Goal: Information Seeking & Learning: Learn about a topic

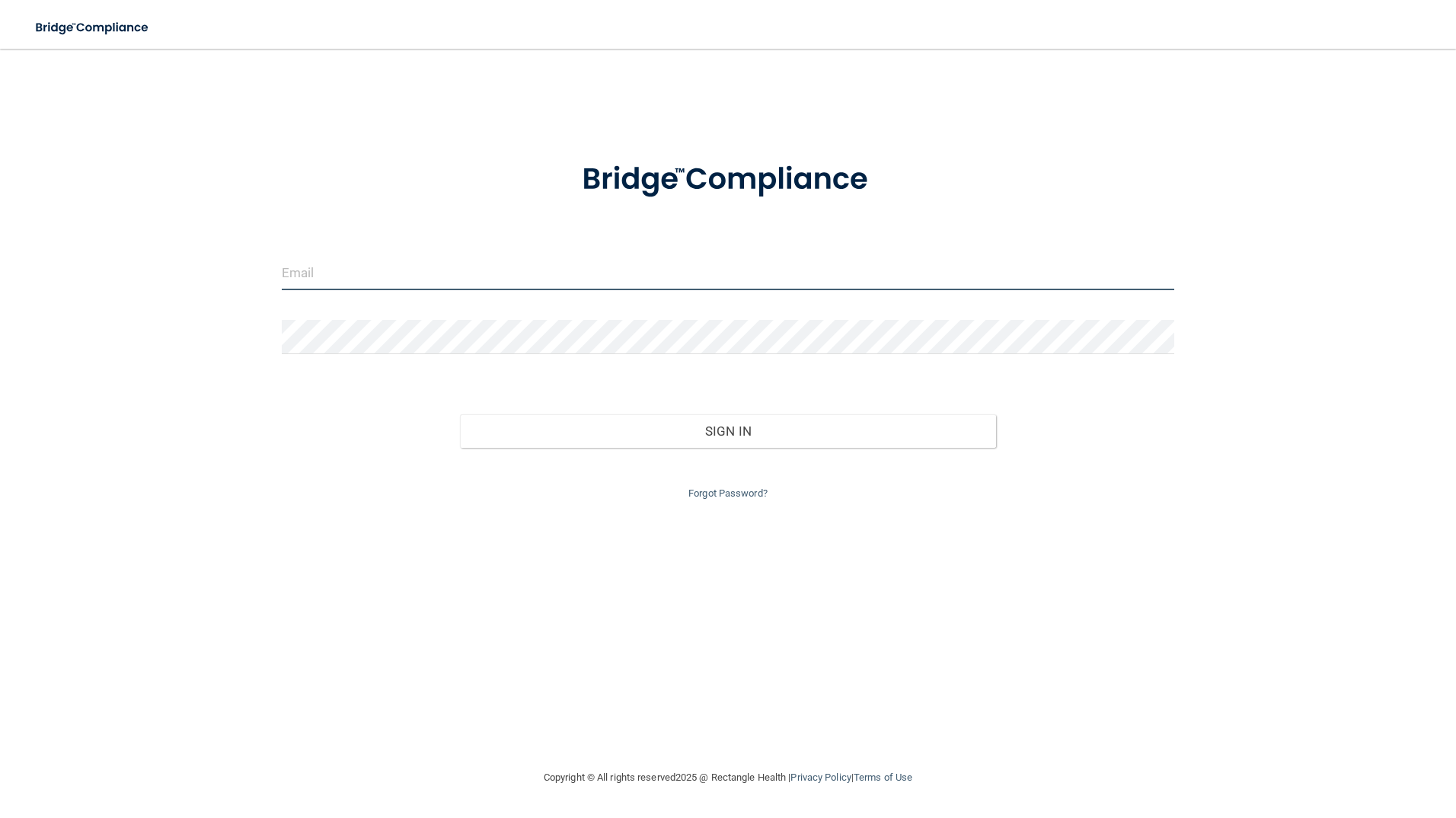
click at [319, 273] on input "email" at bounding box center [728, 273] width 893 height 34
type input "[EMAIL_ADDRESS][DOMAIN_NAME]"
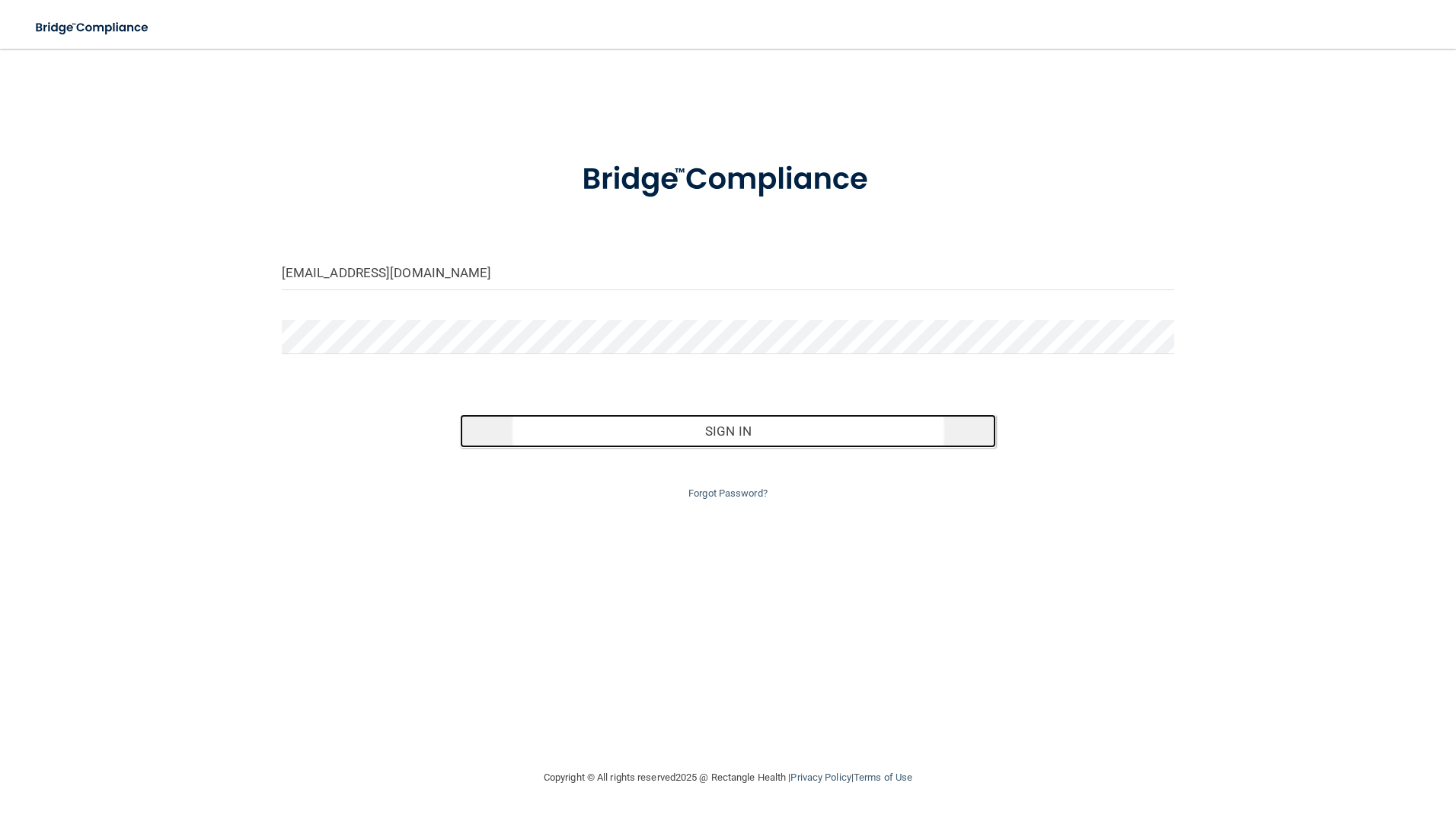
click at [727, 432] on button "Sign In" at bounding box center [728, 431] width 536 height 34
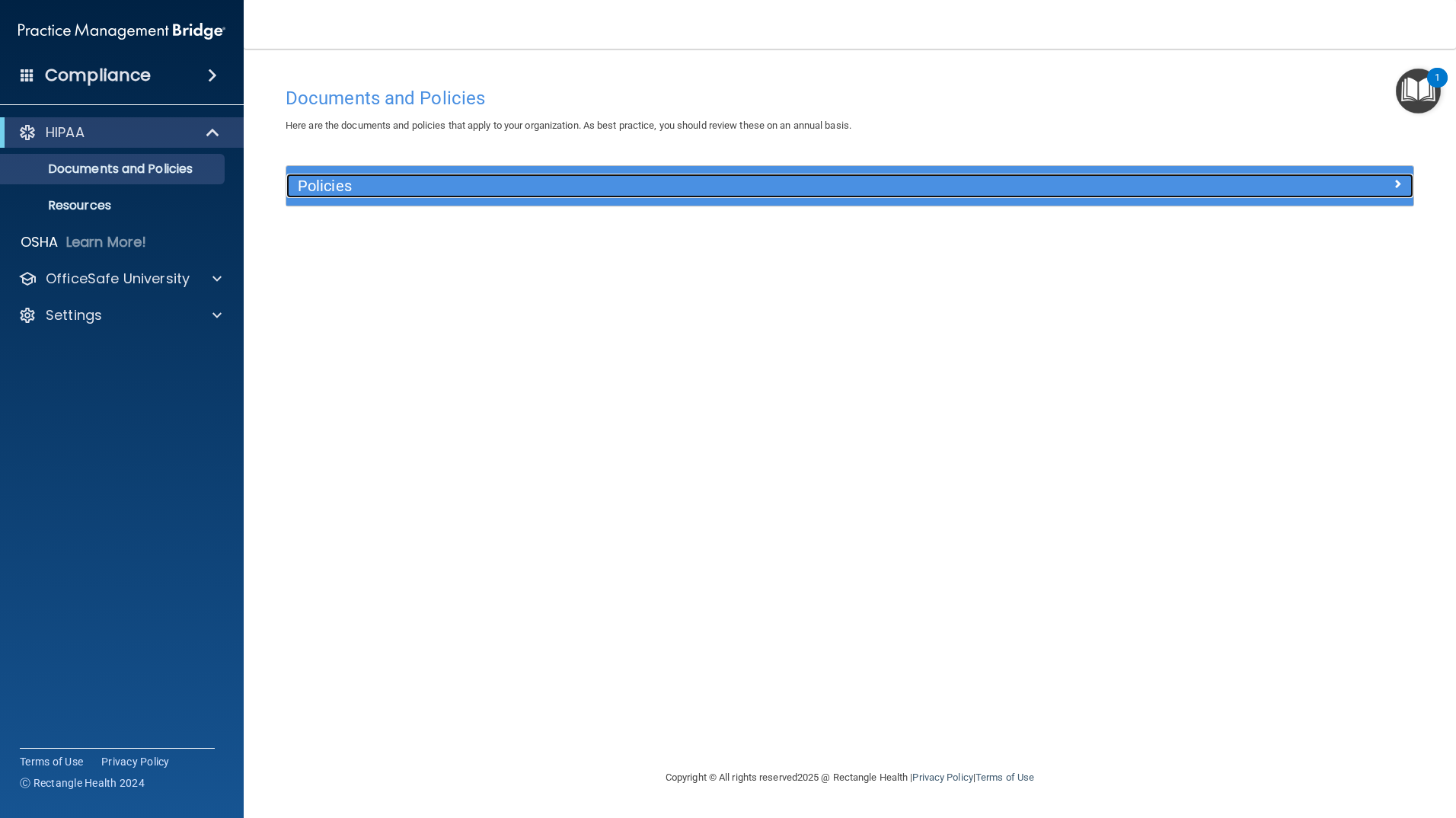
click at [1397, 181] on span at bounding box center [1397, 183] width 9 height 18
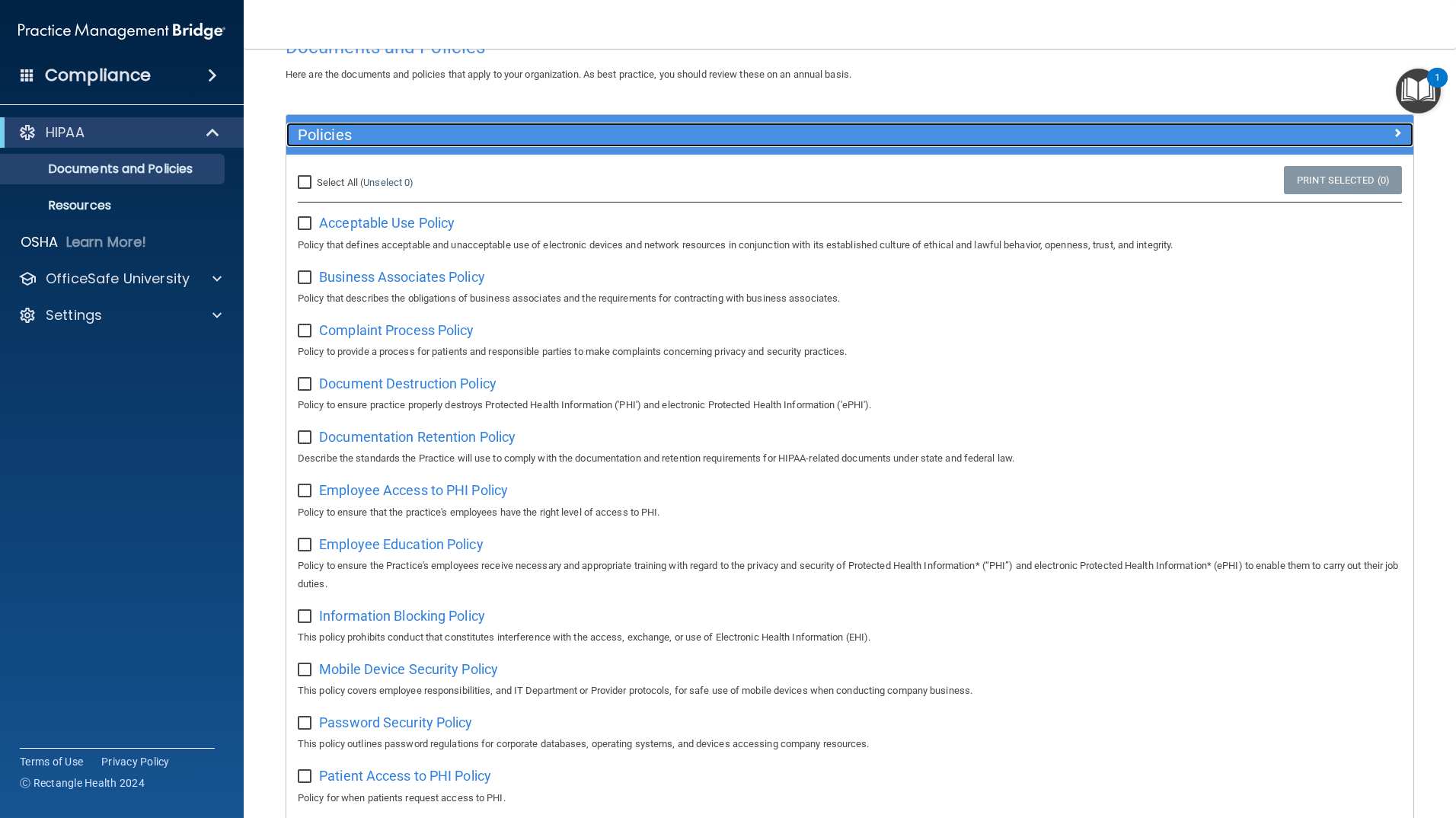
scroll to position [76, 0]
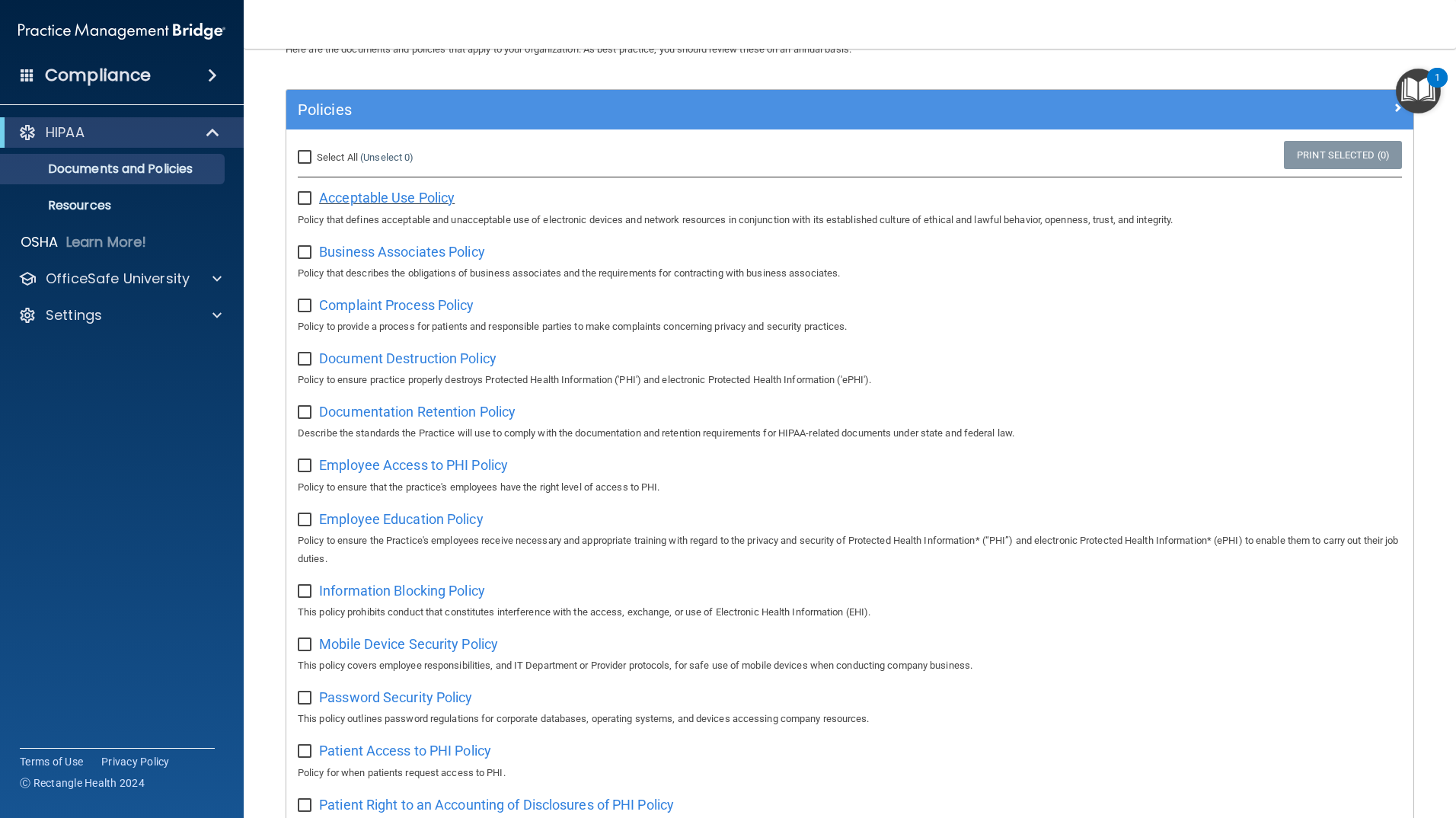
click at [341, 196] on span "Acceptable Use Policy" at bounding box center [387, 197] width 135 height 16
click at [307, 195] on input "checkbox" at bounding box center [307, 199] width 17 height 12
checkbox input "true"
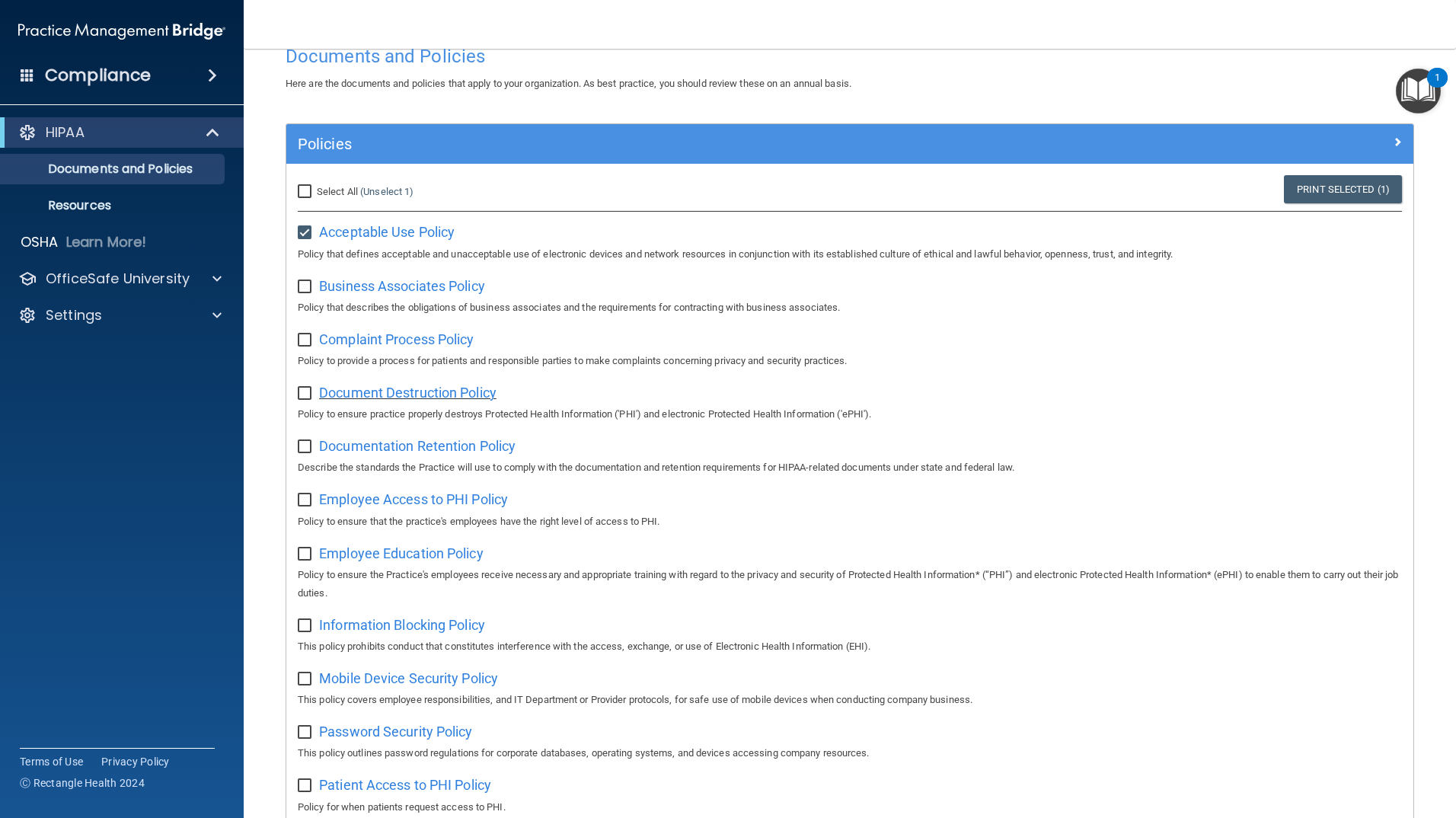
scroll to position [0, 0]
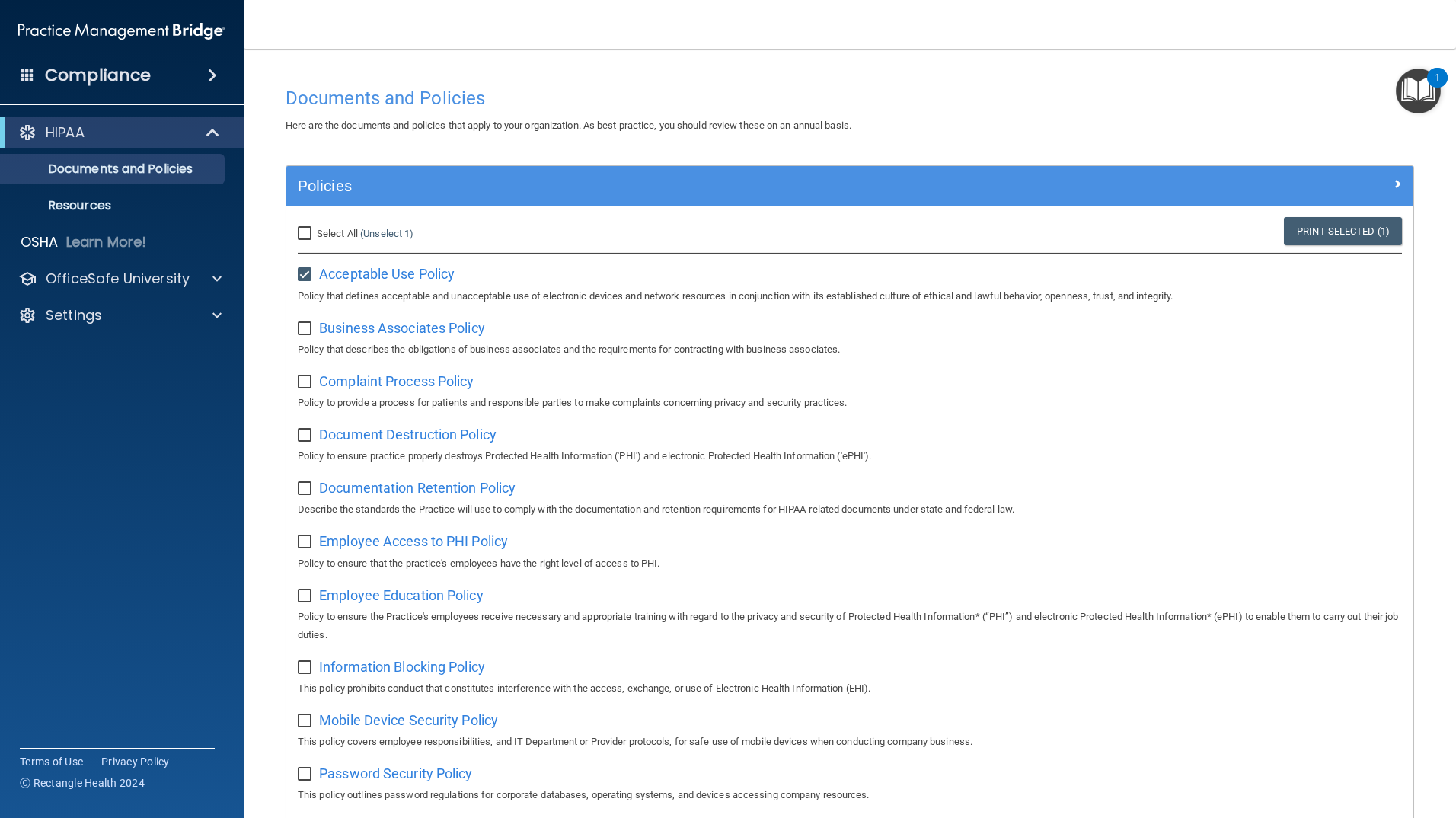
click at [339, 329] on span "Business Associates Policy" at bounding box center [402, 327] width 166 height 16
click at [305, 332] on input "checkbox" at bounding box center [307, 329] width 17 height 12
checkbox input "true"
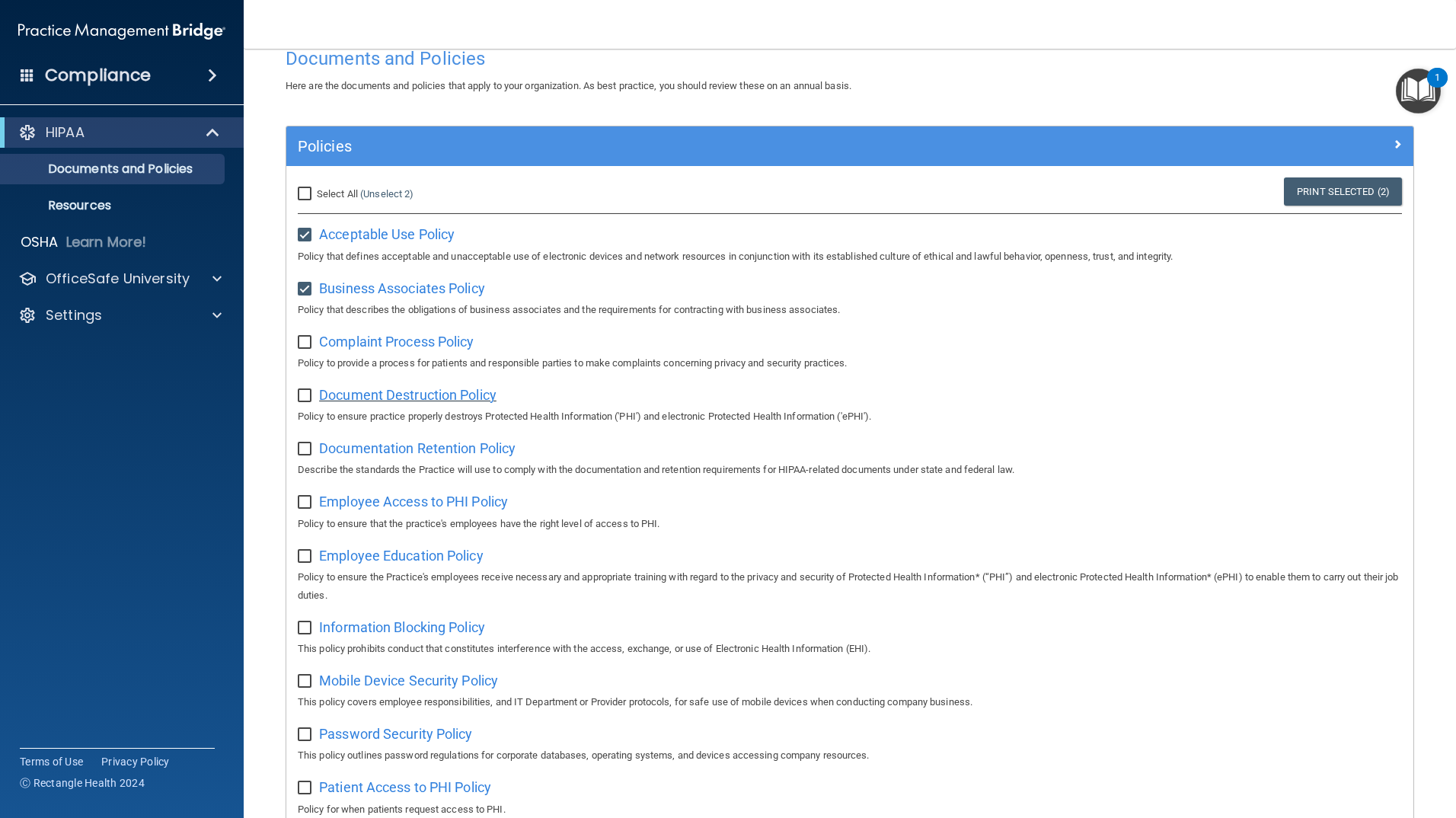
scroll to position [76, 0]
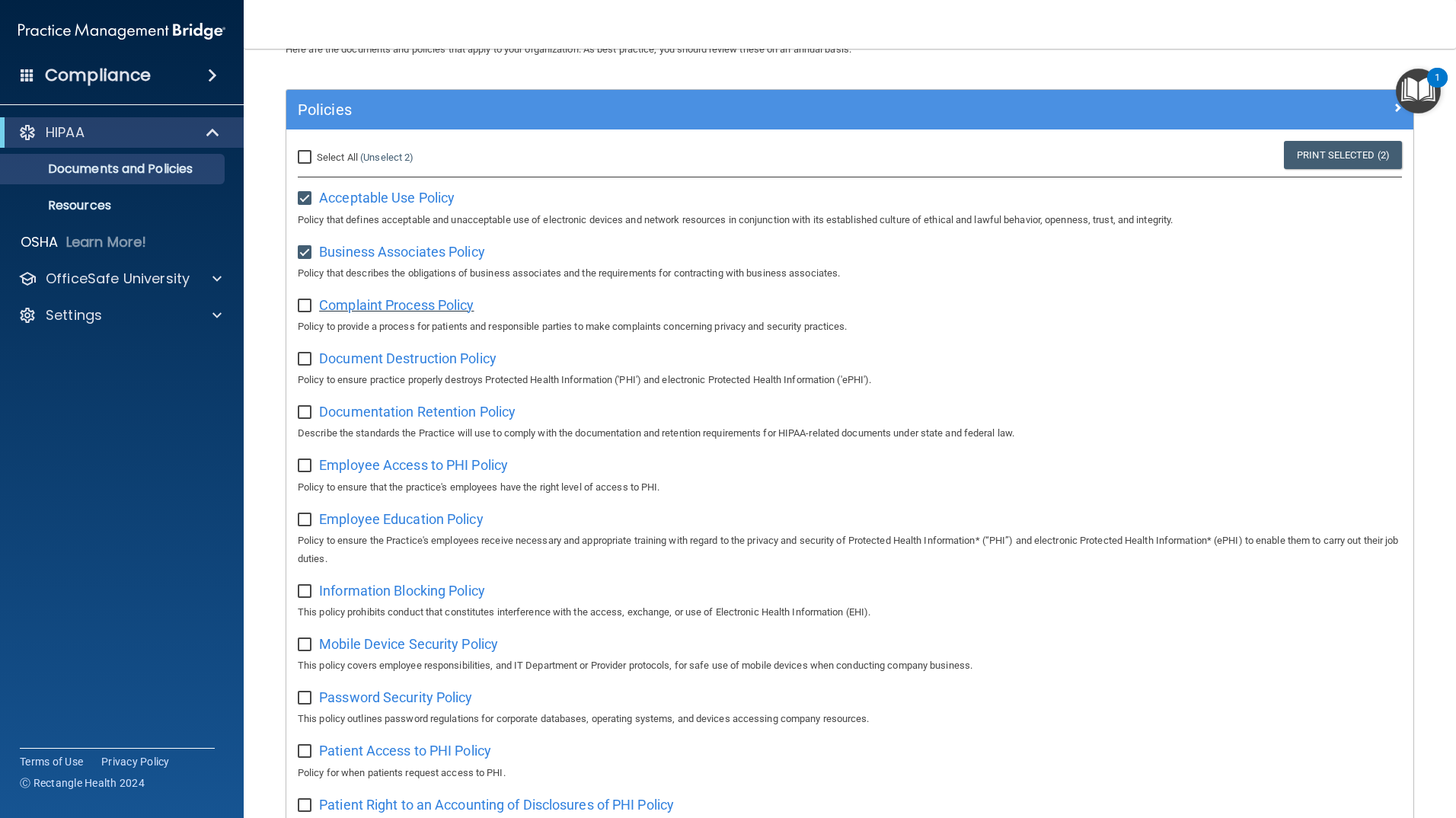
click at [409, 307] on span "Complaint Process Policy" at bounding box center [397, 305] width 155 height 16
click at [307, 307] on input "checkbox" at bounding box center [307, 306] width 17 height 12
checkbox input "true"
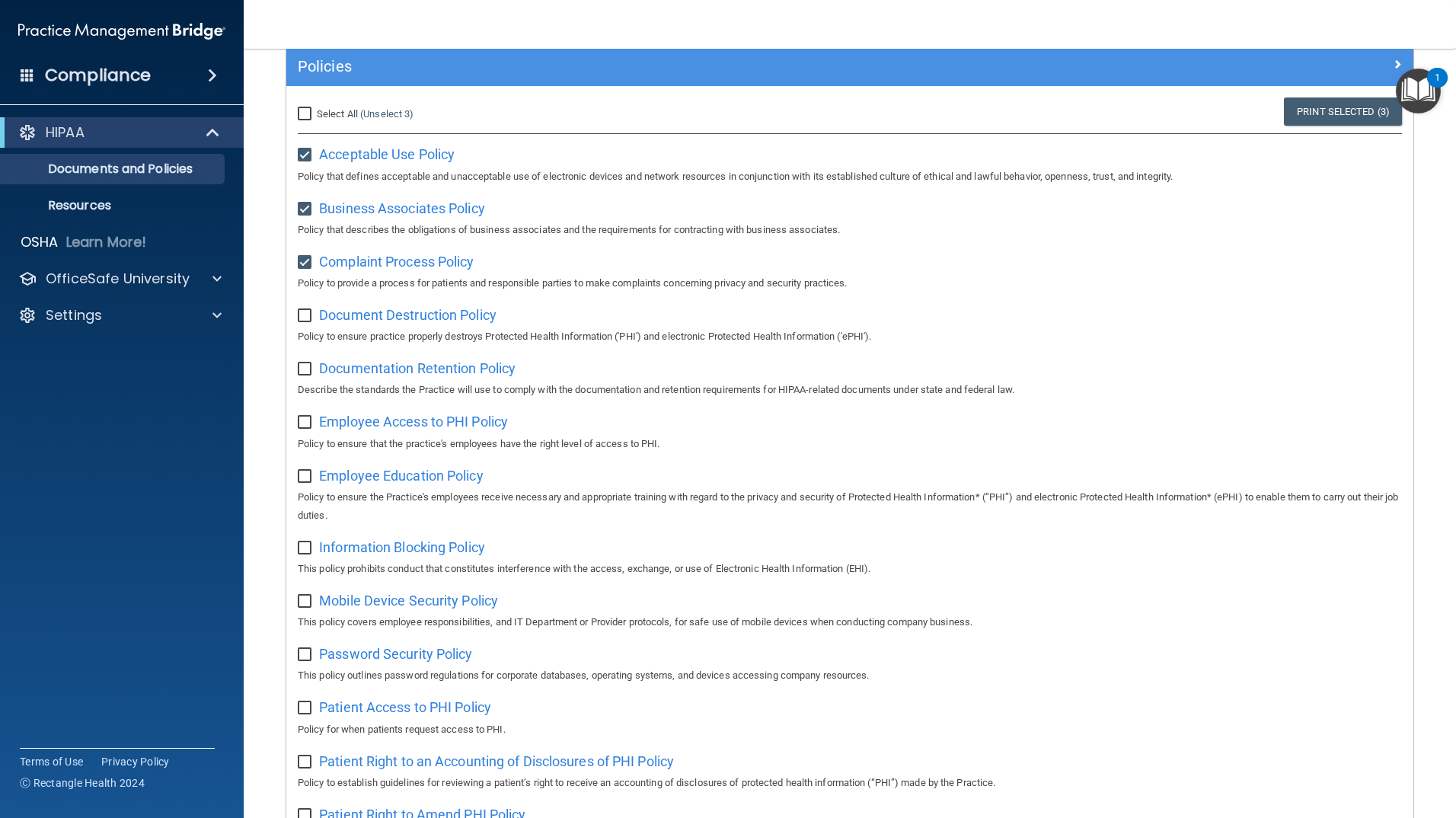
scroll to position [152, 0]
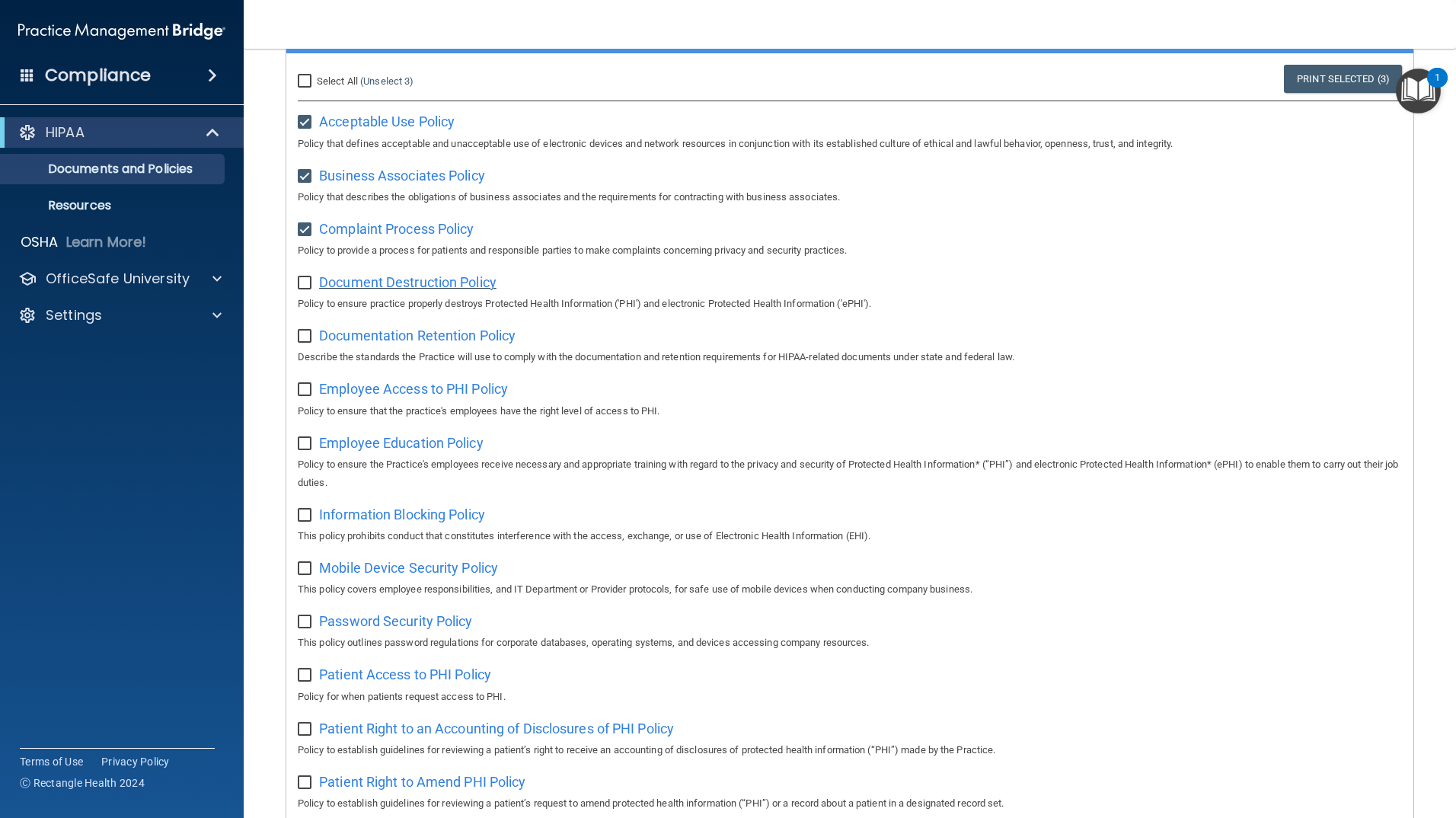
click at [428, 286] on span "Document Destruction Policy" at bounding box center [408, 282] width 177 height 16
click at [307, 285] on input "checkbox" at bounding box center [307, 283] width 17 height 12
checkbox input "true"
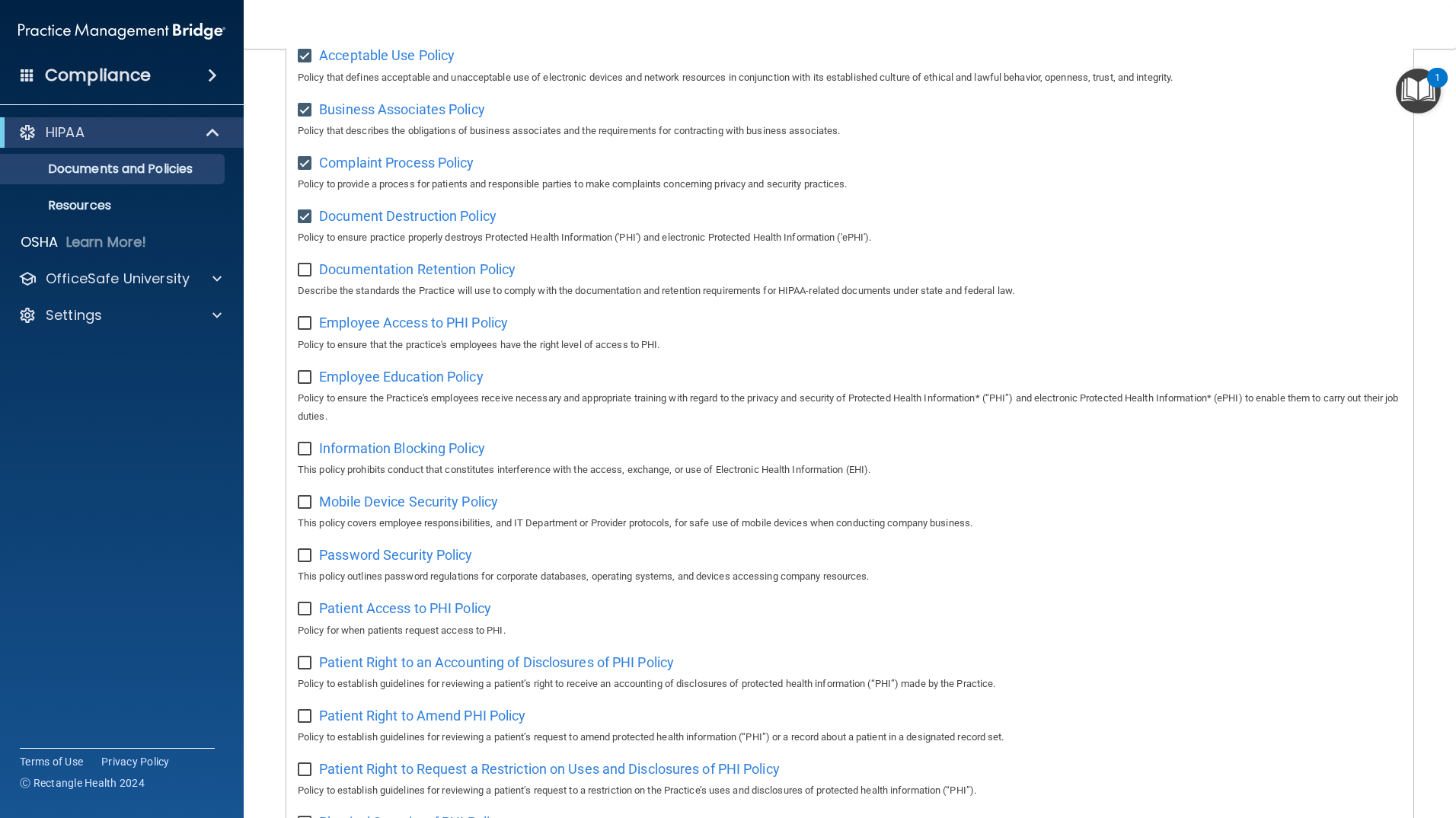
scroll to position [228, 0]
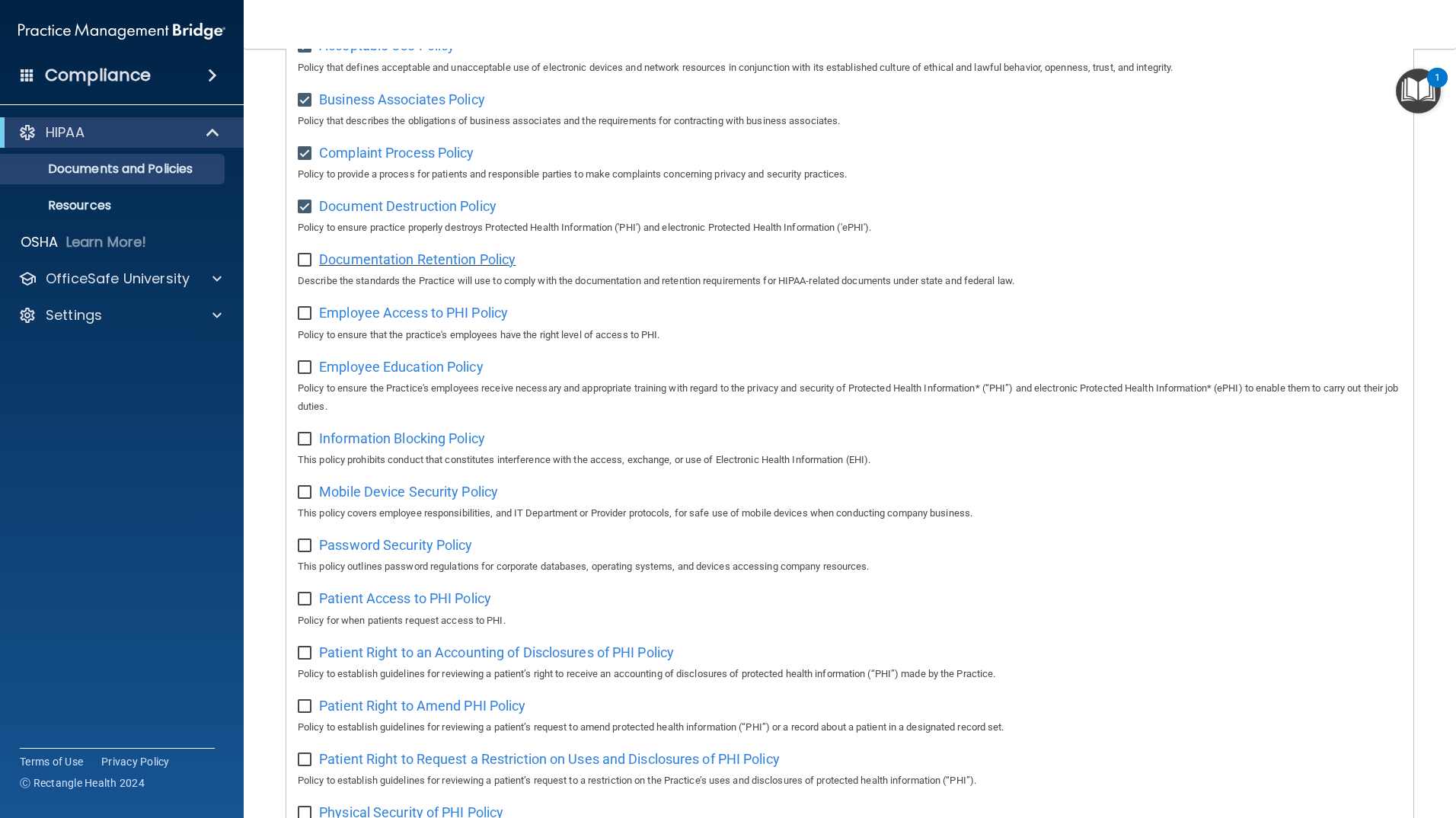
click at [366, 266] on span "Documentation Retention Policy" at bounding box center [418, 259] width 196 height 16
click at [309, 258] on input "checkbox" at bounding box center [307, 260] width 17 height 12
checkbox input "true"
click at [330, 318] on span "Employee Access to PHI Policy" at bounding box center [413, 313] width 189 height 16
click at [376, 313] on span "Employee Access to PHI Policy" at bounding box center [413, 313] width 189 height 16
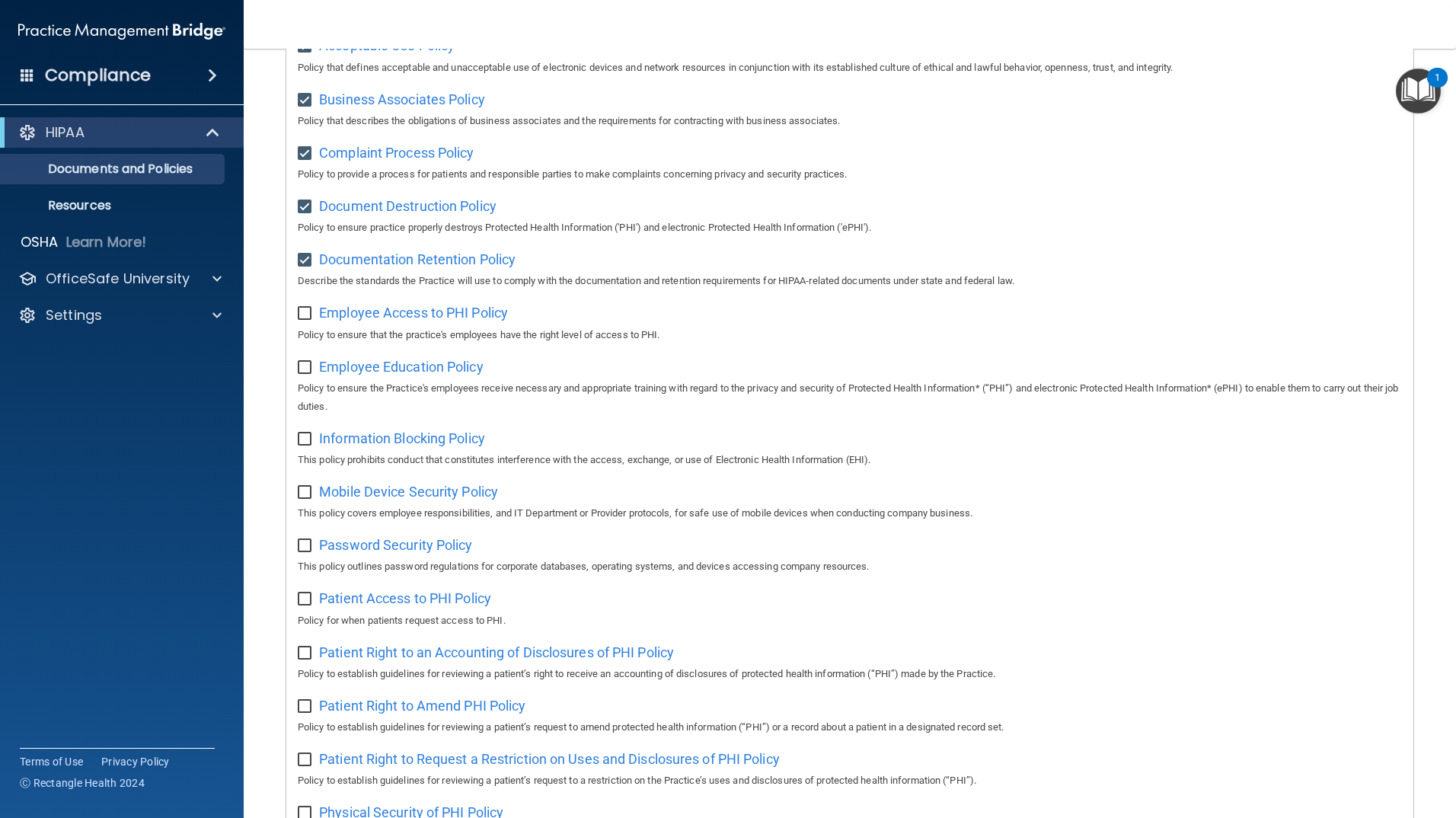
click at [305, 313] on input "checkbox" at bounding box center [307, 313] width 17 height 12
checkbox input "true"
click at [413, 372] on span "Employee Education Policy" at bounding box center [401, 367] width 164 height 16
click at [301, 370] on input "checkbox" at bounding box center [307, 368] width 17 height 12
checkbox input "true"
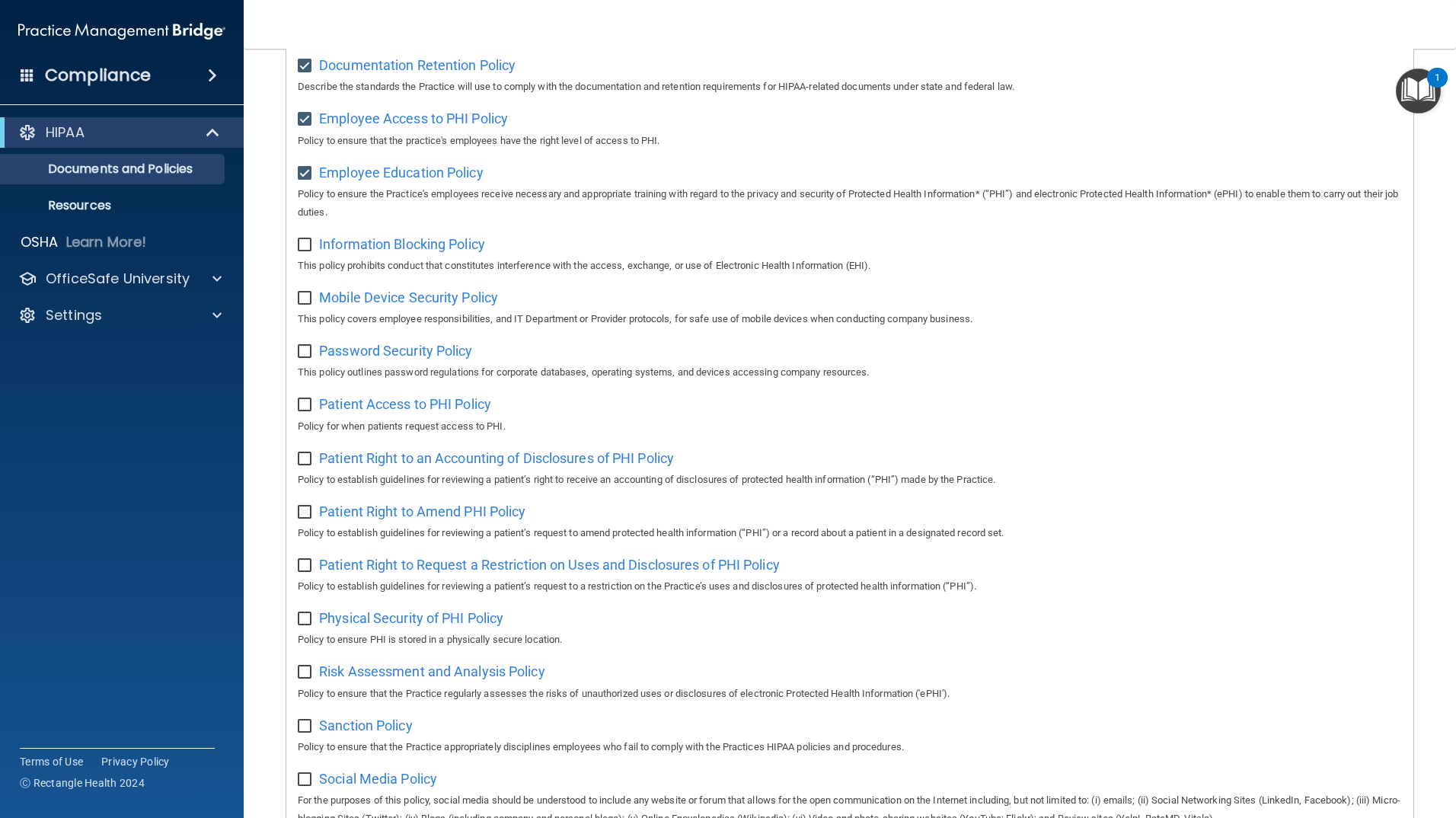
scroll to position [457, 0]
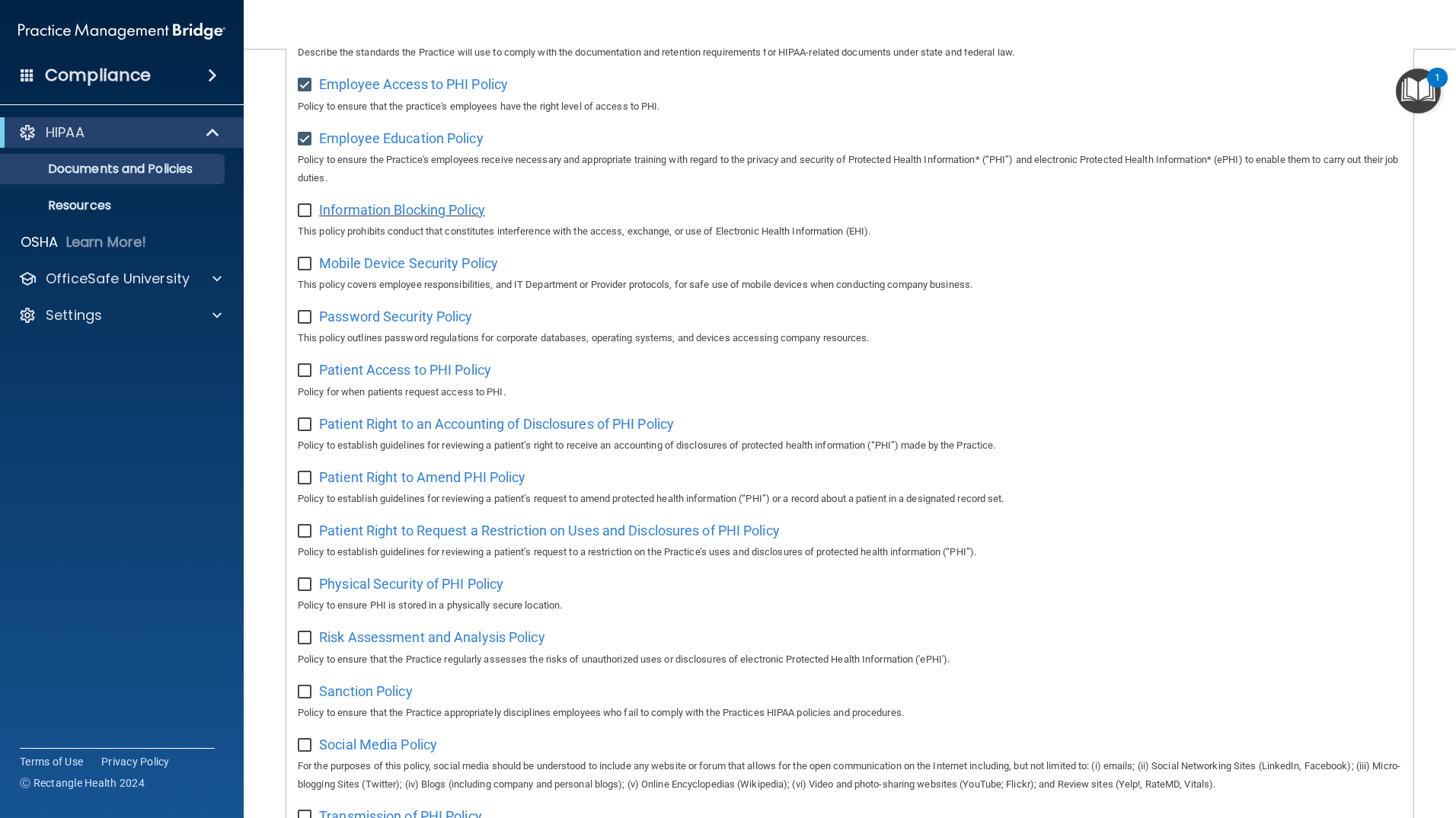
click at [409, 211] on span "Information Blocking Policy" at bounding box center [402, 209] width 166 height 16
click at [307, 215] on input "checkbox" at bounding box center [307, 211] width 17 height 12
checkbox input "true"
click at [397, 271] on span "Mobile Device Security Policy" at bounding box center [409, 263] width 179 height 16
click at [306, 269] on input "checkbox" at bounding box center [307, 264] width 17 height 12
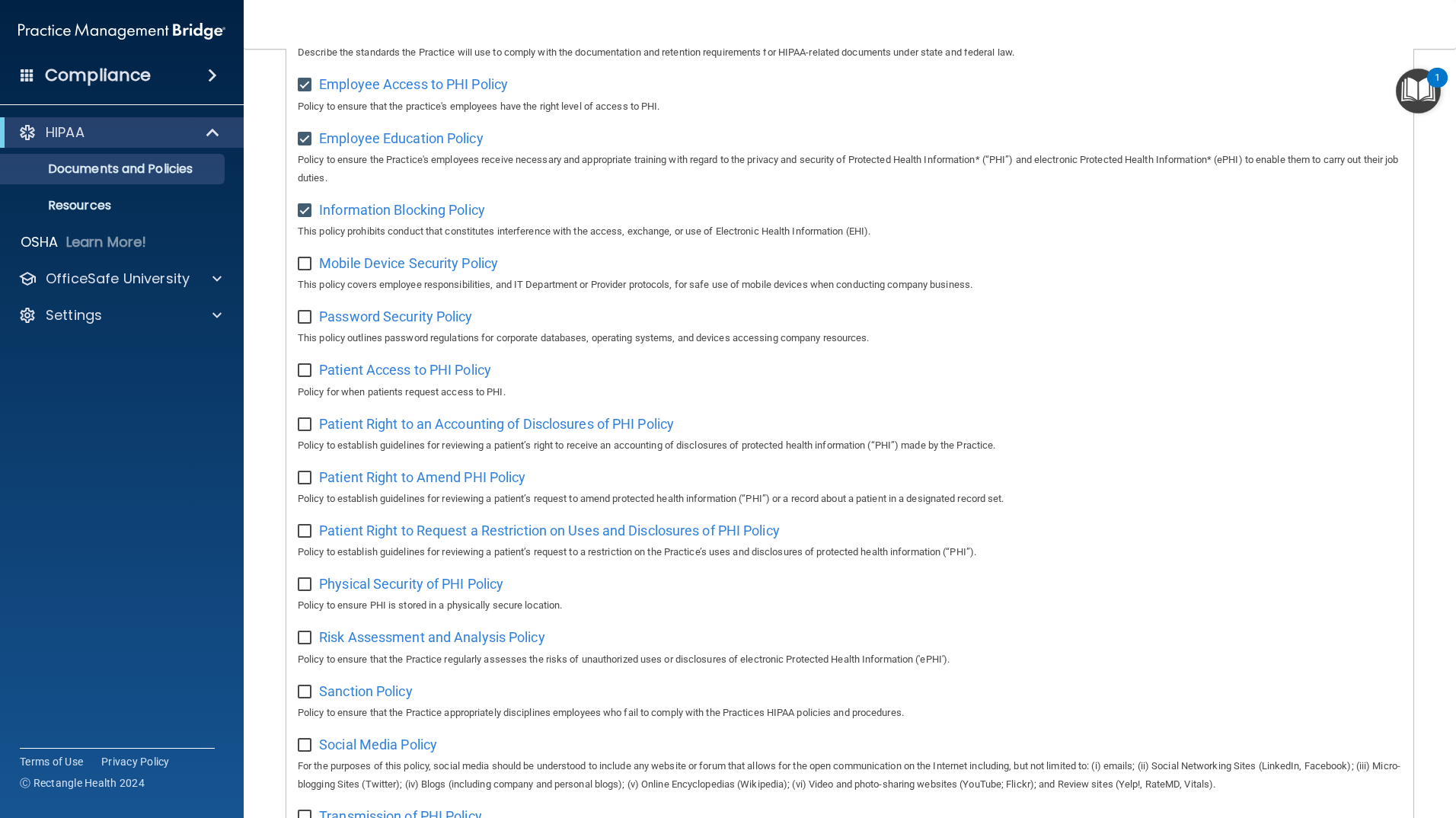
checkbox input "true"
click at [448, 325] on span "Password Security Policy" at bounding box center [396, 316] width 153 height 16
click at [307, 323] on input "checkbox" at bounding box center [307, 318] width 17 height 12
checkbox input "true"
click at [414, 377] on span "Patient Access to PHI Policy" at bounding box center [406, 369] width 172 height 16
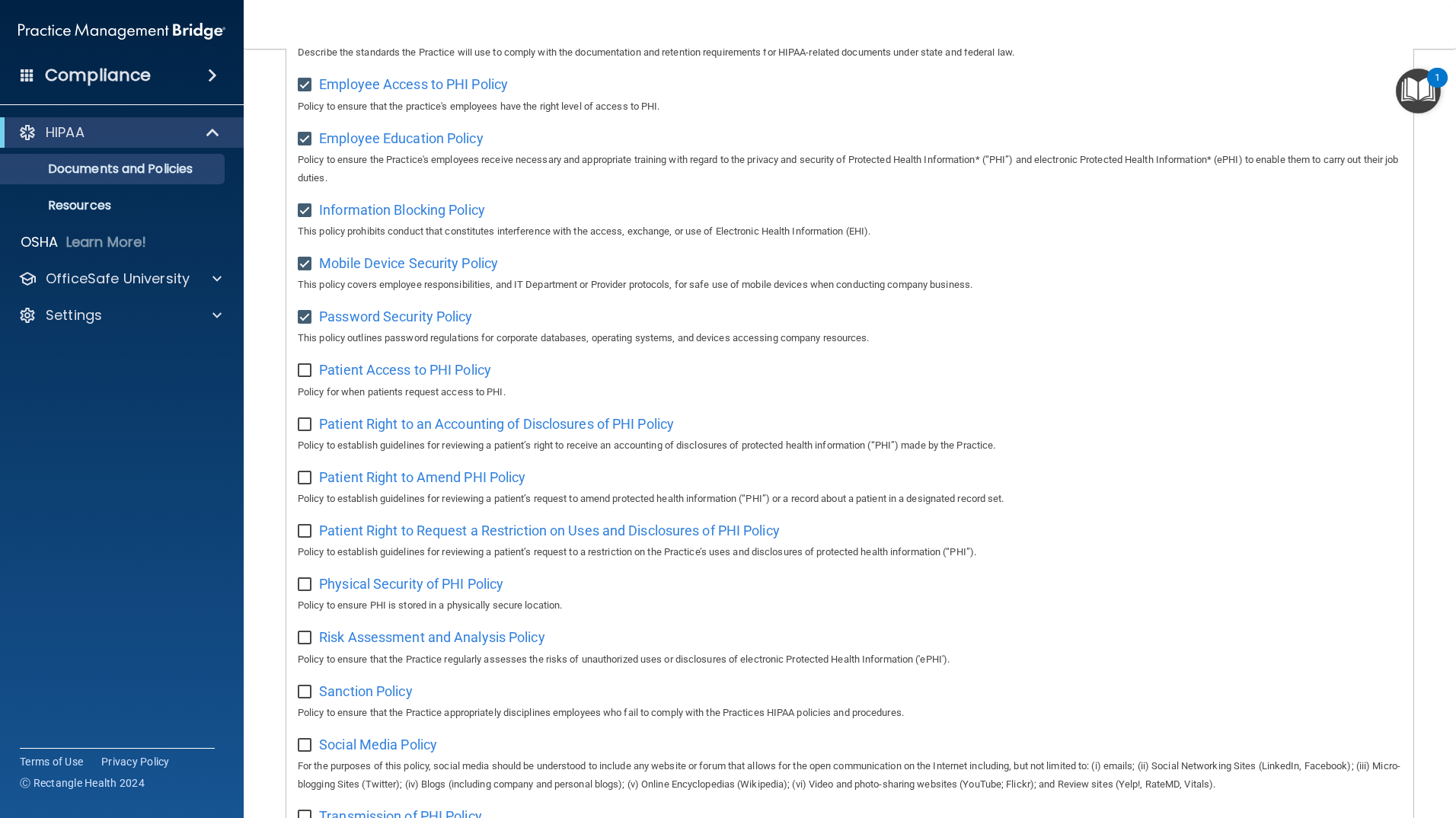
click at [308, 377] on input "checkbox" at bounding box center [307, 371] width 17 height 12
checkbox input "true"
click at [384, 431] on span "Patient Right to an Accounting of Disclosures of PHI Policy" at bounding box center [497, 424] width 355 height 16
click at [307, 431] on input "checkbox" at bounding box center [307, 424] width 17 height 12
checkbox input "true"
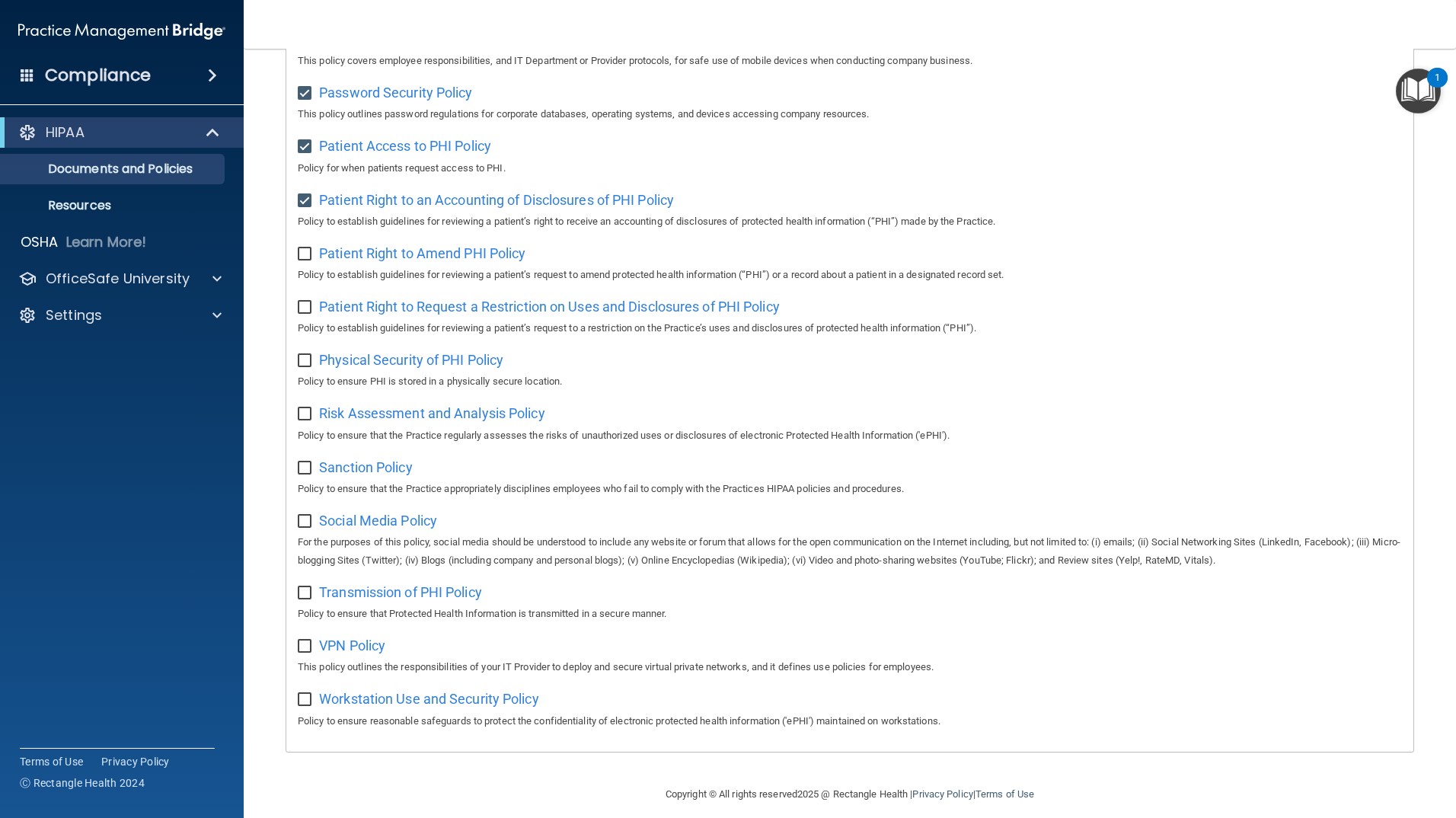
scroll to position [685, 0]
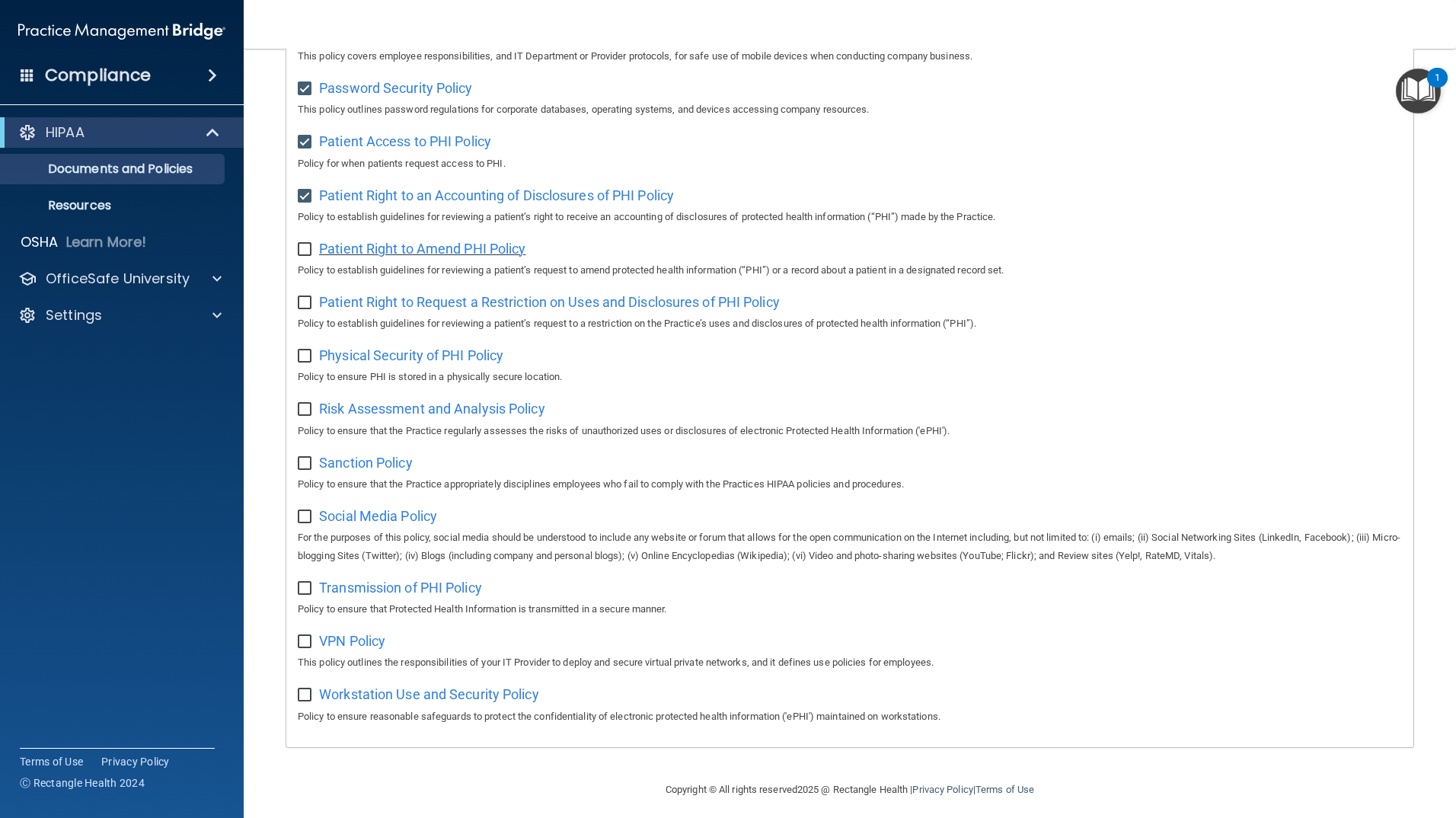
click at [444, 257] on span "Patient Right to Amend PHI Policy" at bounding box center [423, 248] width 207 height 16
click at [307, 256] on input "checkbox" at bounding box center [307, 250] width 17 height 12
checkbox input "true"
click at [370, 310] on span "Patient Right to Request a Restriction on Uses and Disclosures of PHI Policy" at bounding box center [549, 301] width 461 height 16
click at [307, 309] on input "checkbox" at bounding box center [307, 303] width 17 height 12
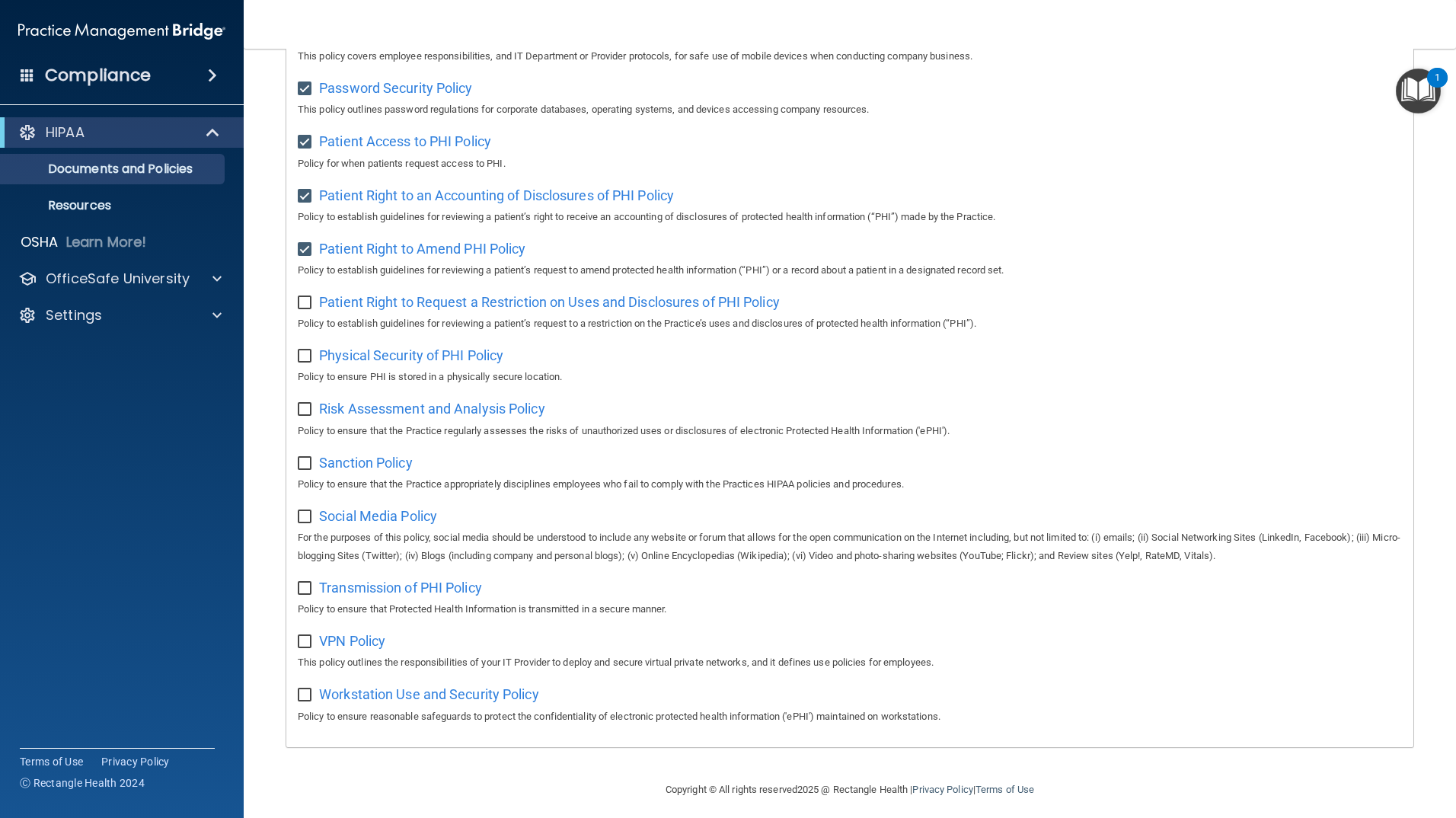
checkbox input "true"
click at [402, 363] on span "Physical Security of PHI Policy" at bounding box center [412, 355] width 184 height 16
click at [309, 363] on input "checkbox" at bounding box center [307, 356] width 17 height 12
checkbox input "true"
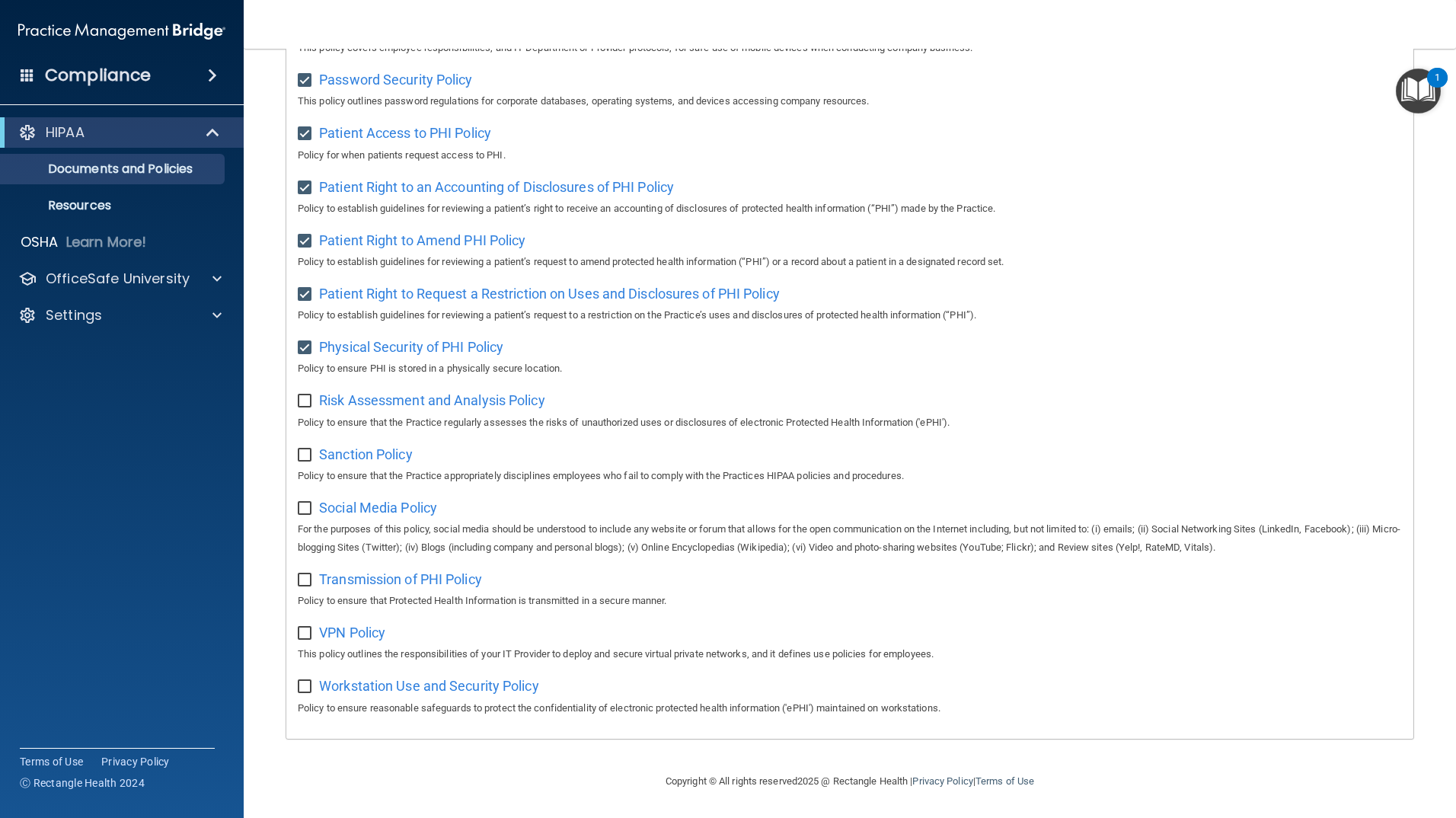
scroll to position [710, 0]
click at [377, 398] on span "Risk Assessment and Analysis Policy" at bounding box center [432, 400] width 226 height 16
click at [307, 395] on input "checkbox" at bounding box center [307, 401] width 17 height 12
checkbox input "true"
click at [381, 449] on span "Sanction Policy" at bounding box center [366, 454] width 94 height 16
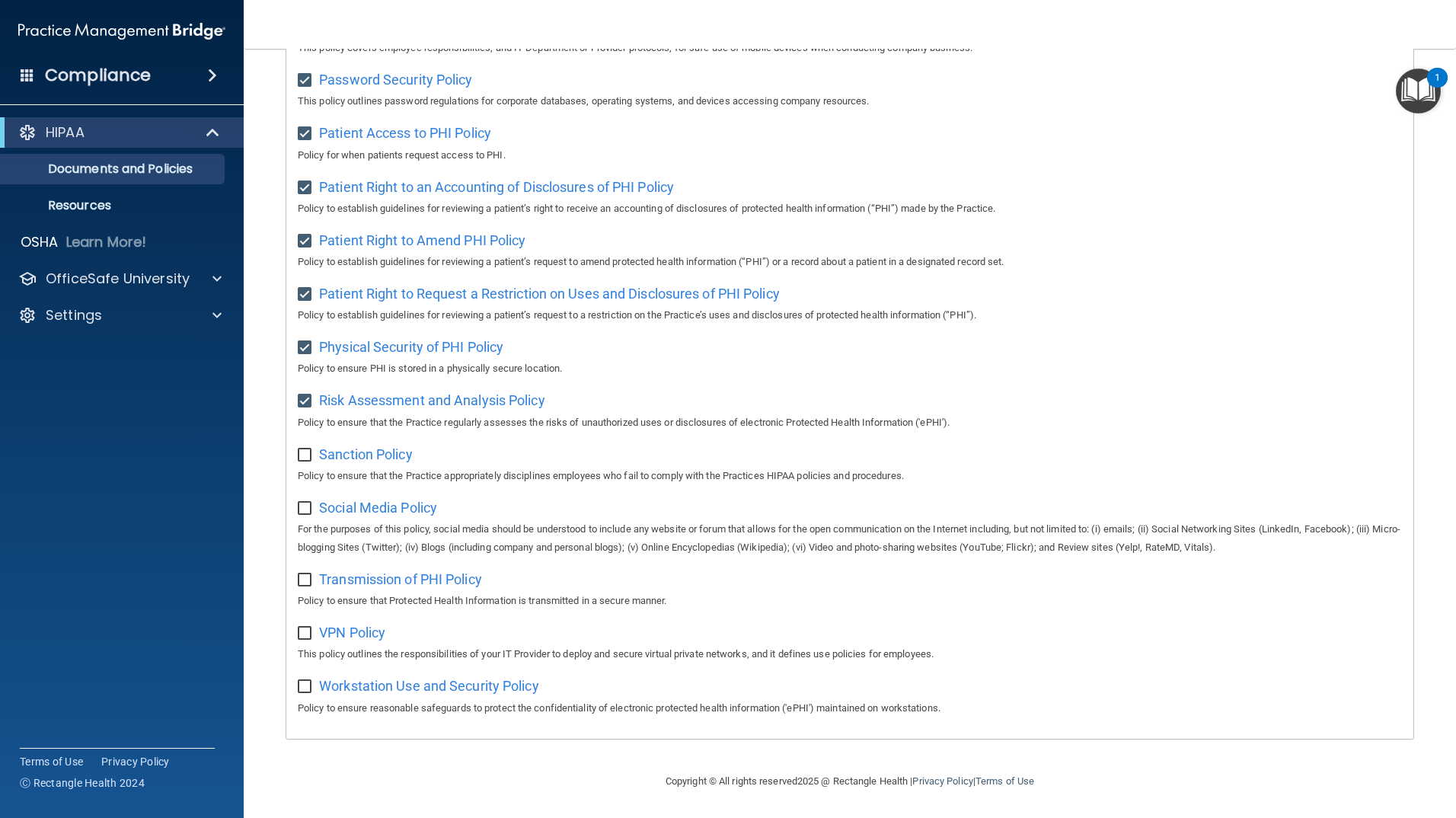
click at [309, 449] on input "checkbox" at bounding box center [307, 455] width 17 height 12
checkbox input "true"
click at [396, 504] on span "Social Media Policy" at bounding box center [378, 507] width 118 height 16
click at [302, 503] on input "checkbox" at bounding box center [307, 509] width 17 height 12
checkbox input "true"
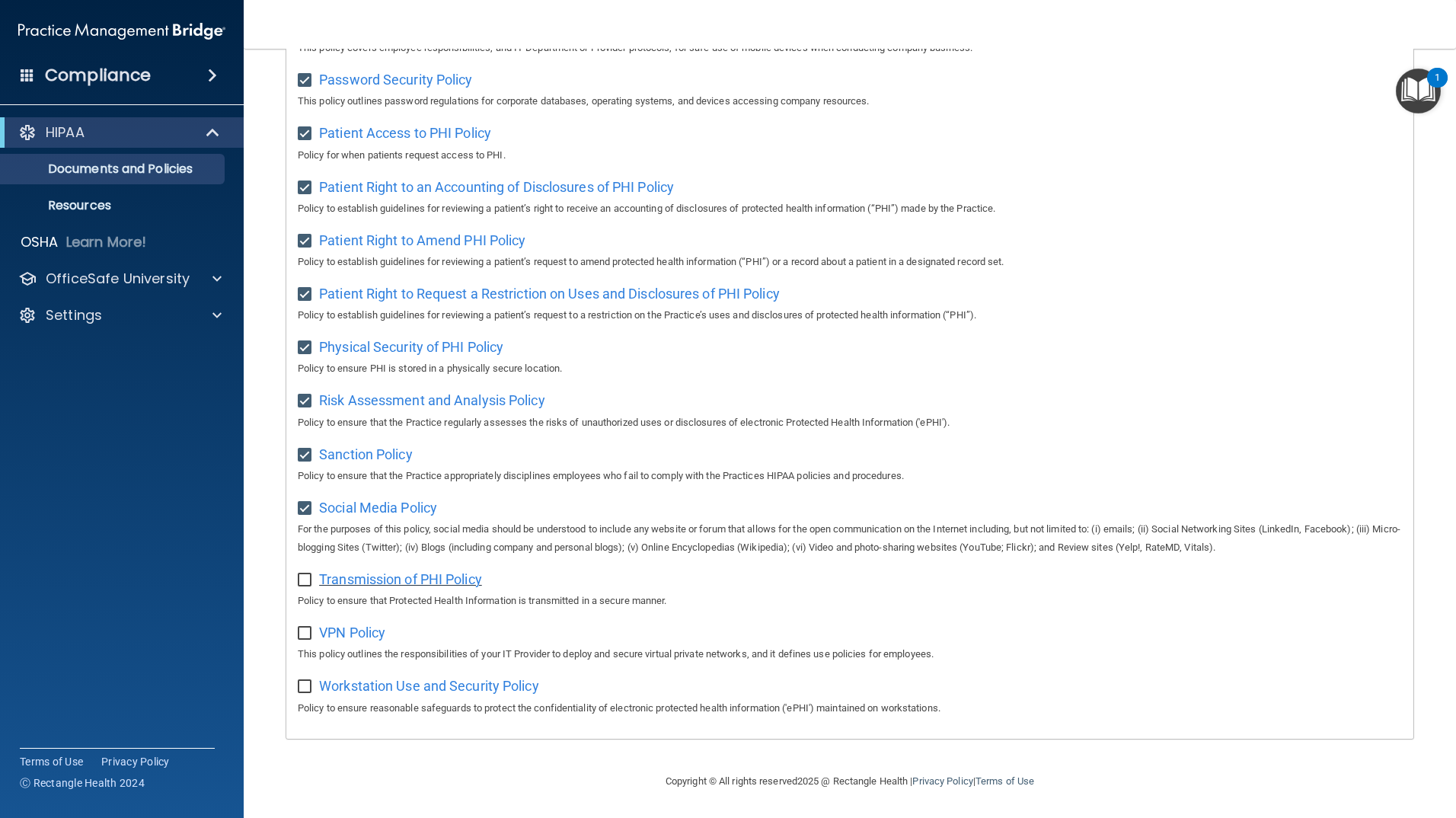
click at [429, 573] on span "Transmission of PHI Policy" at bounding box center [400, 579] width 163 height 16
click at [304, 579] on input "checkbox" at bounding box center [307, 580] width 17 height 12
checkbox input "true"
click at [346, 629] on span "VPN Policy" at bounding box center [352, 632] width 66 height 16
click at [300, 633] on input "checkbox" at bounding box center [307, 634] width 17 height 12
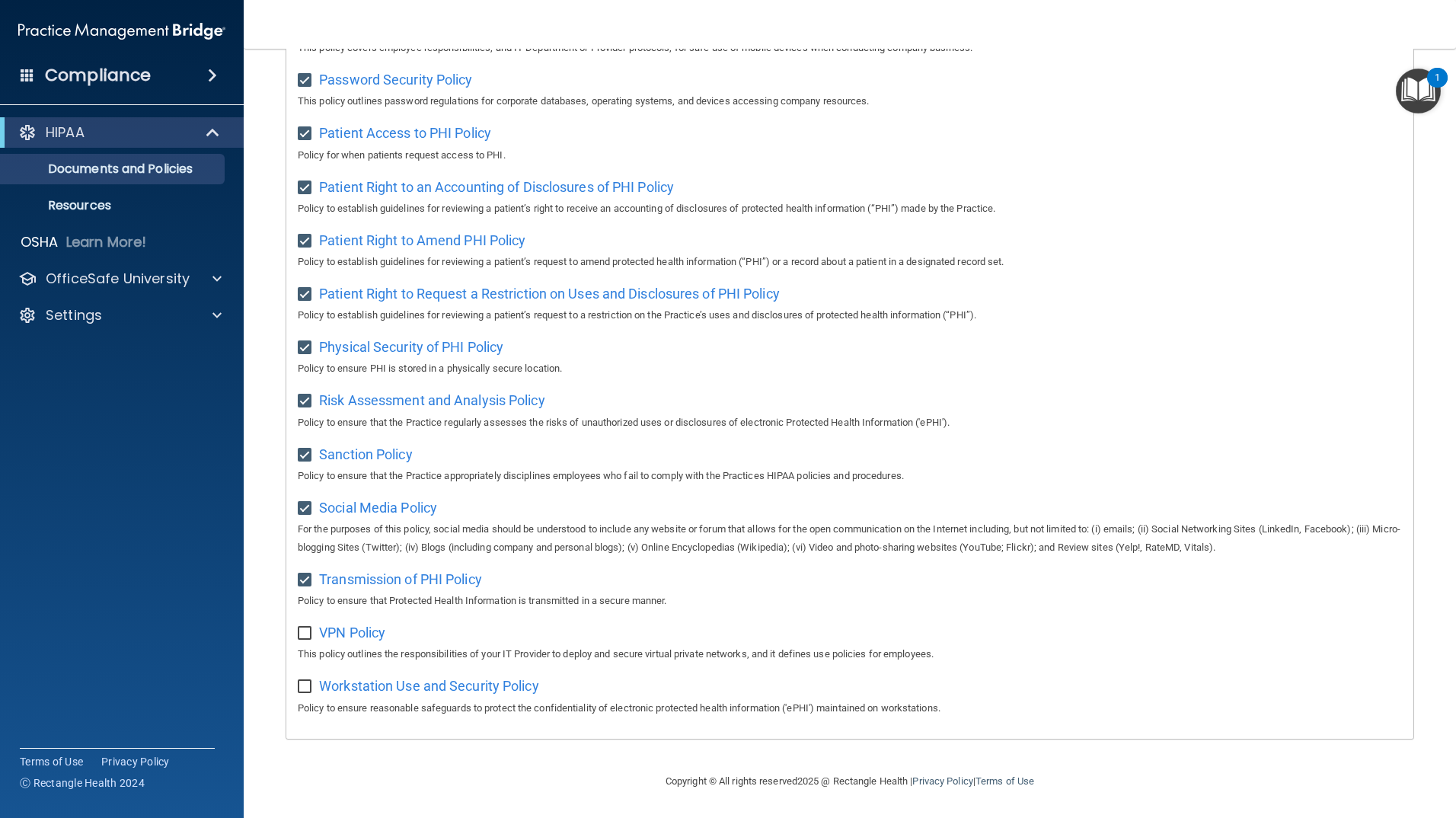
checkbox input "true"
click at [436, 687] on span "Workstation Use and Security Policy" at bounding box center [430, 685] width 220 height 16
click at [307, 685] on input "checkbox" at bounding box center [307, 687] width 17 height 12
checkbox input "true"
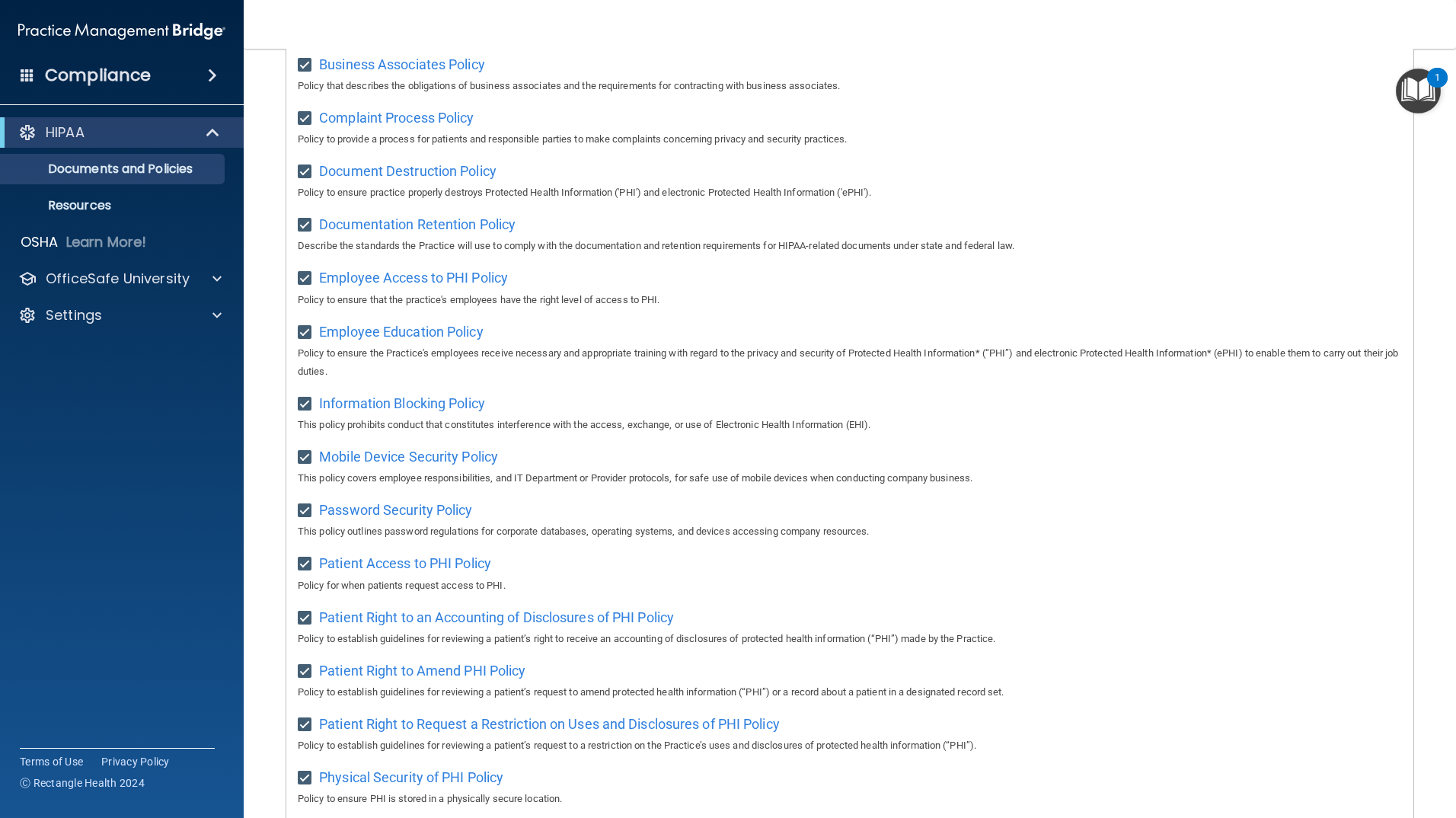
scroll to position [0, 0]
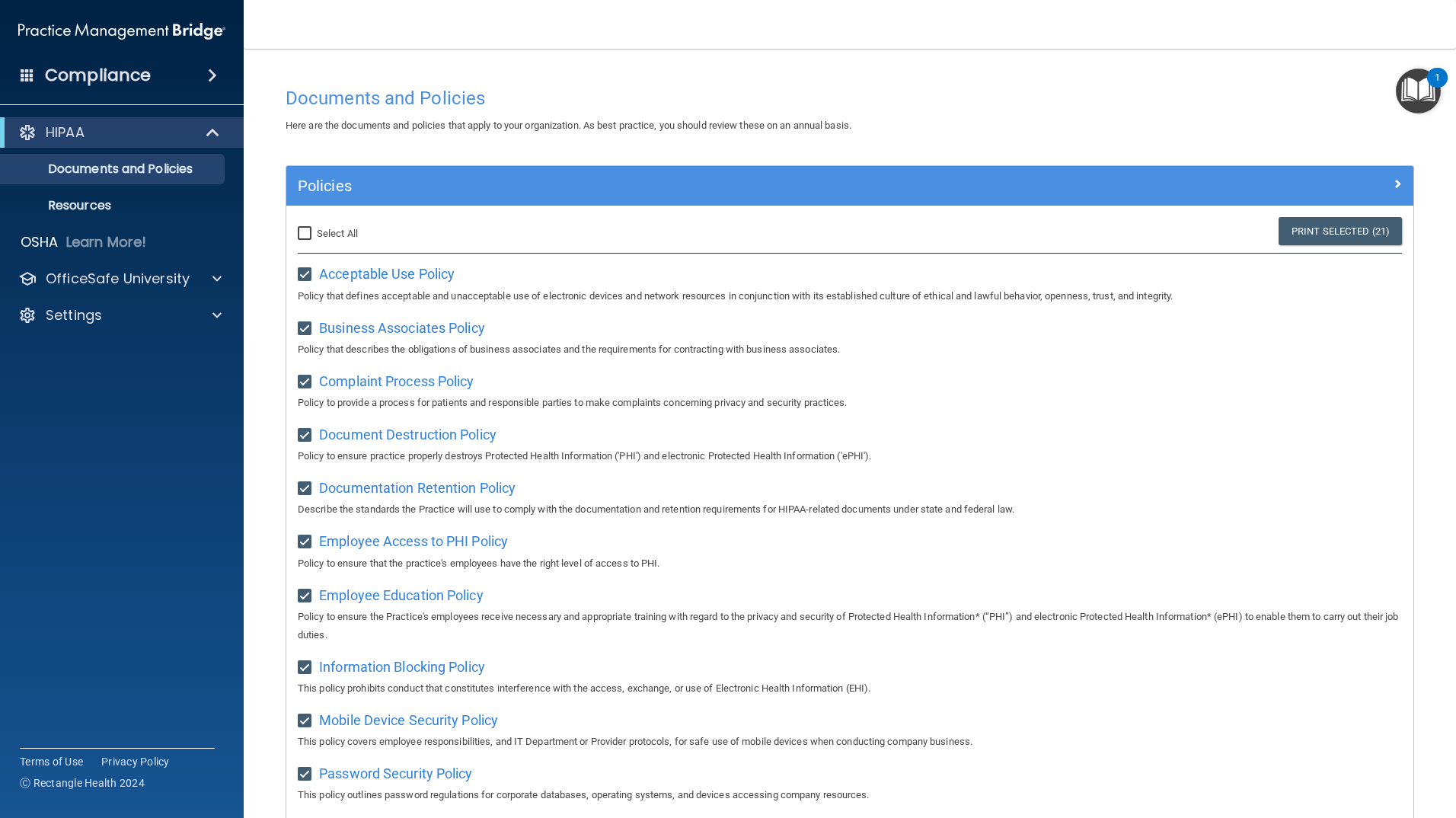
click at [213, 76] on span at bounding box center [212, 75] width 9 height 18
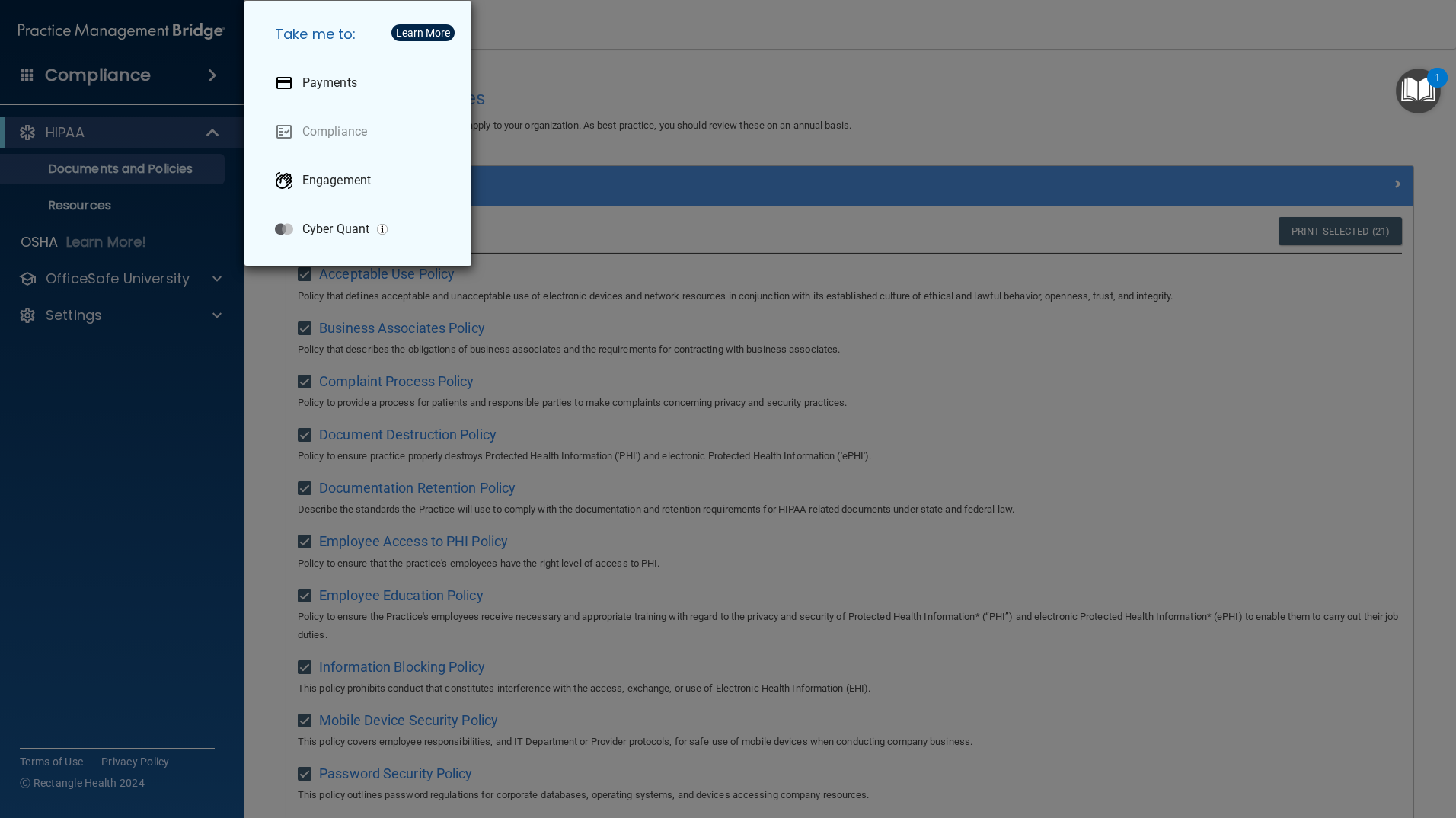
click at [564, 84] on div "Take me to: Payments Compliance Engagement Cyber Quant" at bounding box center [728, 409] width 1456 height 818
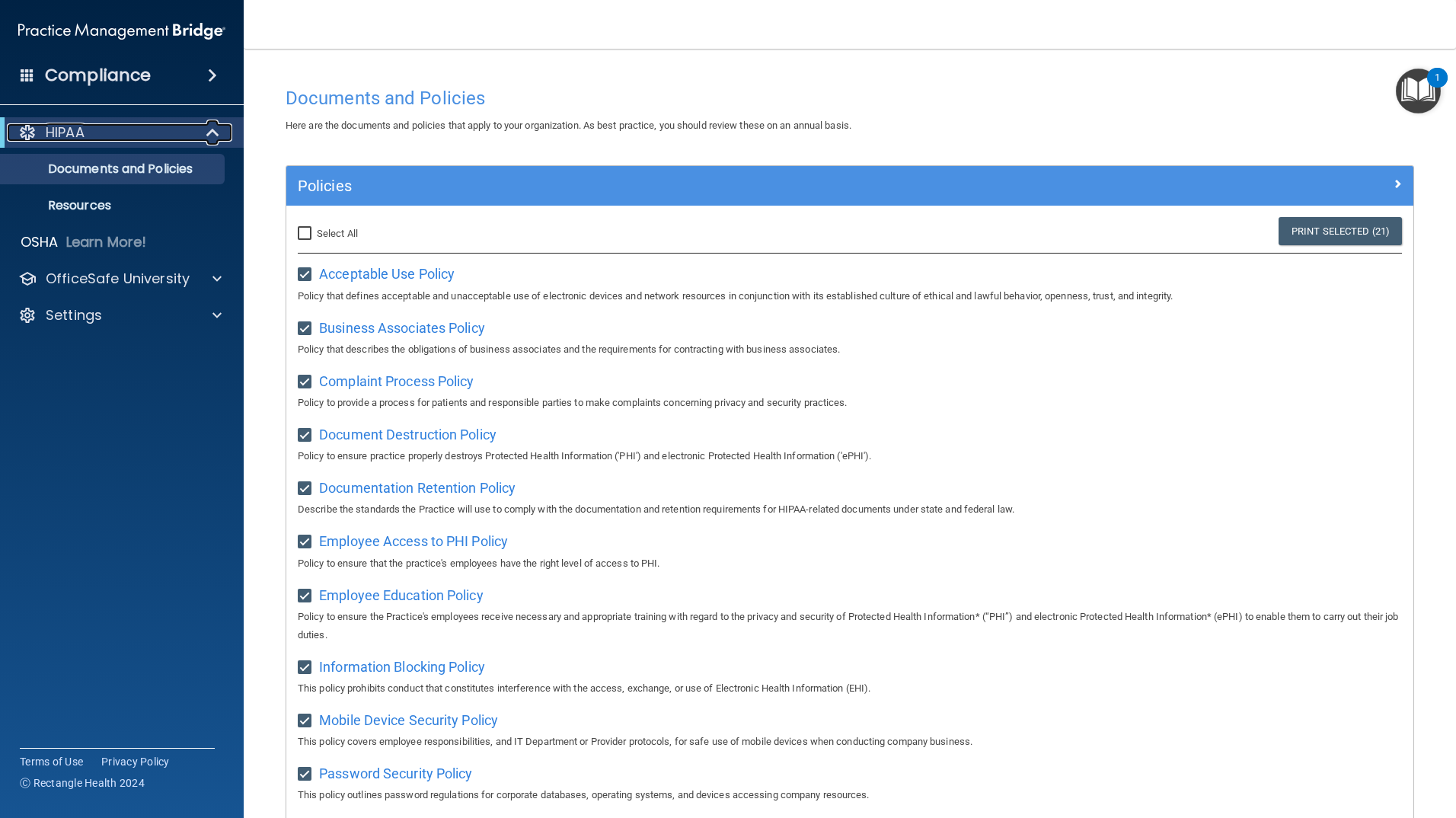
click at [211, 133] on span at bounding box center [214, 132] width 13 height 18
click at [212, 135] on span at bounding box center [216, 132] width 9 height 18
click at [219, 276] on span at bounding box center [217, 278] width 9 height 18
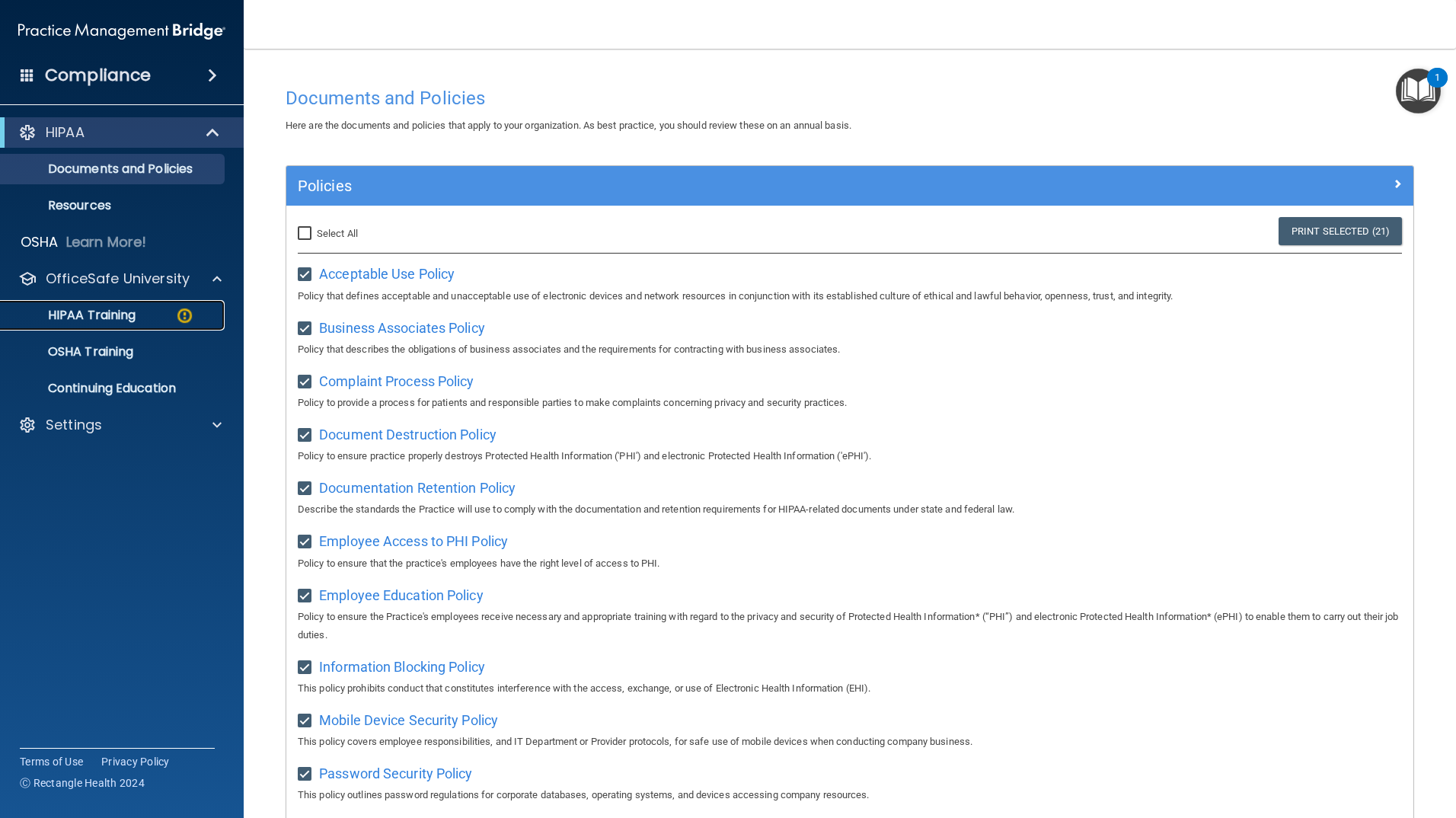
click at [121, 312] on p "HIPAA Training" at bounding box center [72, 315] width 126 height 15
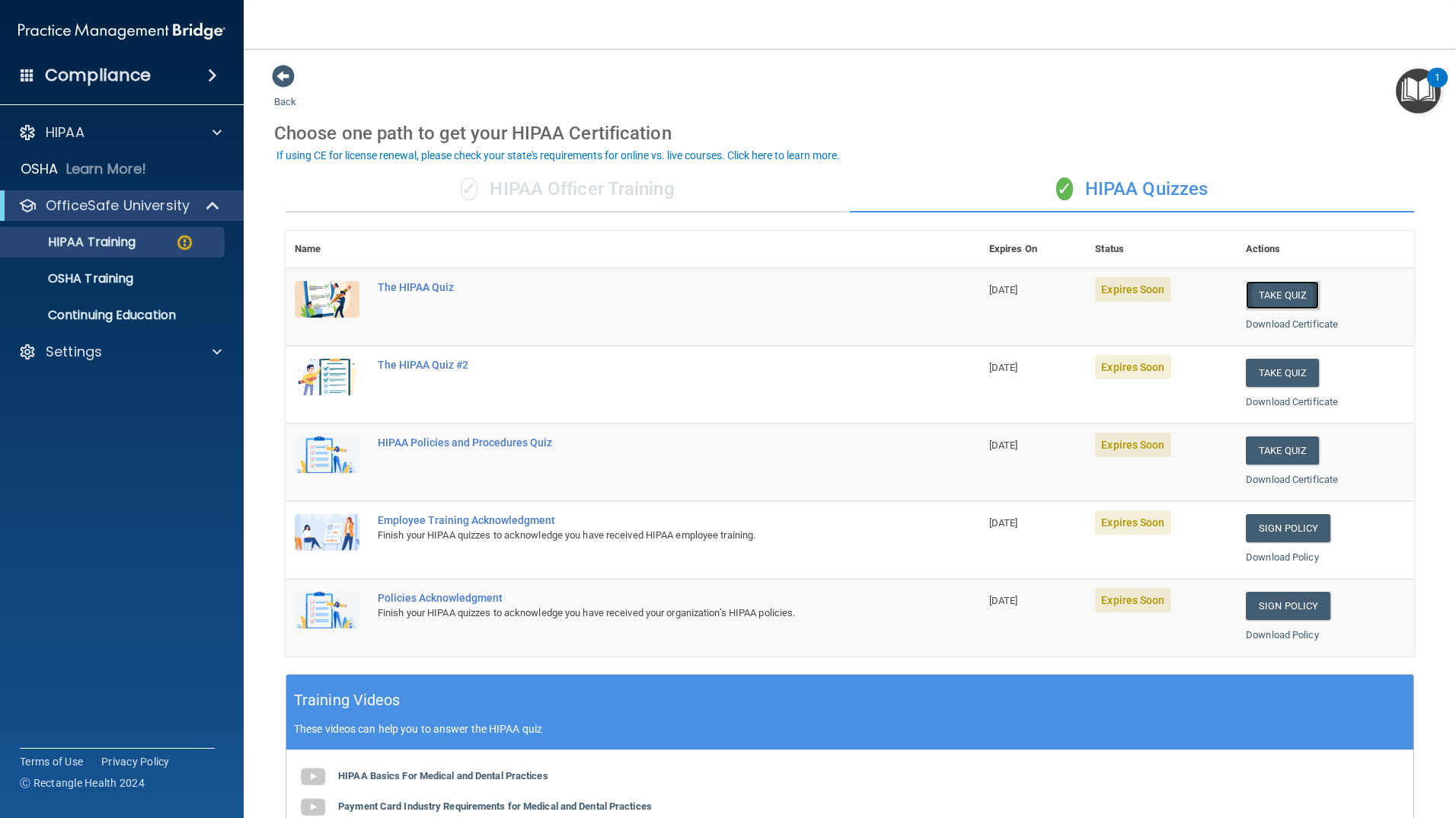
click at [1268, 296] on button "Take Quiz" at bounding box center [1282, 294] width 73 height 28
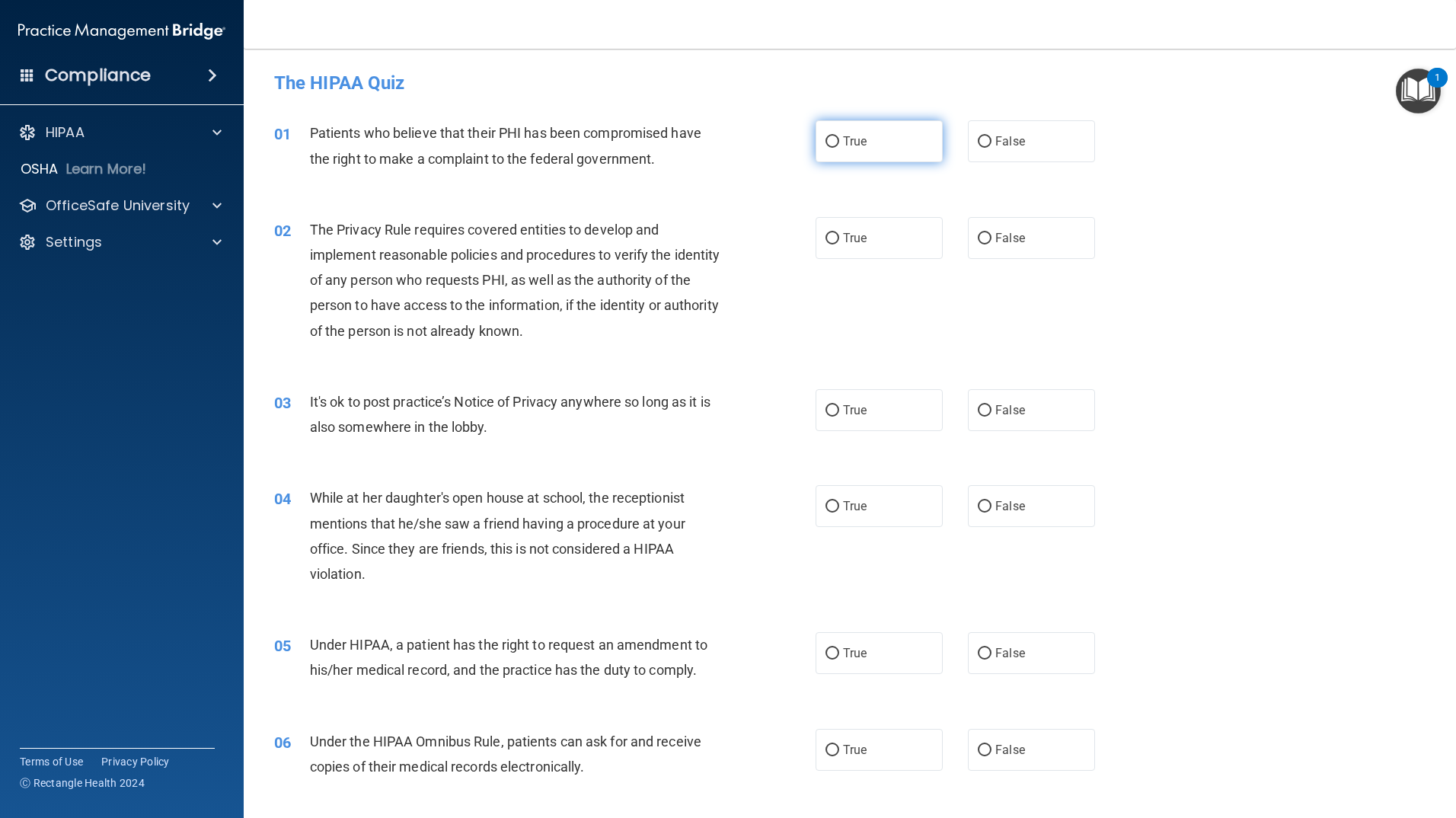
click at [828, 141] on input "True" at bounding box center [833, 141] width 14 height 11
radio input "true"
click at [830, 238] on input "True" at bounding box center [833, 239] width 14 height 11
radio input "true"
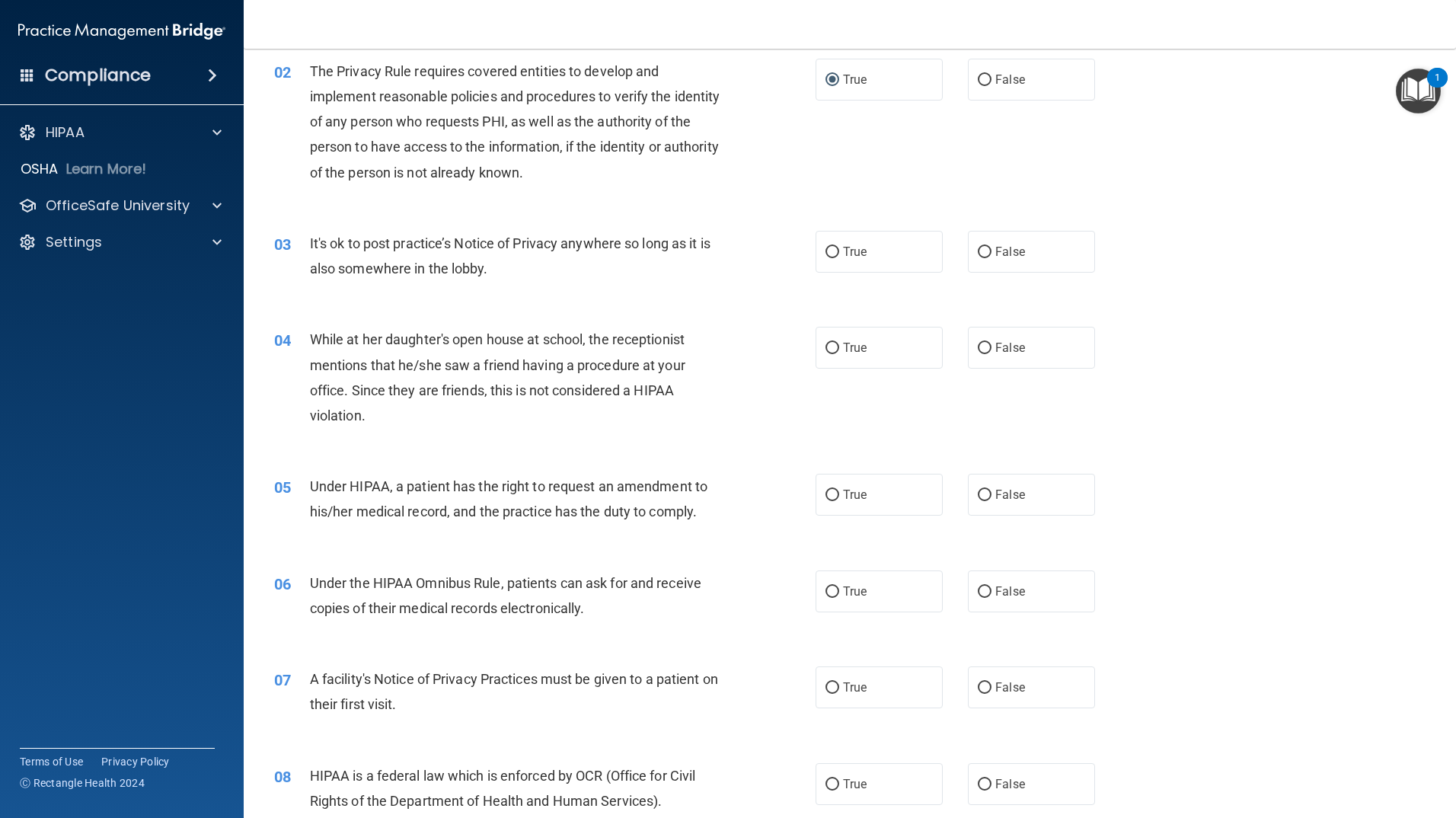
scroll to position [228, 0]
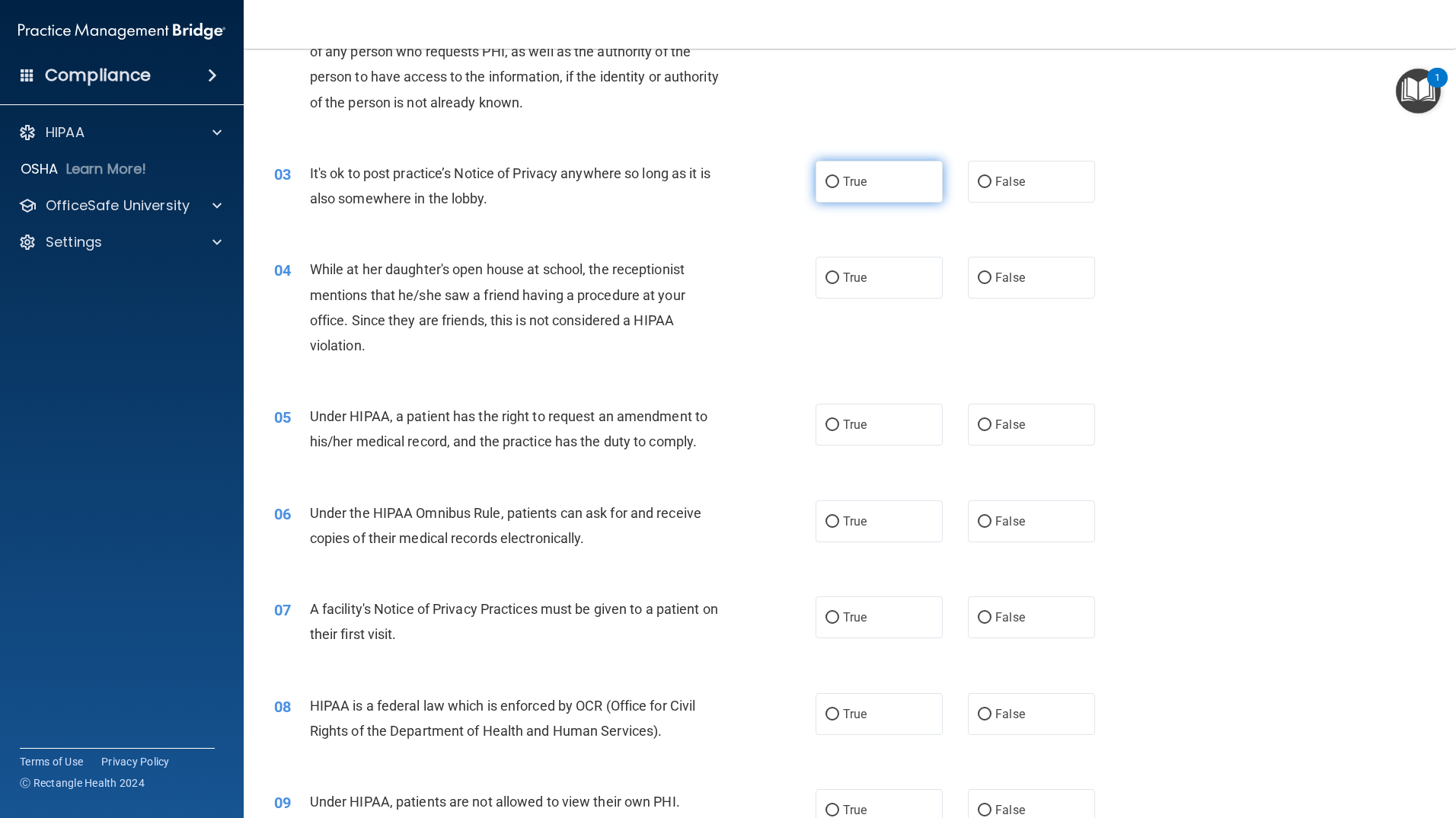
click at [827, 184] on input "True" at bounding box center [833, 182] width 14 height 11
radio input "true"
click at [978, 276] on input "False" at bounding box center [985, 278] width 14 height 11
radio input "true"
click at [826, 424] on input "True" at bounding box center [833, 424] width 14 height 11
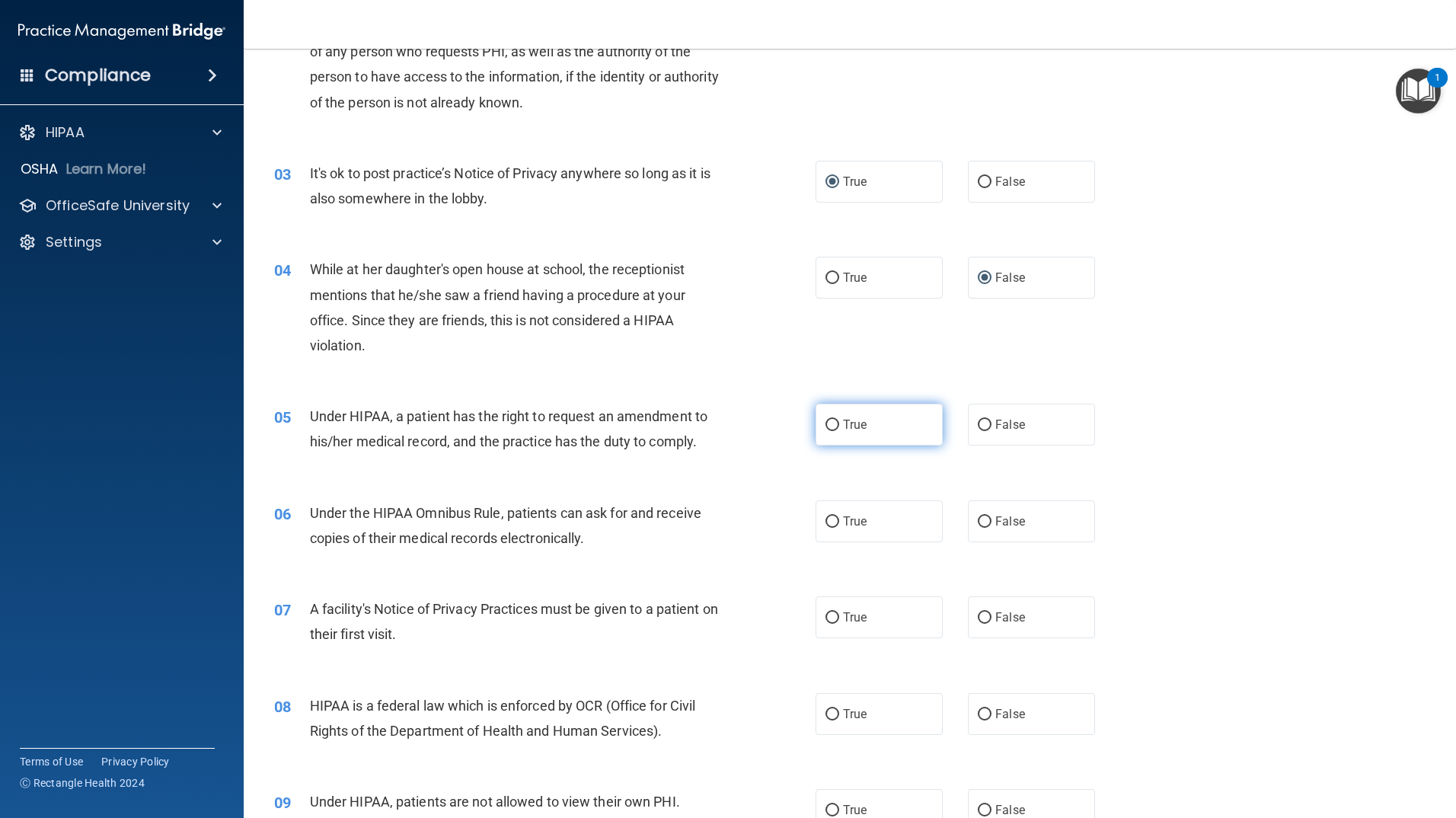
radio input "true"
click at [826, 522] on input "True" at bounding box center [833, 522] width 14 height 11
radio input "true"
click at [827, 617] on input "True" at bounding box center [833, 617] width 14 height 11
radio input "true"
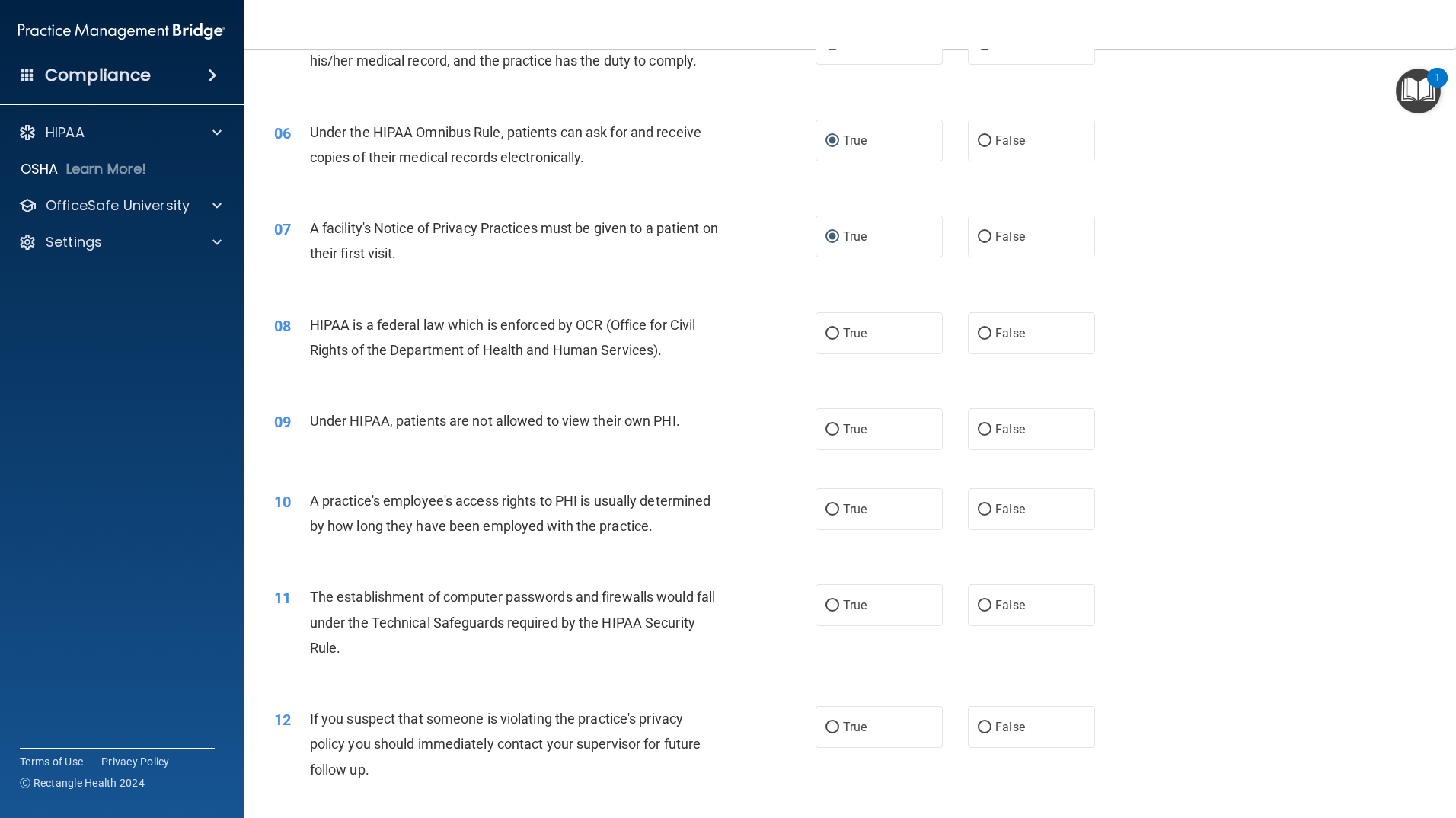
scroll to position [685, 0]
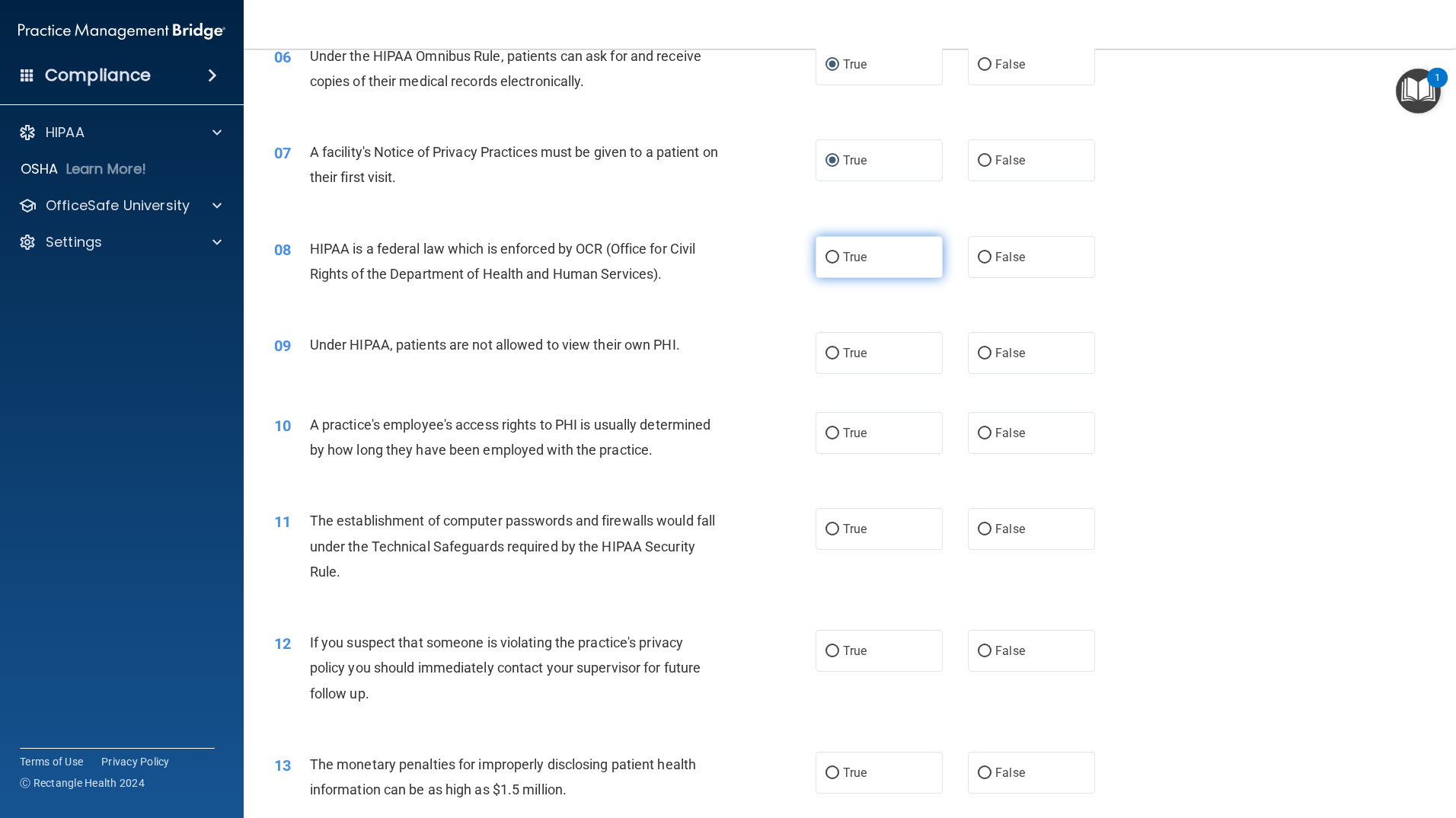
click at [829, 258] on input "True" at bounding box center [833, 257] width 14 height 11
radio input "true"
click at [980, 355] on input "False" at bounding box center [985, 353] width 14 height 11
radio input "true"
click at [978, 431] on input "False" at bounding box center [985, 433] width 14 height 11
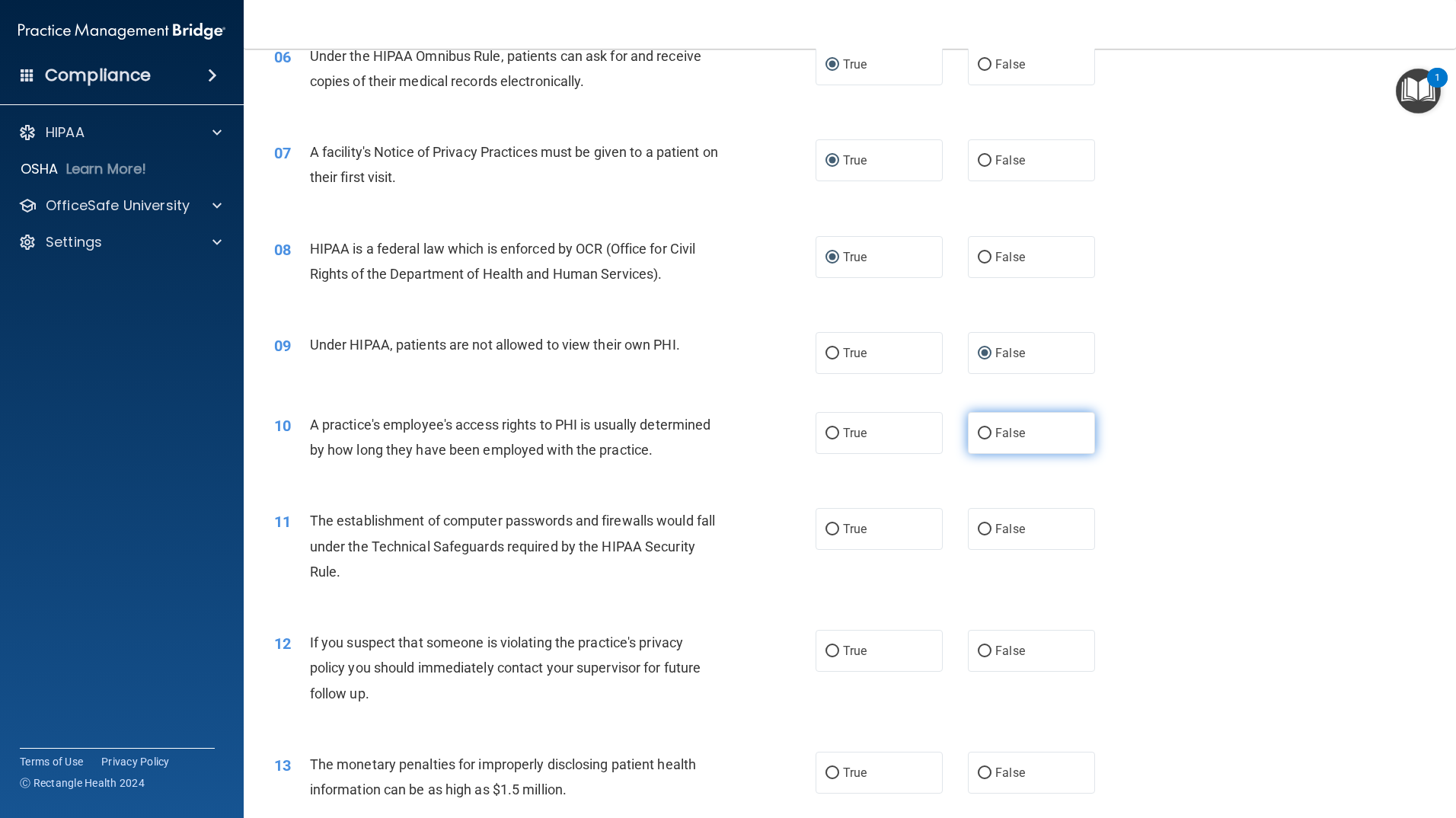
radio input "true"
click at [827, 527] on input "True" at bounding box center [833, 529] width 14 height 11
radio input "true"
click at [827, 650] on input "True" at bounding box center [833, 651] width 14 height 11
radio input "true"
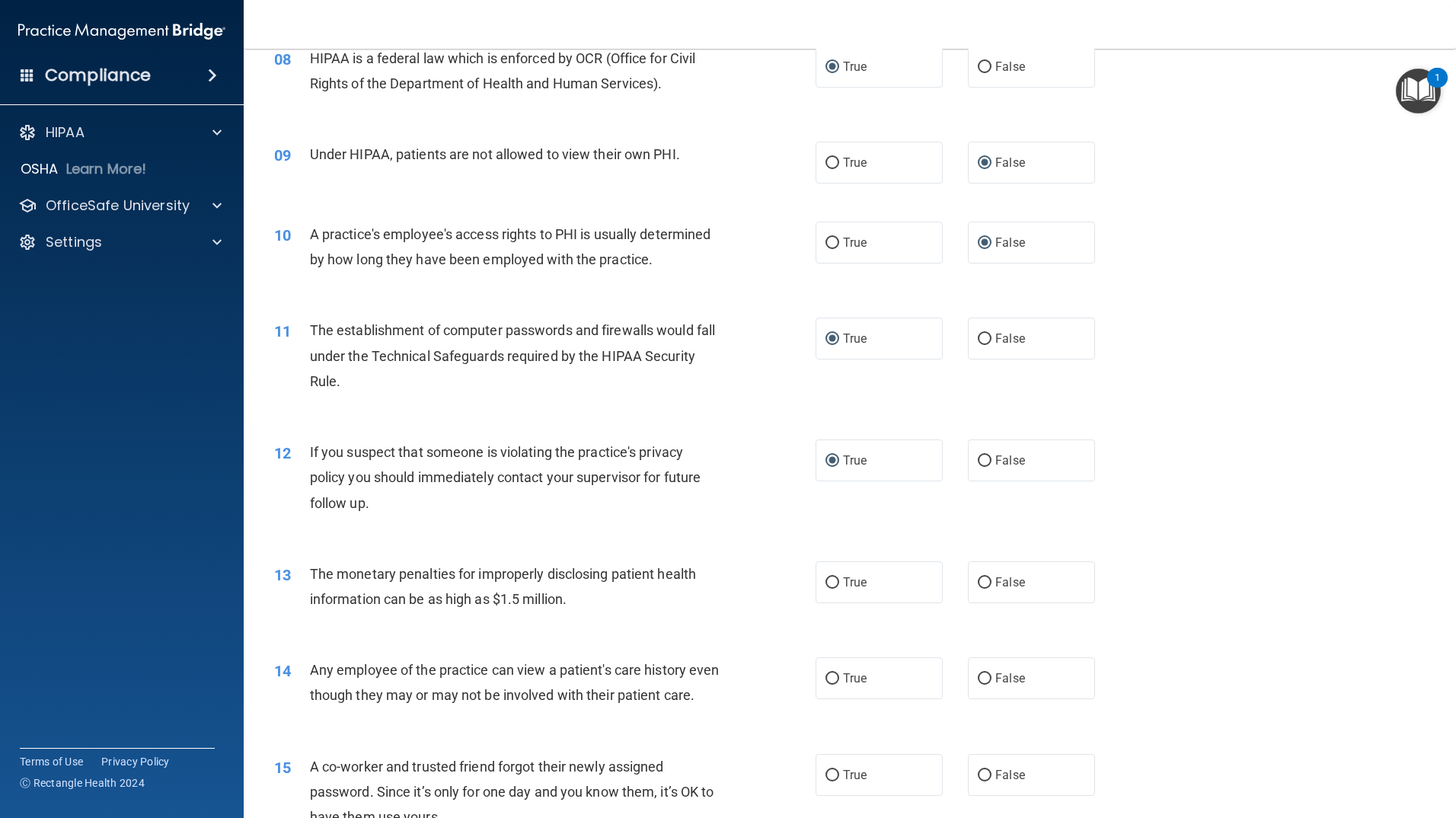
scroll to position [990, 0]
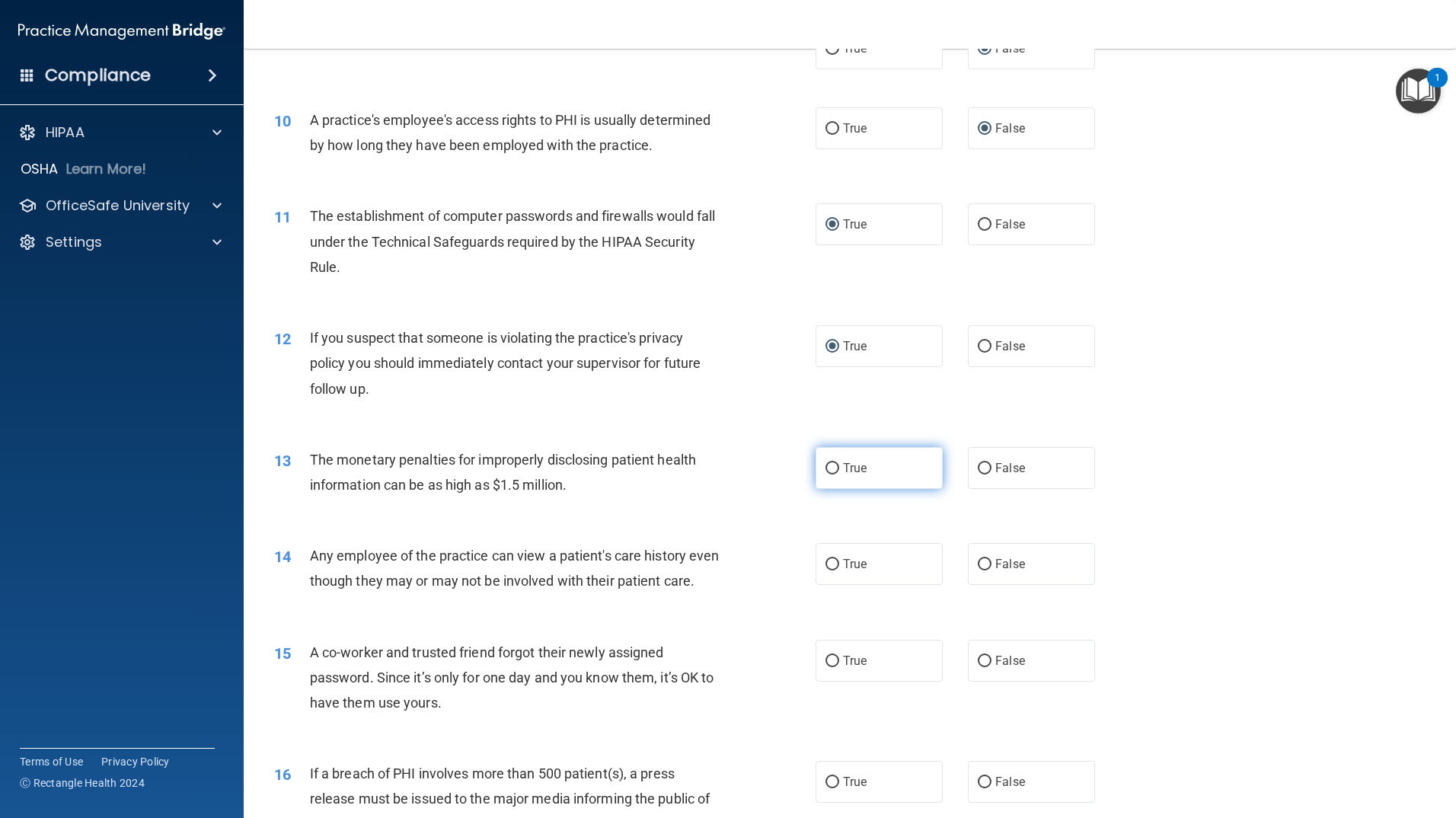
click at [827, 468] on input "True" at bounding box center [833, 468] width 14 height 11
radio input "true"
click at [978, 563] on input "False" at bounding box center [985, 564] width 14 height 11
radio input "true"
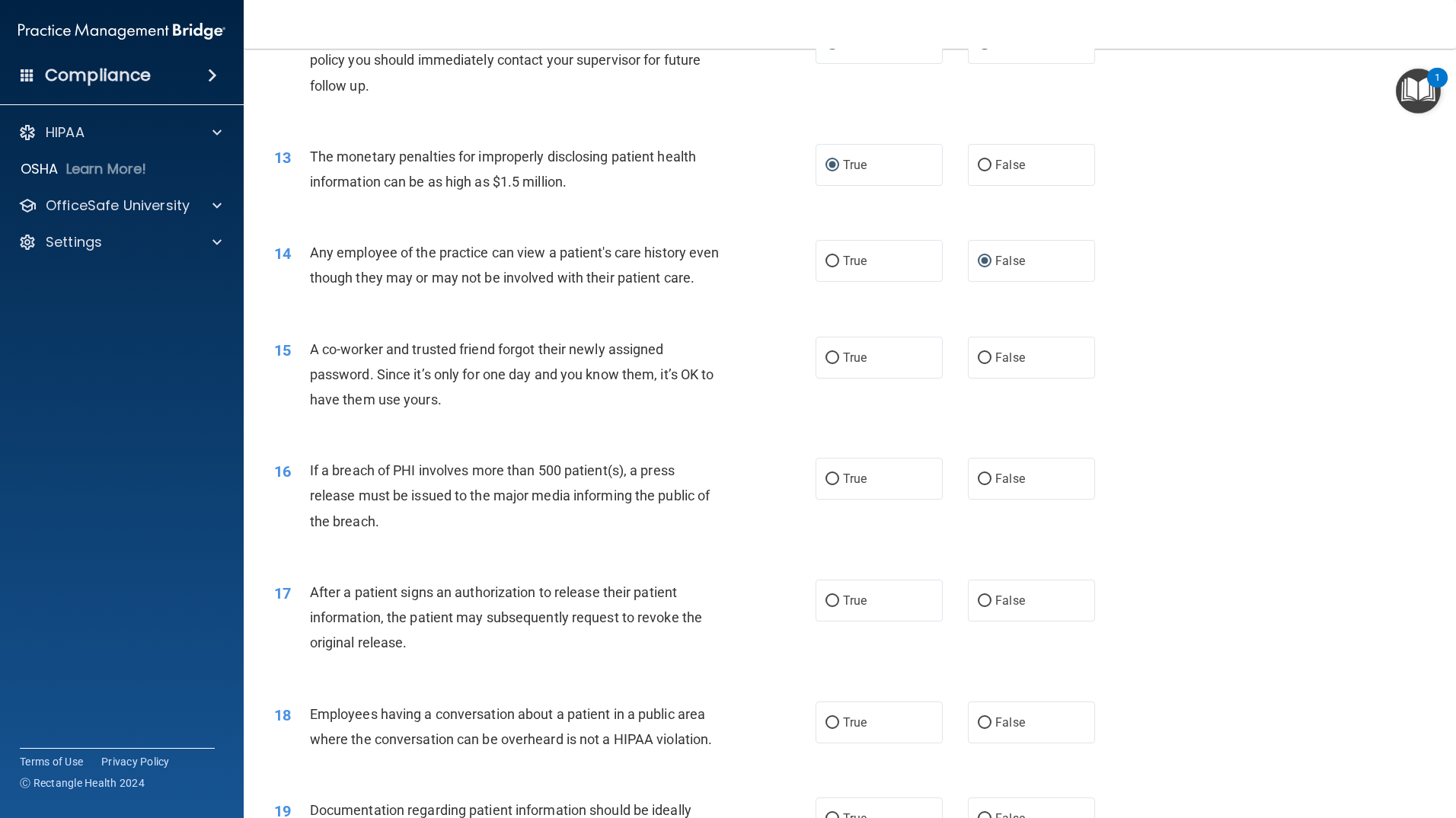
scroll to position [1294, 0]
click at [978, 363] on input "False" at bounding box center [985, 356] width 14 height 11
radio input "true"
click at [827, 484] on input "True" at bounding box center [833, 477] width 14 height 11
radio input "true"
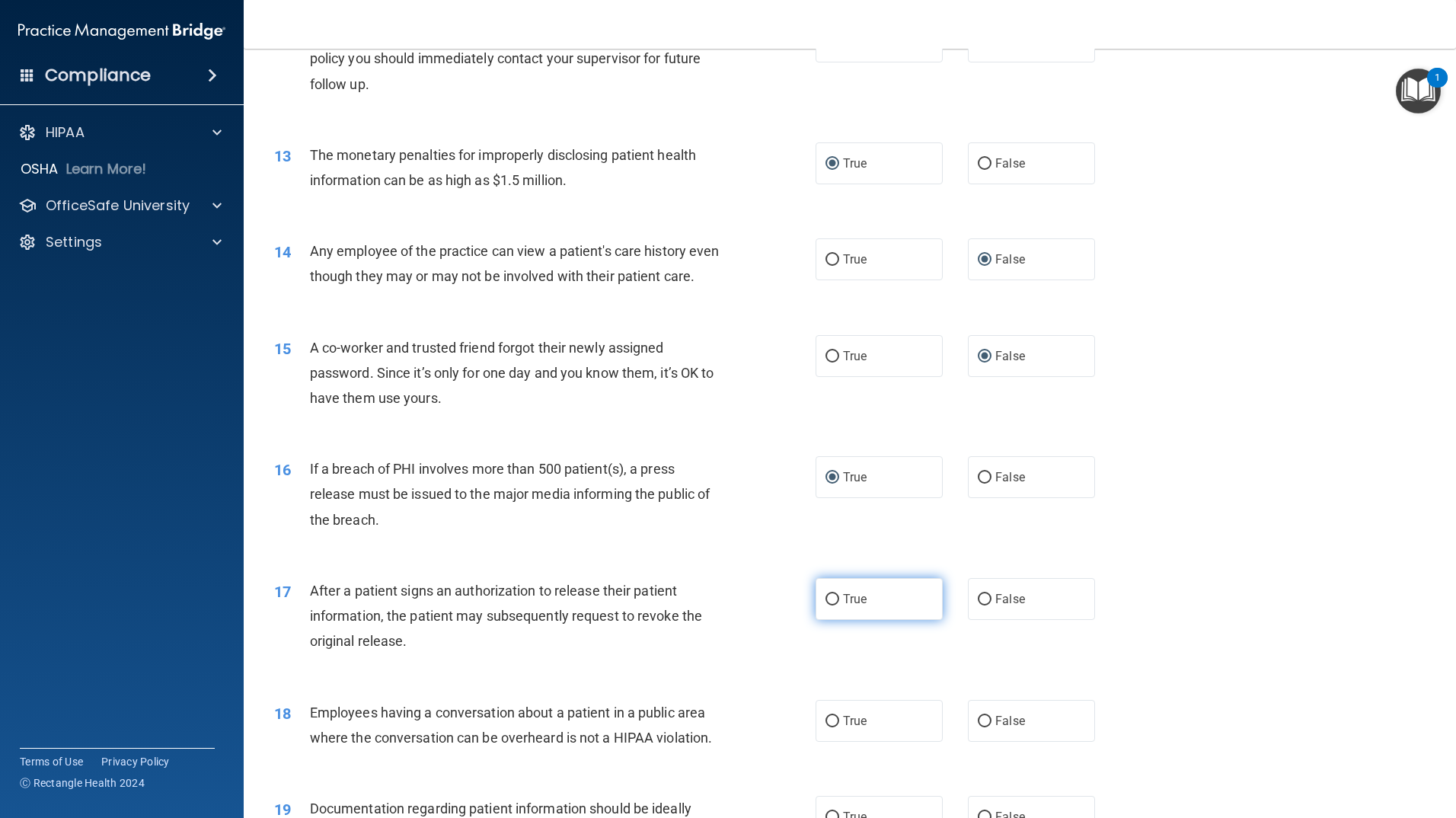
click at [826, 605] on input "True" at bounding box center [833, 599] width 14 height 11
radio input "true"
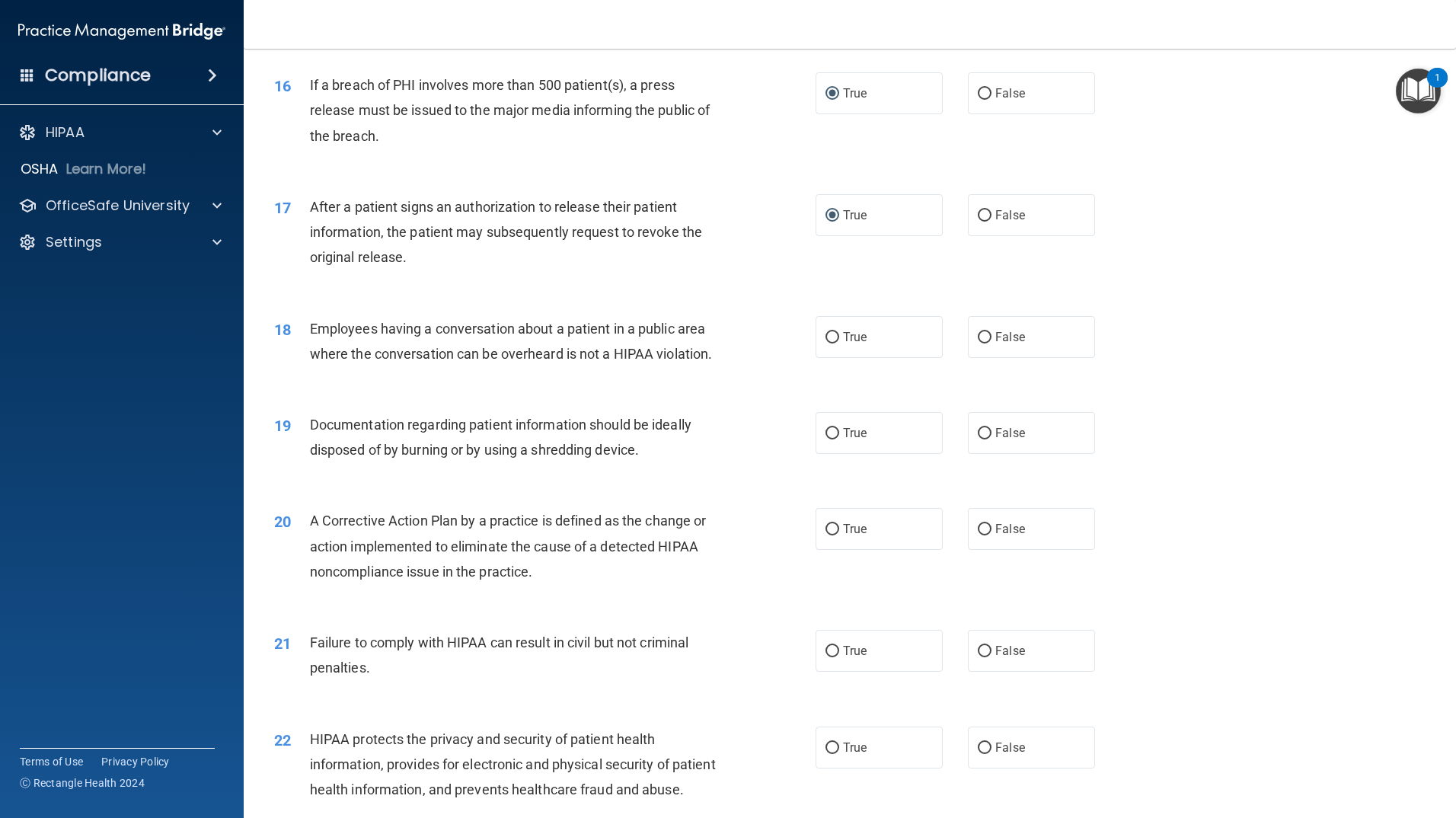
scroll to position [1751, 0]
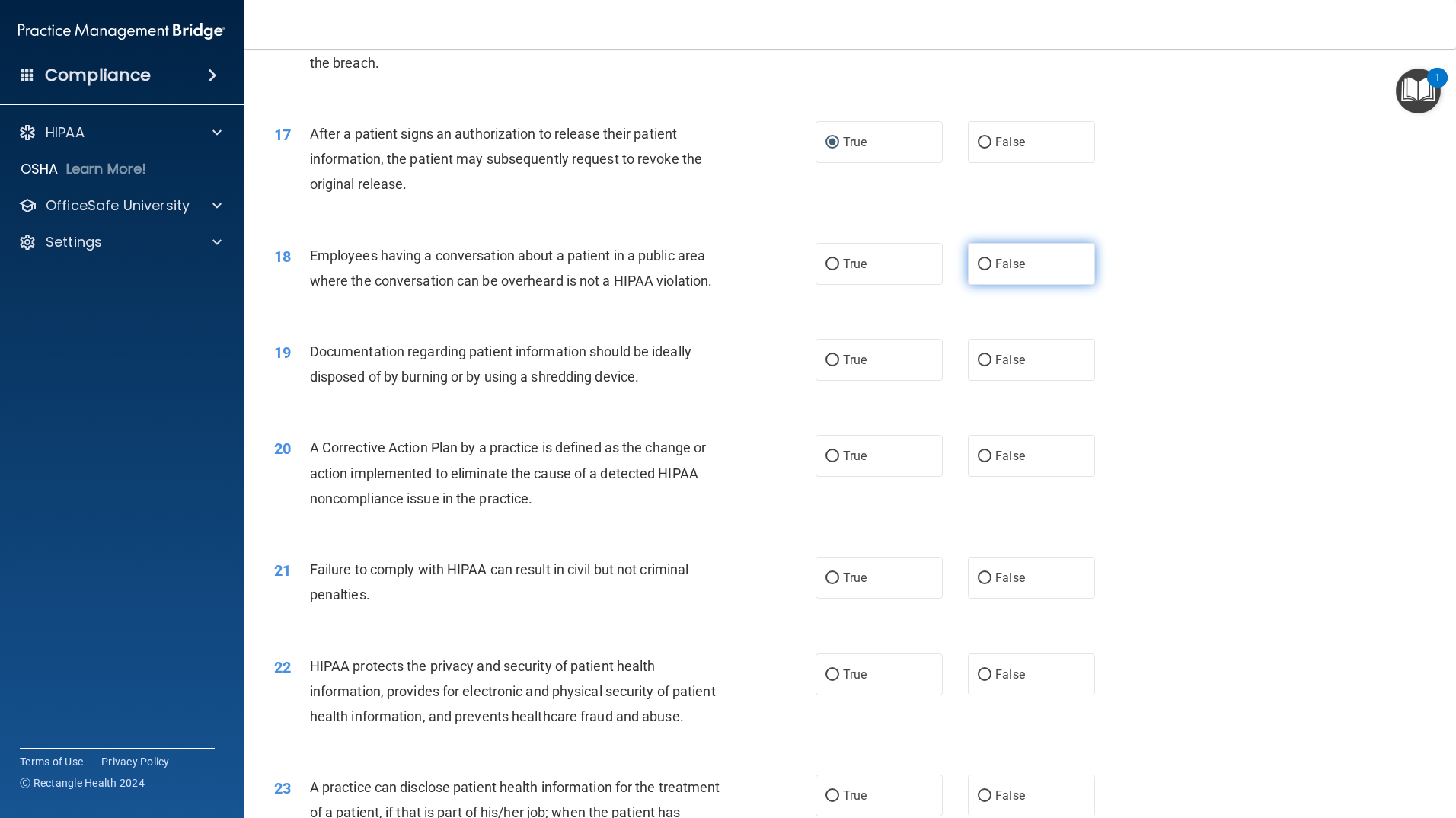
click at [978, 270] on input "False" at bounding box center [985, 264] width 14 height 11
radio input "true"
click at [826, 366] on input "True" at bounding box center [833, 360] width 14 height 11
radio input "true"
click at [827, 462] on input "True" at bounding box center [833, 456] width 14 height 11
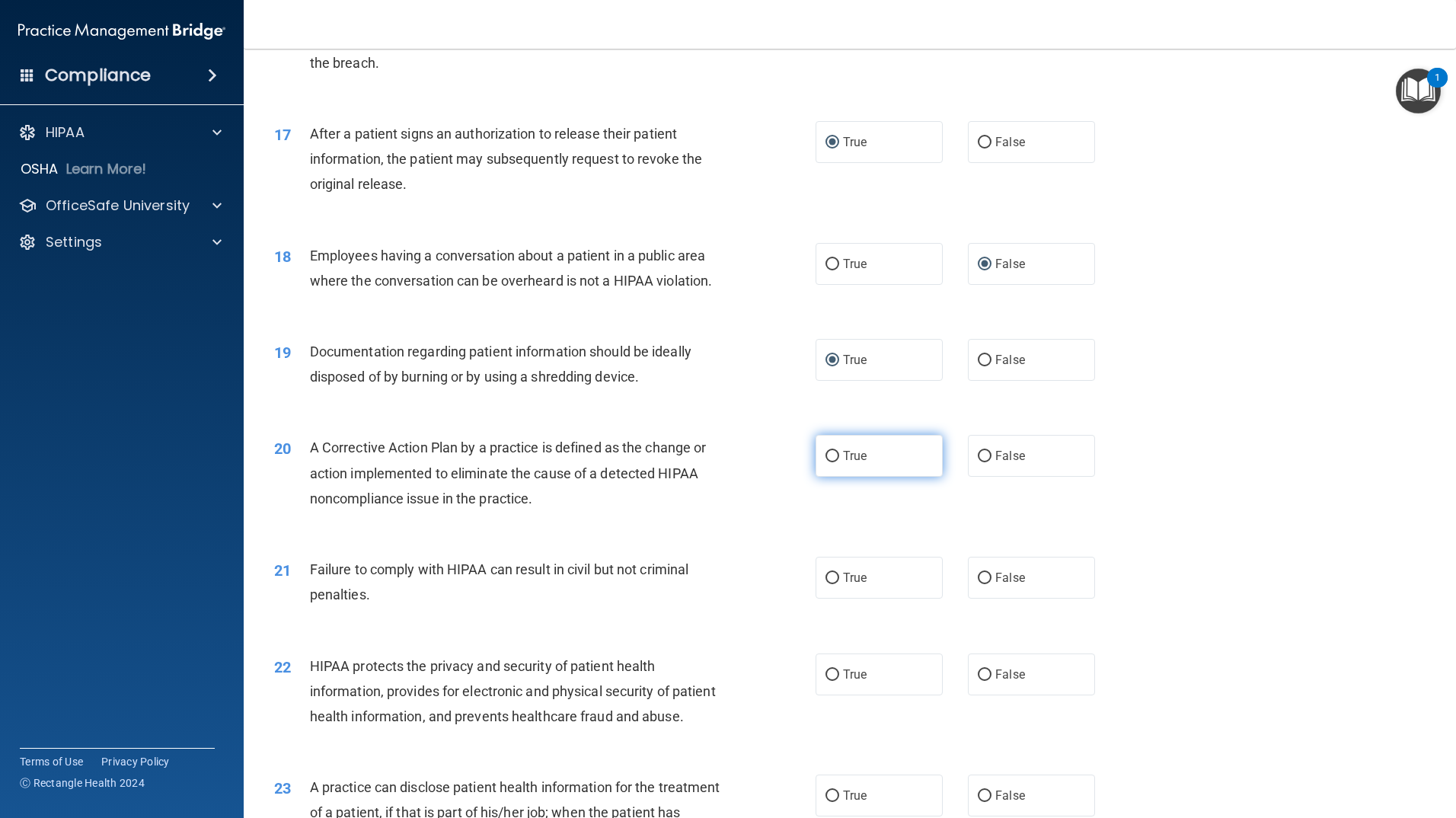
radio input "true"
click at [827, 584] on input "True" at bounding box center [833, 578] width 14 height 11
radio input "true"
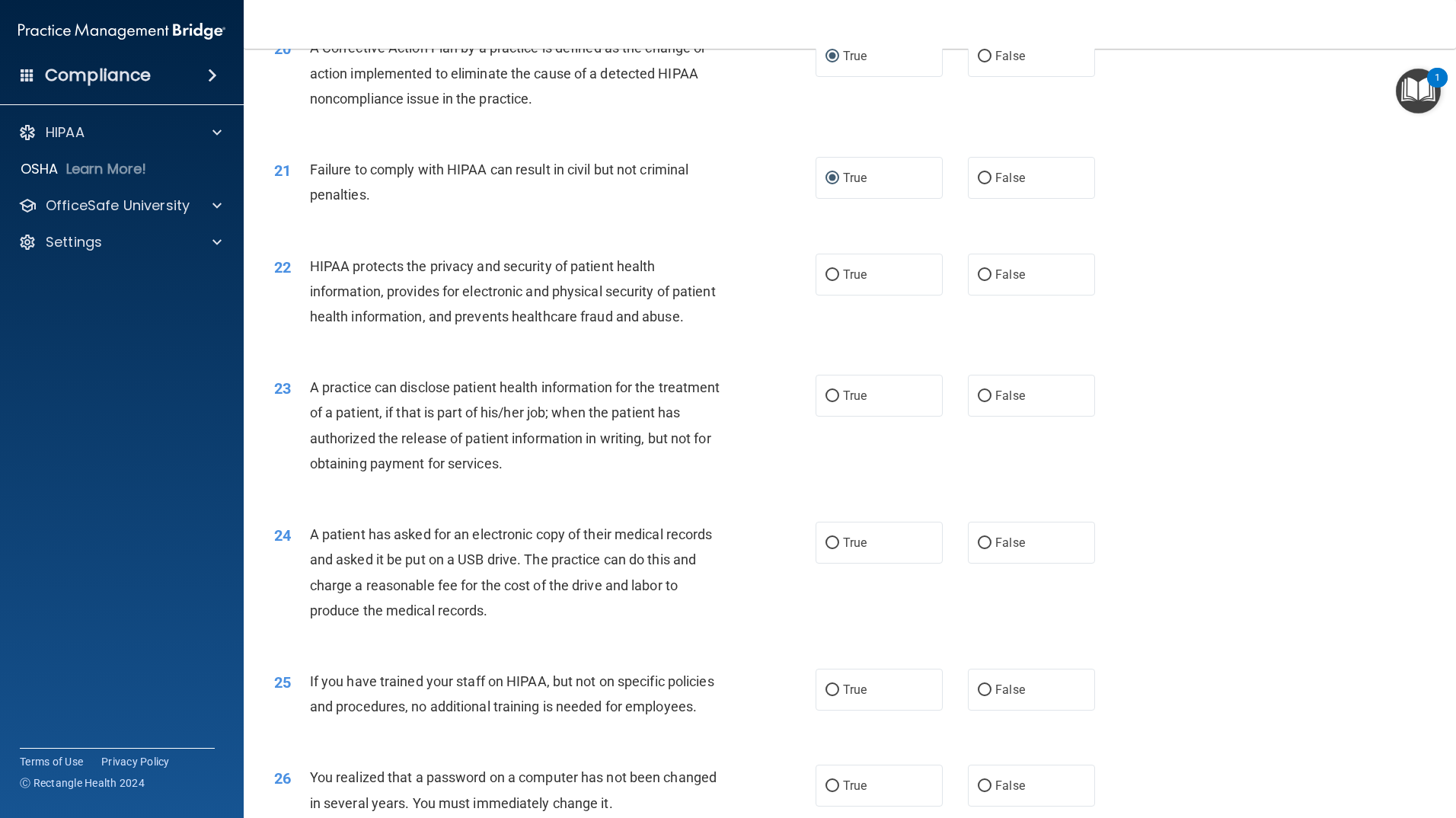
scroll to position [2209, 0]
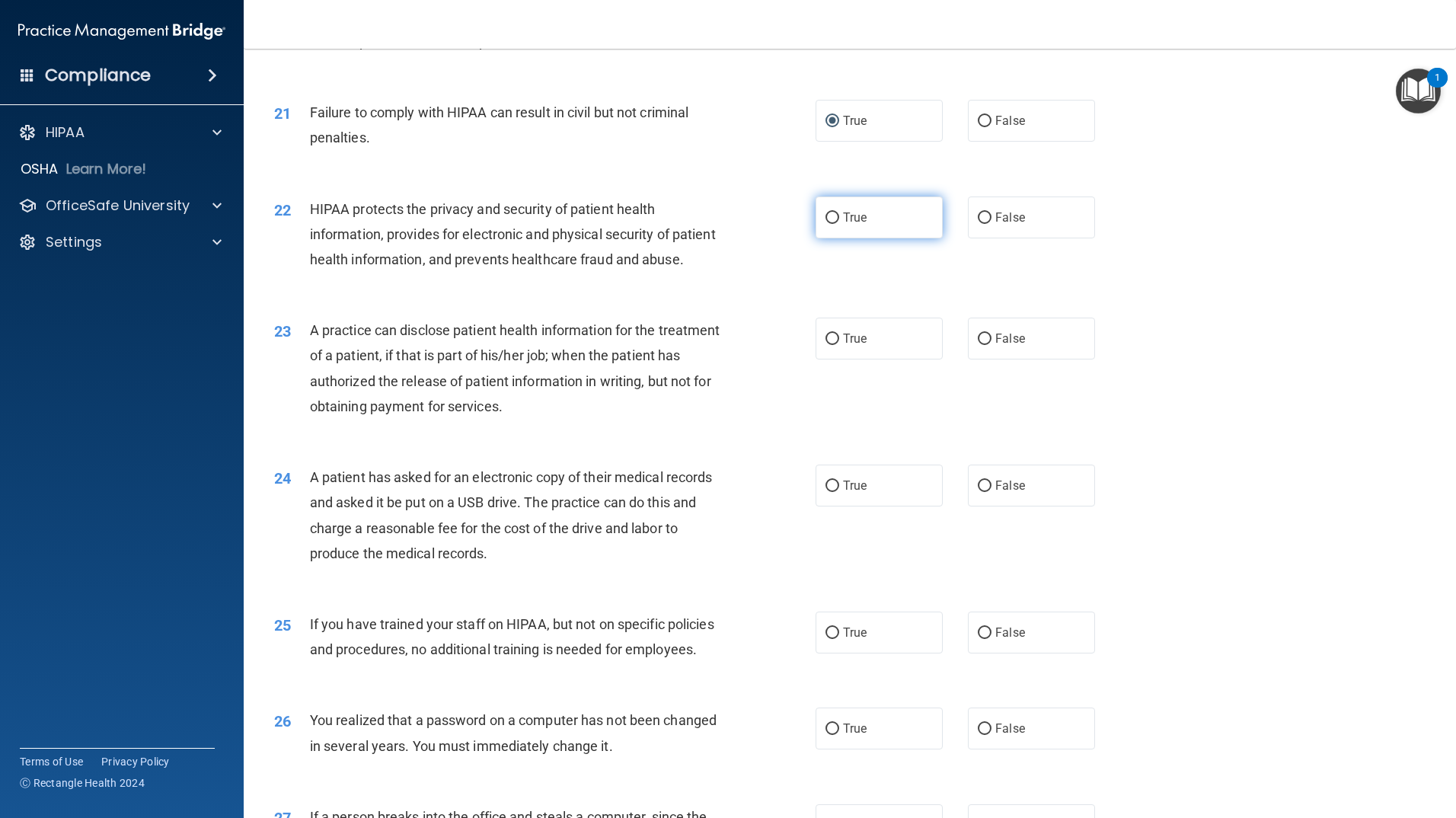
click at [828, 224] on input "True" at bounding box center [833, 218] width 14 height 11
radio input "true"
click at [828, 345] on input "True" at bounding box center [833, 338] width 14 height 11
radio input "true"
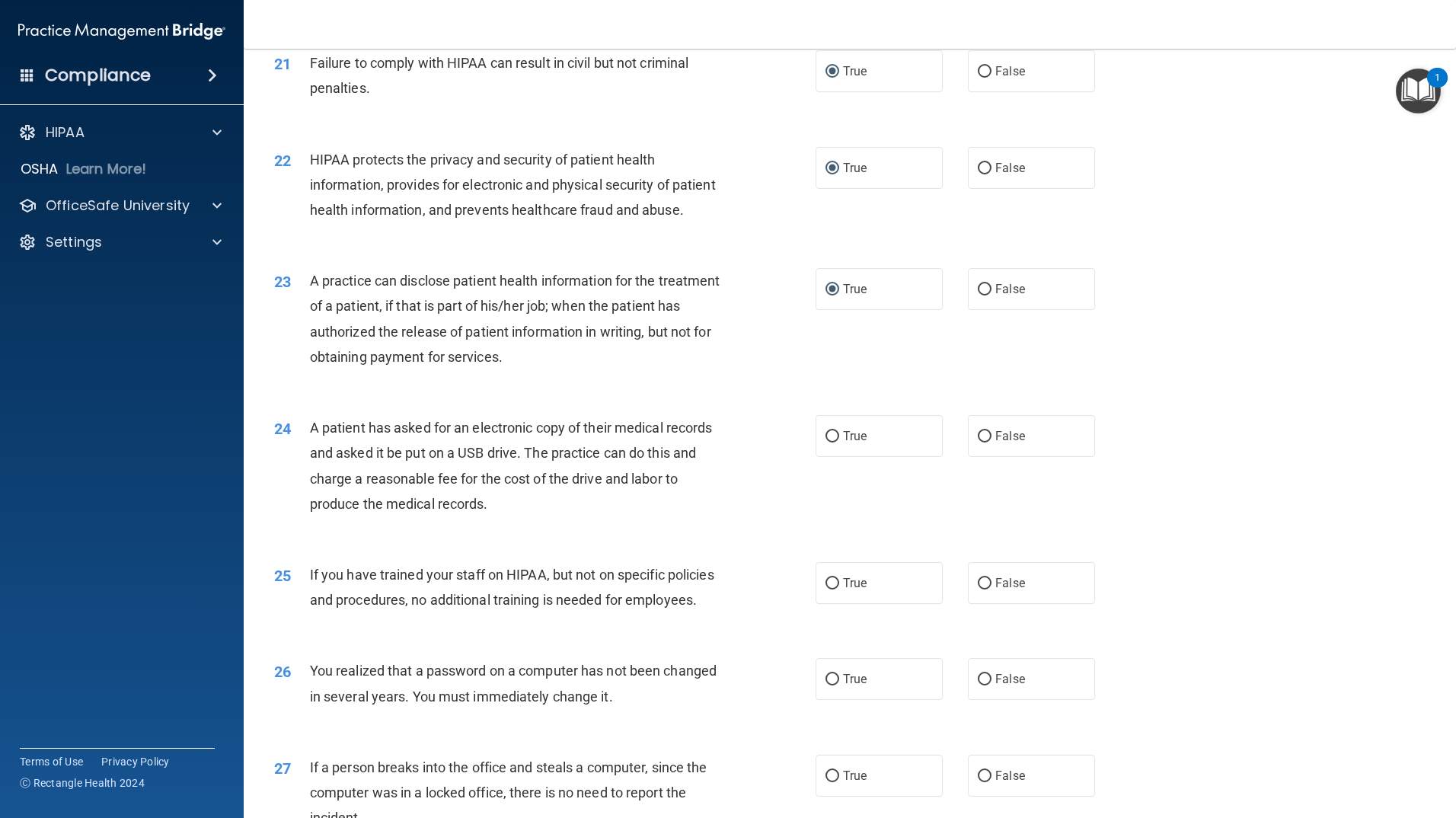
scroll to position [2361, 0]
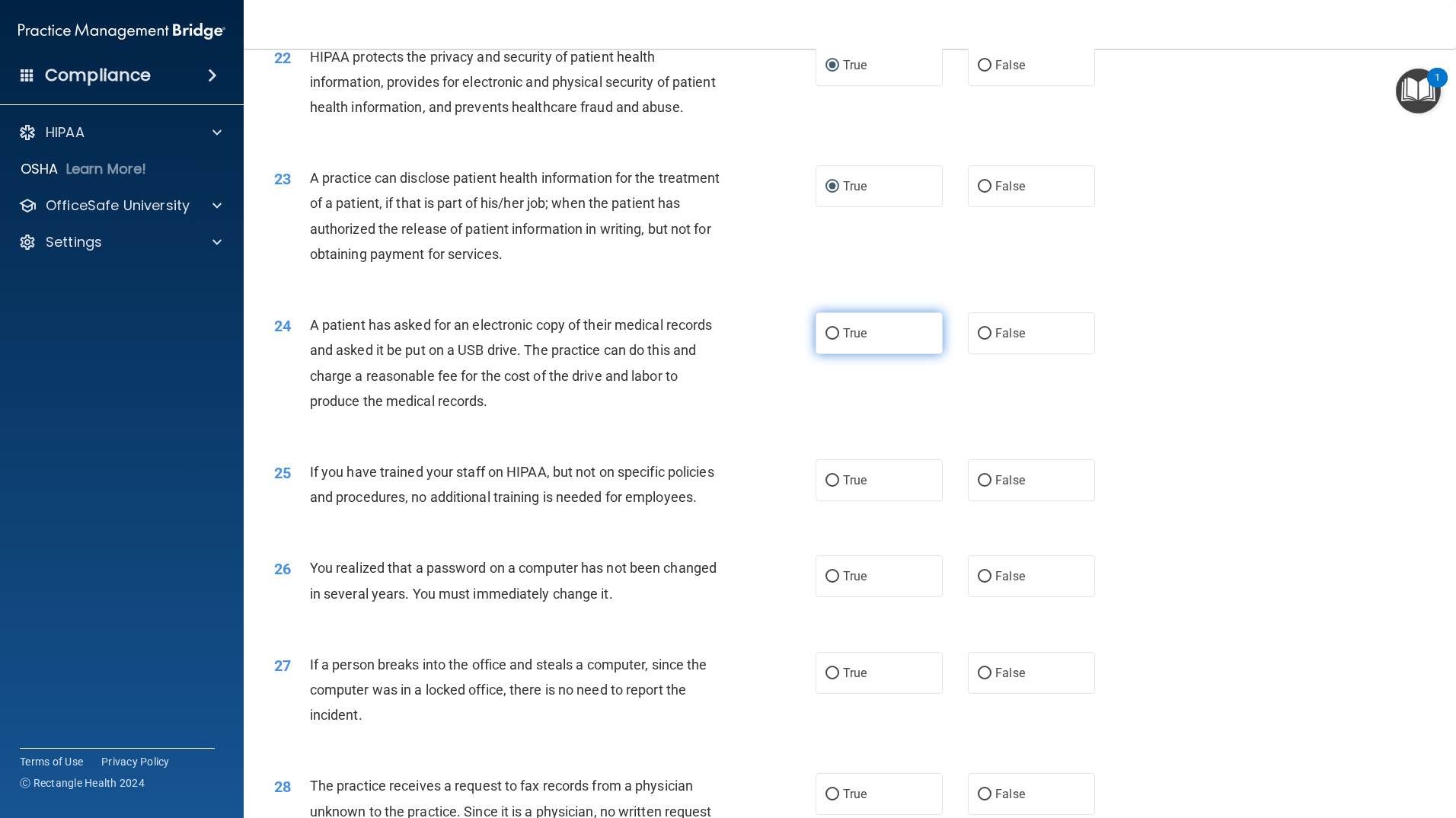
click at [827, 339] on input "True" at bounding box center [833, 333] width 14 height 11
radio input "true"
click at [978, 486] on input "False" at bounding box center [985, 480] width 14 height 11
radio input "true"
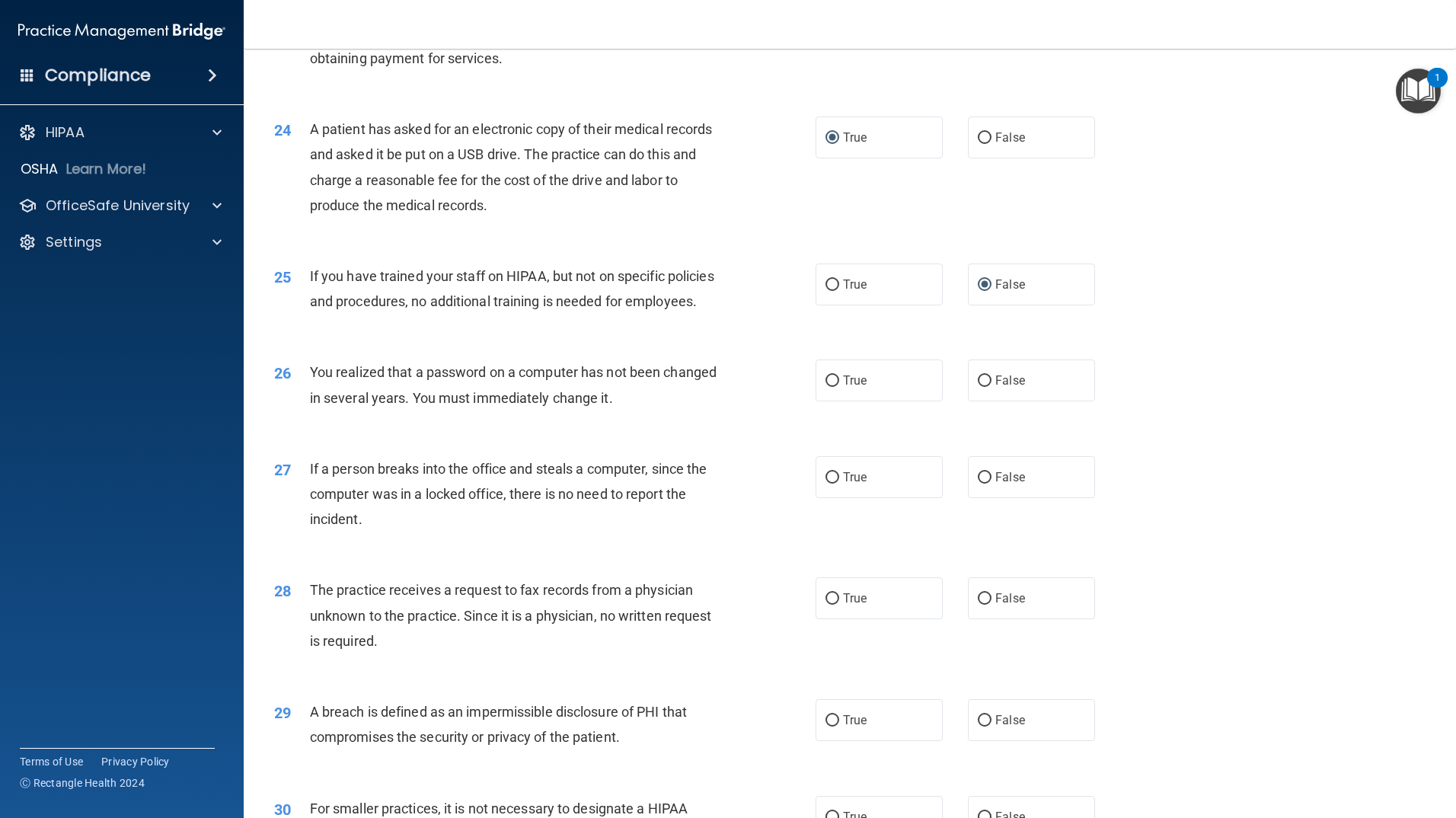
scroll to position [2665, 0]
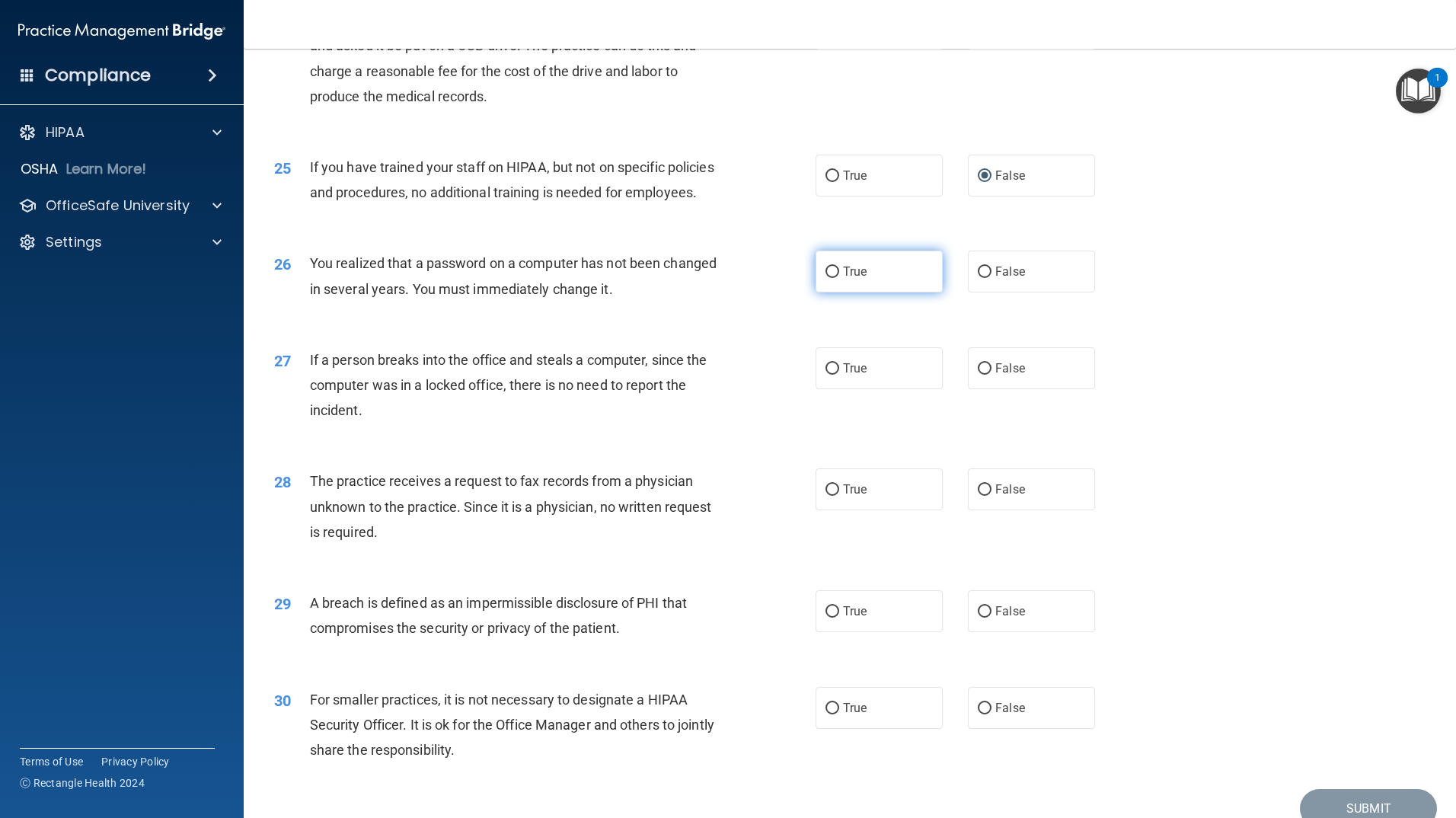
click at [826, 278] on input "True" at bounding box center [833, 272] width 14 height 11
radio input "true"
click at [981, 375] on input "False" at bounding box center [985, 369] width 14 height 11
radio input "true"
click at [978, 496] on input "False" at bounding box center [985, 489] width 14 height 11
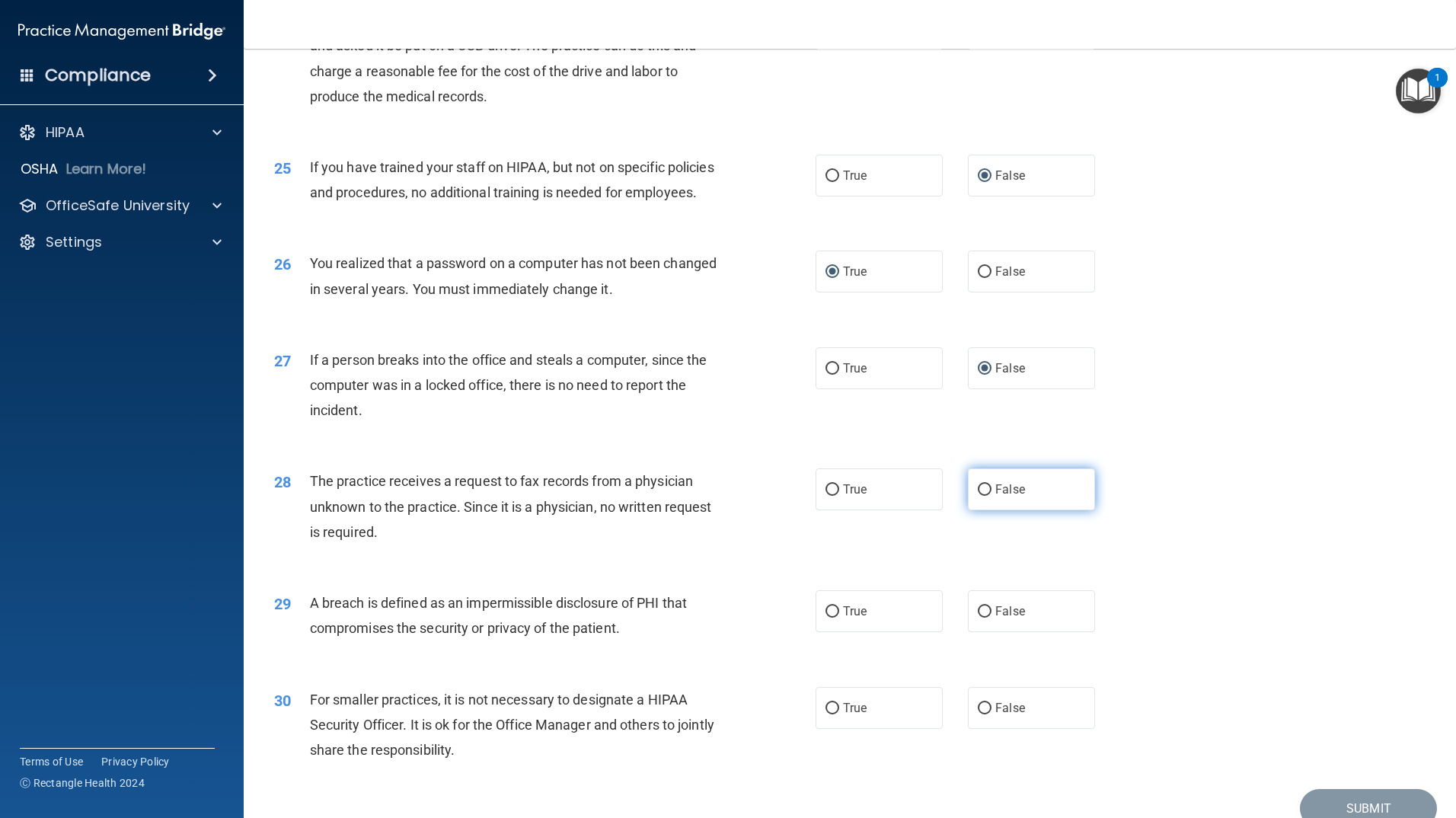
radio input "true"
click at [827, 617] on input "True" at bounding box center [833, 611] width 14 height 11
radio input "true"
click at [828, 715] on input "True" at bounding box center [833, 708] width 14 height 11
radio input "true"
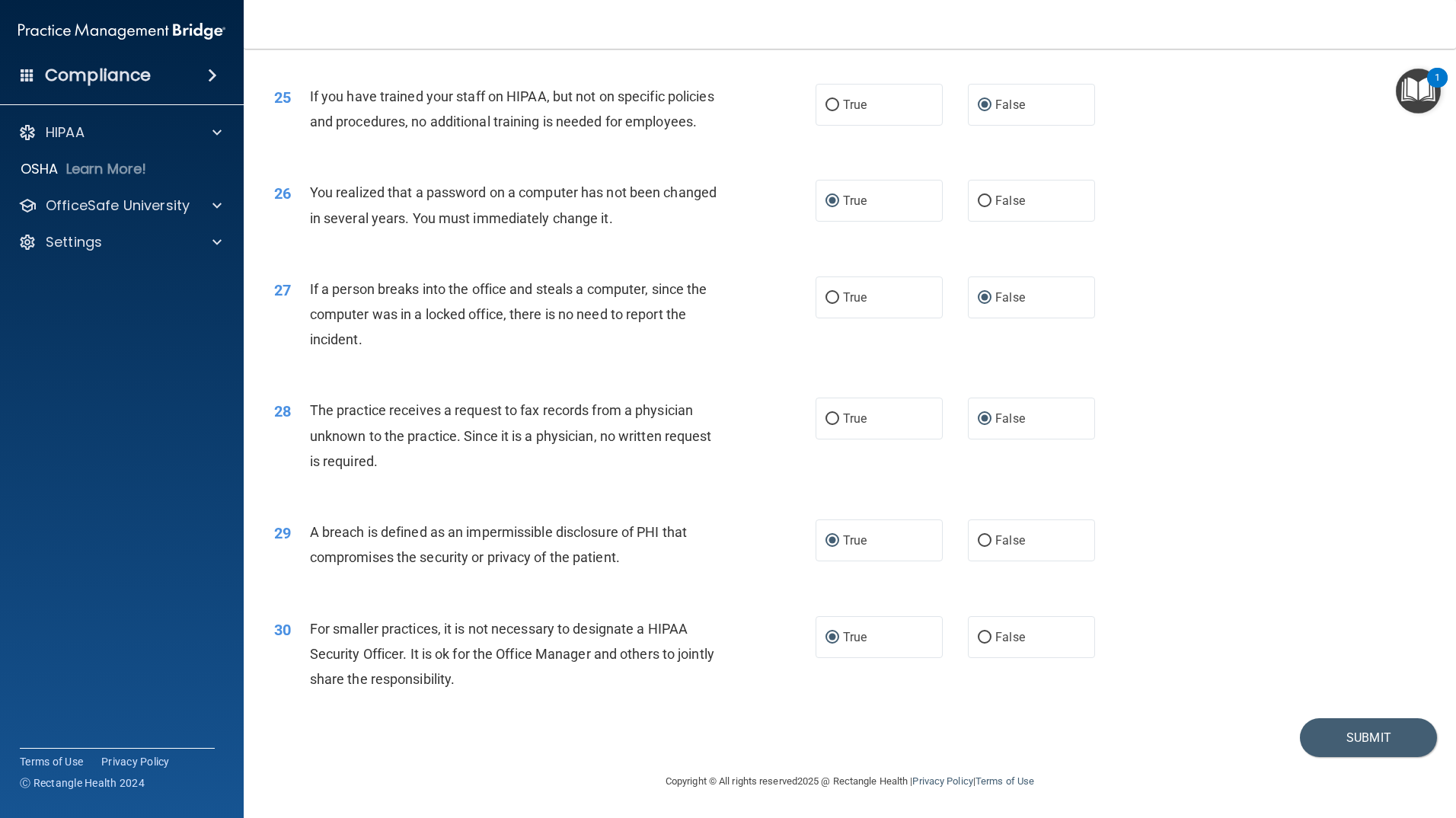
scroll to position [2811, 0]
click at [978, 632] on input "False" at bounding box center [985, 637] width 14 height 11
radio input "true"
radio input "false"
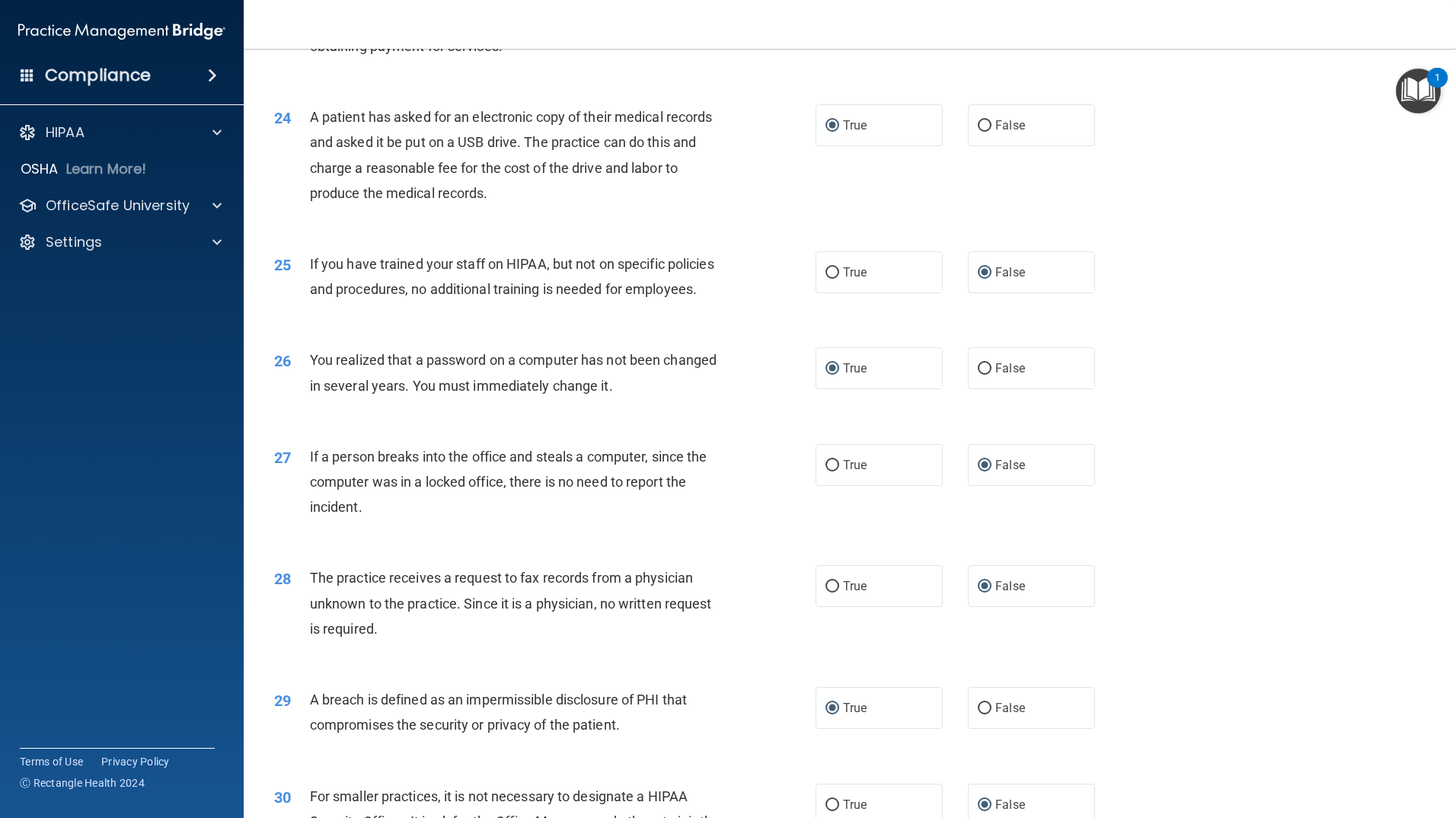
scroll to position [2507, 0]
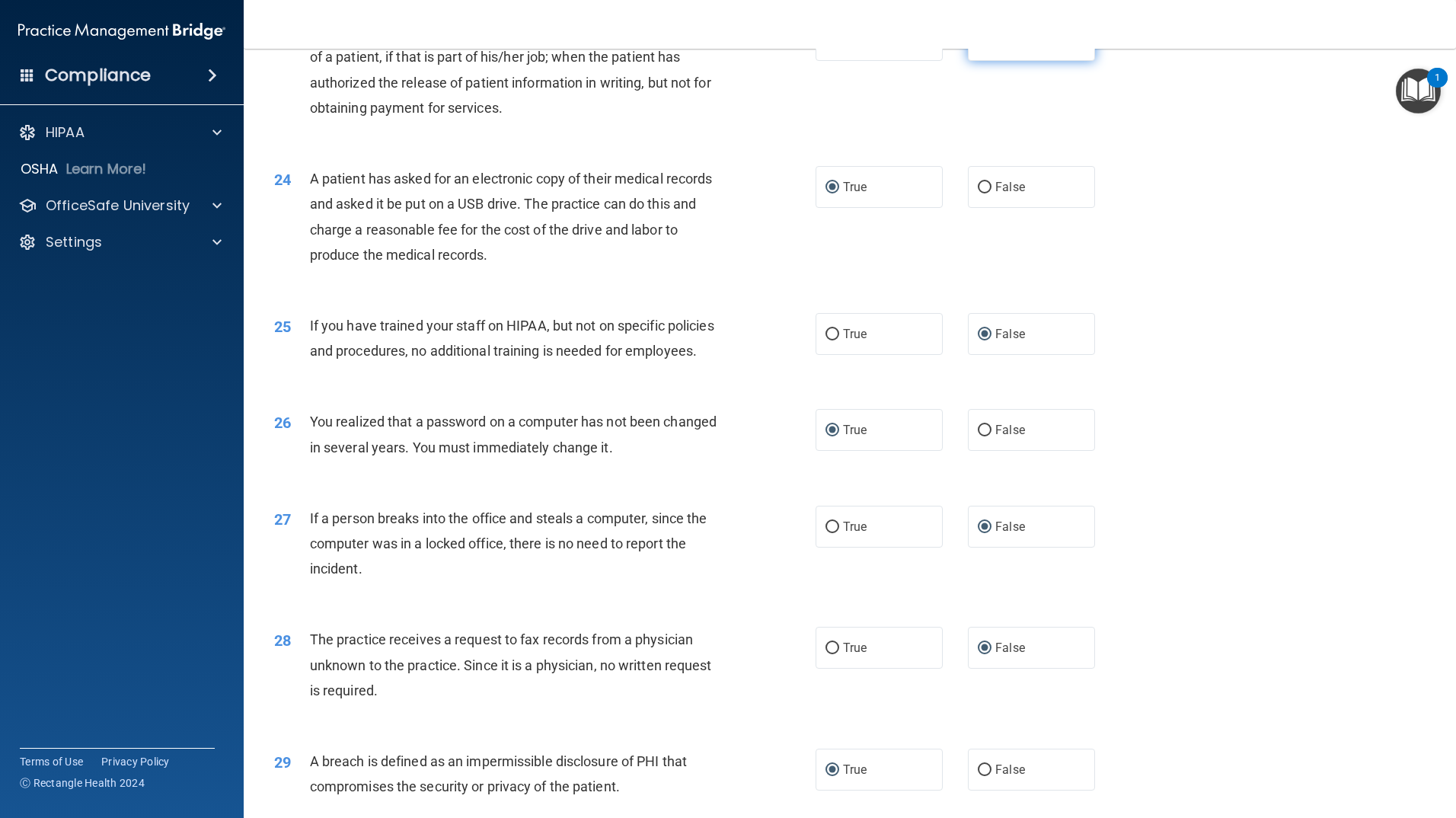
click at [978, 46] on input "False" at bounding box center [985, 40] width 14 height 11
radio input "true"
radio input "false"
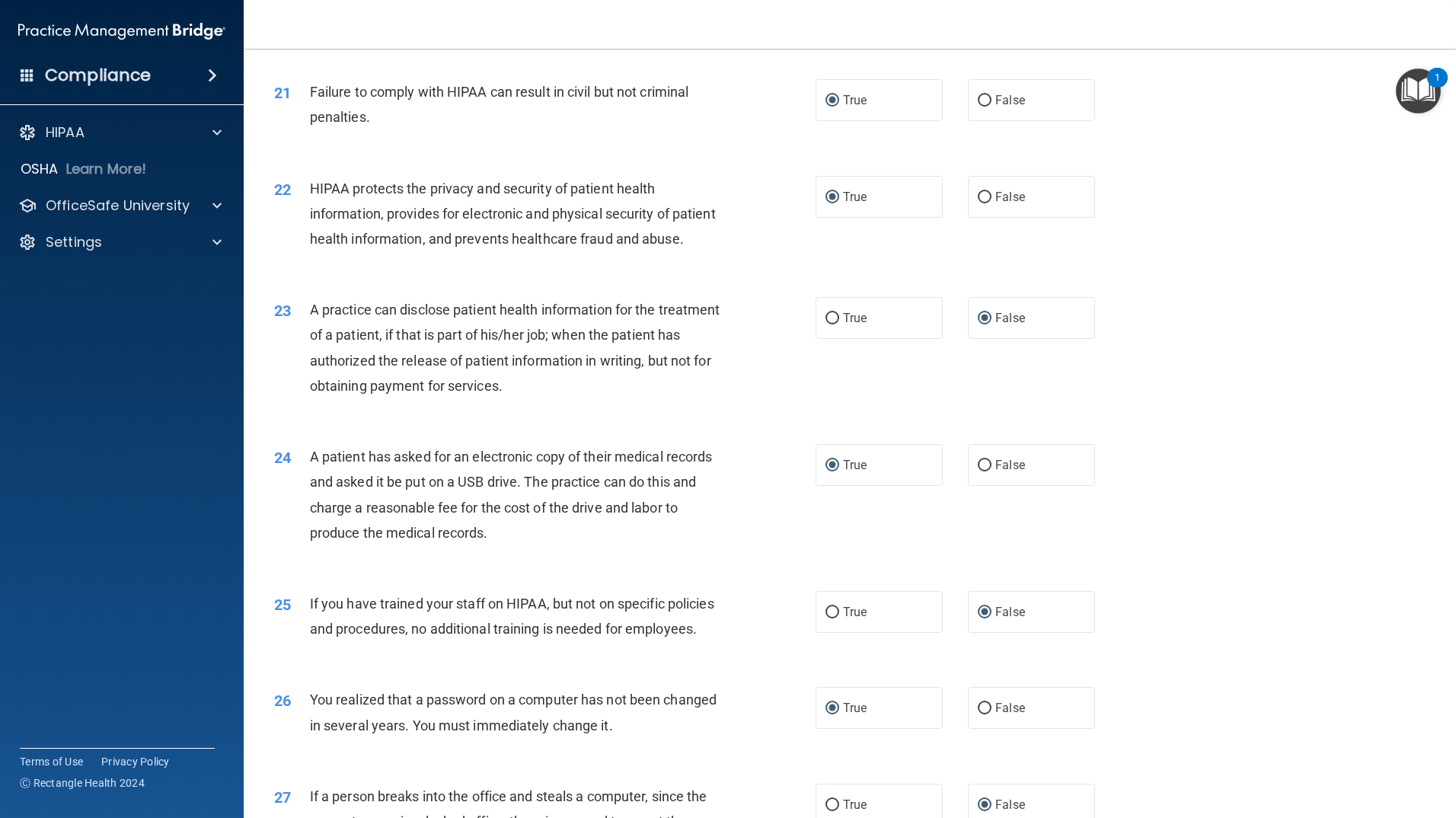
scroll to position [2203, 0]
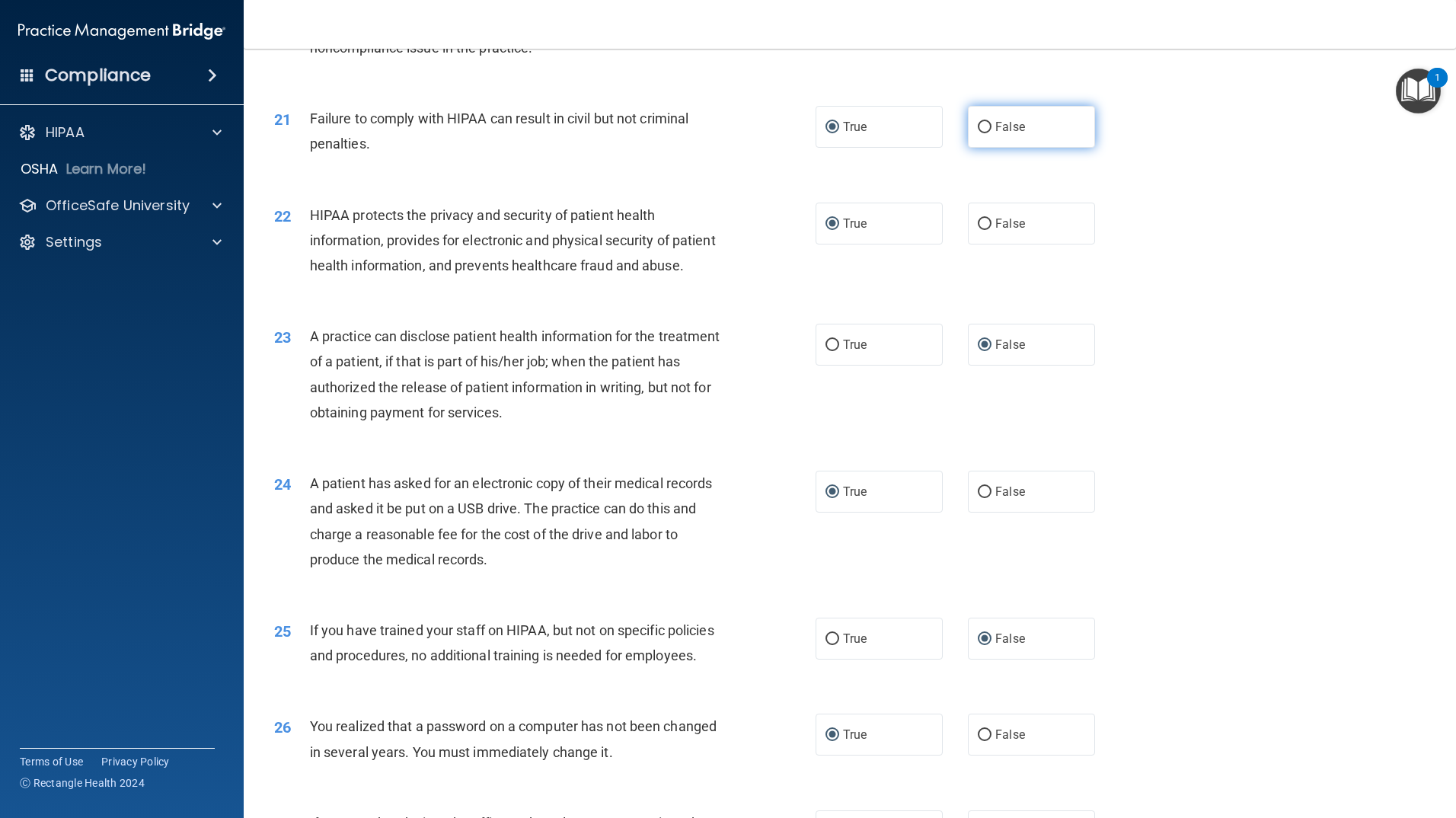
click at [978, 133] on input "False" at bounding box center [985, 127] width 14 height 11
radio input "true"
radio input "false"
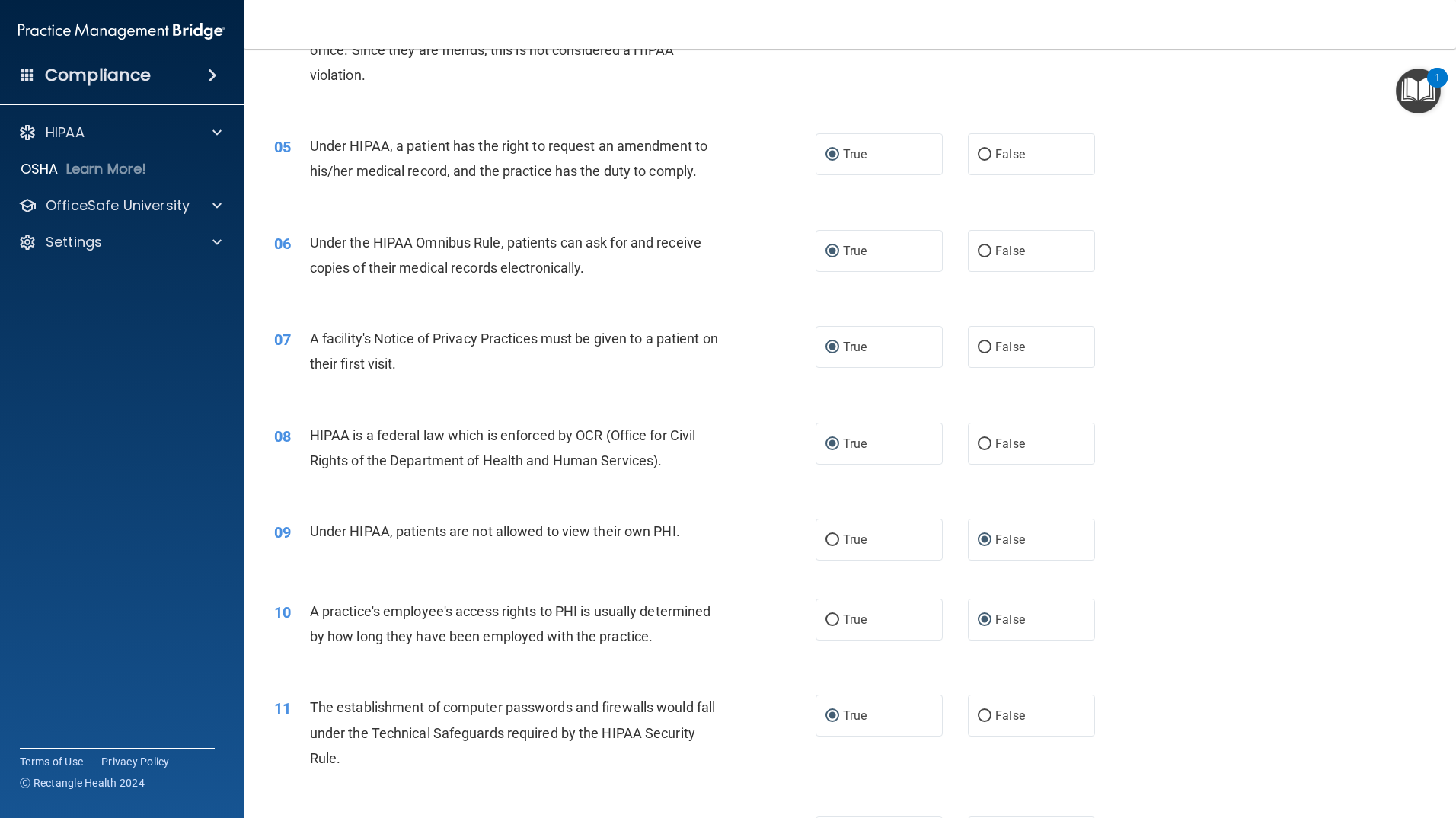
scroll to position [451, 0]
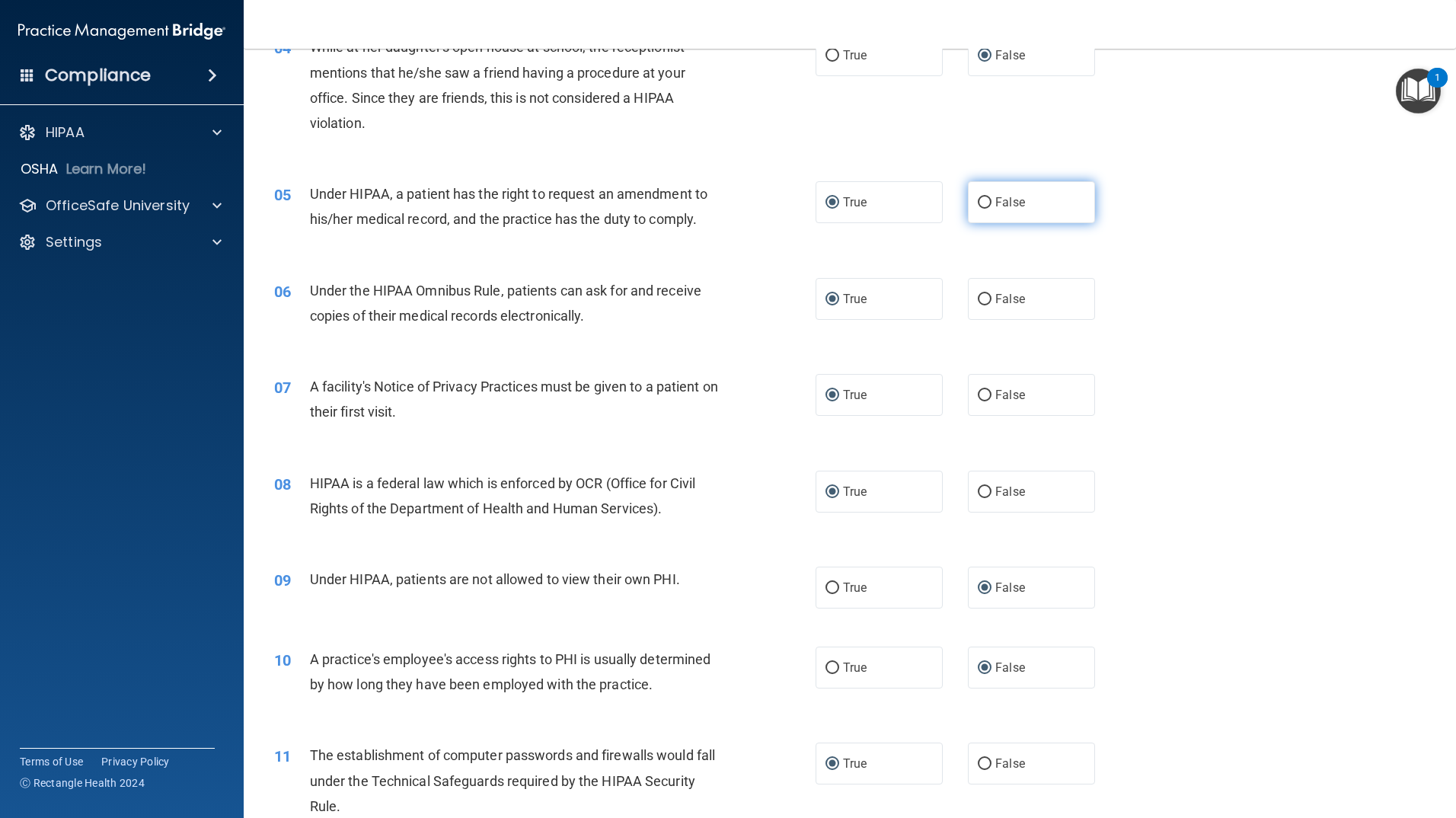
click at [978, 202] on input "False" at bounding box center [985, 202] width 14 height 11
radio input "true"
radio input "false"
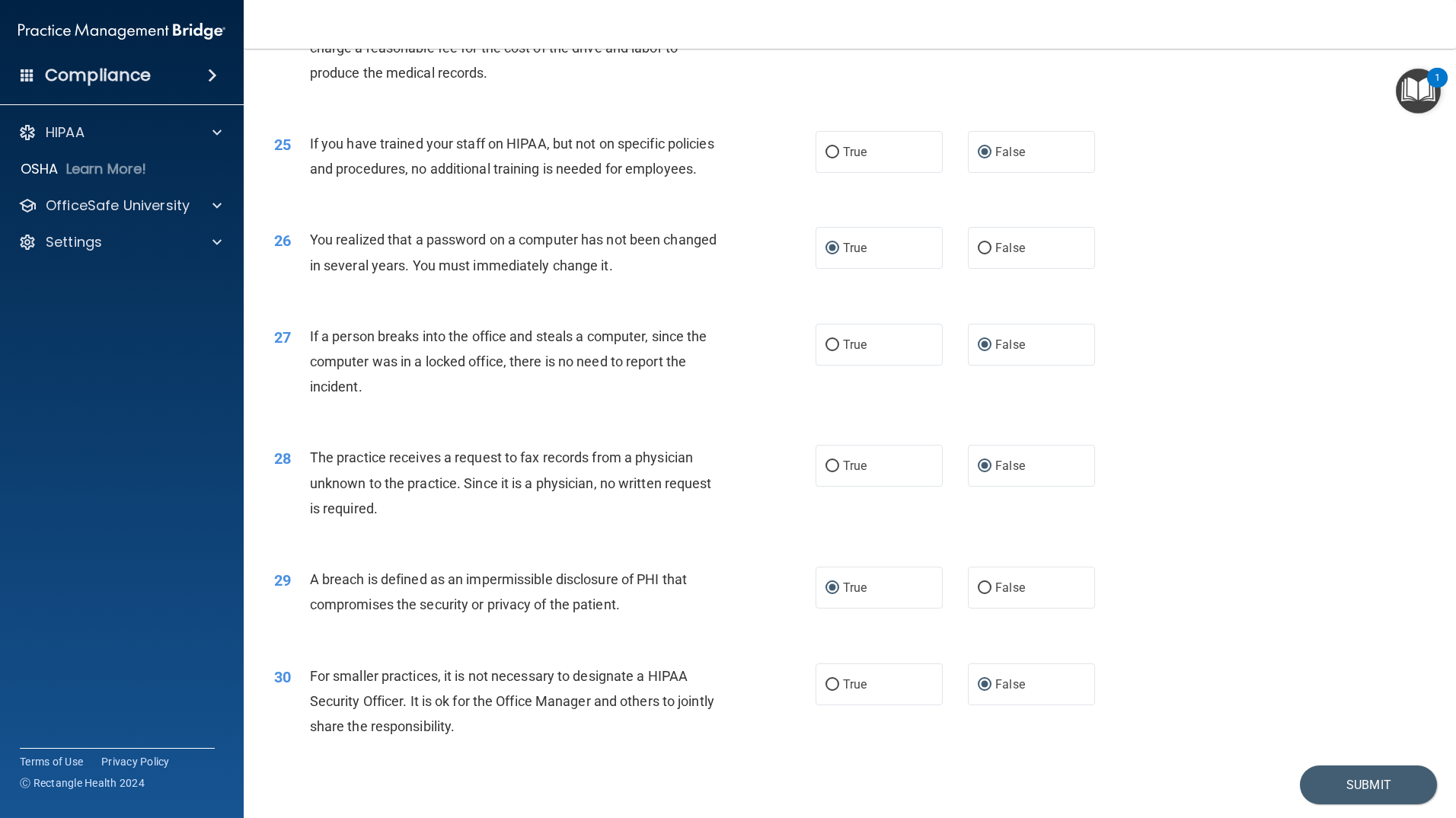
scroll to position [2811, 0]
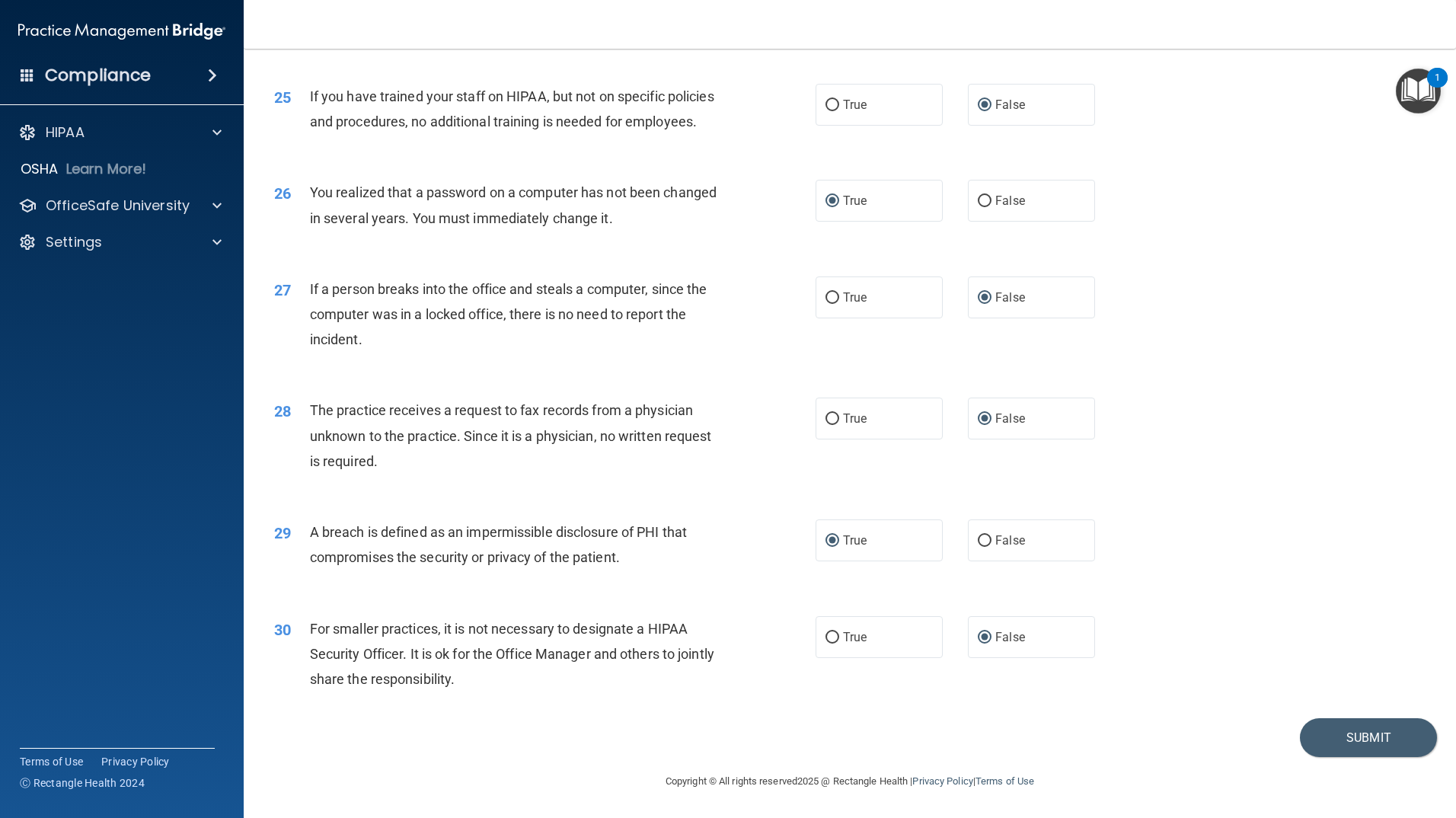
click at [1130, 555] on div "29 A breach is defined as an impermissible disclosure of PHI that compromises t…" at bounding box center [850, 548] width 1174 height 96
click at [1350, 735] on button "Submit" at bounding box center [1368, 737] width 137 height 39
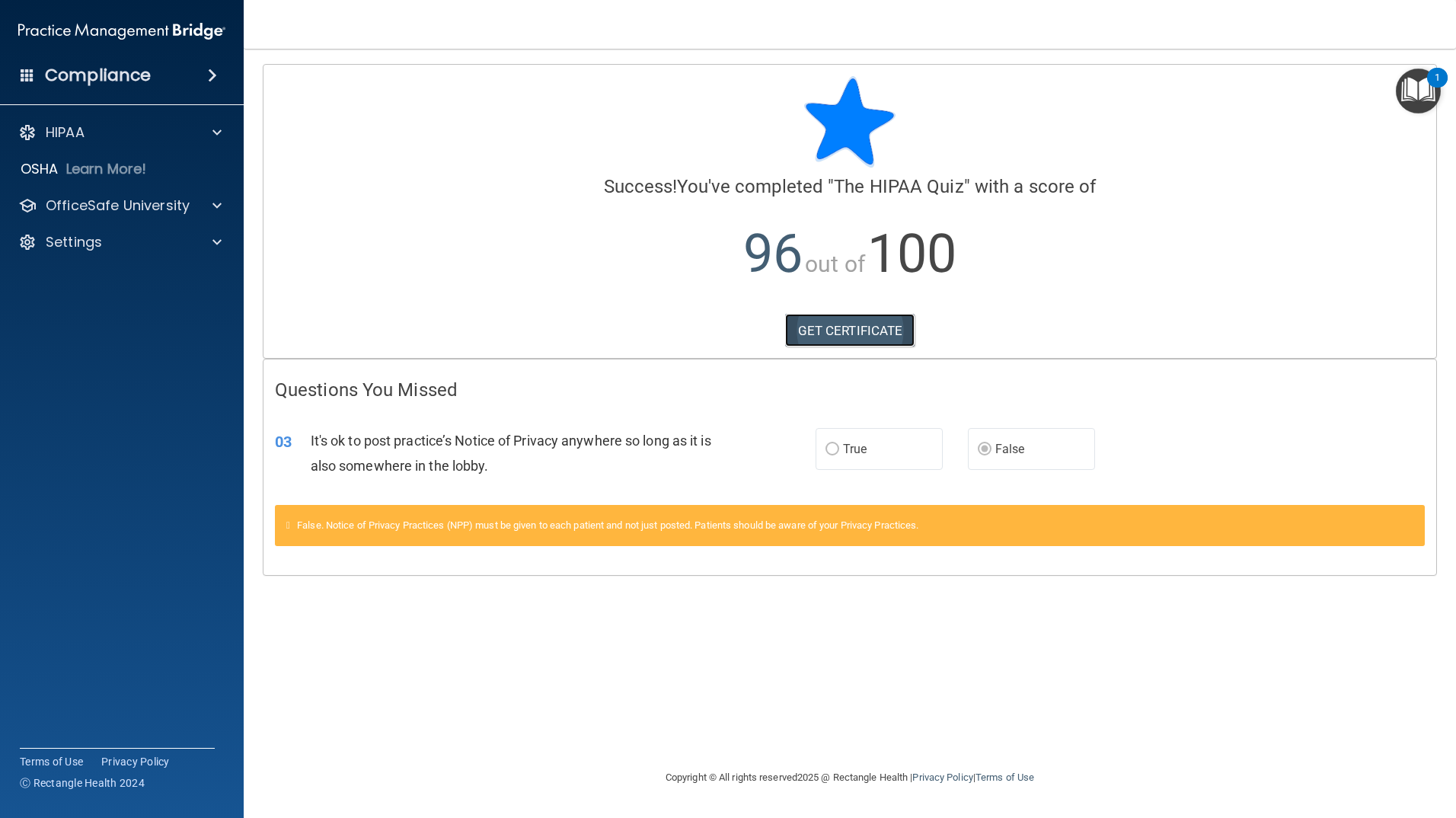
click at [853, 328] on link "GET CERTIFICATE" at bounding box center [850, 330] width 130 height 34
click at [220, 203] on span at bounding box center [217, 205] width 9 height 18
click at [120, 245] on p "HIPAA Training" at bounding box center [72, 242] width 126 height 15
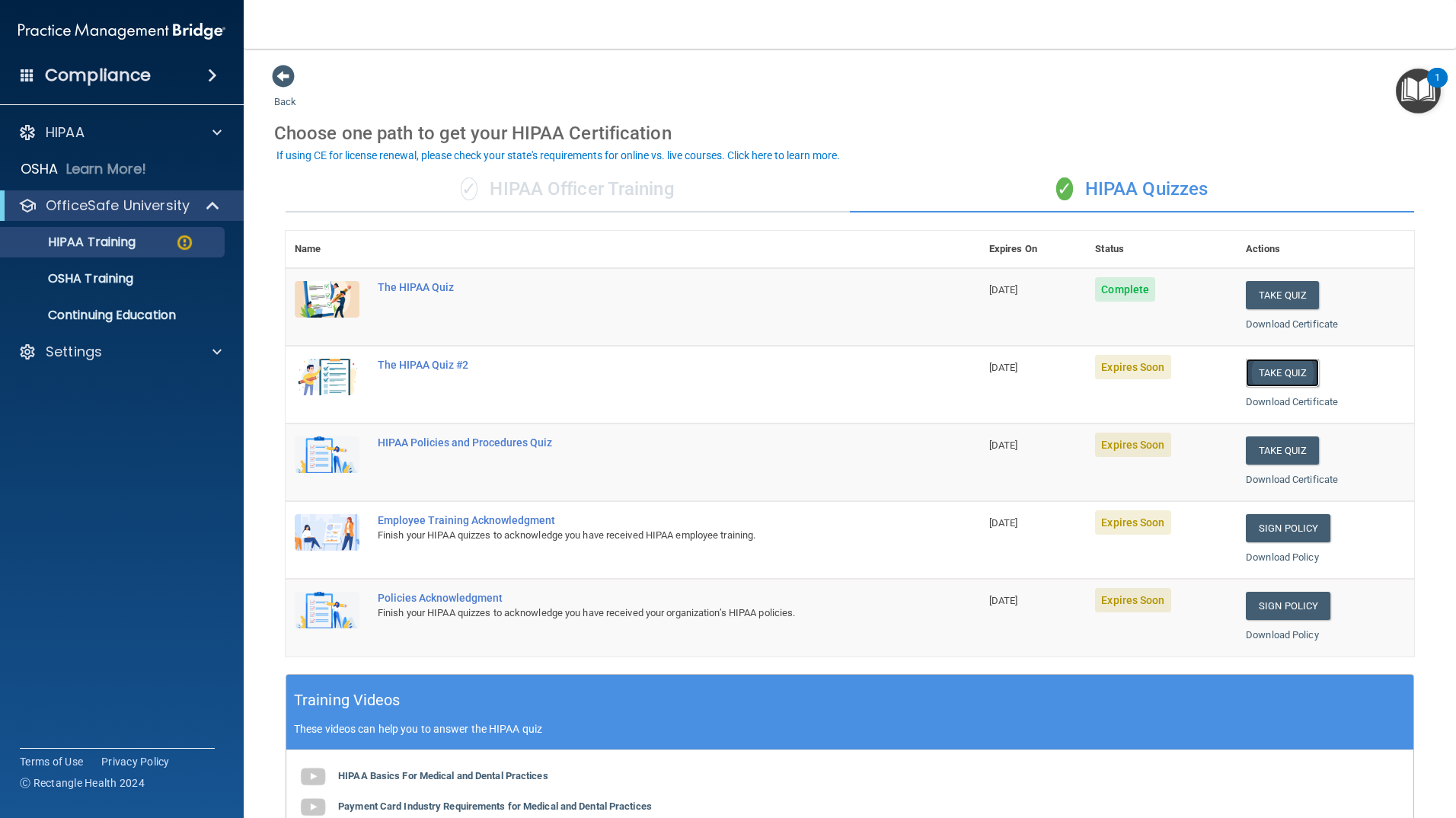
click at [1267, 375] on button "Take Quiz" at bounding box center [1282, 373] width 73 height 28
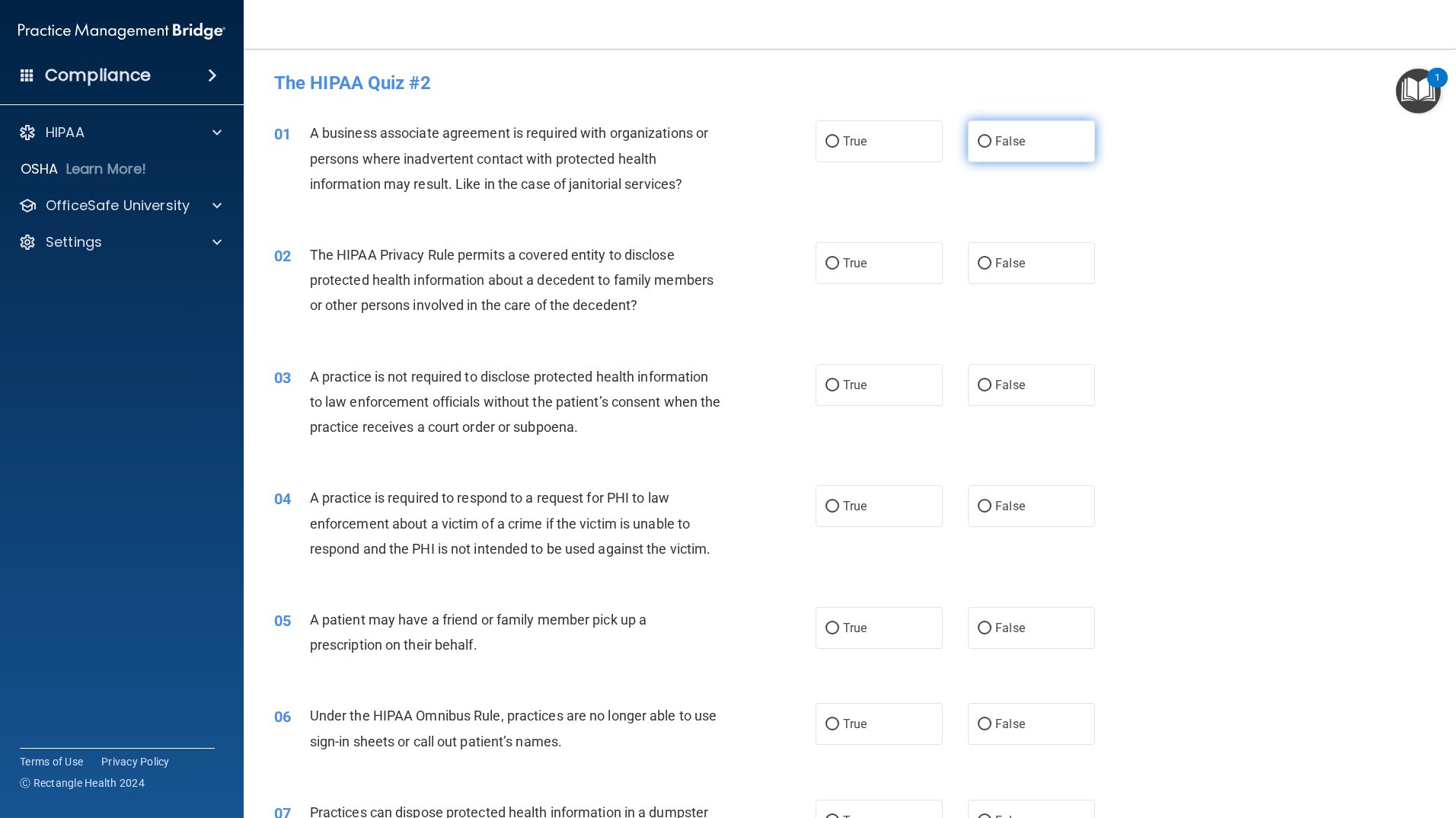
click at [978, 139] on input "False" at bounding box center [985, 141] width 14 height 11
radio input "true"
click at [828, 267] on input "True" at bounding box center [833, 263] width 14 height 11
radio input "true"
click at [984, 383] on input "False" at bounding box center [985, 385] width 14 height 11
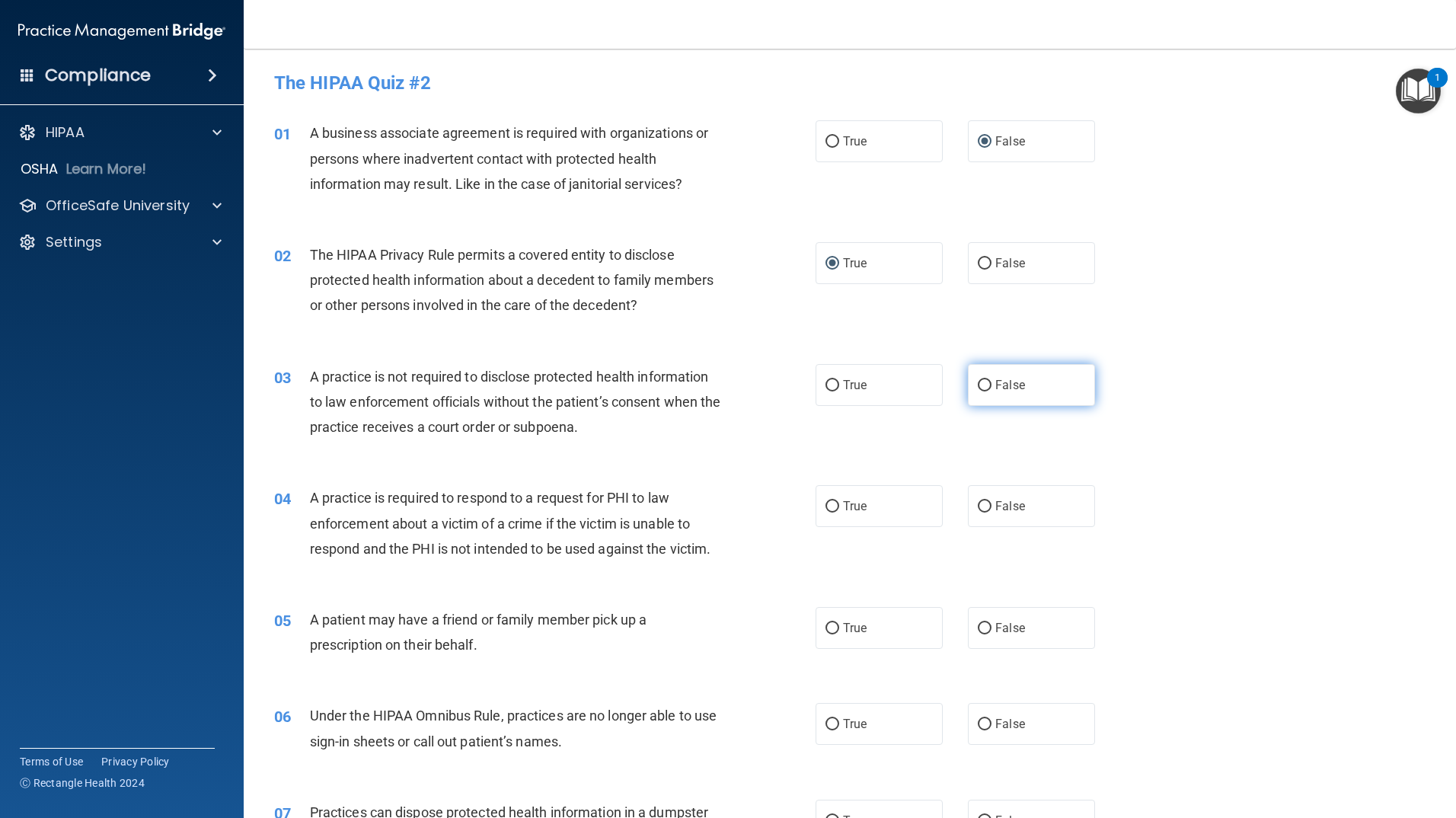
radio input "true"
click at [826, 504] on input "True" at bounding box center [833, 506] width 14 height 11
radio input "true"
click at [826, 626] on input "True" at bounding box center [833, 628] width 14 height 11
radio input "true"
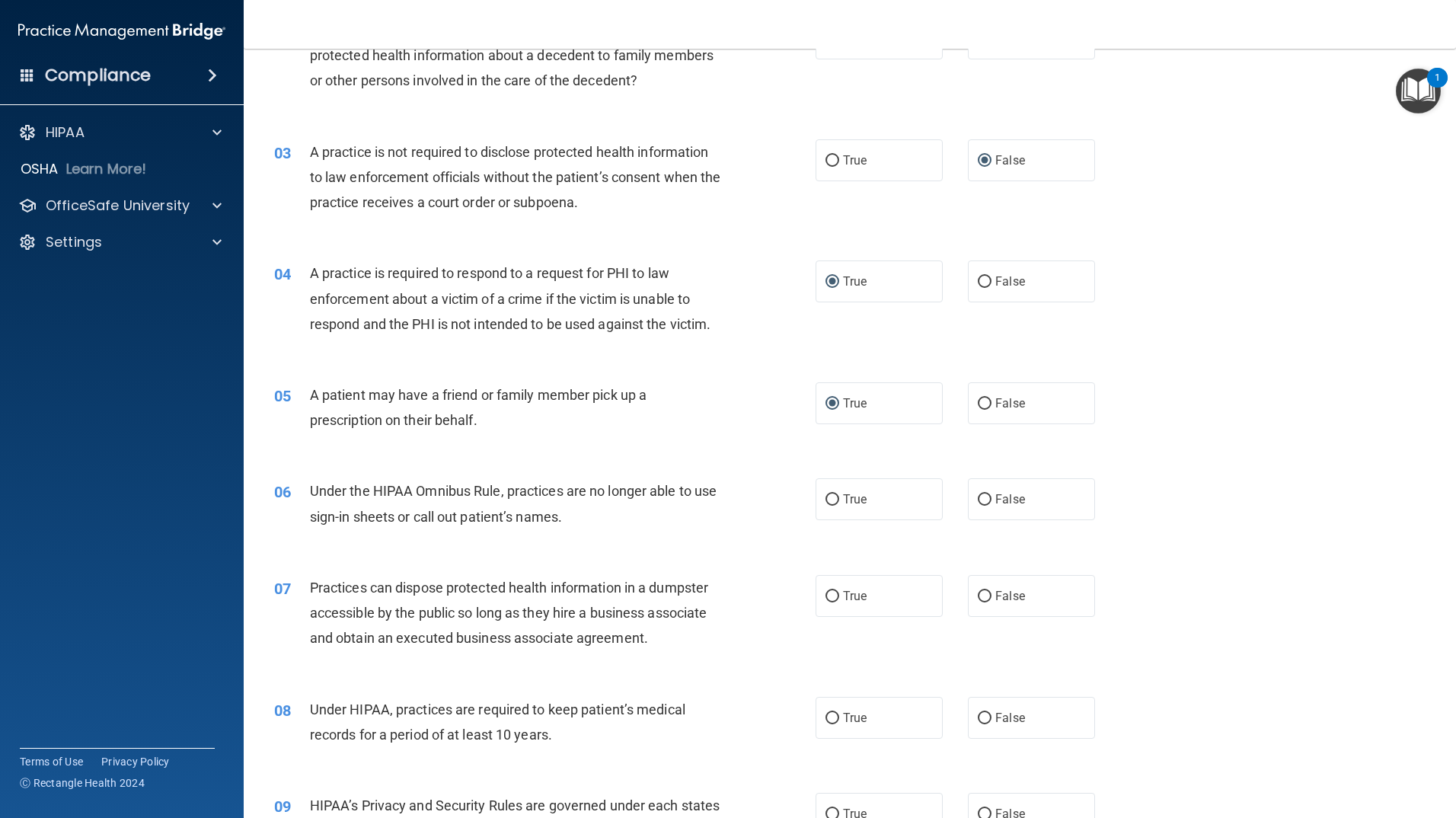
scroll to position [228, 0]
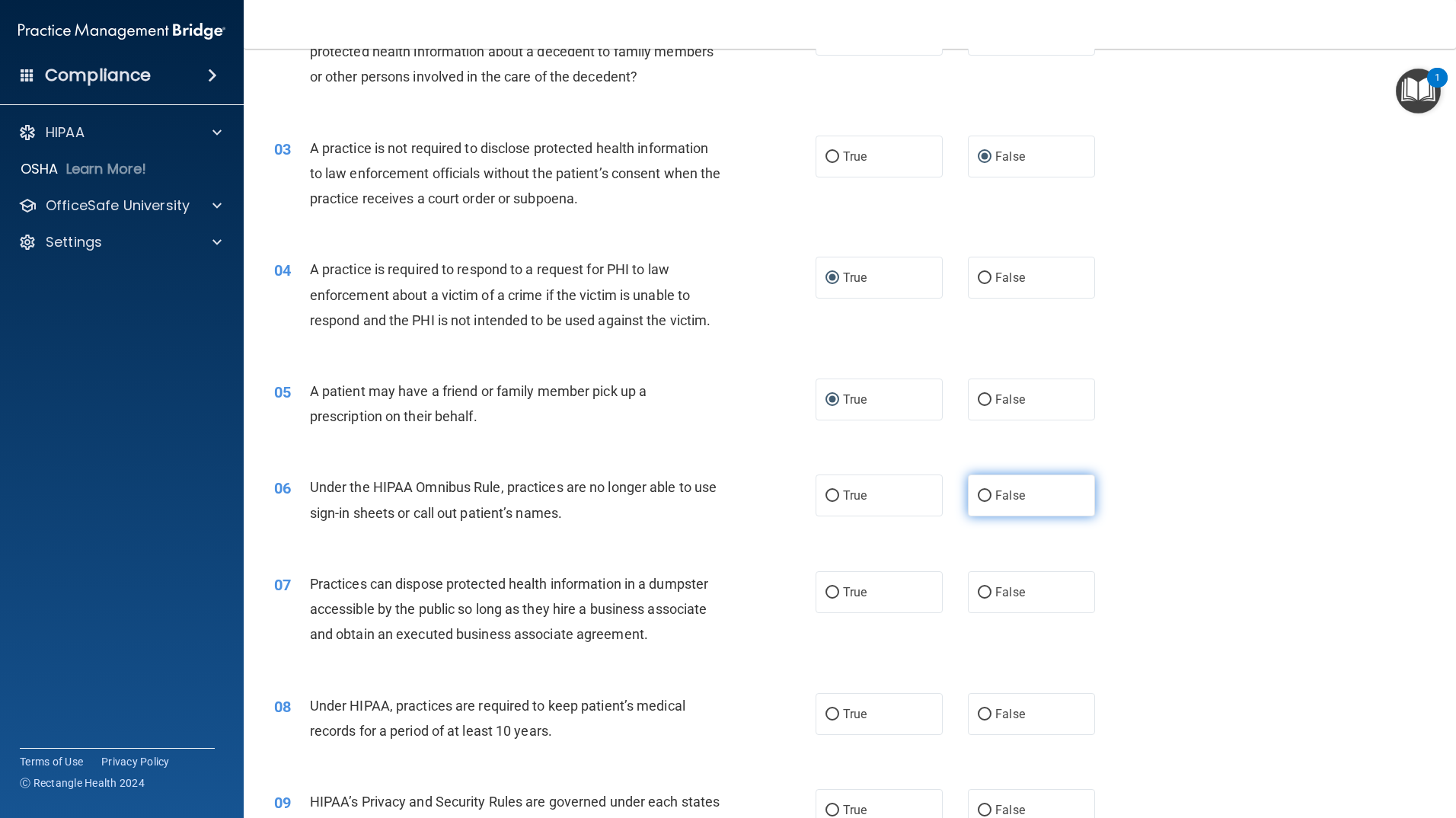
click at [978, 491] on input "False" at bounding box center [985, 496] width 14 height 11
radio input "true"
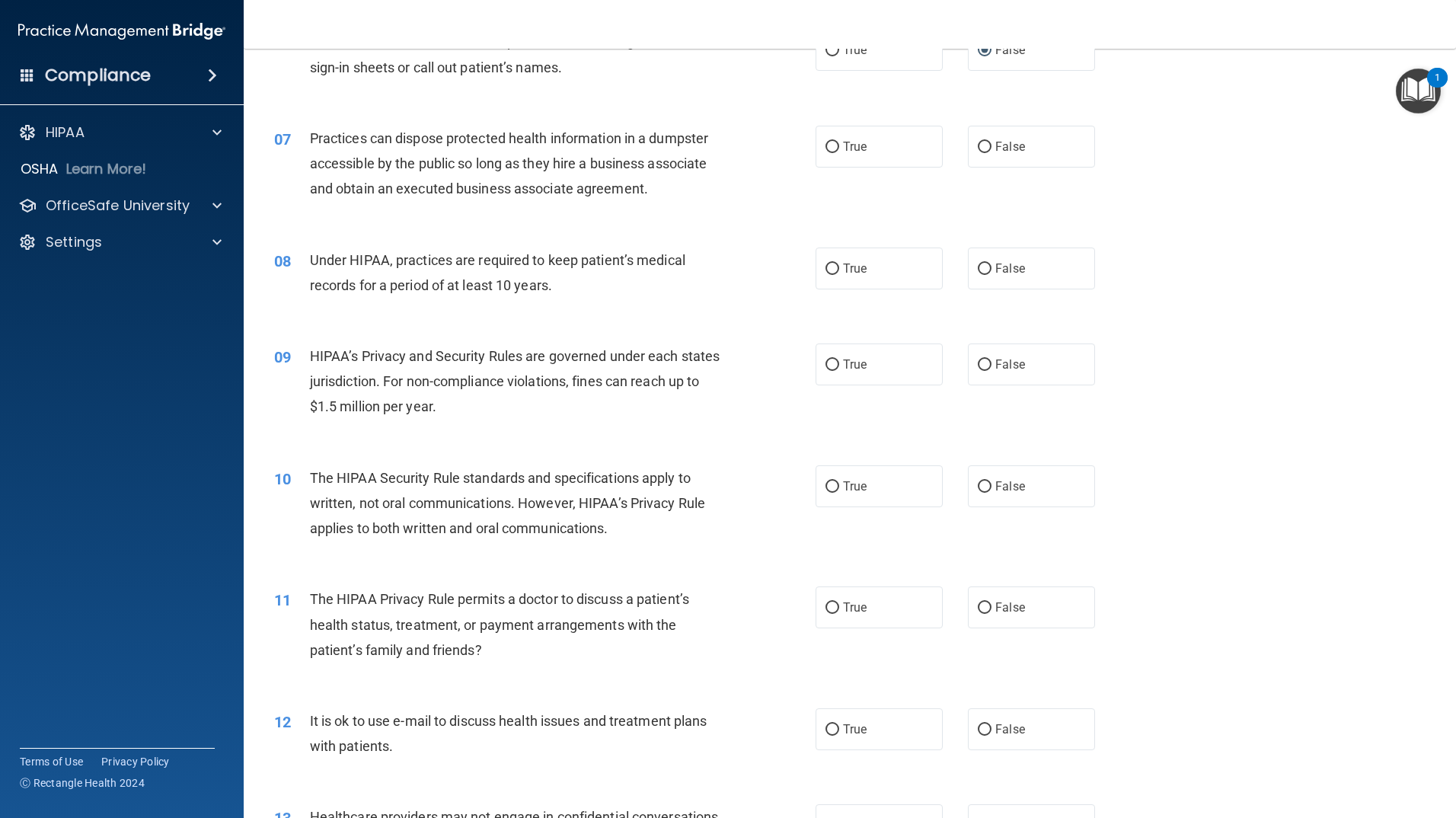
scroll to position [685, 0]
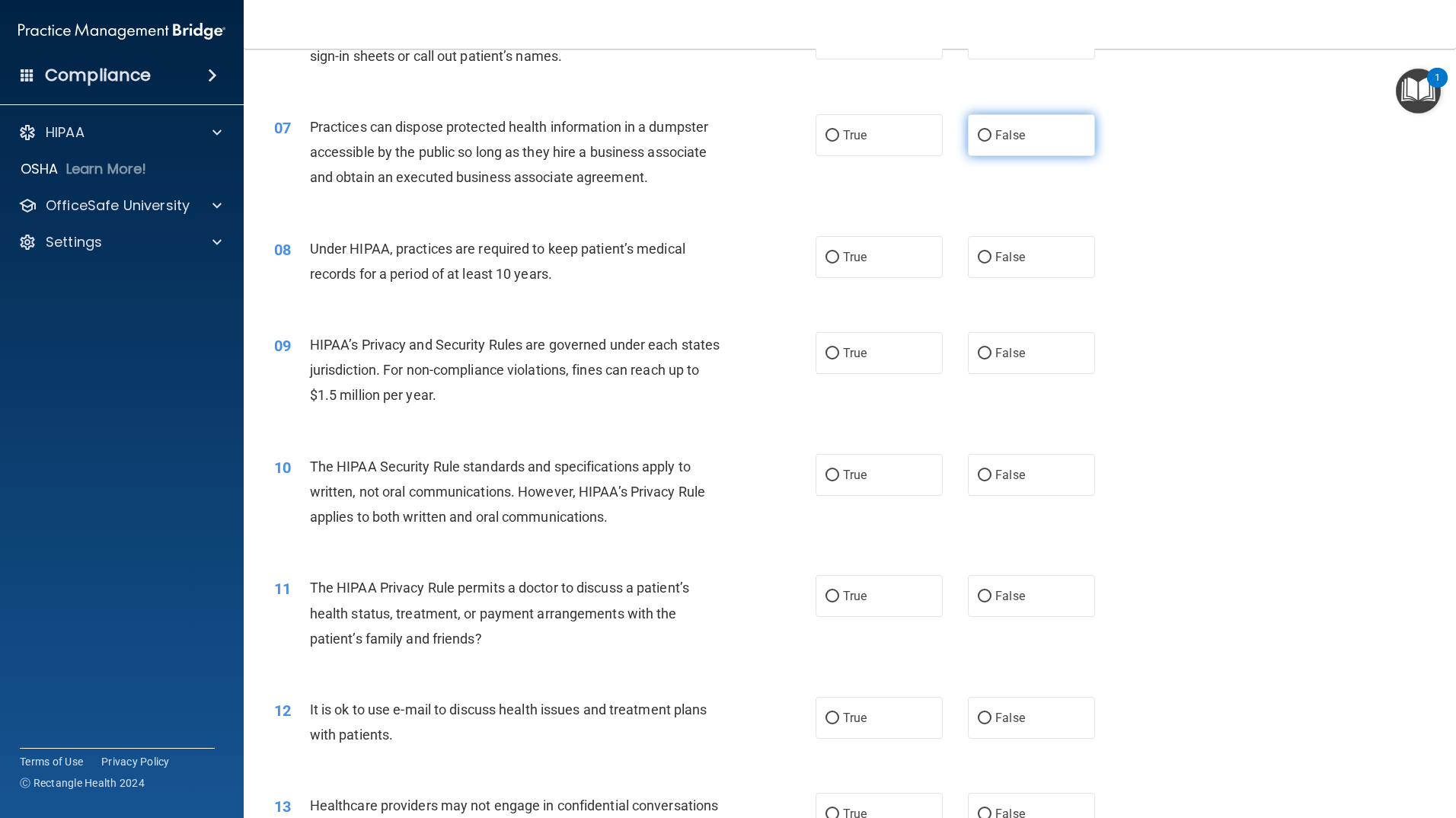
click at [978, 137] on input "False" at bounding box center [985, 135] width 14 height 11
radio input "true"
click at [978, 254] on input "False" at bounding box center [985, 257] width 14 height 11
radio input "true"
click at [984, 352] on input "False" at bounding box center [985, 353] width 14 height 11
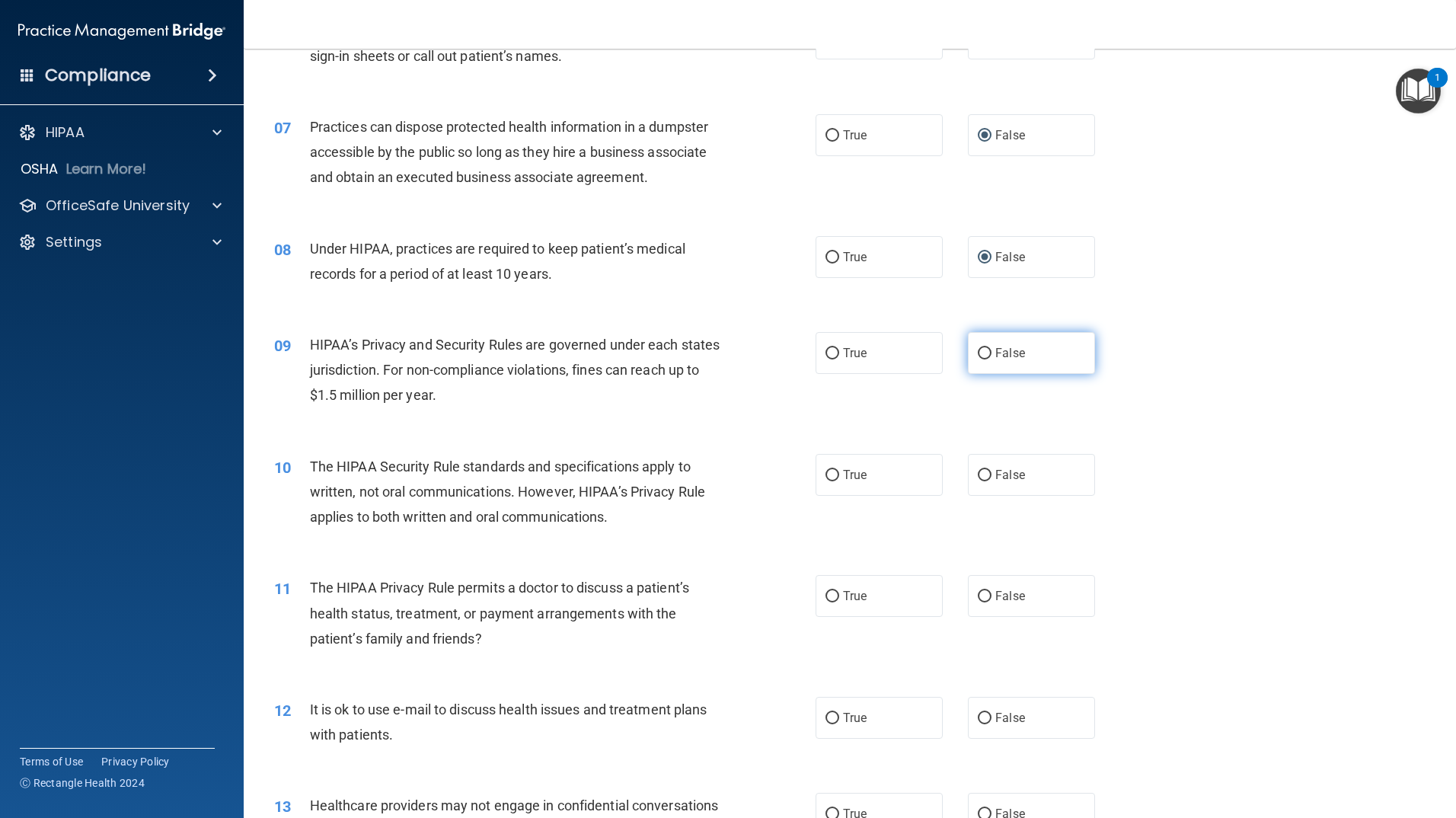
radio input "true"
click at [827, 474] on input "True" at bounding box center [833, 475] width 14 height 11
radio input "true"
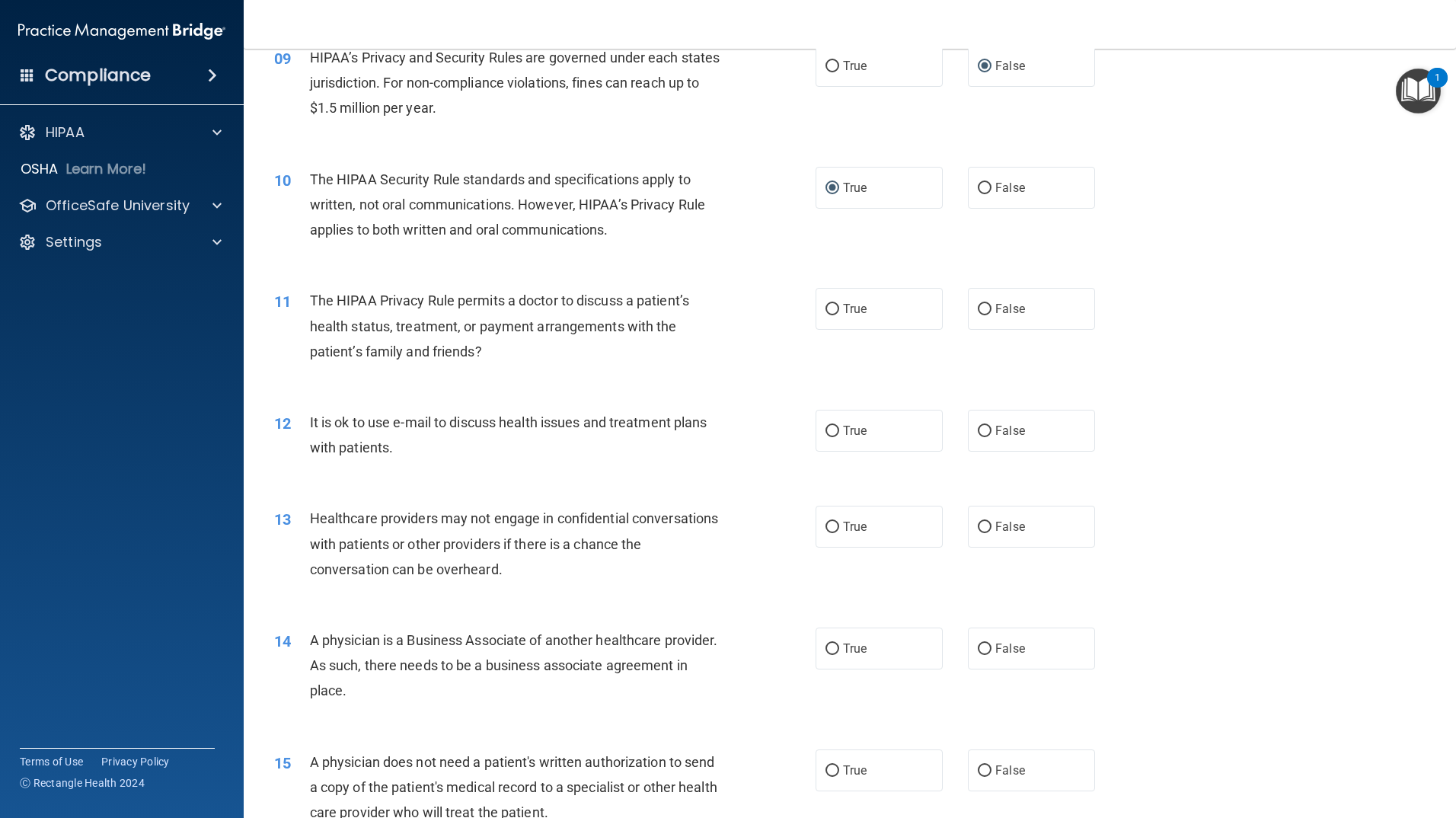
scroll to position [990, 0]
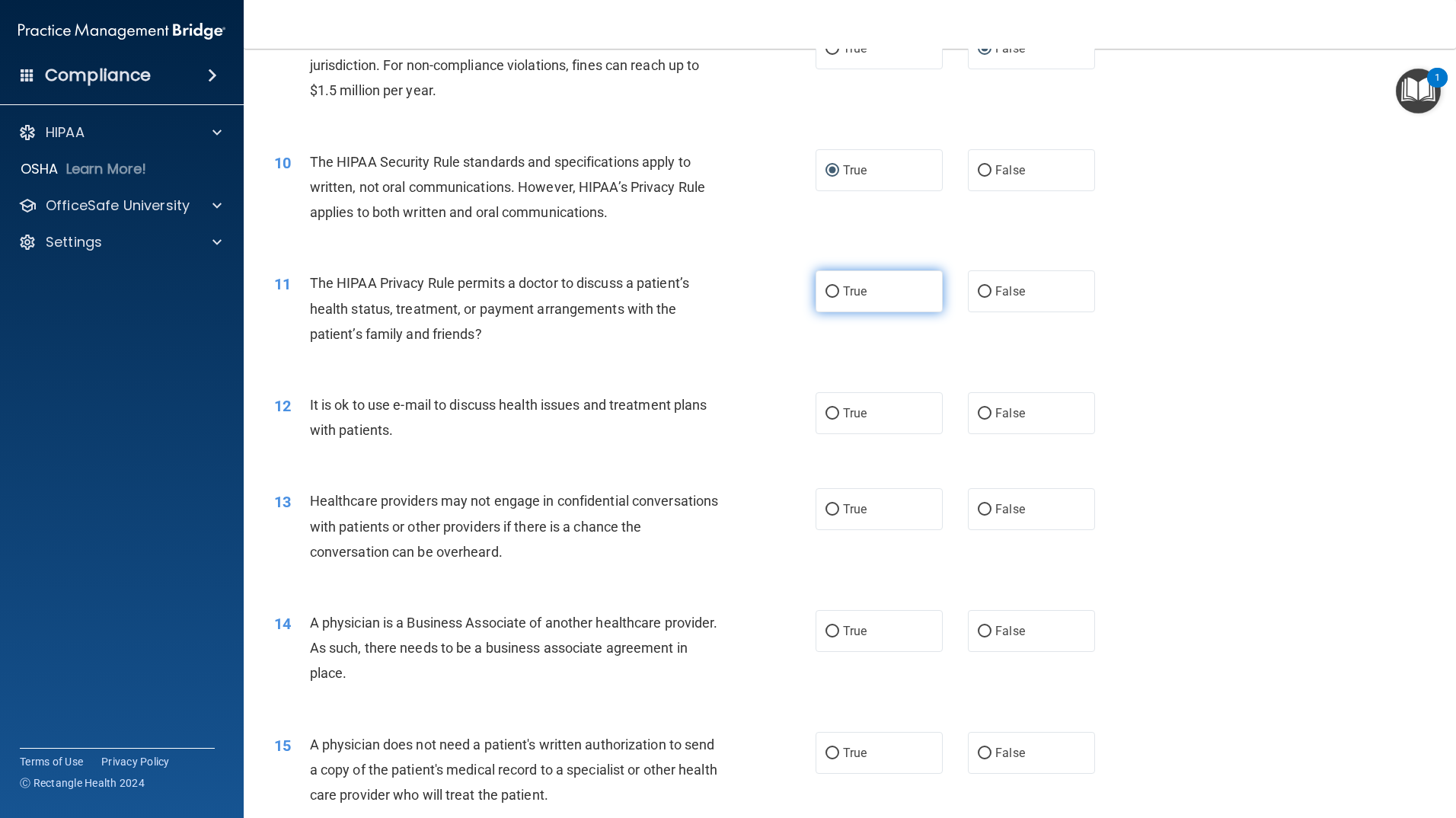
click at [827, 288] on input "True" at bounding box center [833, 292] width 14 height 11
radio input "true"
click at [827, 412] on input "True" at bounding box center [833, 413] width 14 height 11
radio input "true"
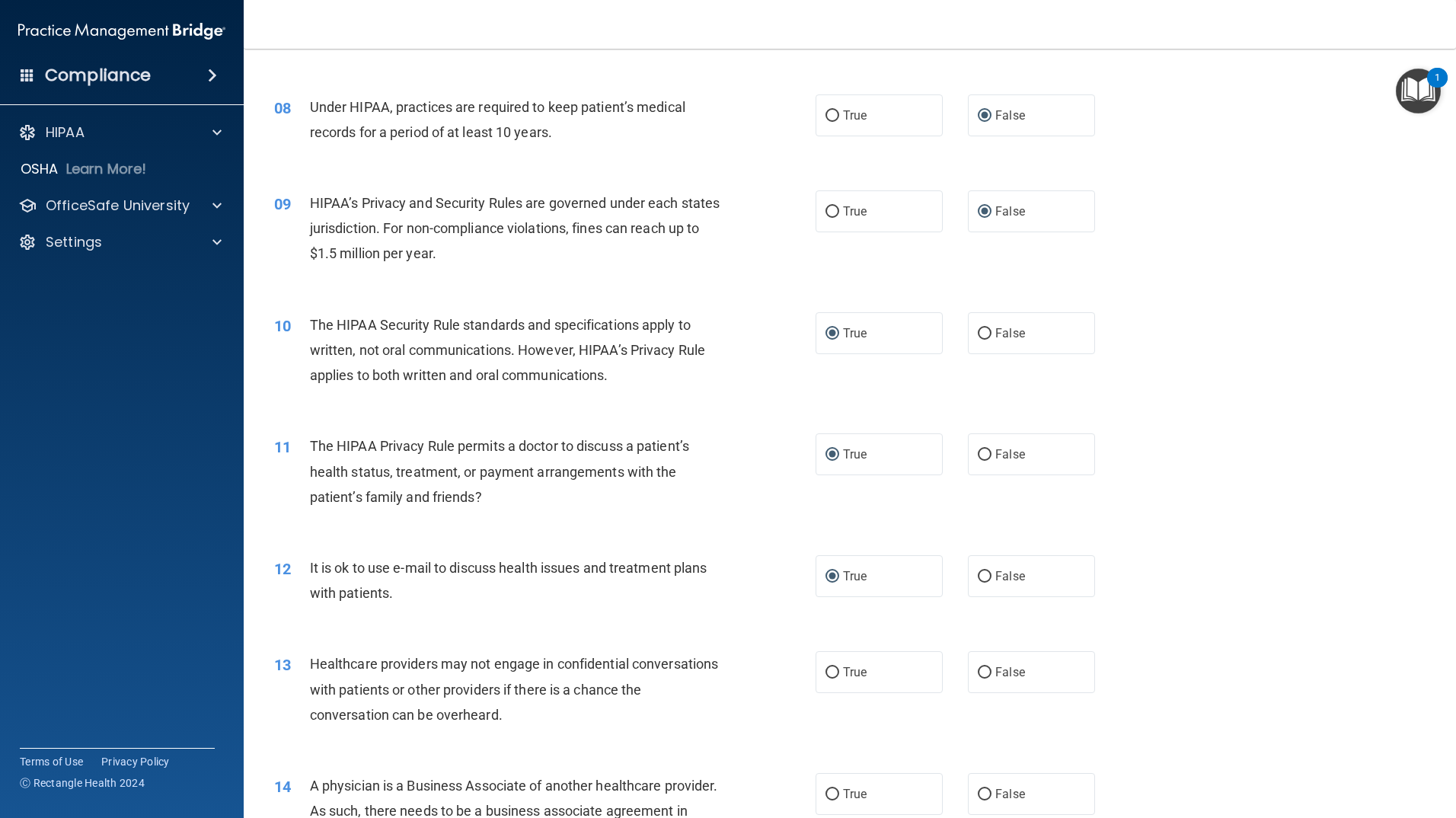
scroll to position [1066, 0]
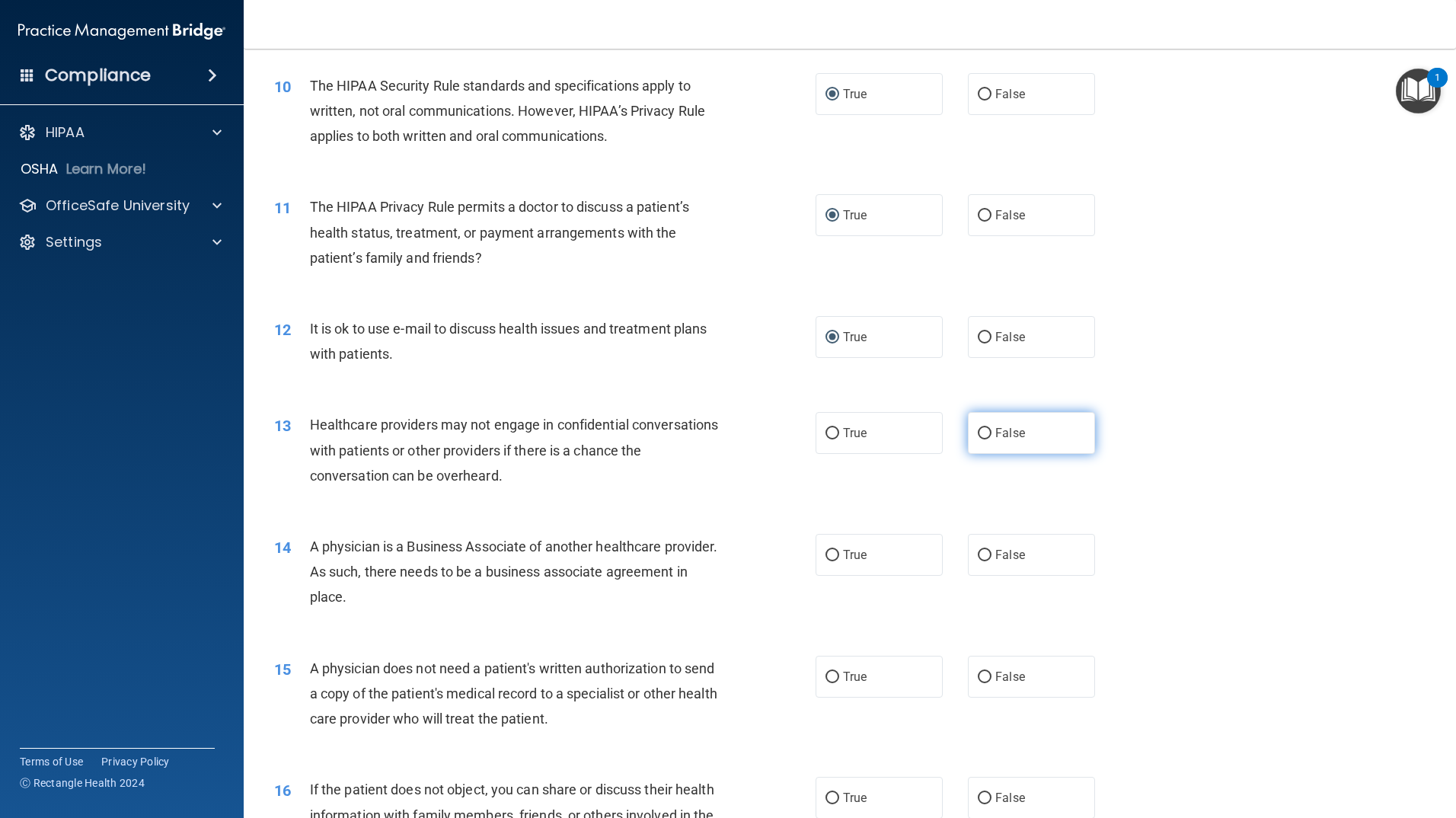
click at [978, 430] on input "False" at bounding box center [985, 433] width 14 height 11
radio input "true"
click at [978, 552] on input "False" at bounding box center [985, 555] width 14 height 11
radio input "true"
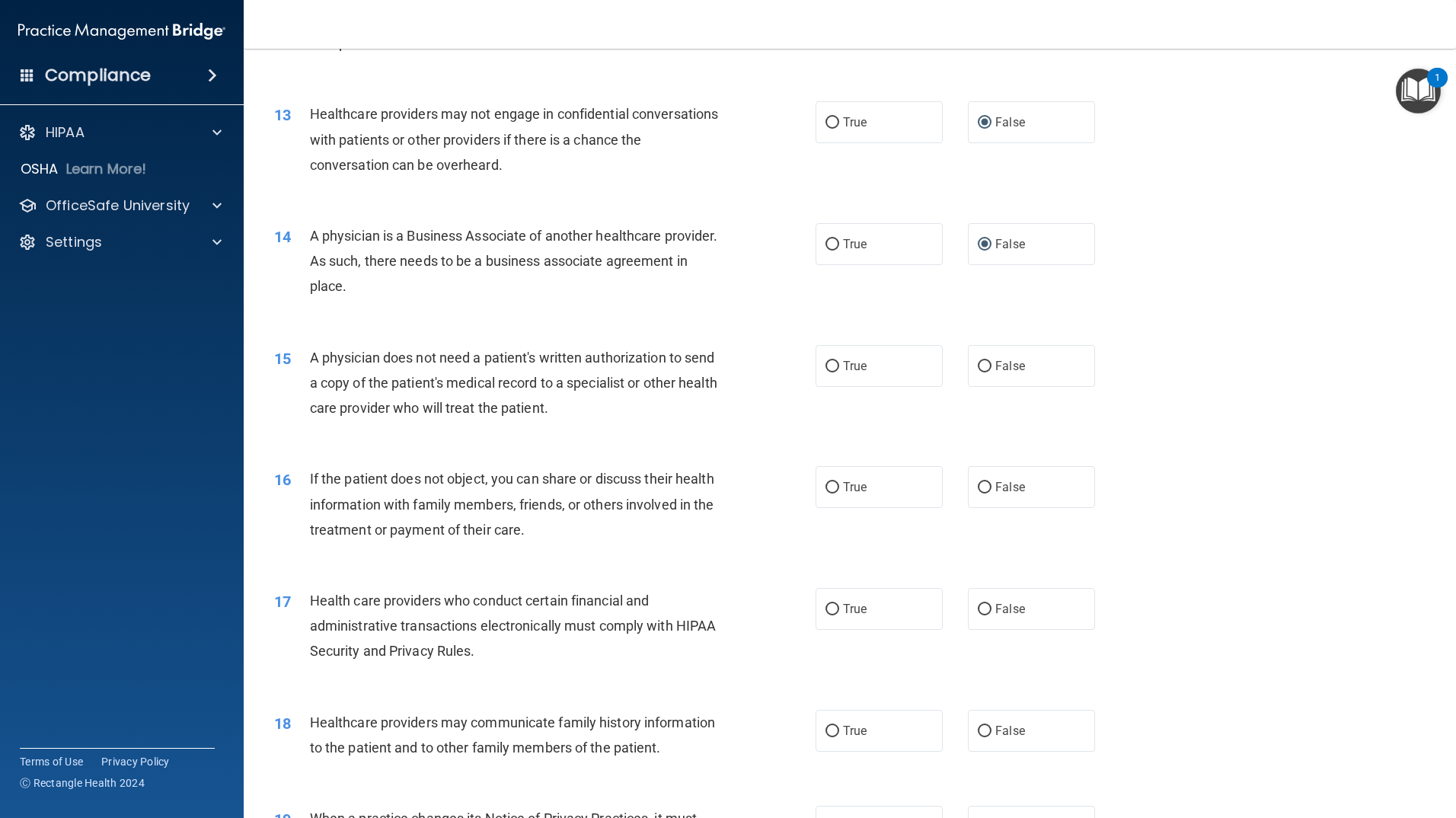
scroll to position [1447, 0]
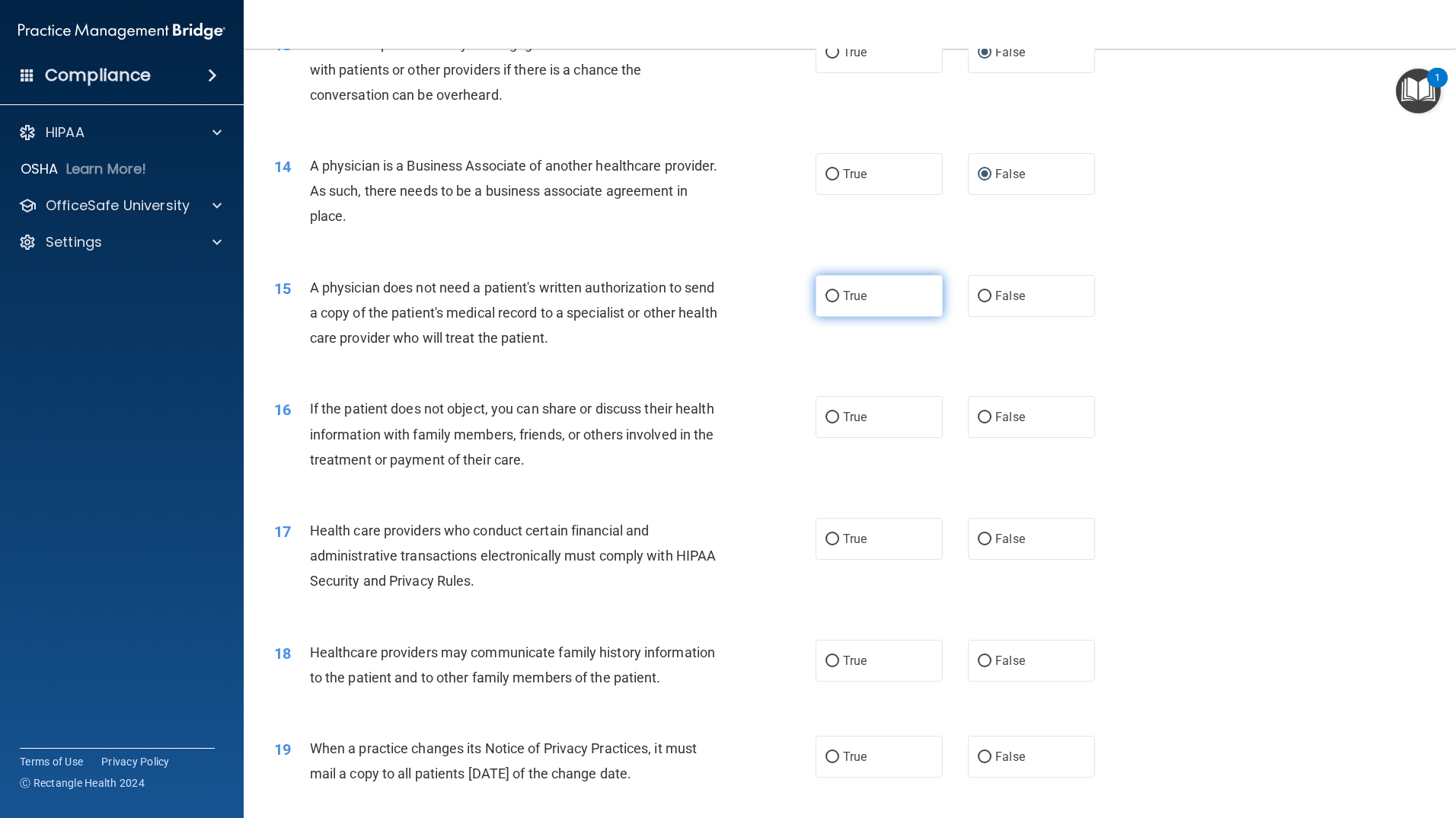
click at [815, 292] on label "True" at bounding box center [879, 295] width 127 height 42
click at [826, 292] on input "True" at bounding box center [833, 296] width 14 height 11
radio input "true"
click at [828, 416] on input "True" at bounding box center [833, 417] width 14 height 11
radio input "true"
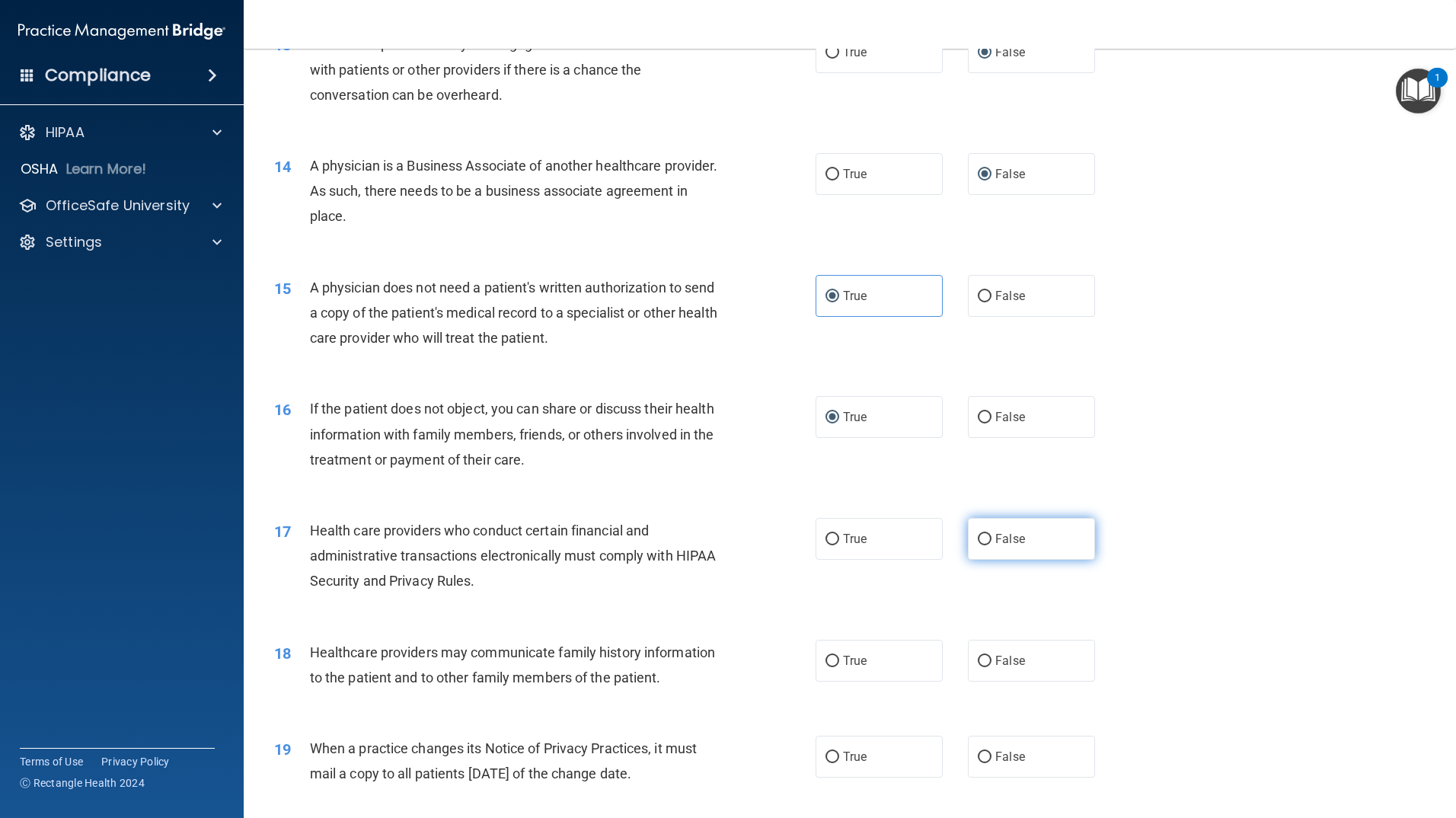
click at [978, 536] on input "False" at bounding box center [985, 539] width 14 height 11
radio input "true"
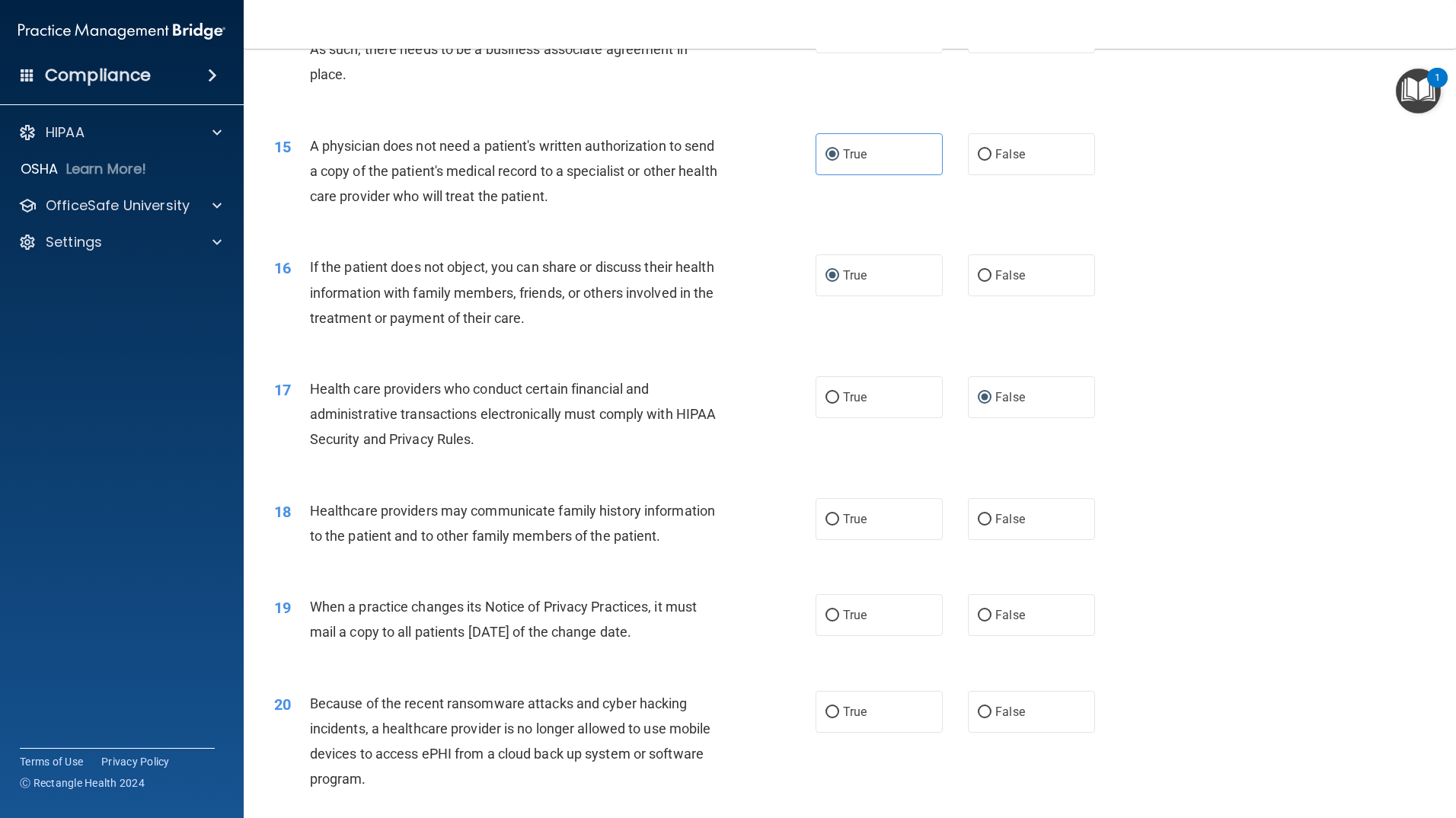
scroll to position [1599, 0]
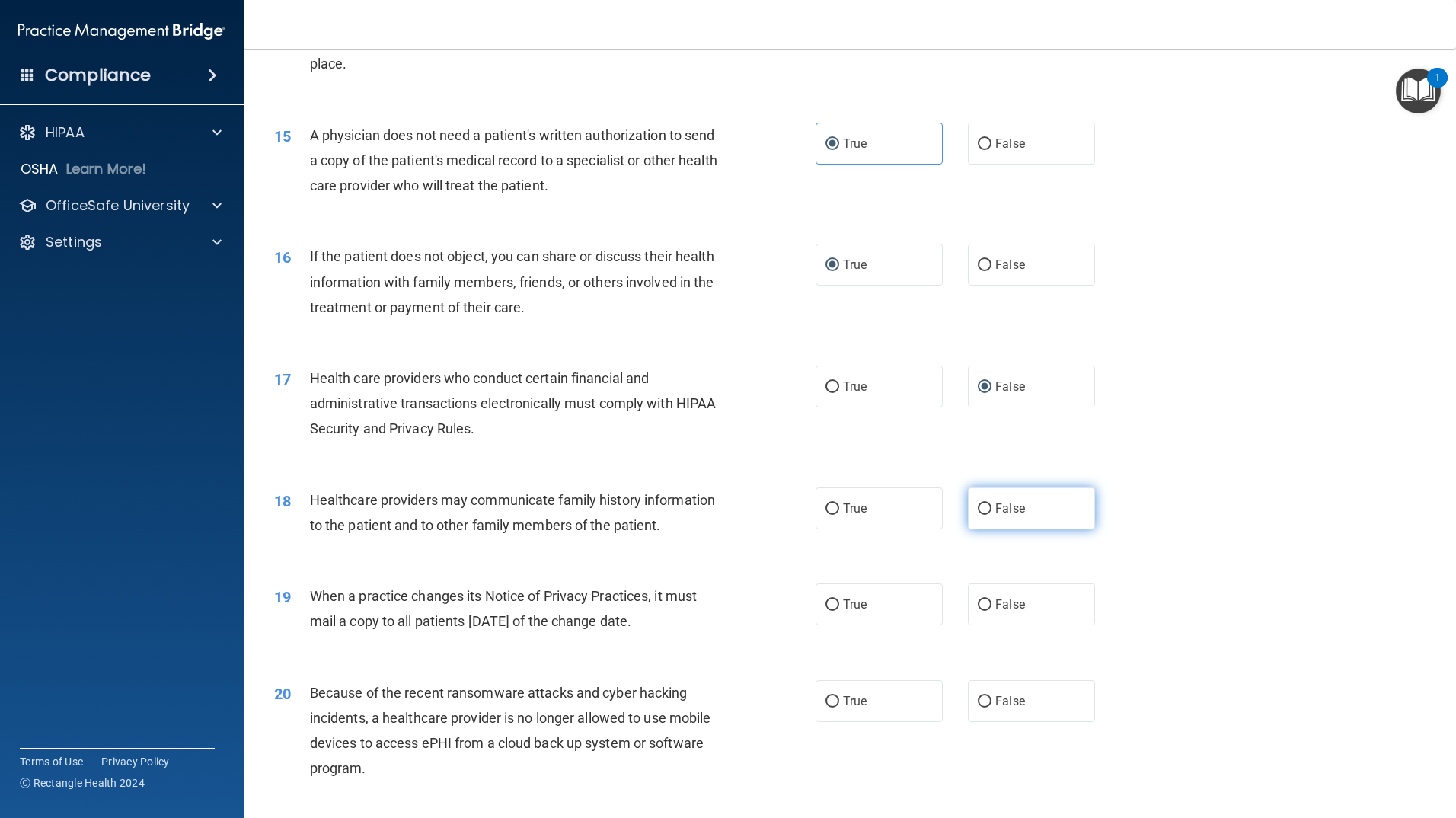
click at [978, 505] on input "False" at bounding box center [985, 509] width 14 height 11
radio input "true"
click at [982, 603] on input "False" at bounding box center [985, 604] width 14 height 11
radio input "true"
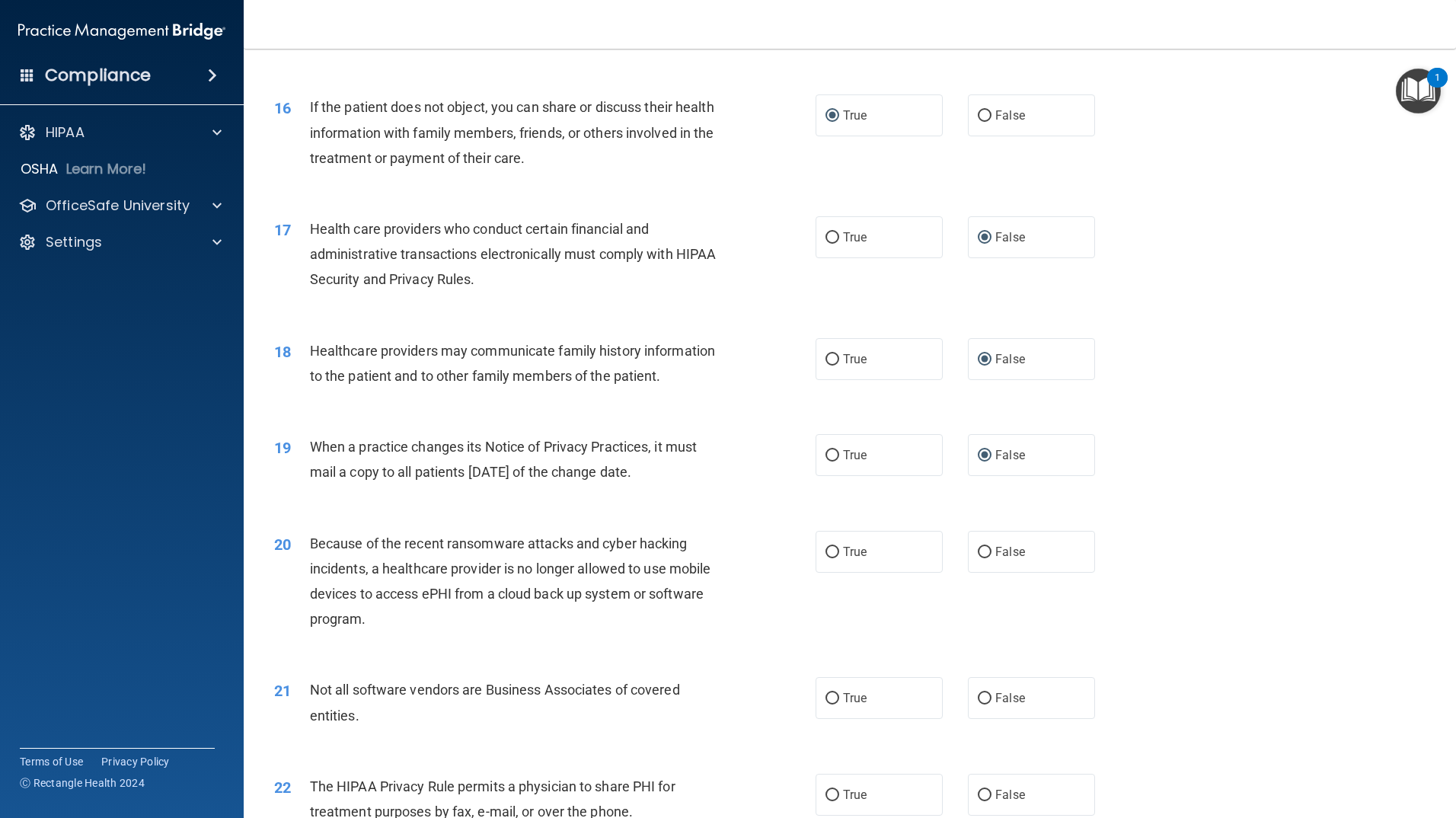
scroll to position [1751, 0]
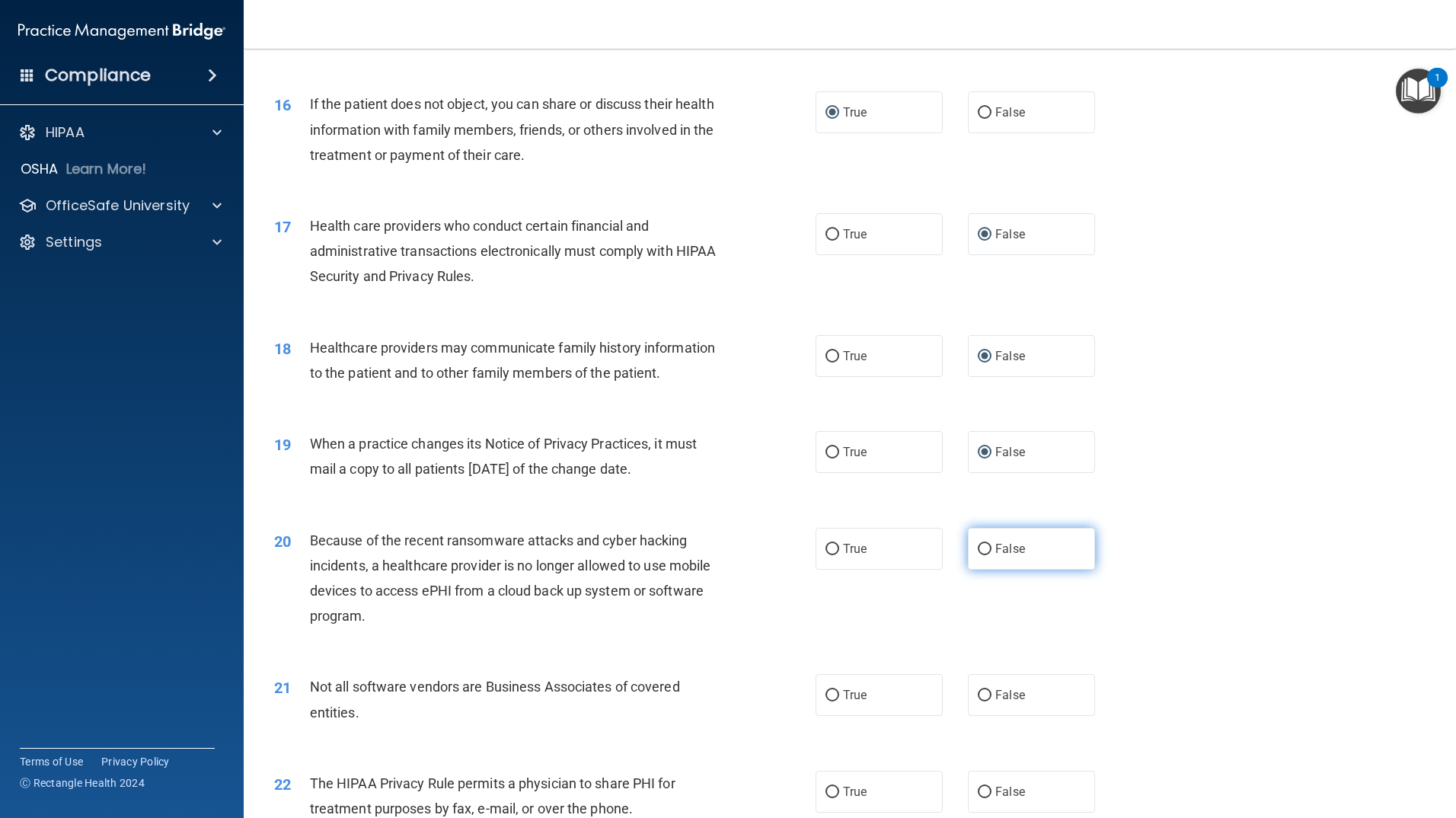
click at [978, 550] on input "False" at bounding box center [985, 548] width 14 height 11
radio input "true"
click at [827, 694] on input "True" at bounding box center [833, 695] width 14 height 11
radio input "true"
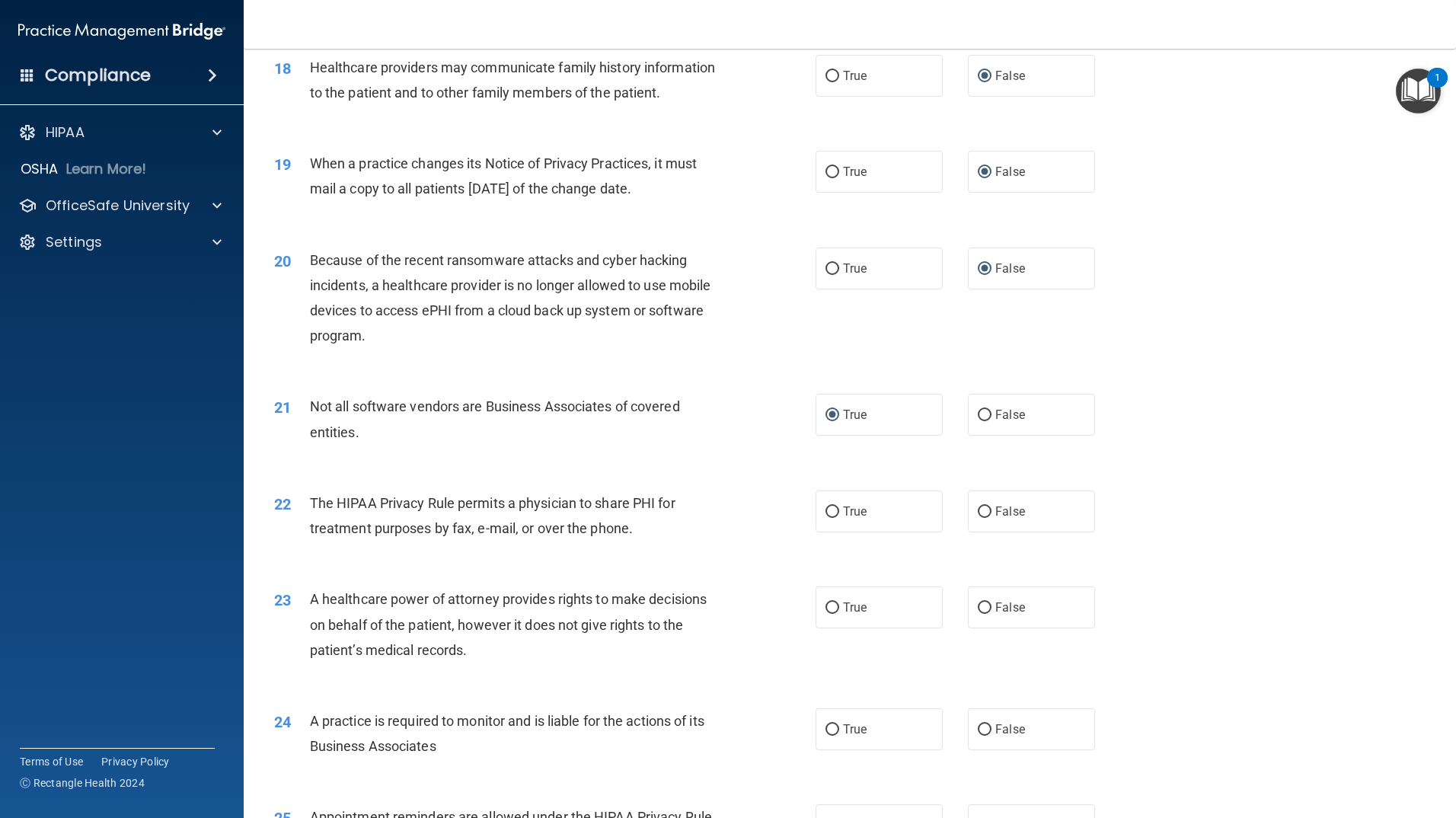
scroll to position [2056, 0]
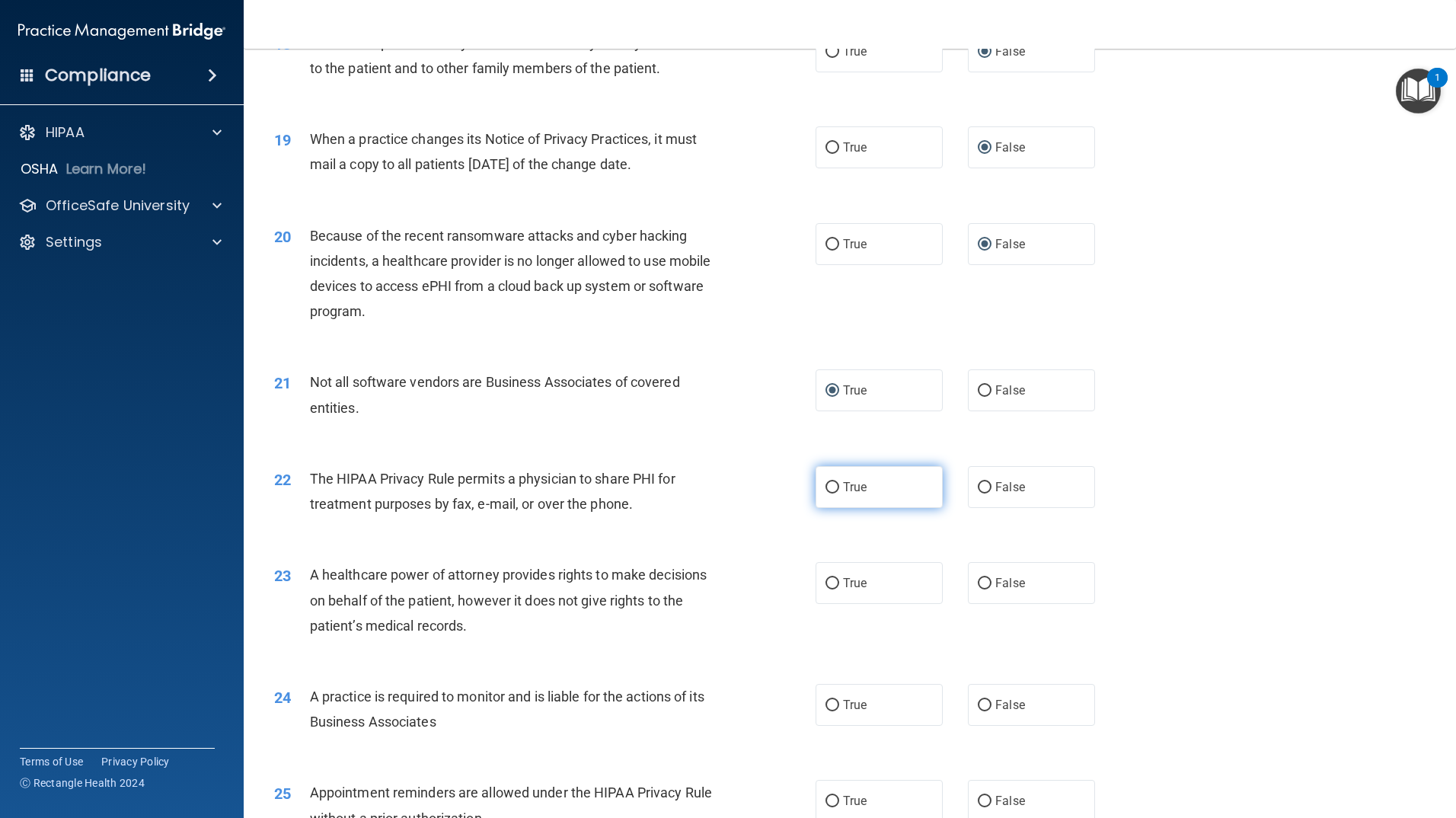
click at [826, 485] on input "True" at bounding box center [833, 487] width 14 height 11
radio input "true"
click at [978, 583] on input "False" at bounding box center [985, 583] width 14 height 11
radio input "true"
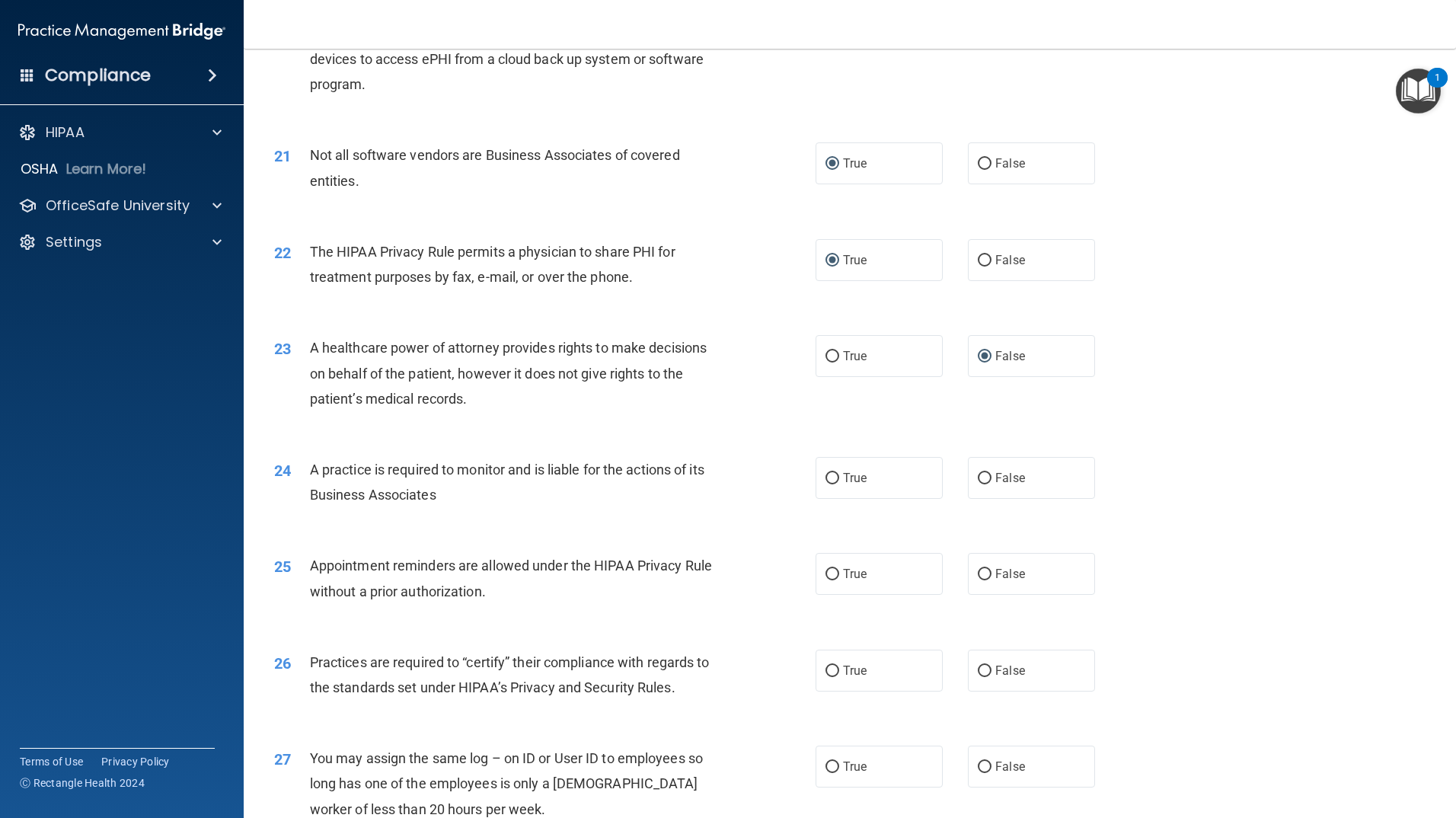
scroll to position [2284, 0]
click at [978, 475] on input "False" at bounding box center [985, 476] width 14 height 11
radio input "true"
click at [826, 571] on input "True" at bounding box center [833, 573] width 14 height 11
radio input "true"
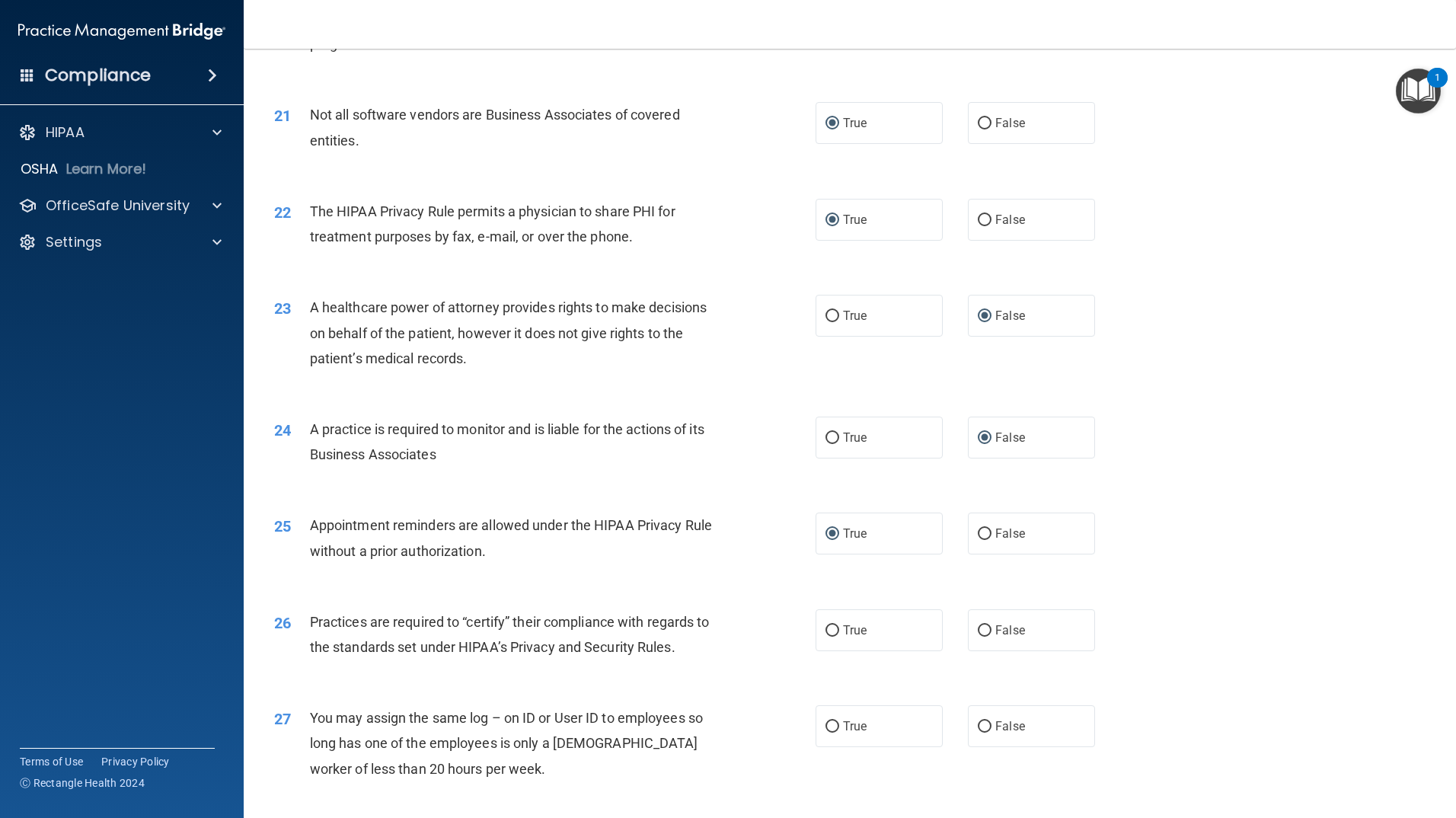
scroll to position [2361, 0]
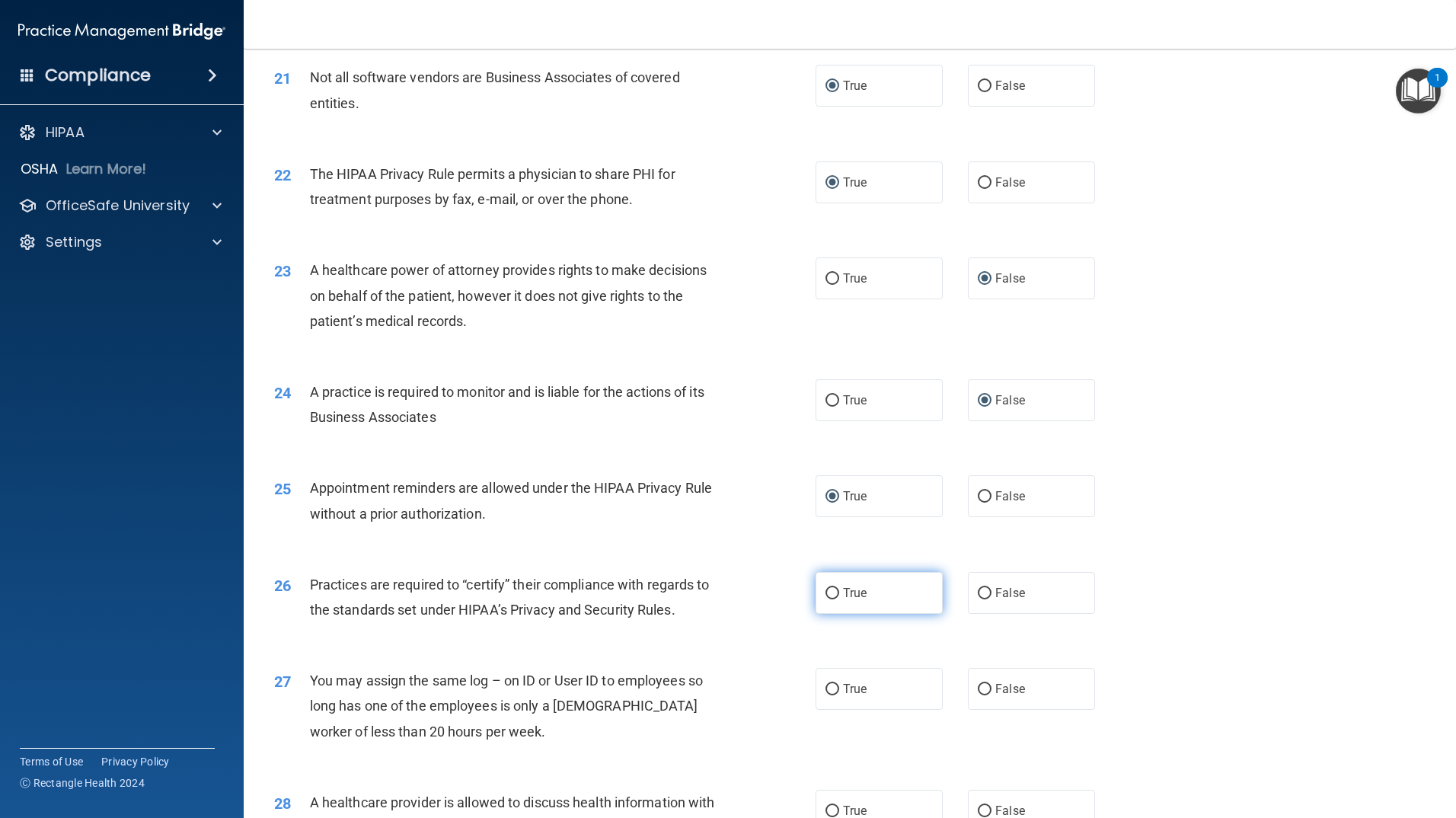
click at [827, 592] on input "True" at bounding box center [833, 593] width 14 height 11
radio input "true"
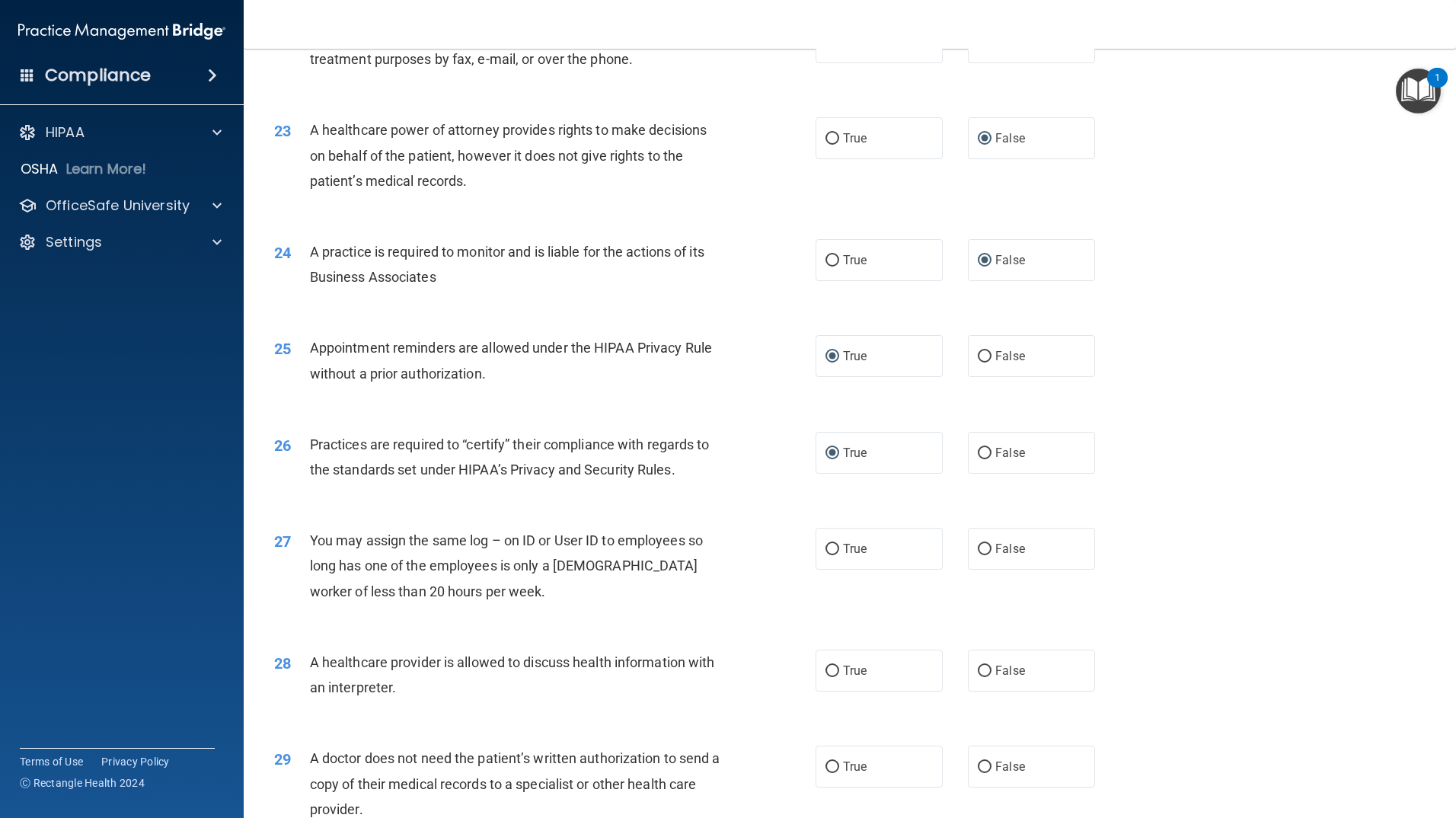
scroll to position [2513, 0]
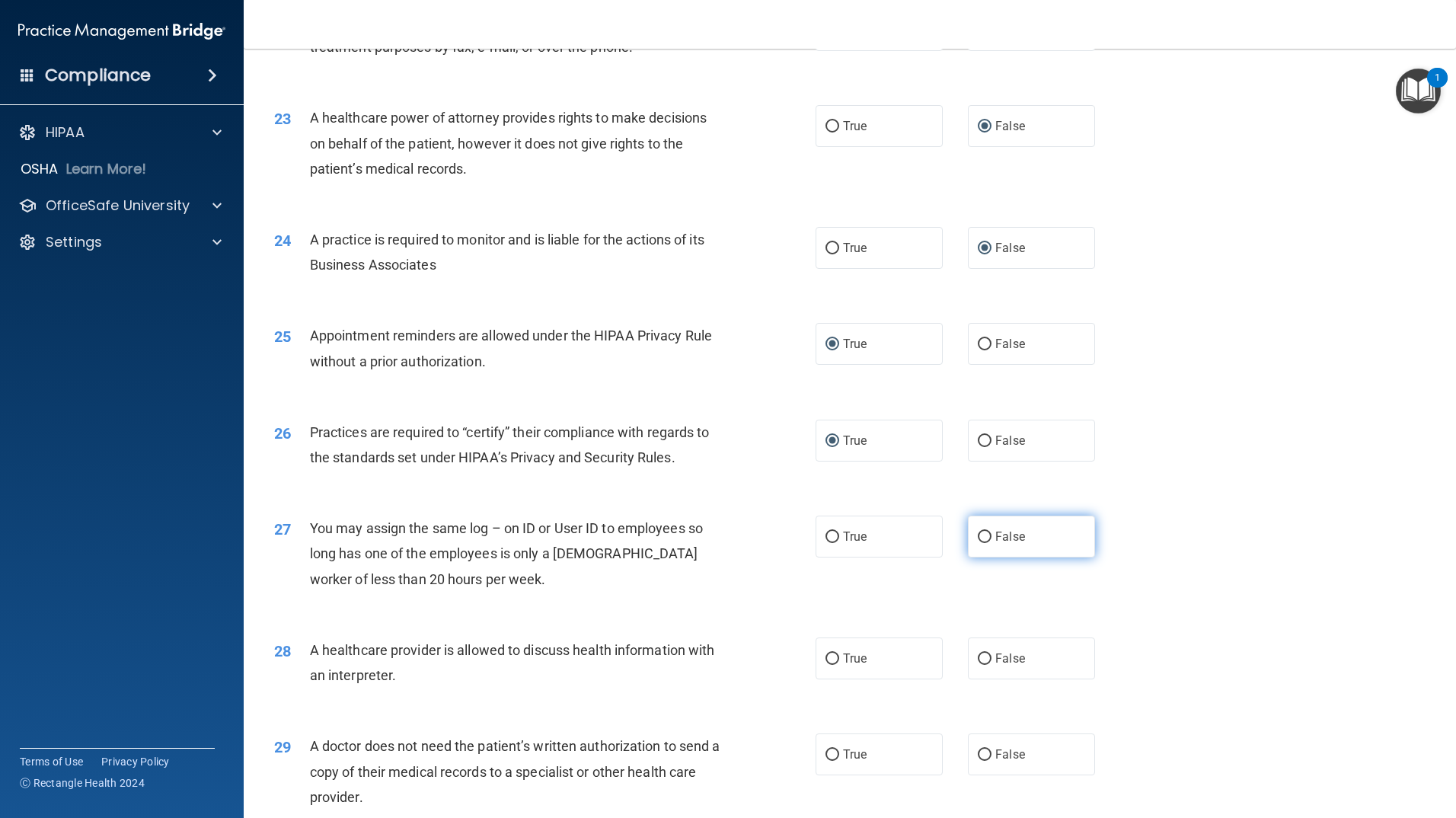
click at [980, 536] on input "False" at bounding box center [985, 536] width 14 height 11
radio input "true"
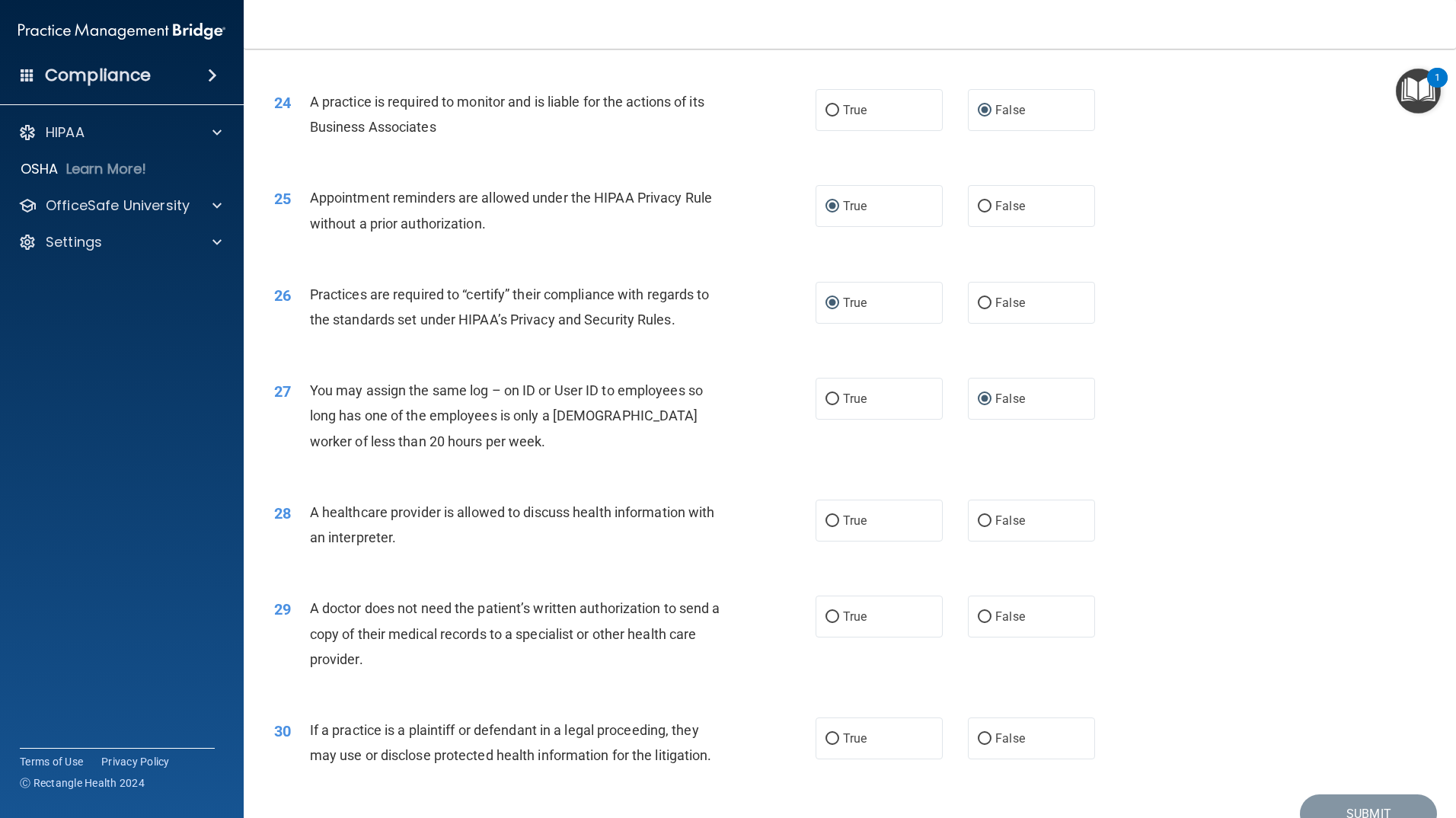
scroll to position [2665, 0]
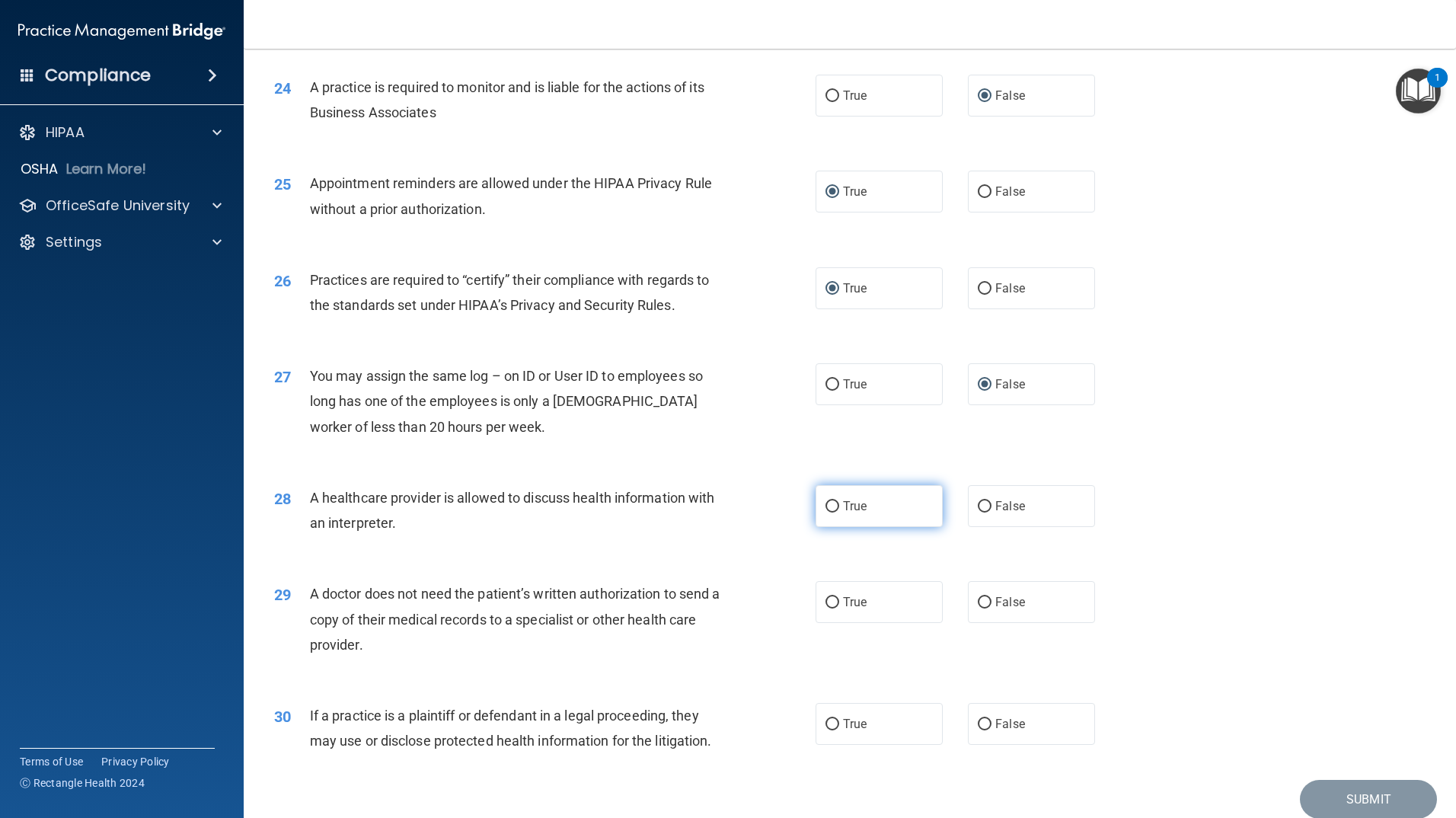
click at [826, 510] on input "True" at bounding box center [833, 506] width 14 height 11
radio input "true"
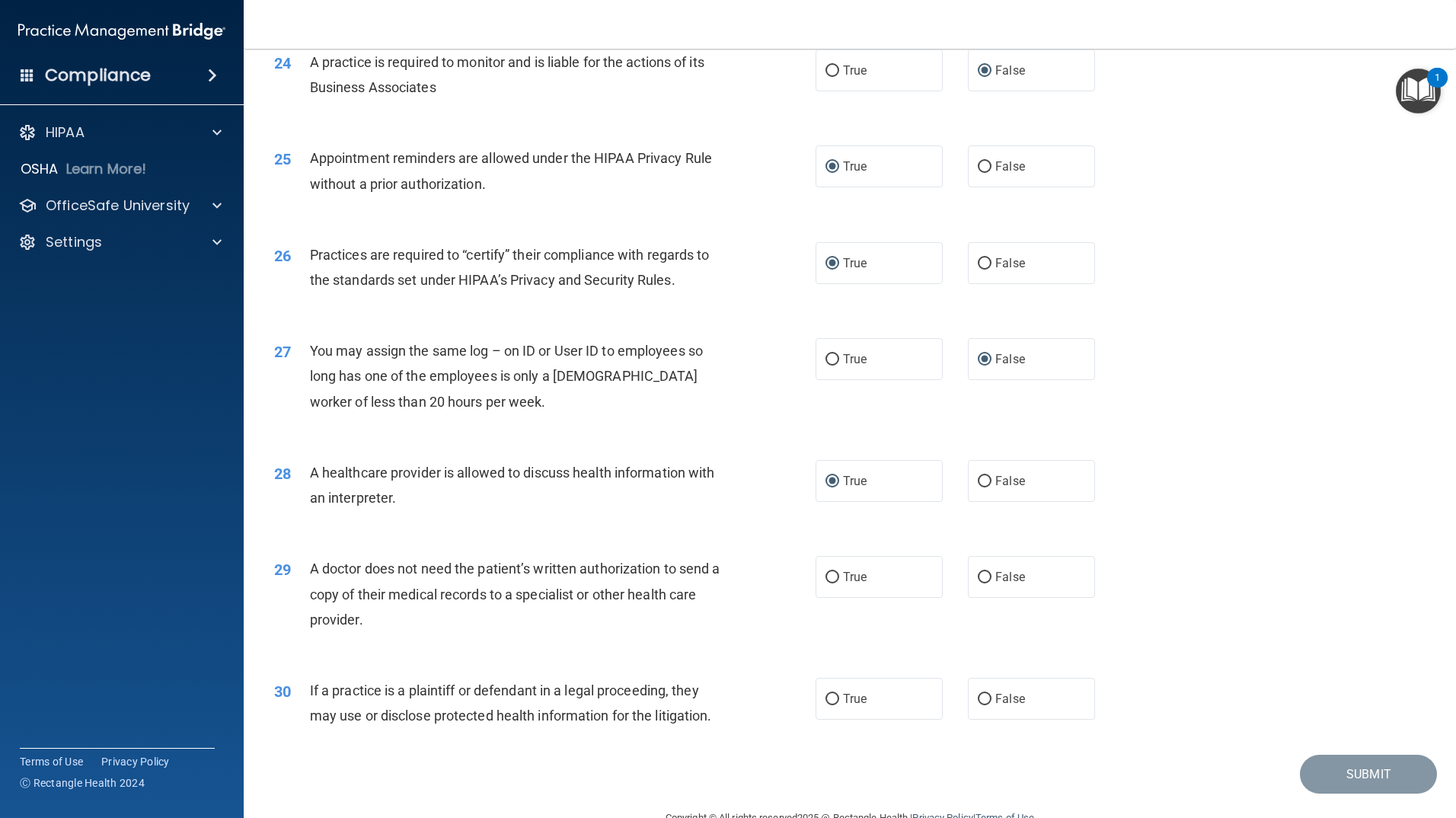
scroll to position [2727, 0]
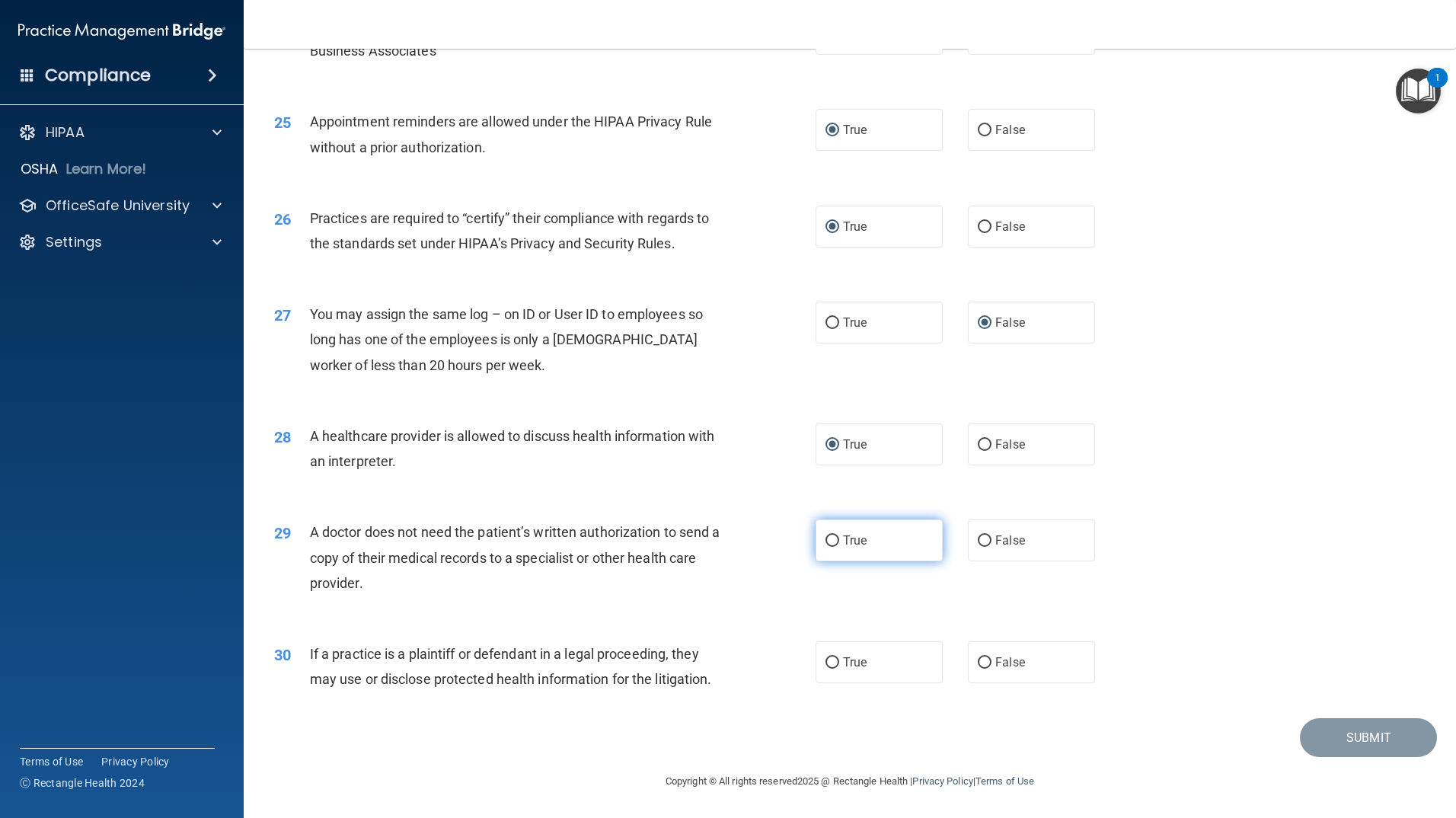
click at [826, 538] on input "True" at bounding box center [833, 541] width 14 height 11
radio input "true"
click at [827, 660] on input "True" at bounding box center [833, 662] width 14 height 11
radio input "true"
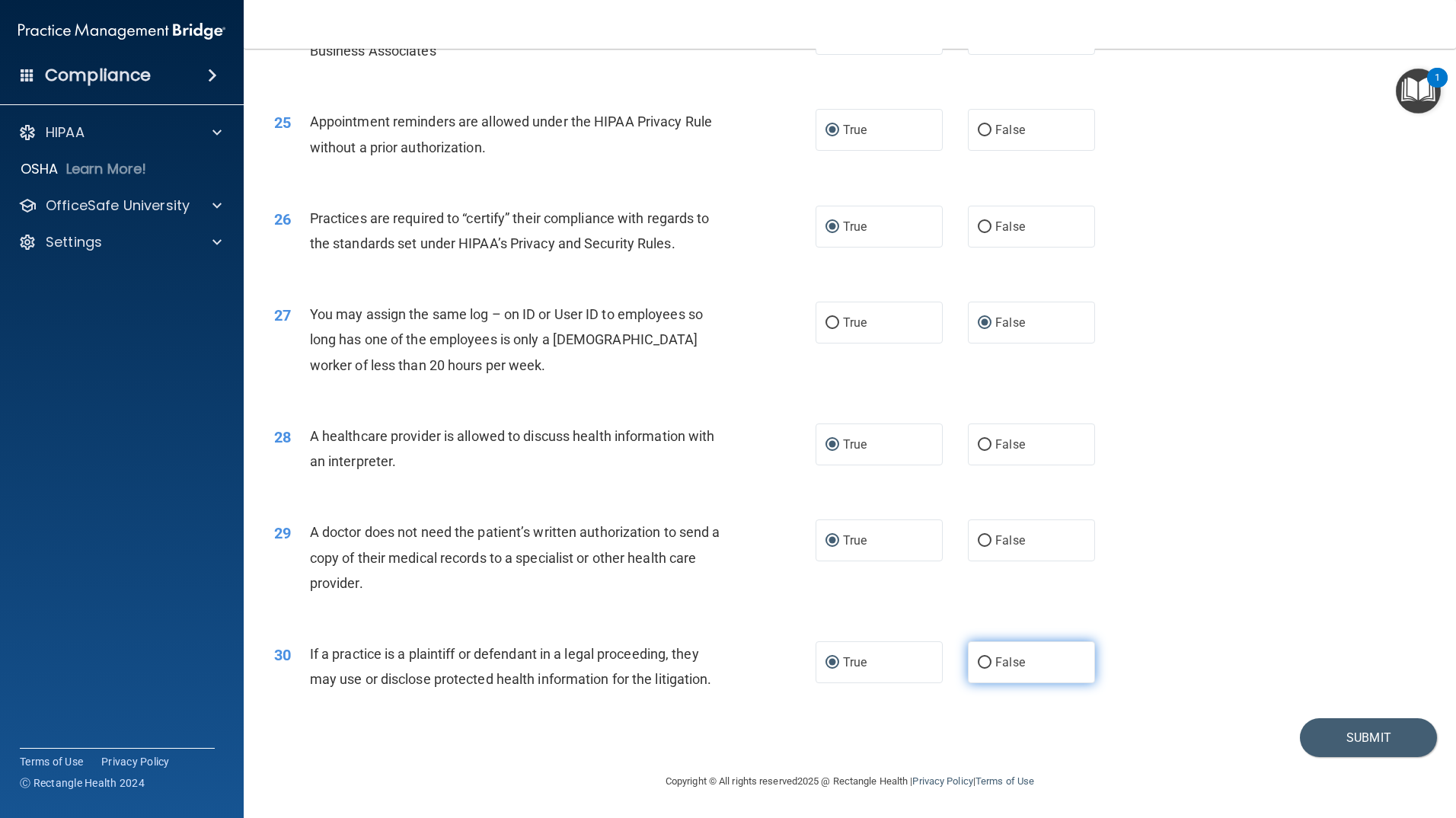
click at [978, 661] on input "False" at bounding box center [985, 662] width 14 height 11
radio input "true"
radio input "false"
click at [1177, 577] on div "29 A doctor does not need the patient’s written authorization to send a copy of…" at bounding box center [850, 561] width 1174 height 122
click at [1343, 741] on button "Submit" at bounding box center [1368, 737] width 137 height 39
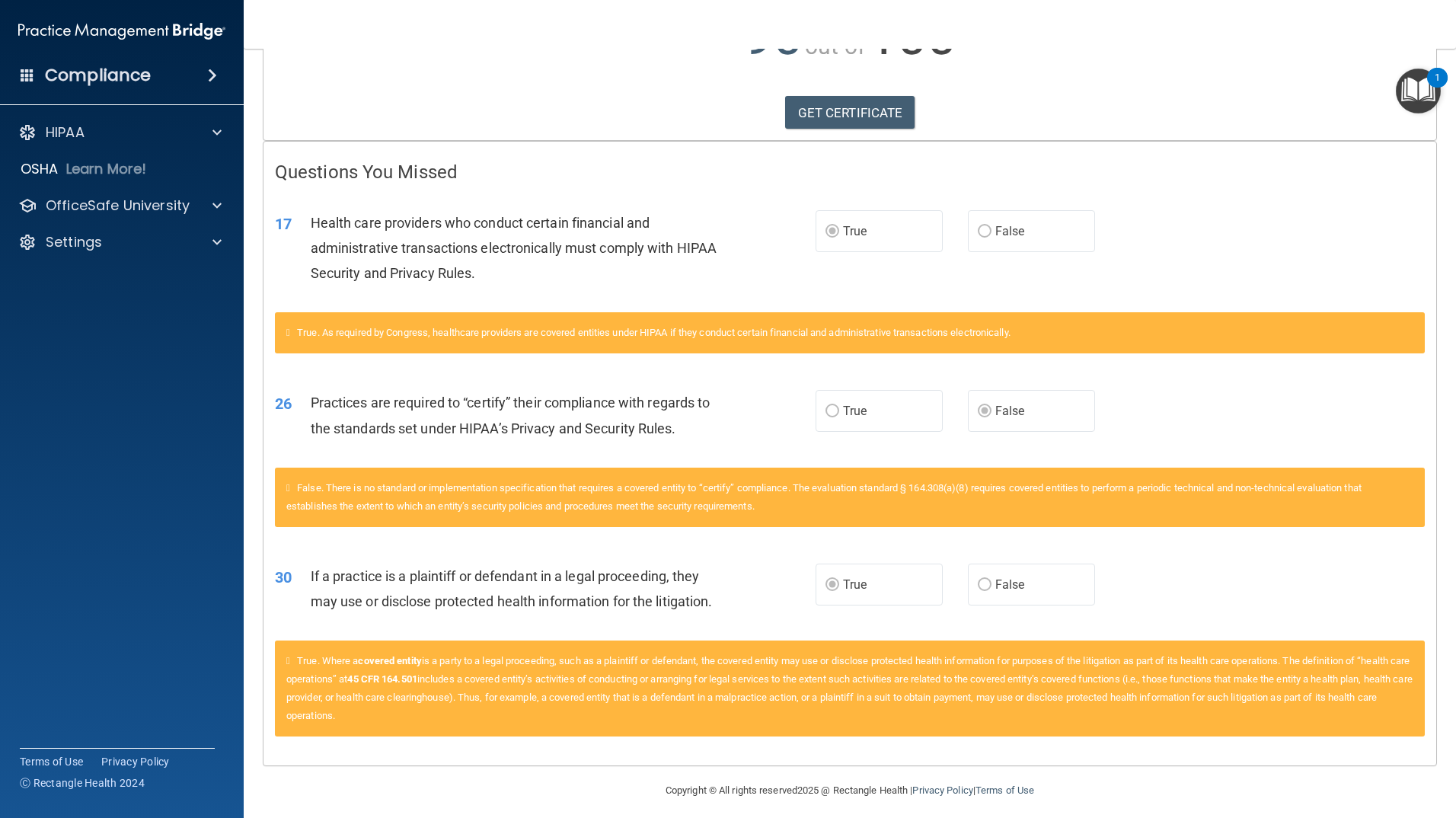
scroll to position [227, 0]
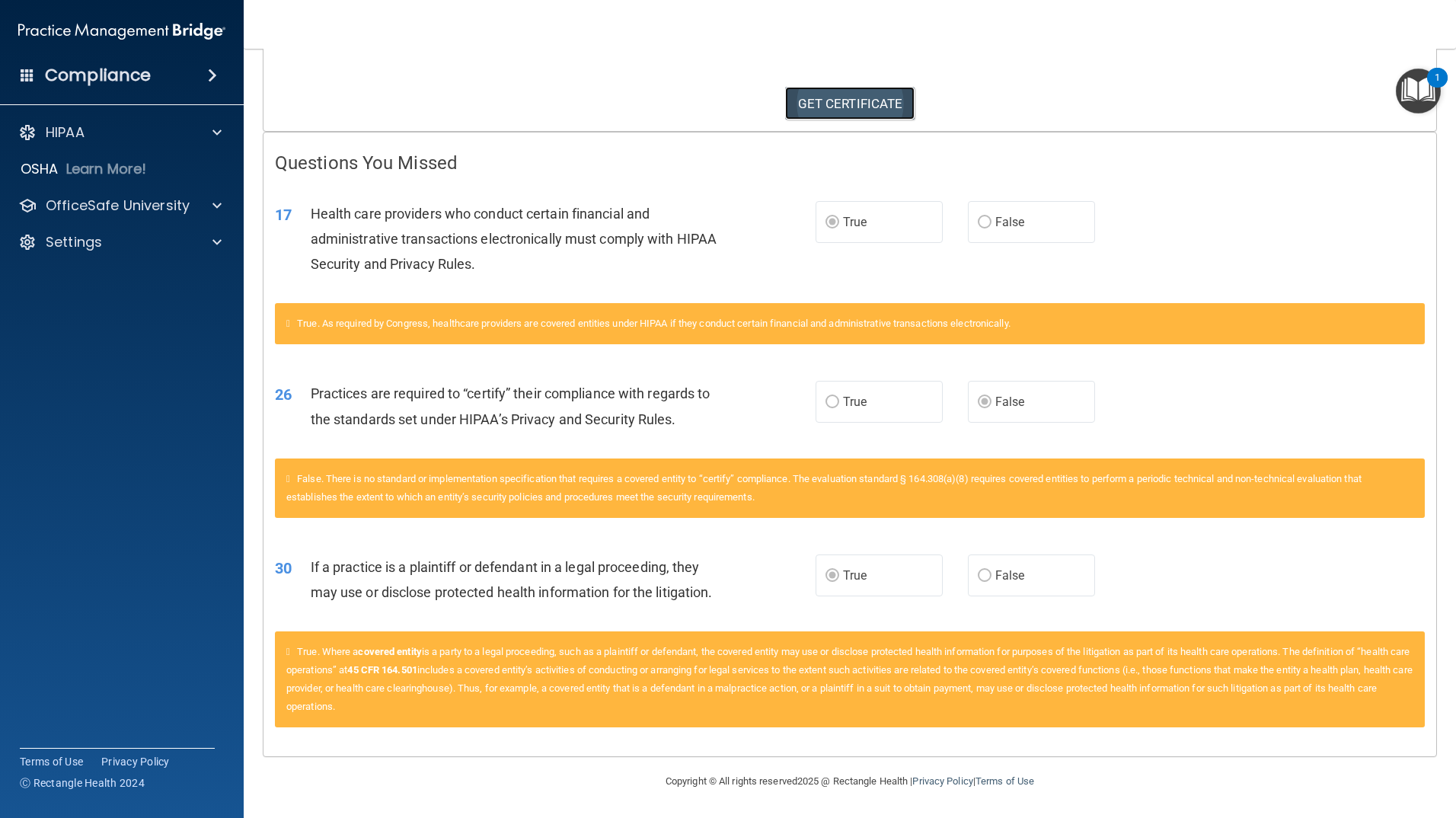
click at [832, 105] on link "GET CERTIFICATE" at bounding box center [850, 103] width 130 height 34
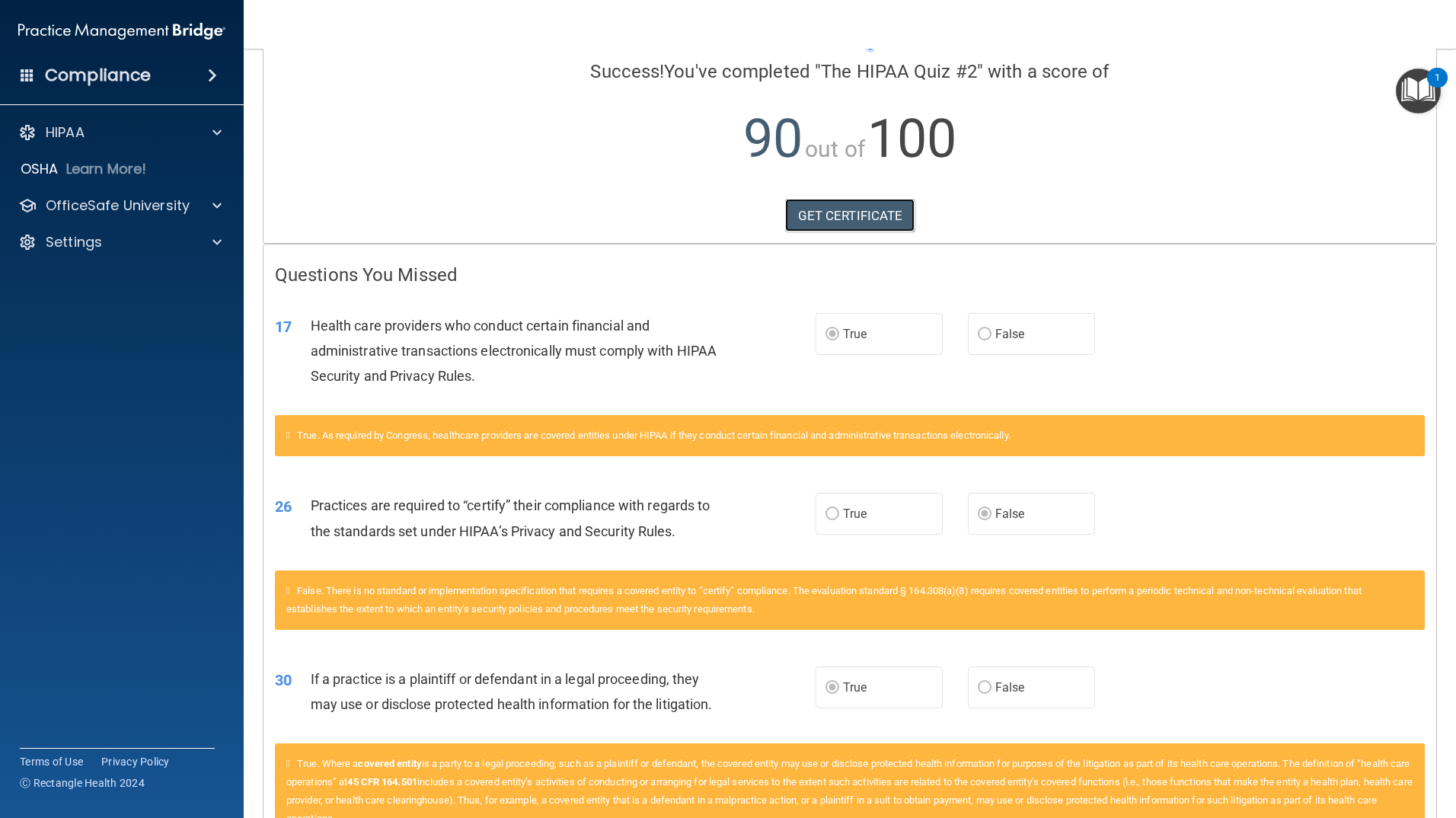
scroll to position [0, 0]
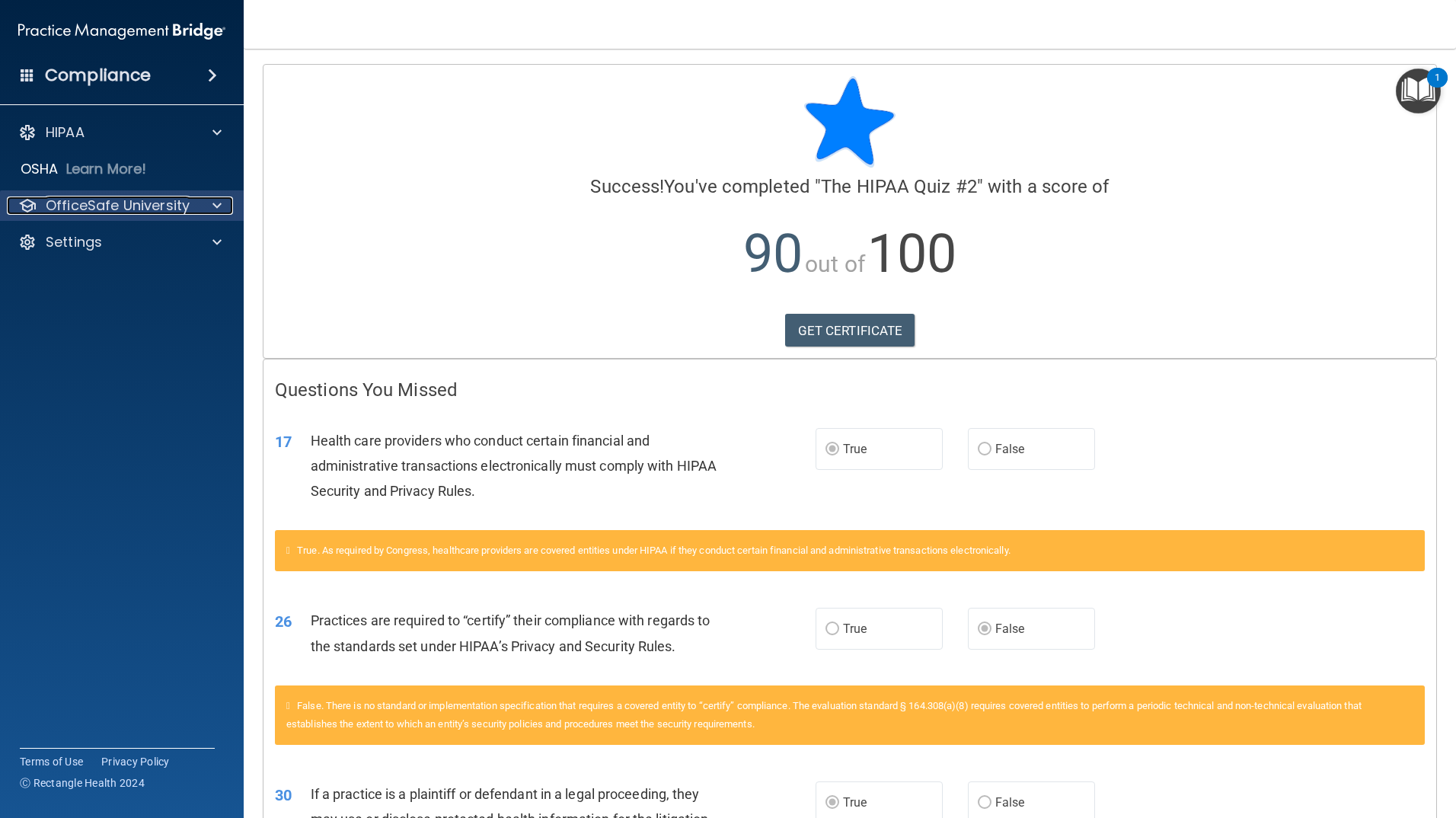
click at [218, 205] on span at bounding box center [217, 205] width 9 height 18
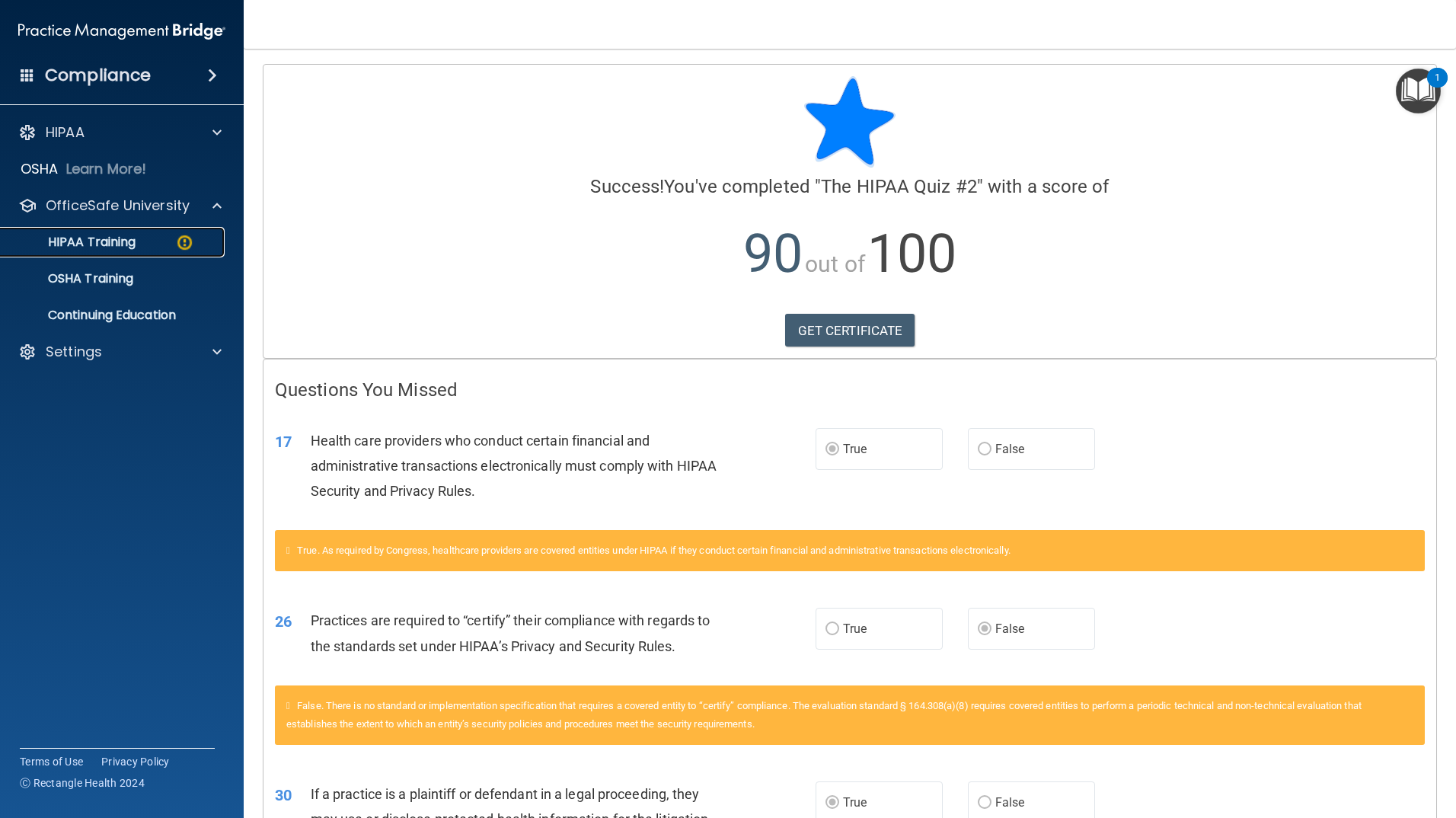
click at [133, 239] on p "HIPAA Training" at bounding box center [72, 242] width 126 height 15
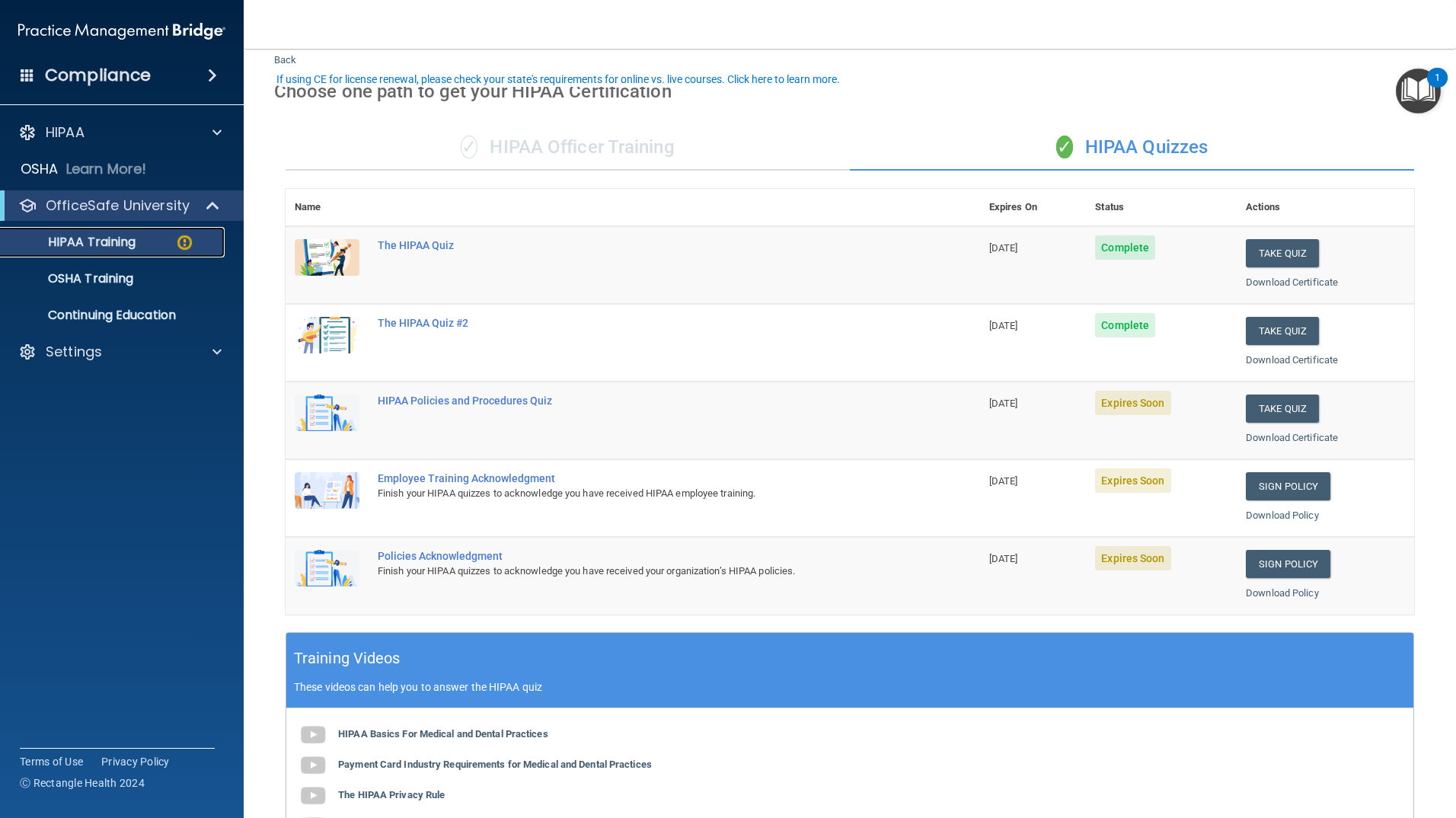
scroll to position [76, 0]
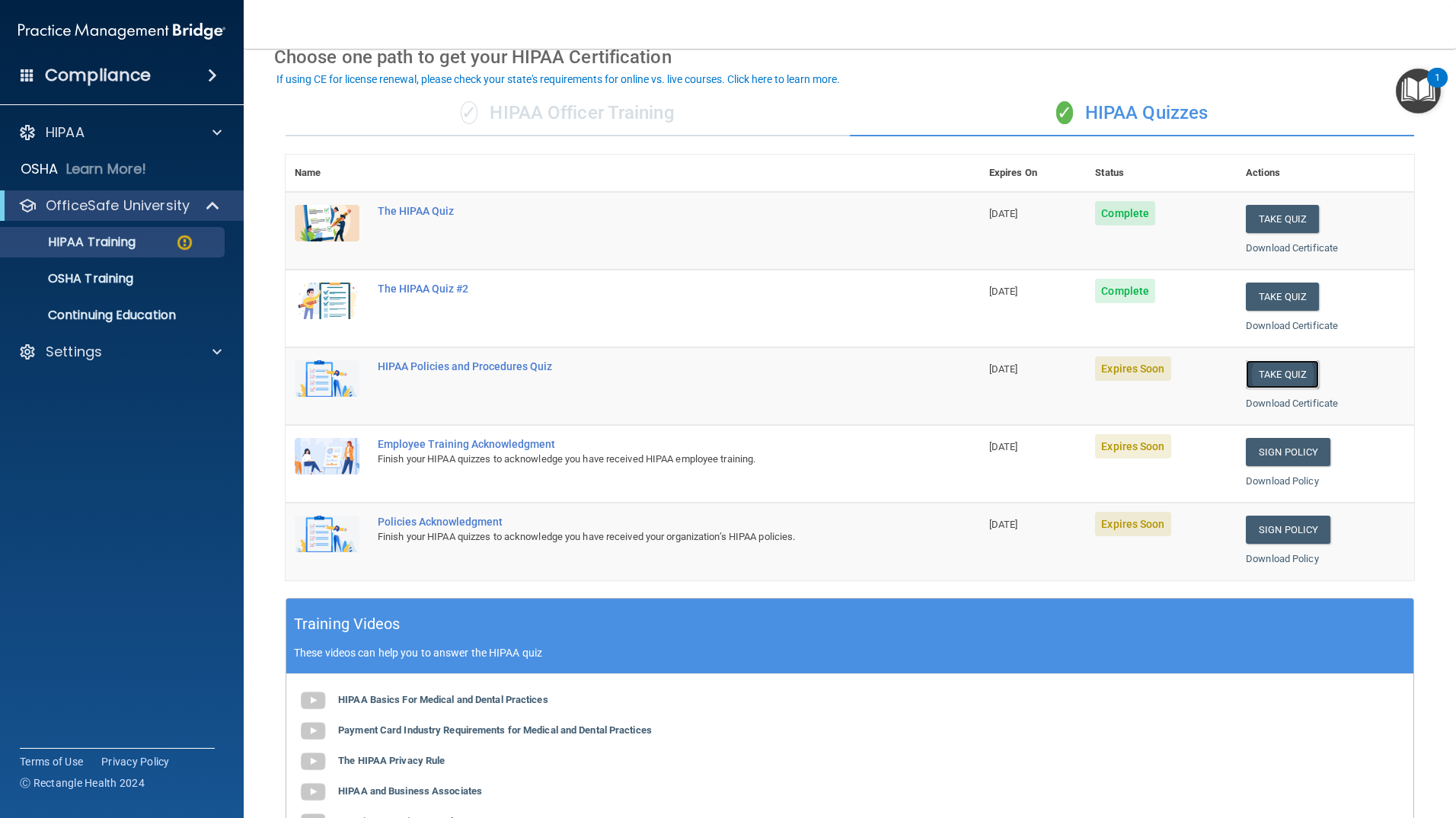
click at [1280, 373] on button "Take Quiz" at bounding box center [1282, 374] width 73 height 28
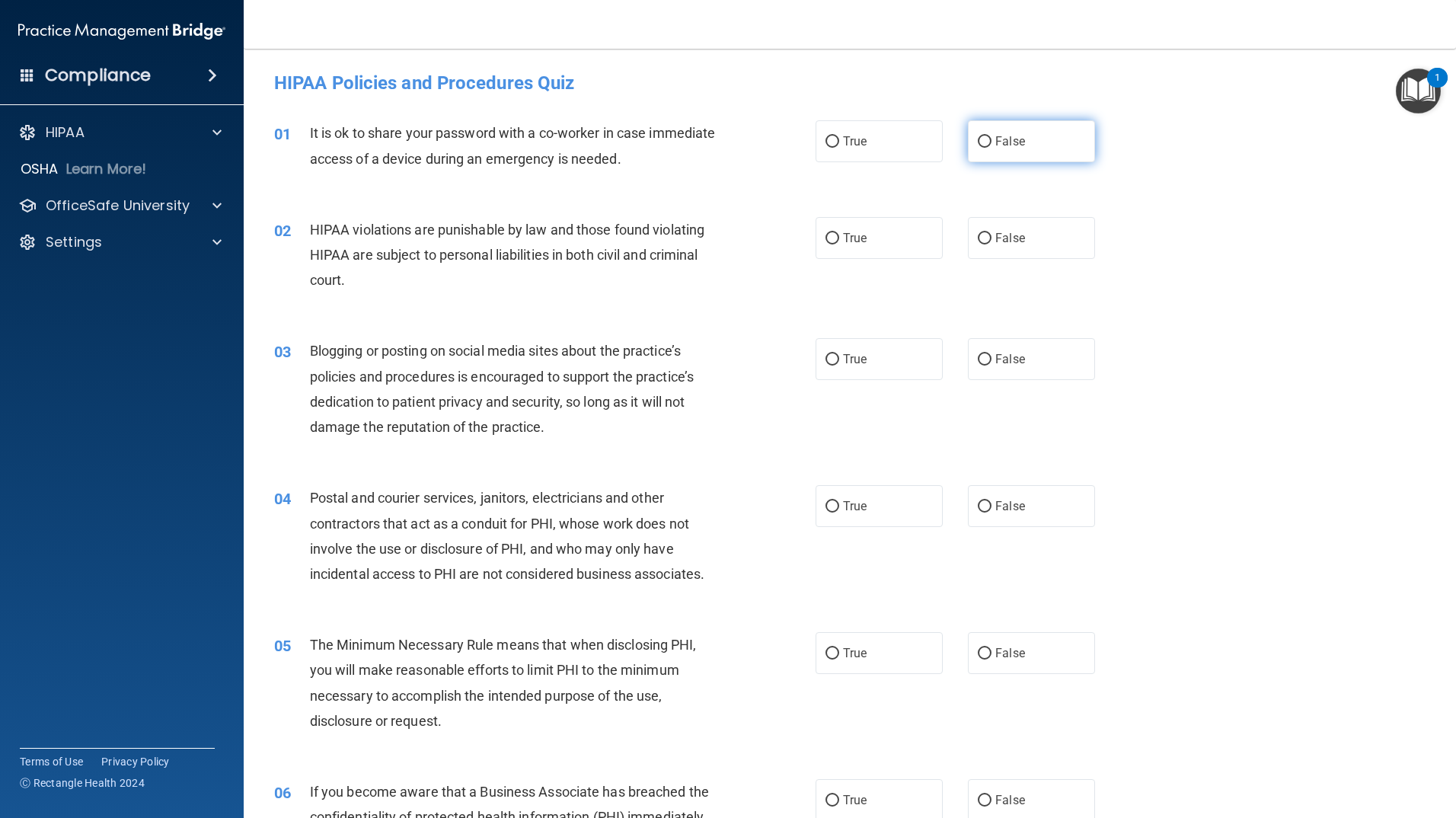
click at [978, 140] on input "False" at bounding box center [985, 141] width 14 height 11
radio input "true"
click at [827, 233] on input "True" at bounding box center [833, 239] width 14 height 11
radio input "true"
click at [982, 356] on input "False" at bounding box center [985, 359] width 14 height 11
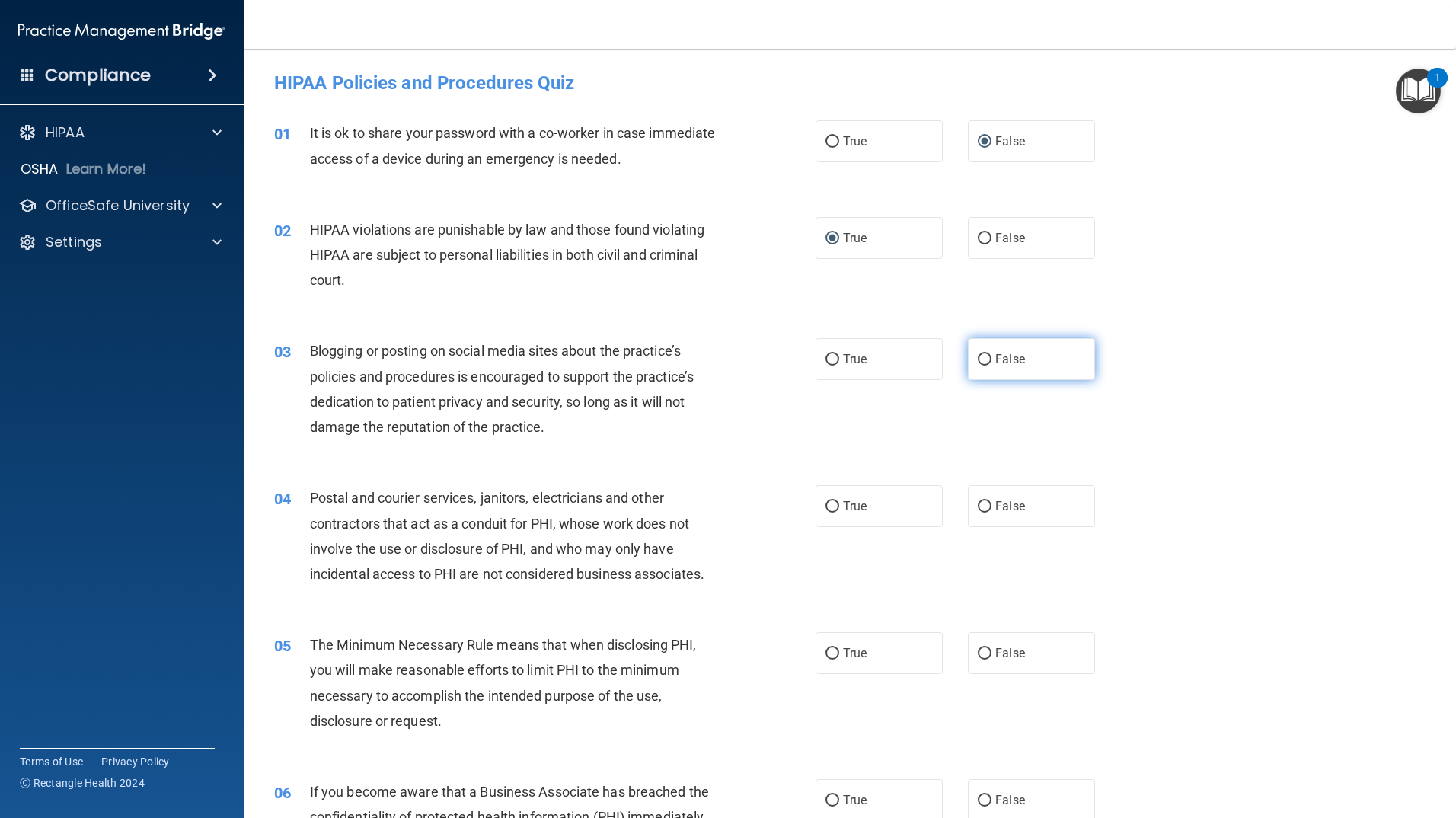
radio input "true"
click at [828, 506] on input "True" at bounding box center [833, 506] width 14 height 11
radio input "true"
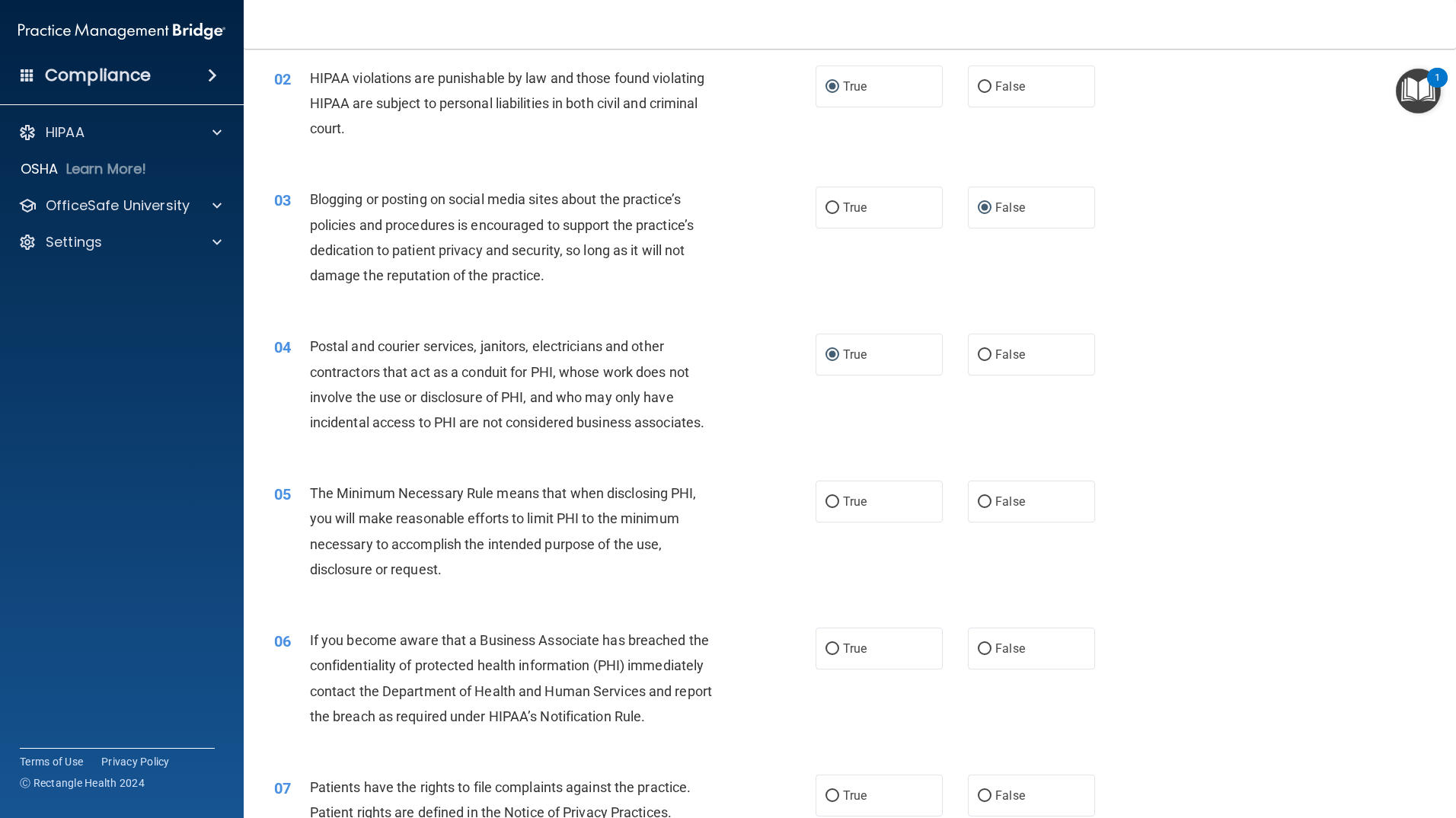
scroll to position [152, 0]
click at [827, 498] on input "True" at bounding box center [833, 501] width 14 height 11
radio input "true"
click at [978, 643] on input "False" at bounding box center [985, 648] width 14 height 11
radio input "true"
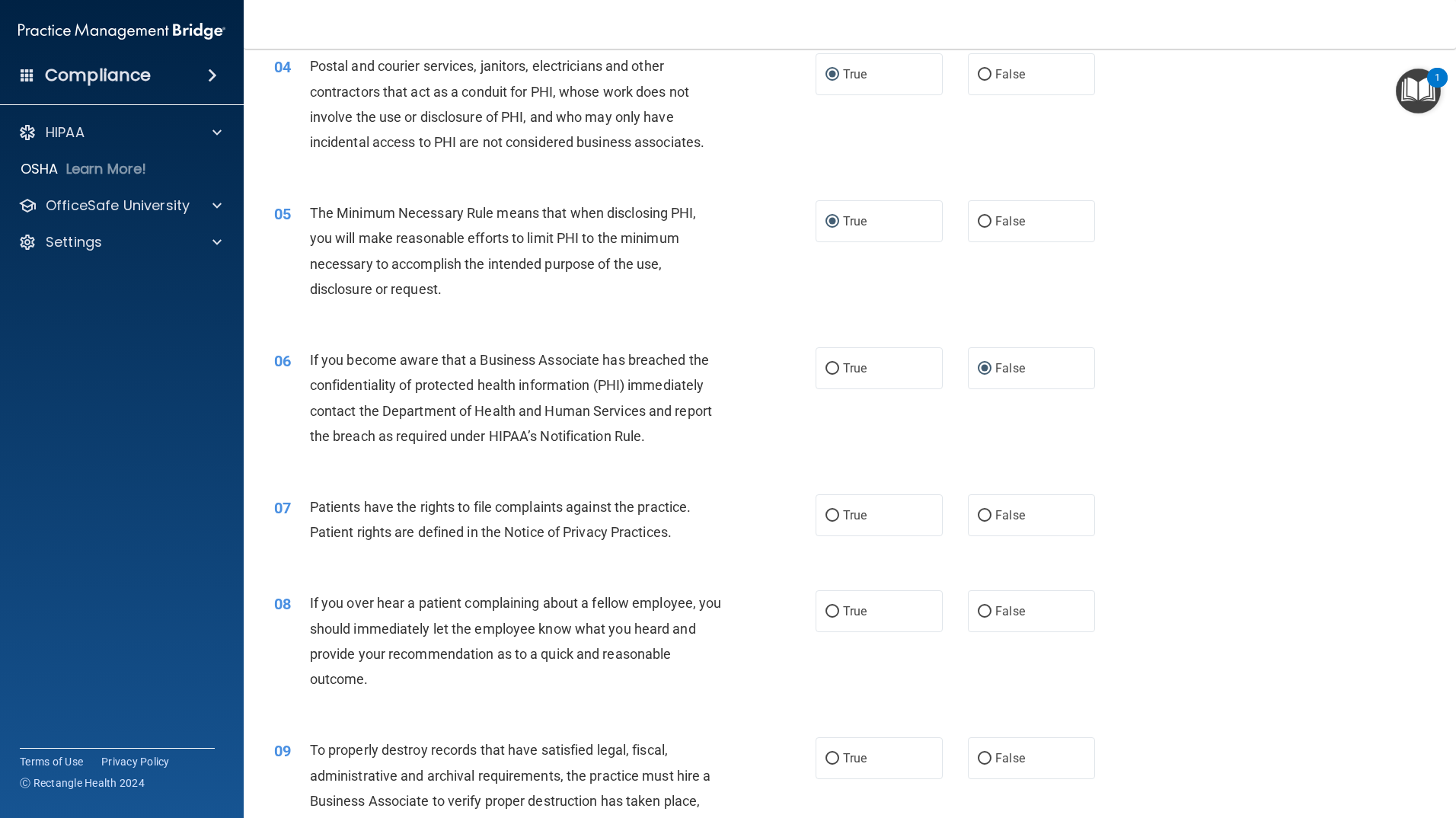
scroll to position [457, 0]
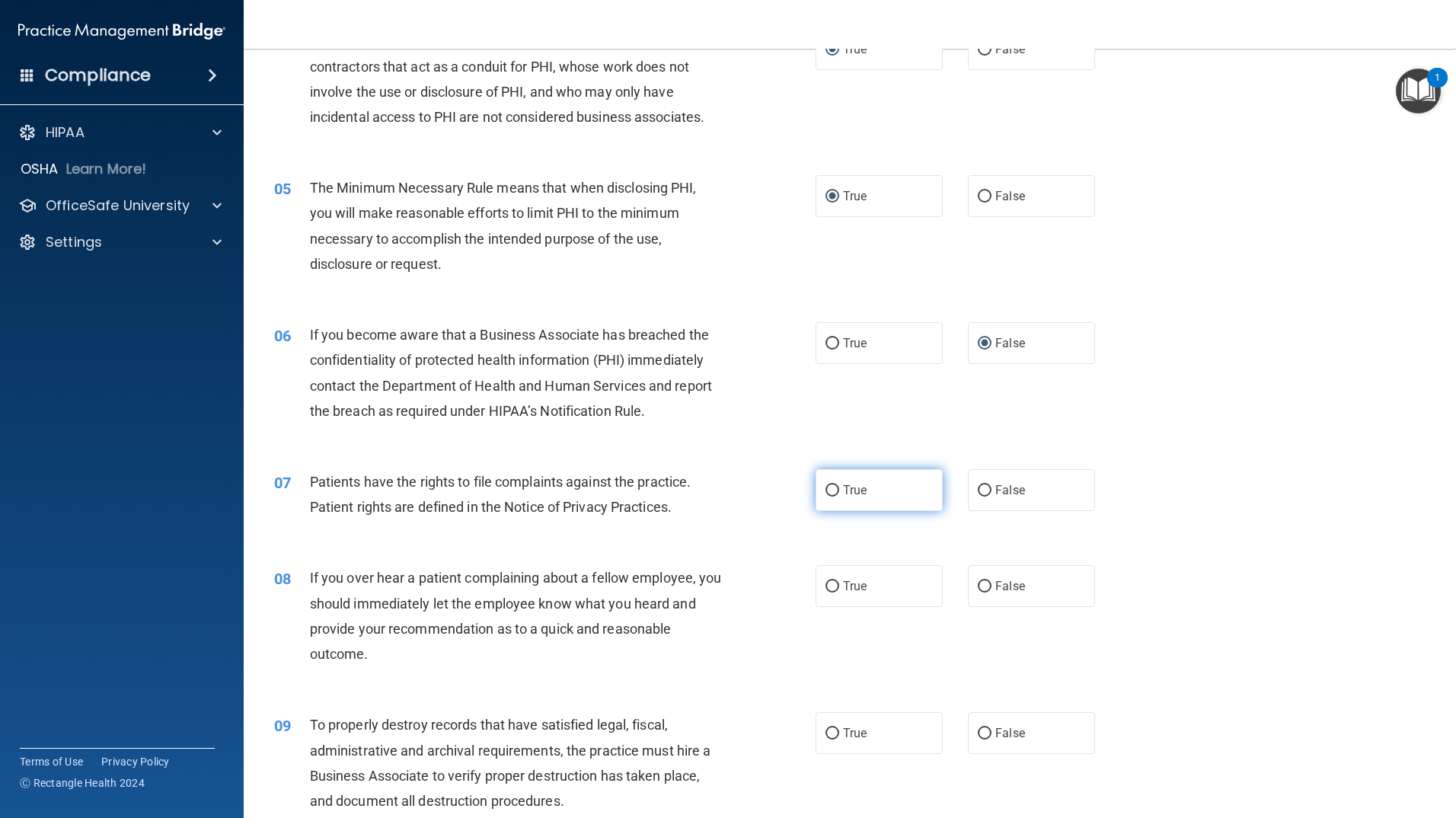
click at [826, 490] on input "True" at bounding box center [833, 490] width 14 height 11
radio input "true"
click at [978, 584] on input "False" at bounding box center [985, 586] width 14 height 11
radio input "true"
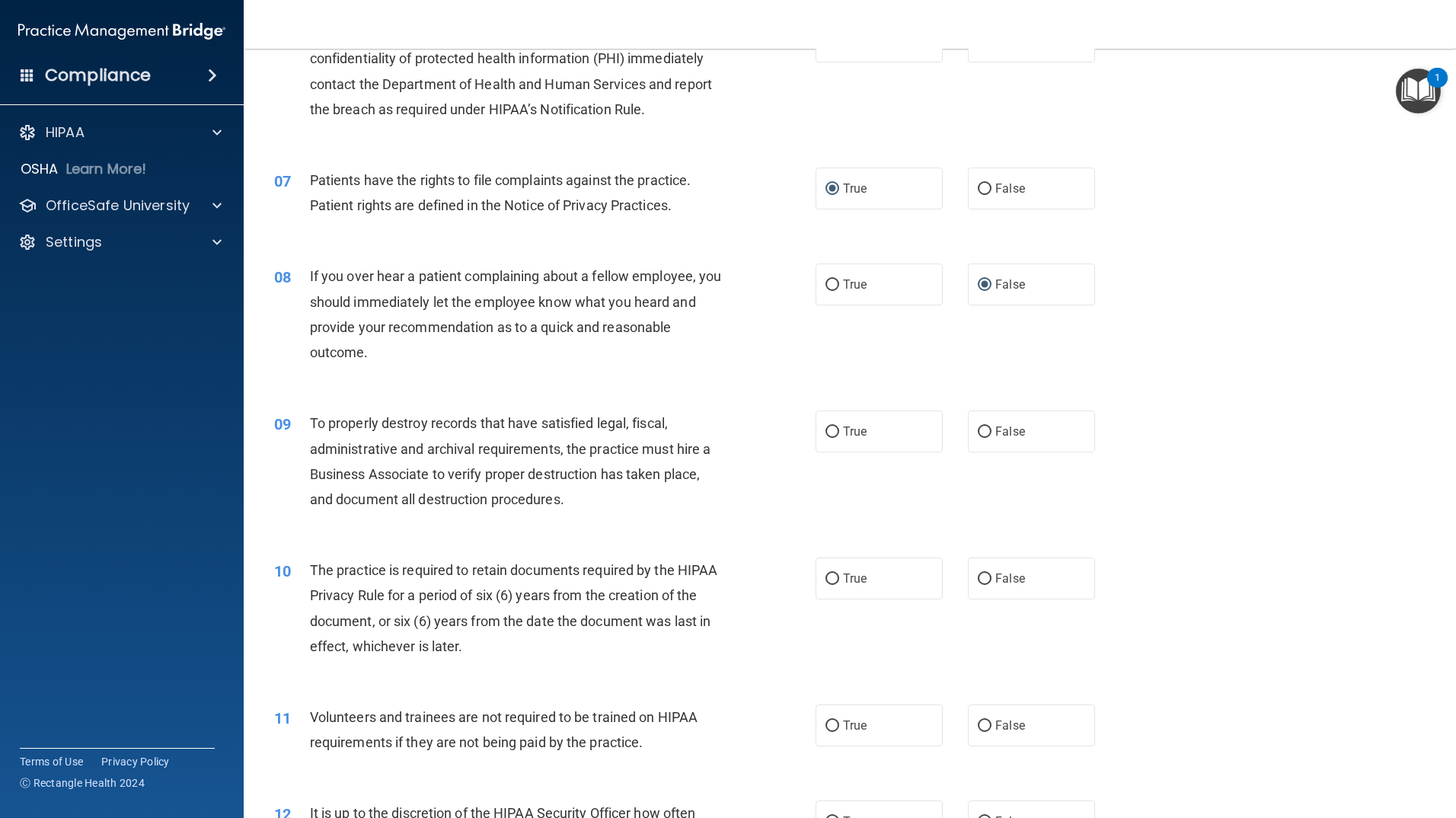
scroll to position [761, 0]
click at [826, 424] on input "True" at bounding box center [833, 429] width 14 height 11
radio input "true"
click at [833, 573] on input "True" at bounding box center [833, 575] width 14 height 11
radio input "true"
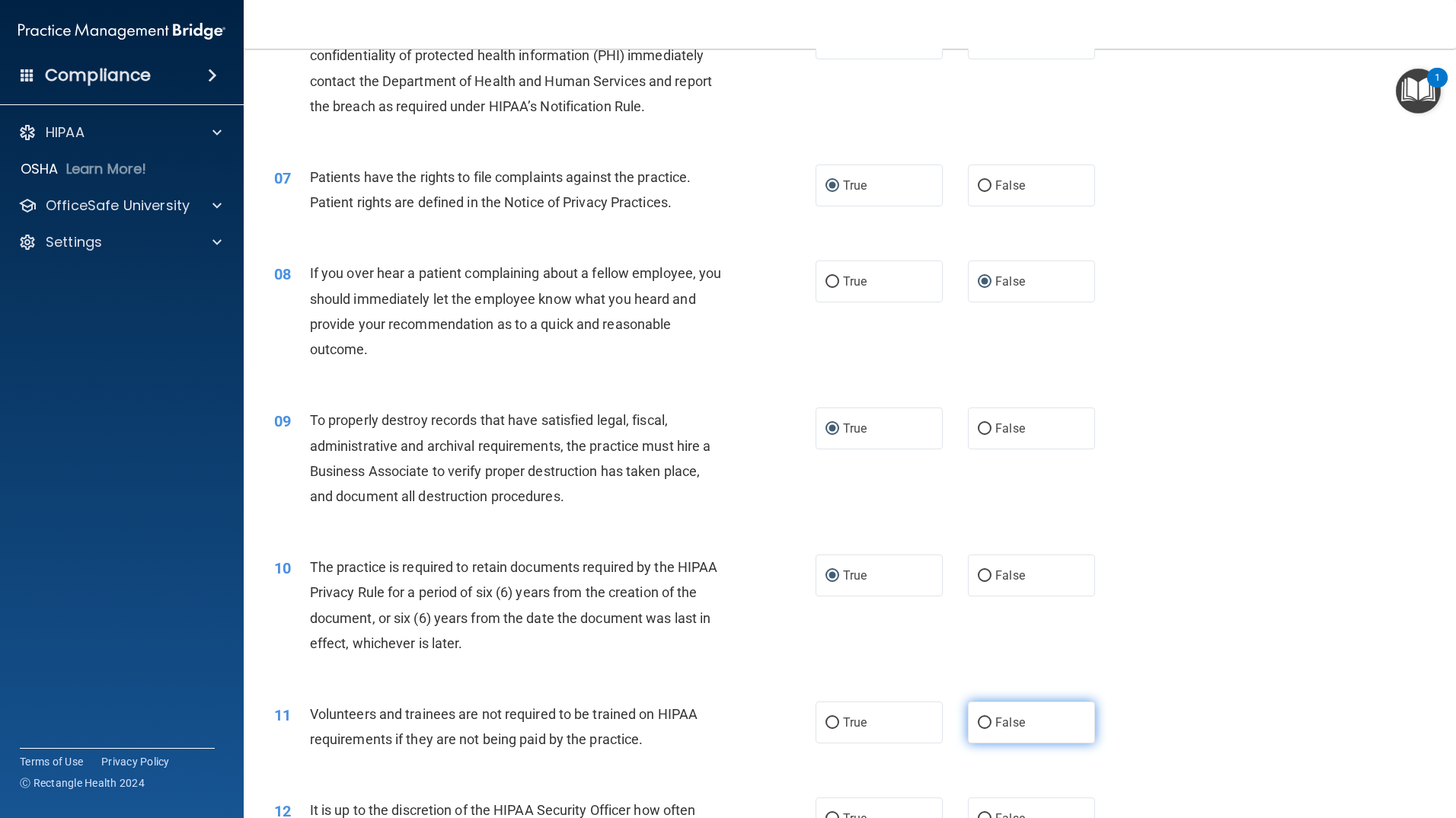
click at [978, 720] on input "False" at bounding box center [985, 722] width 14 height 11
radio input "true"
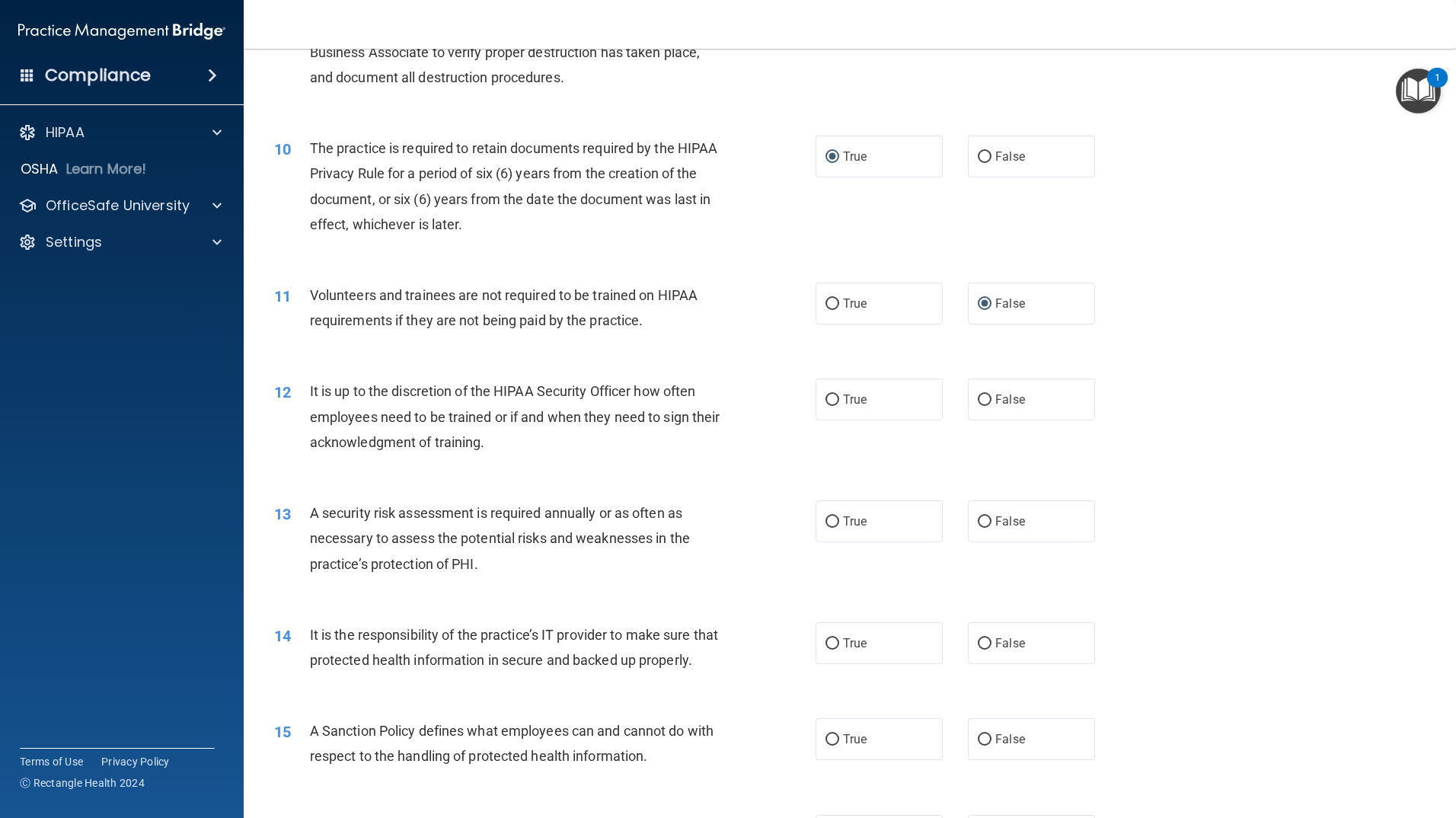
scroll to position [1218, 0]
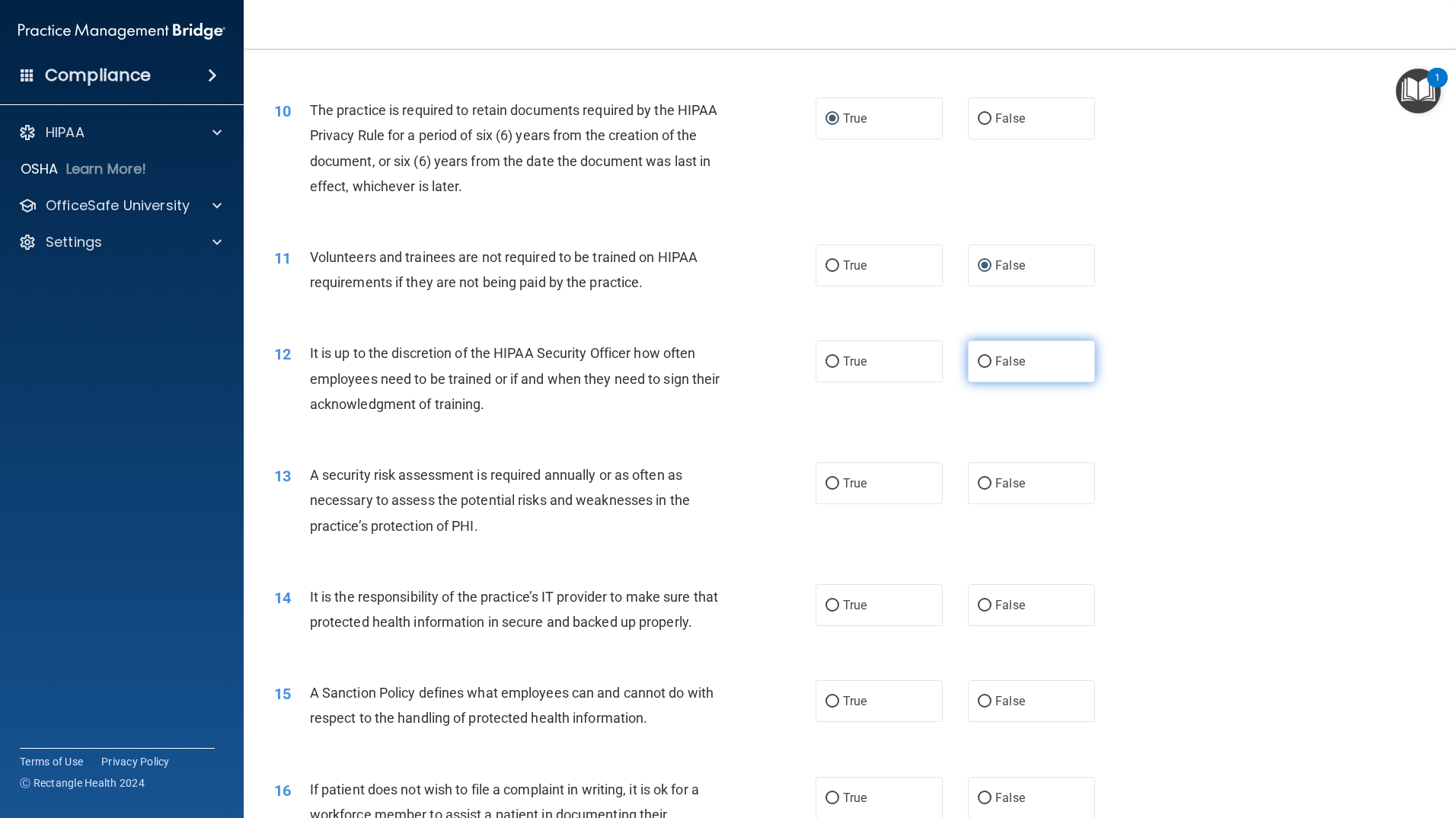
click at [978, 359] on input "False" at bounding box center [985, 362] width 14 height 11
radio input "true"
click at [833, 479] on input "True" at bounding box center [833, 483] width 14 height 11
radio input "true"
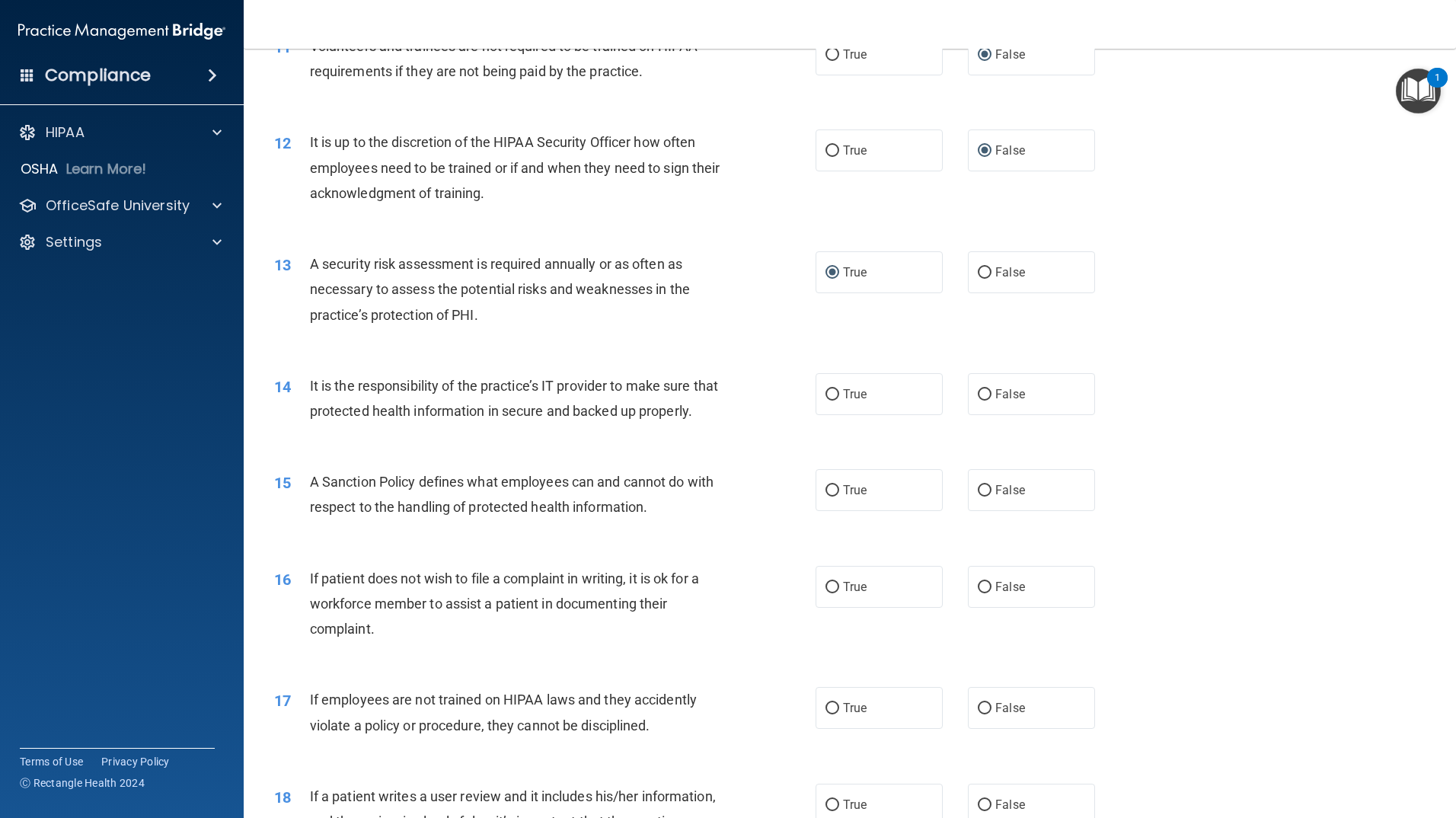
scroll to position [1447, 0]
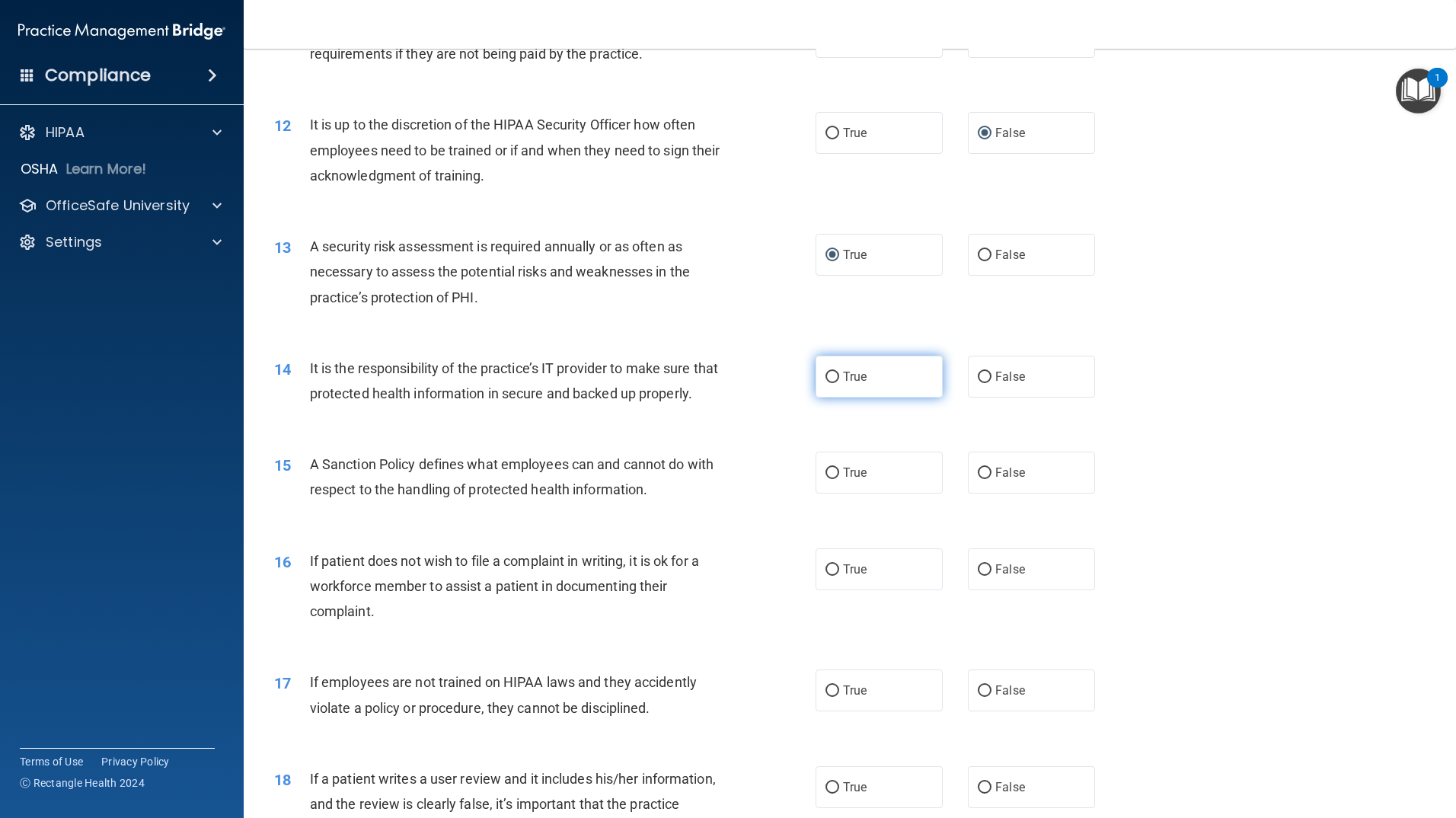
click at [827, 376] on input "True" at bounding box center [833, 377] width 14 height 11
radio input "true"
click at [827, 479] on input "True" at bounding box center [833, 473] width 14 height 11
radio input "true"
click at [832, 576] on input "True" at bounding box center [833, 569] width 14 height 11
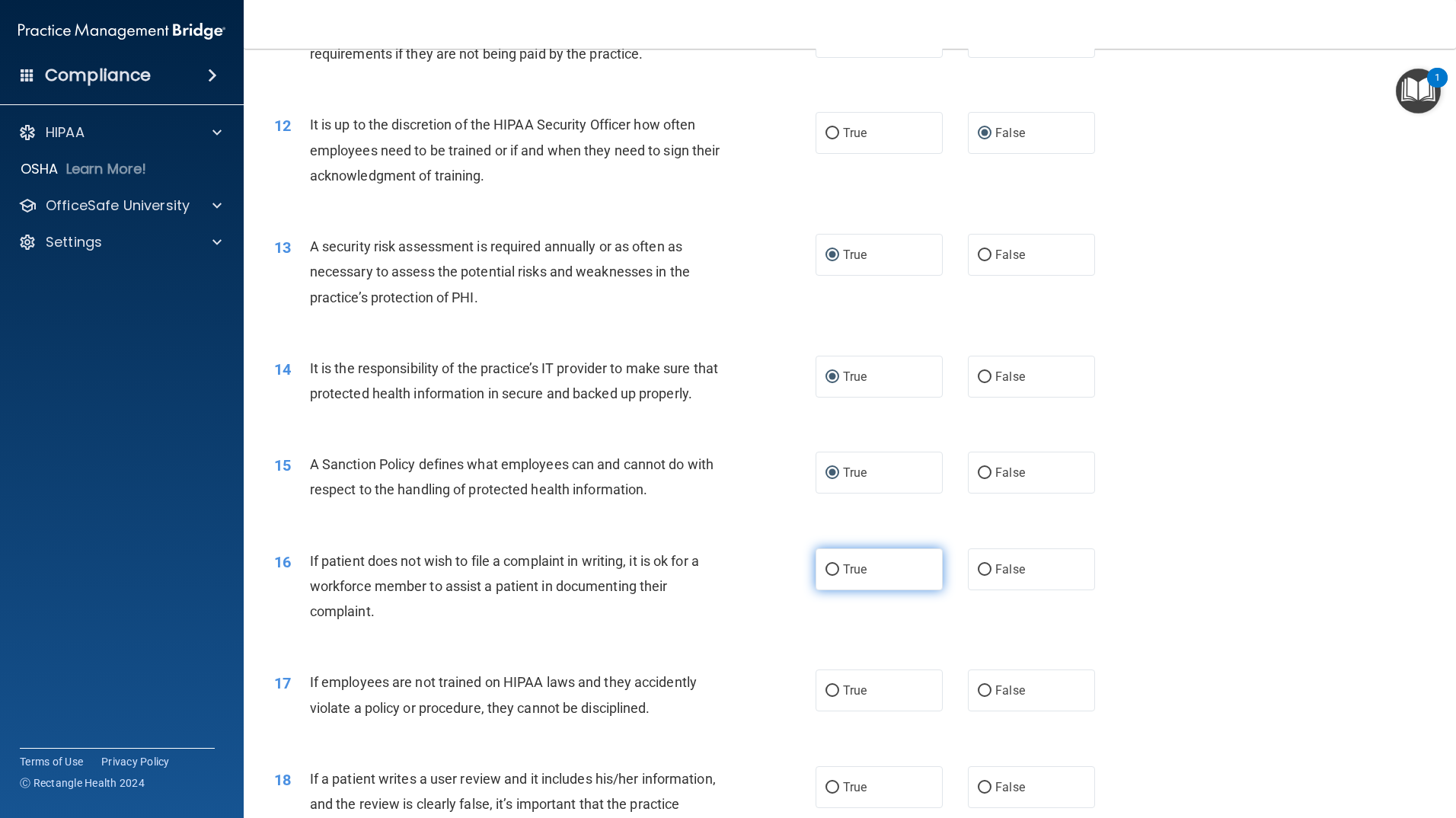
radio input "true"
click at [981, 697] on input "False" at bounding box center [985, 691] width 14 height 11
radio input "true"
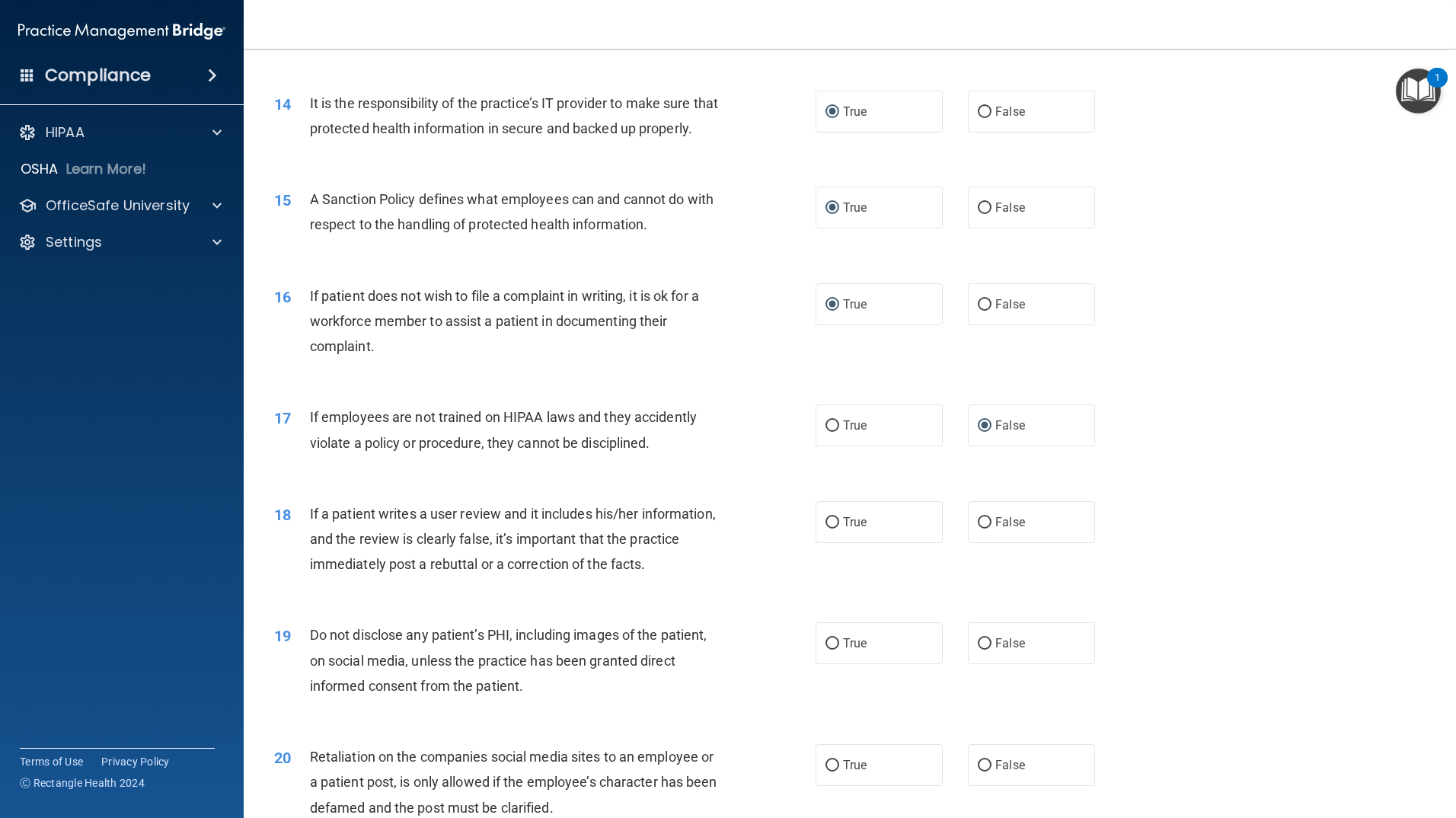
scroll to position [1751, 0]
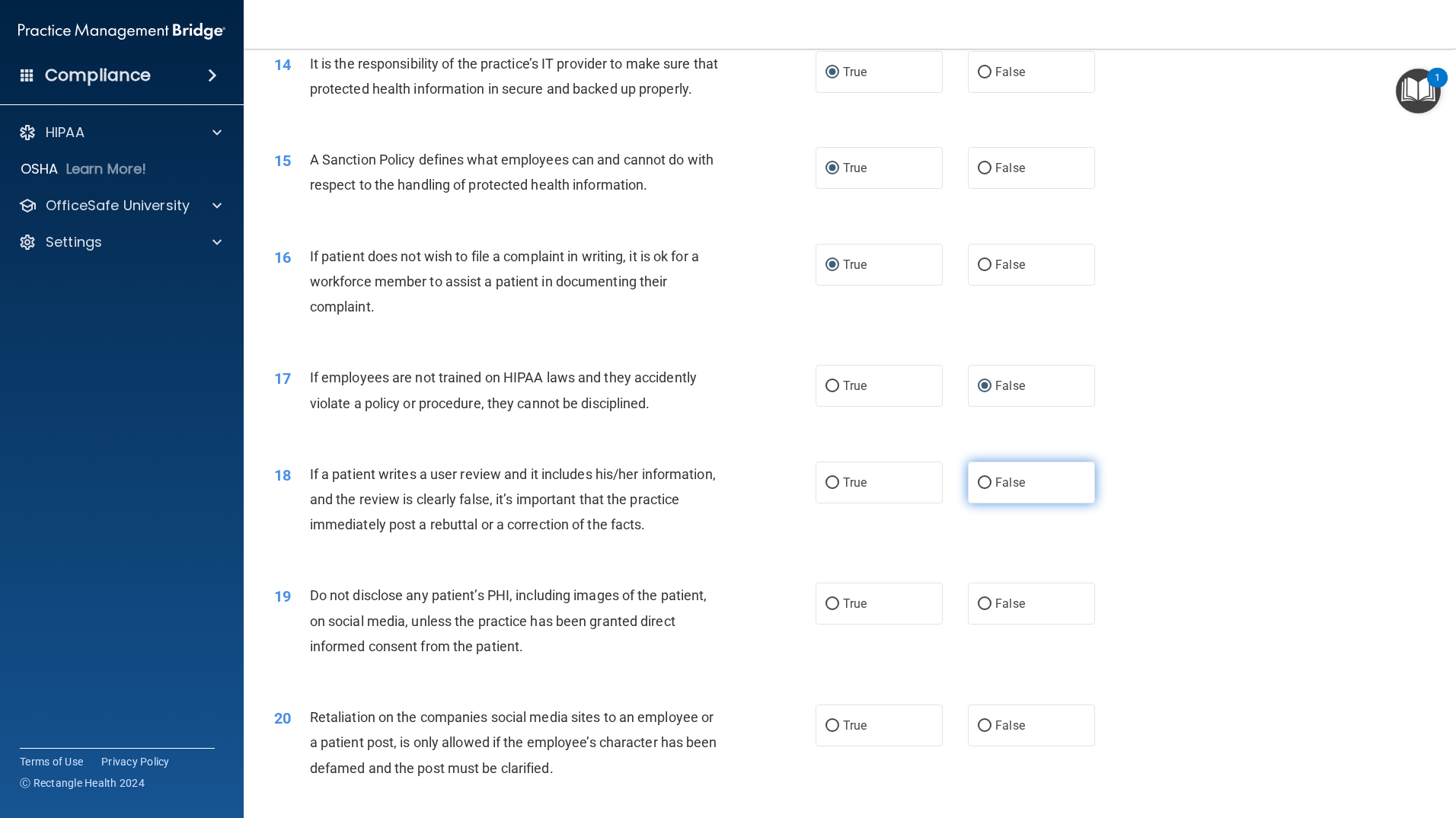
click at [979, 489] on input "False" at bounding box center [985, 483] width 14 height 11
radio input "true"
click at [826, 610] on input "True" at bounding box center [833, 604] width 14 height 11
radio input "true"
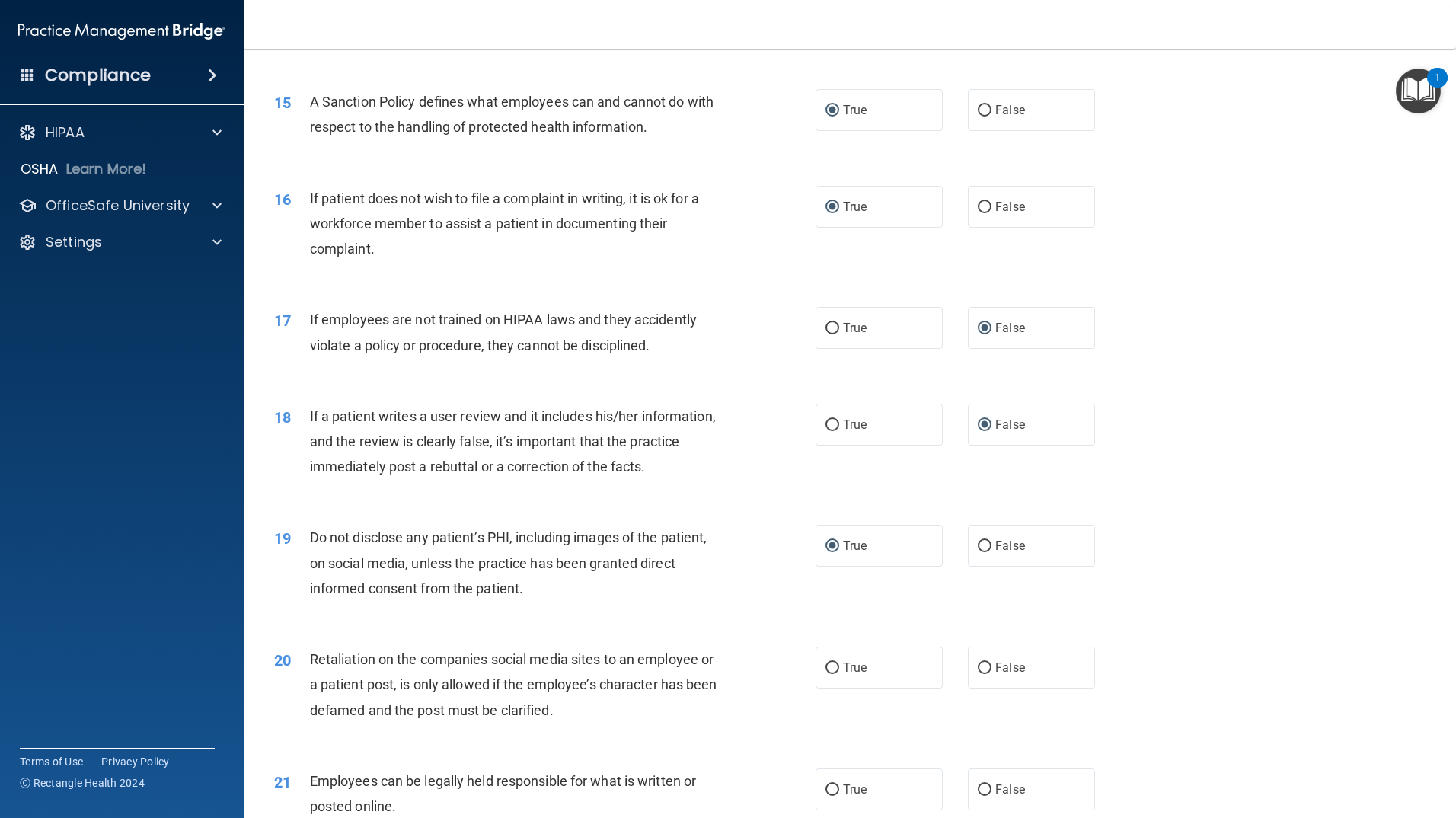
scroll to position [1904, 0]
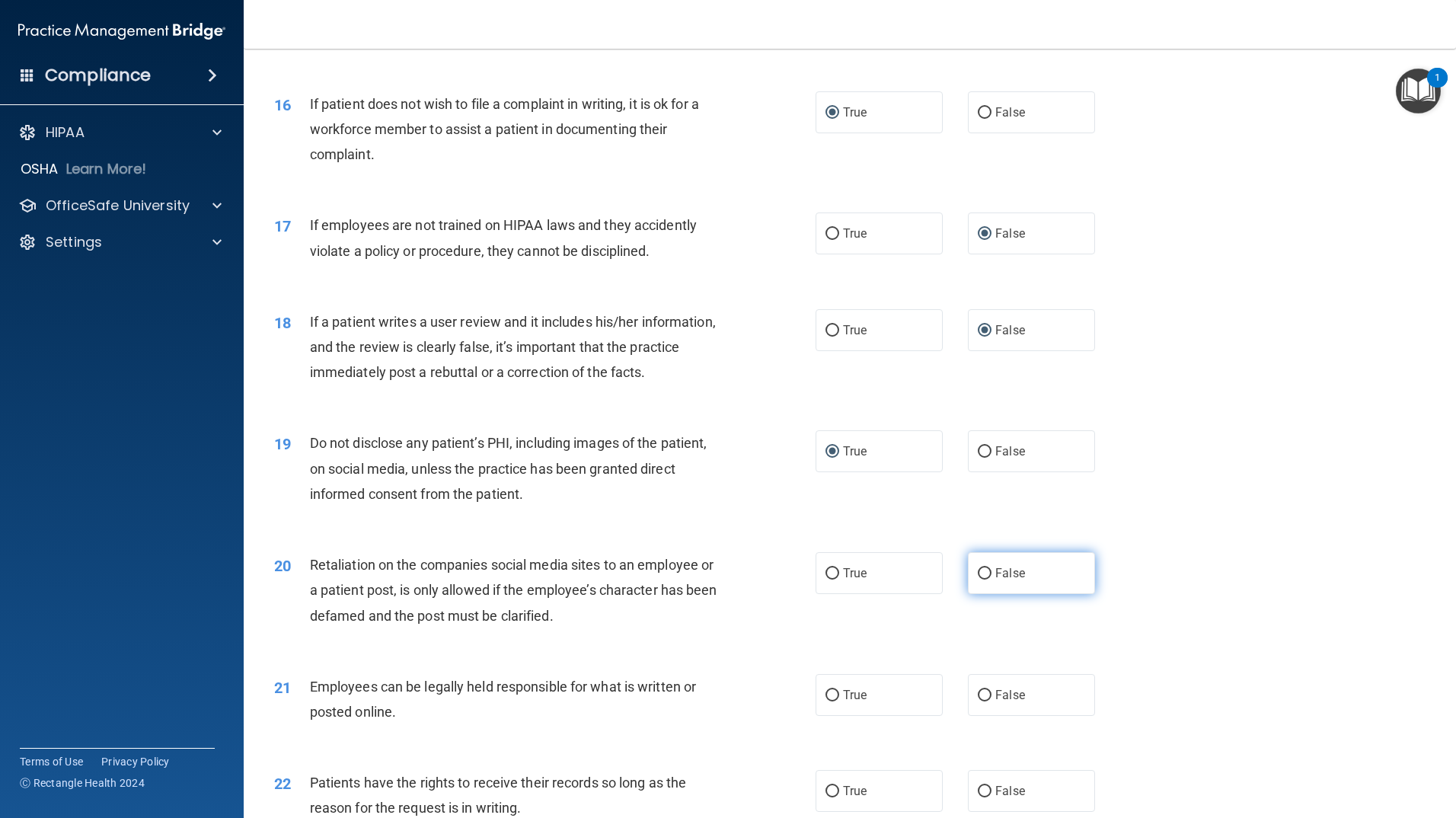
click at [979, 579] on input "False" at bounding box center [985, 573] width 14 height 11
radio input "true"
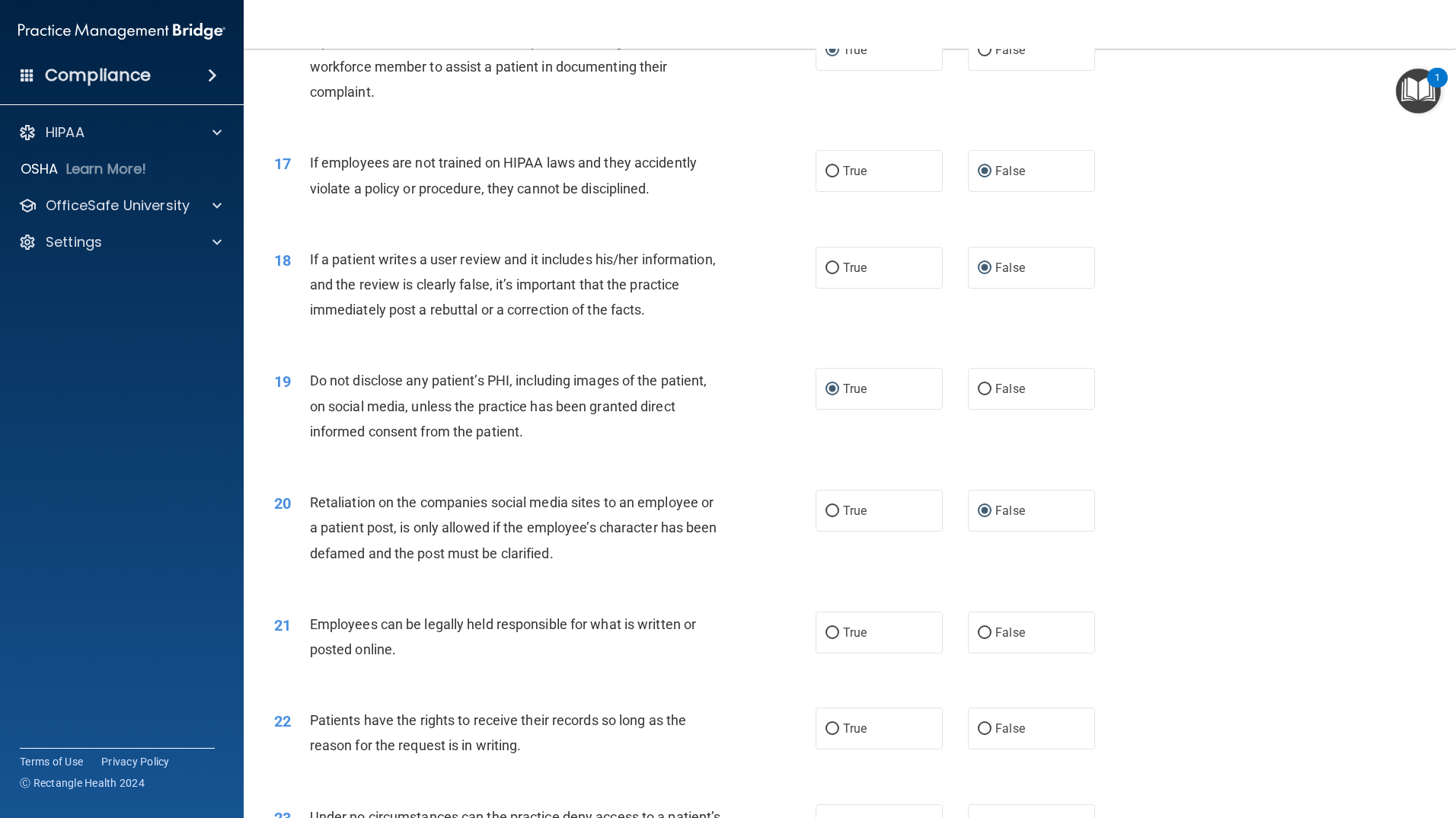
scroll to position [2132, 0]
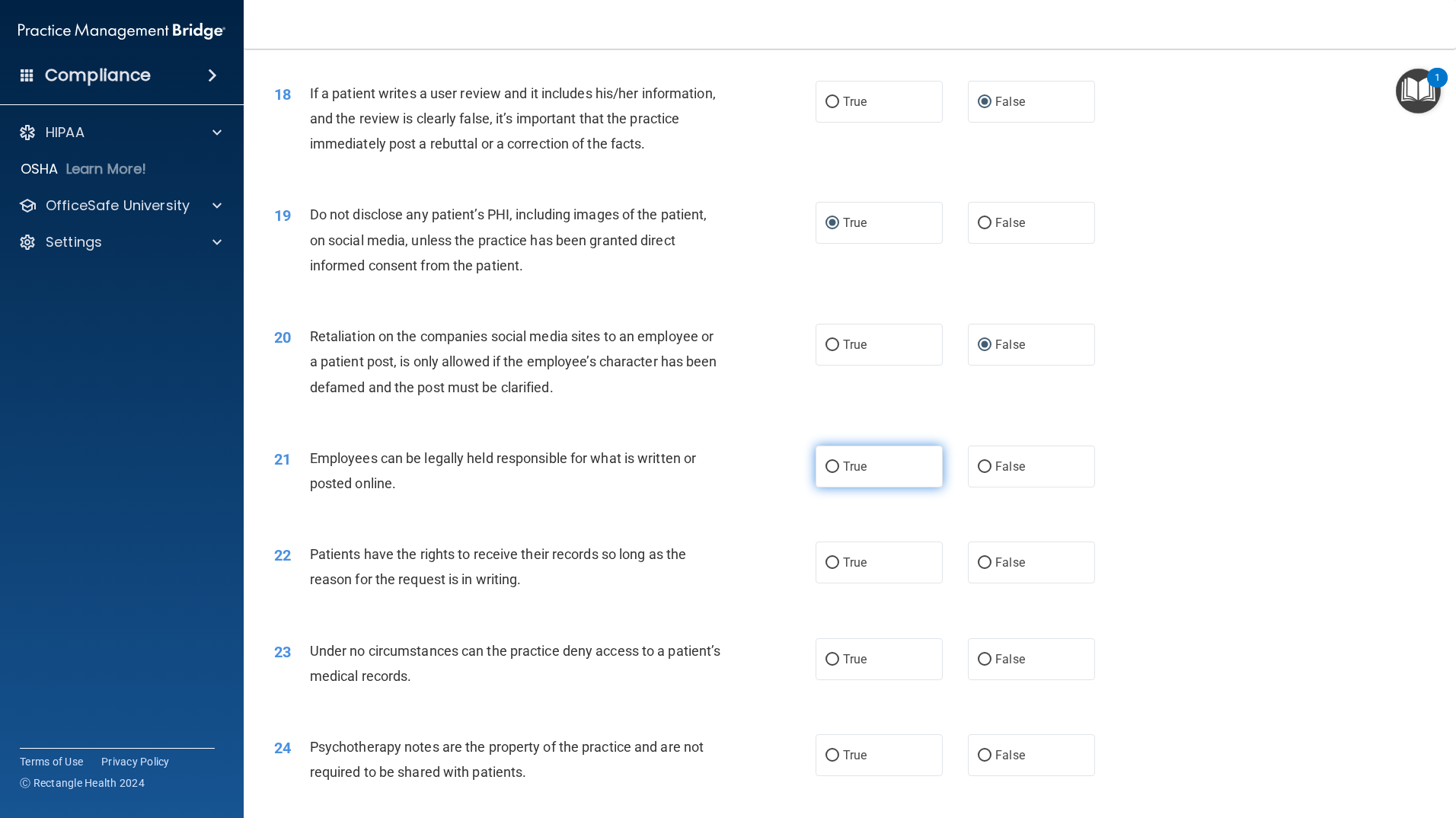
click at [827, 473] on input "True" at bounding box center [833, 467] width 14 height 11
radio input "true"
click at [978, 569] on input "False" at bounding box center [985, 562] width 14 height 11
radio input "true"
click at [978, 666] on input "False" at bounding box center [985, 660] width 14 height 11
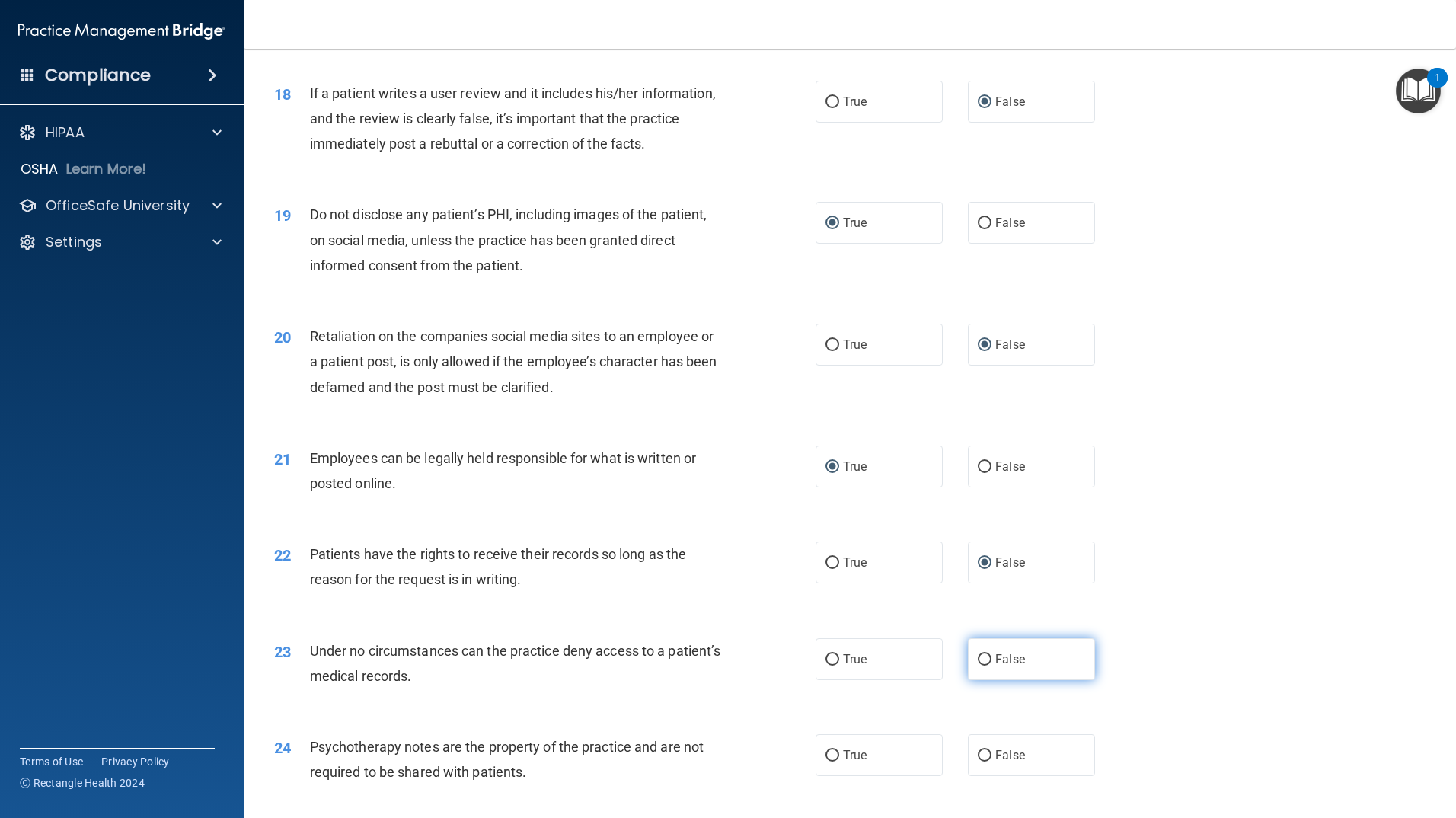
radio input "true"
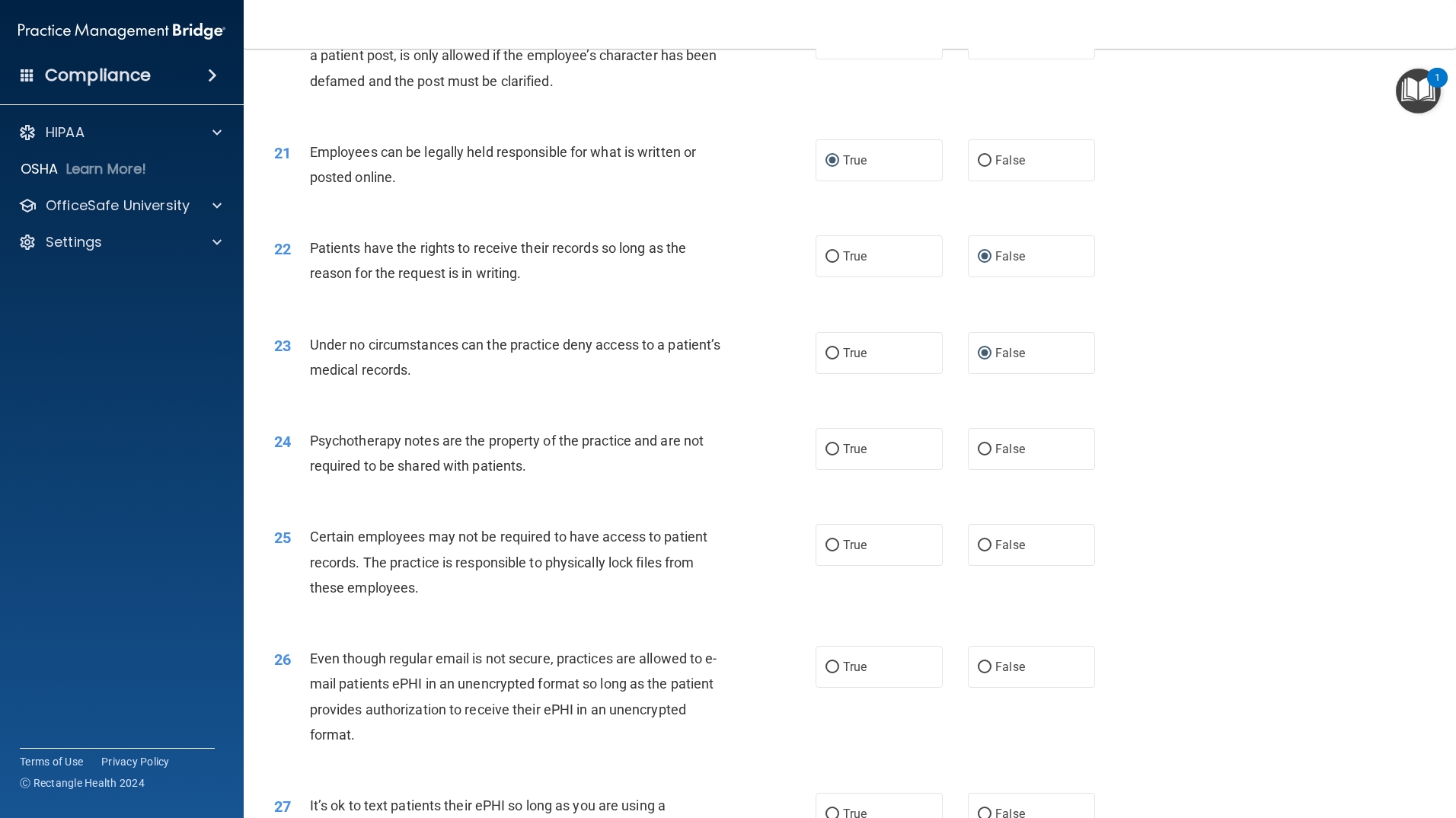
scroll to position [2513, 0]
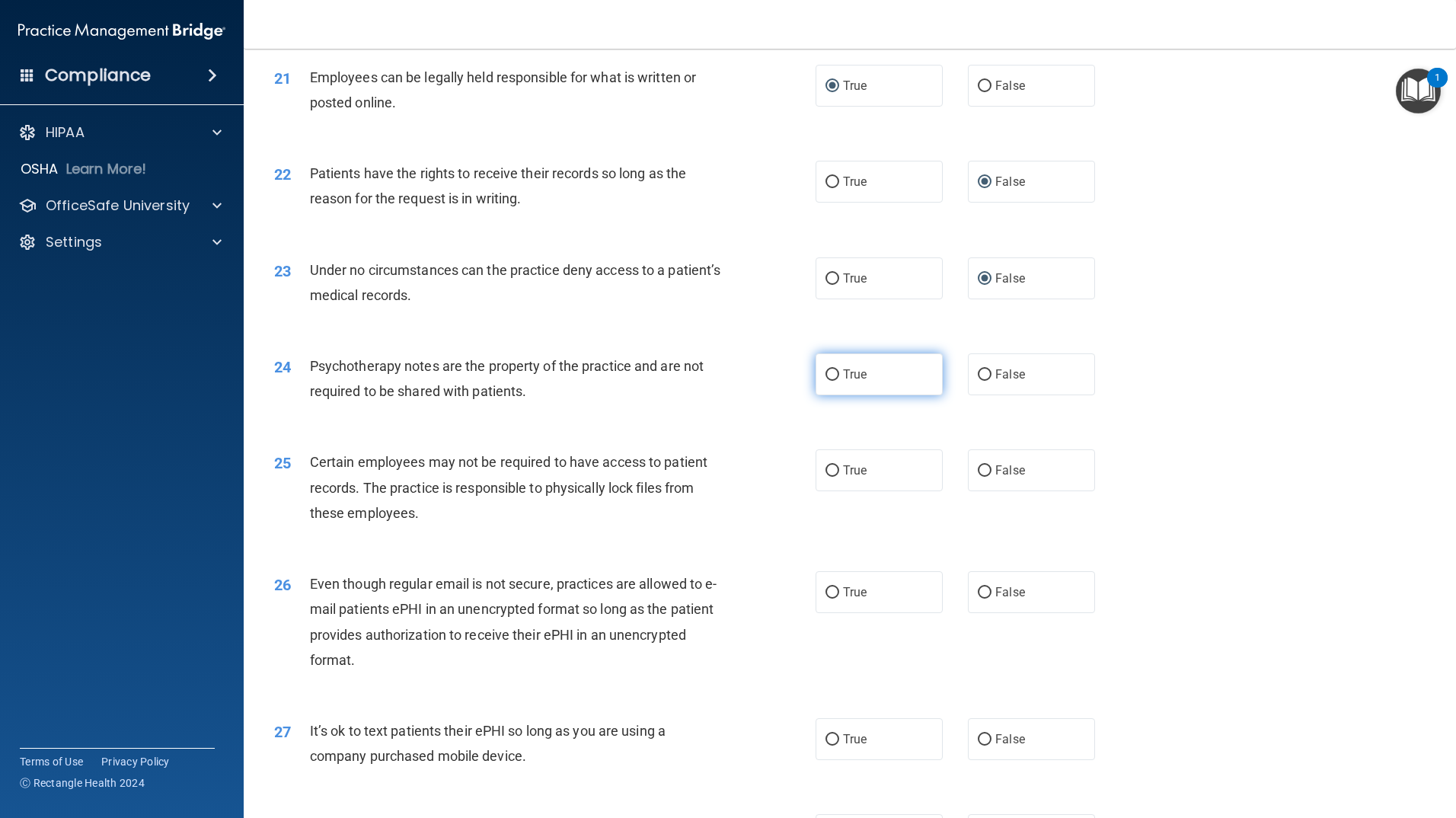
click at [830, 381] on input "True" at bounding box center [833, 375] width 14 height 11
radio input "true"
click at [827, 477] on input "True" at bounding box center [833, 470] width 14 height 11
radio input "true"
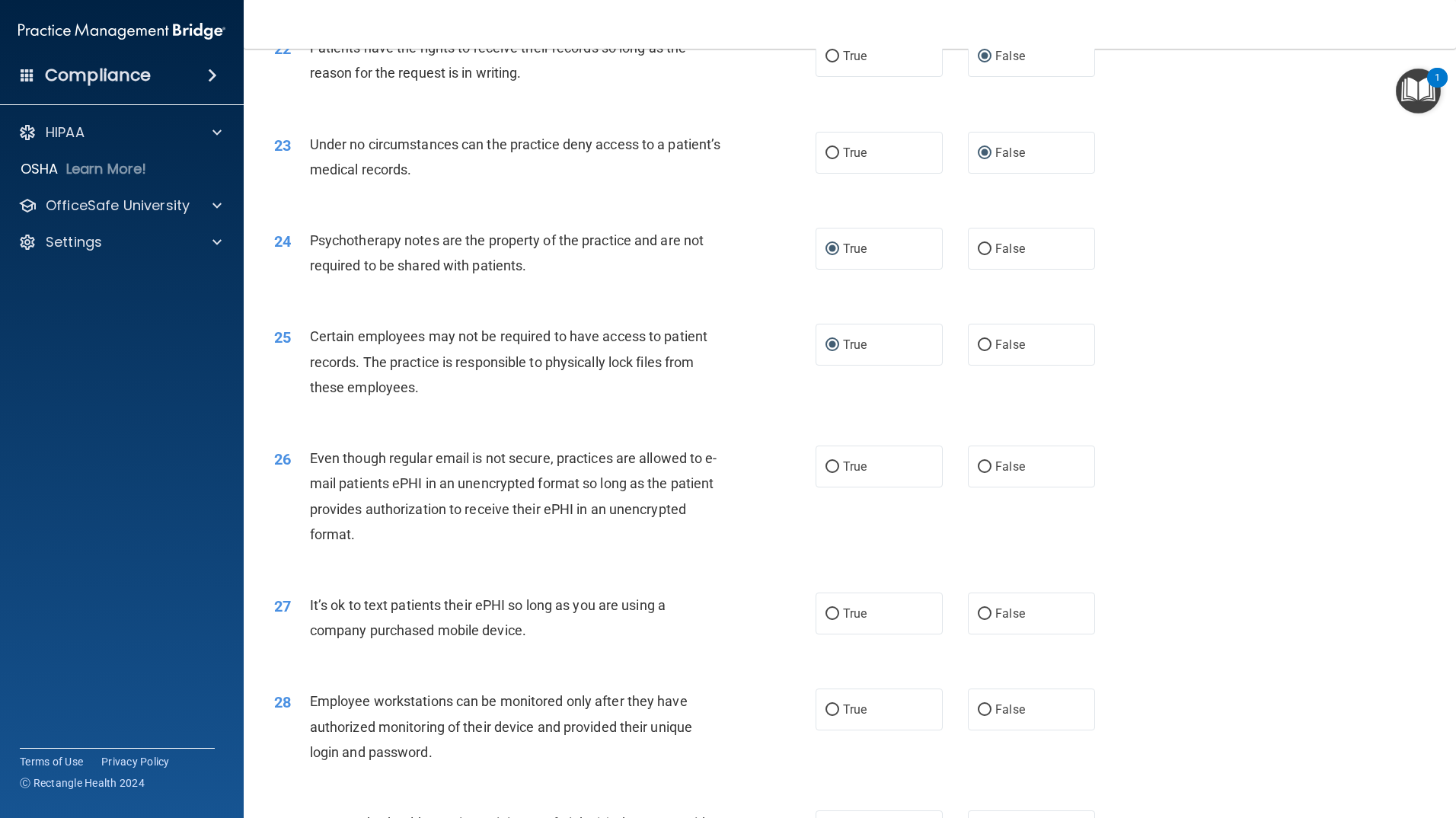
scroll to position [2665, 0]
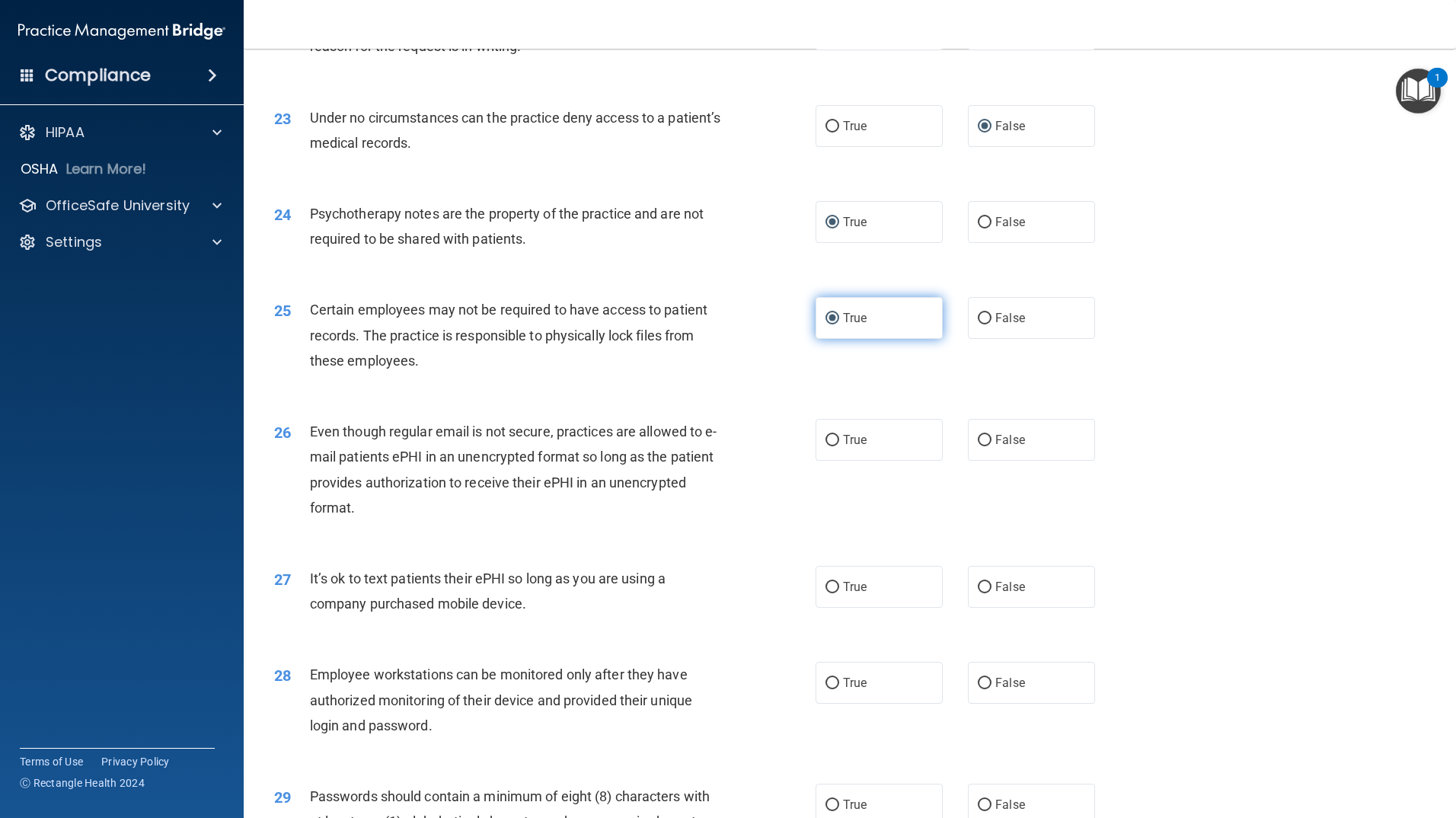
click at [835, 339] on label "True" at bounding box center [879, 318] width 127 height 42
click at [835, 325] on input "True" at bounding box center [833, 318] width 14 height 11
click at [1106, 391] on div "25 Certain employees may not be required to have access to patient records. The…" at bounding box center [850, 339] width 1174 height 122
click at [862, 339] on label "True" at bounding box center [879, 318] width 127 height 42
click at [840, 325] on input "True" at bounding box center [833, 318] width 14 height 11
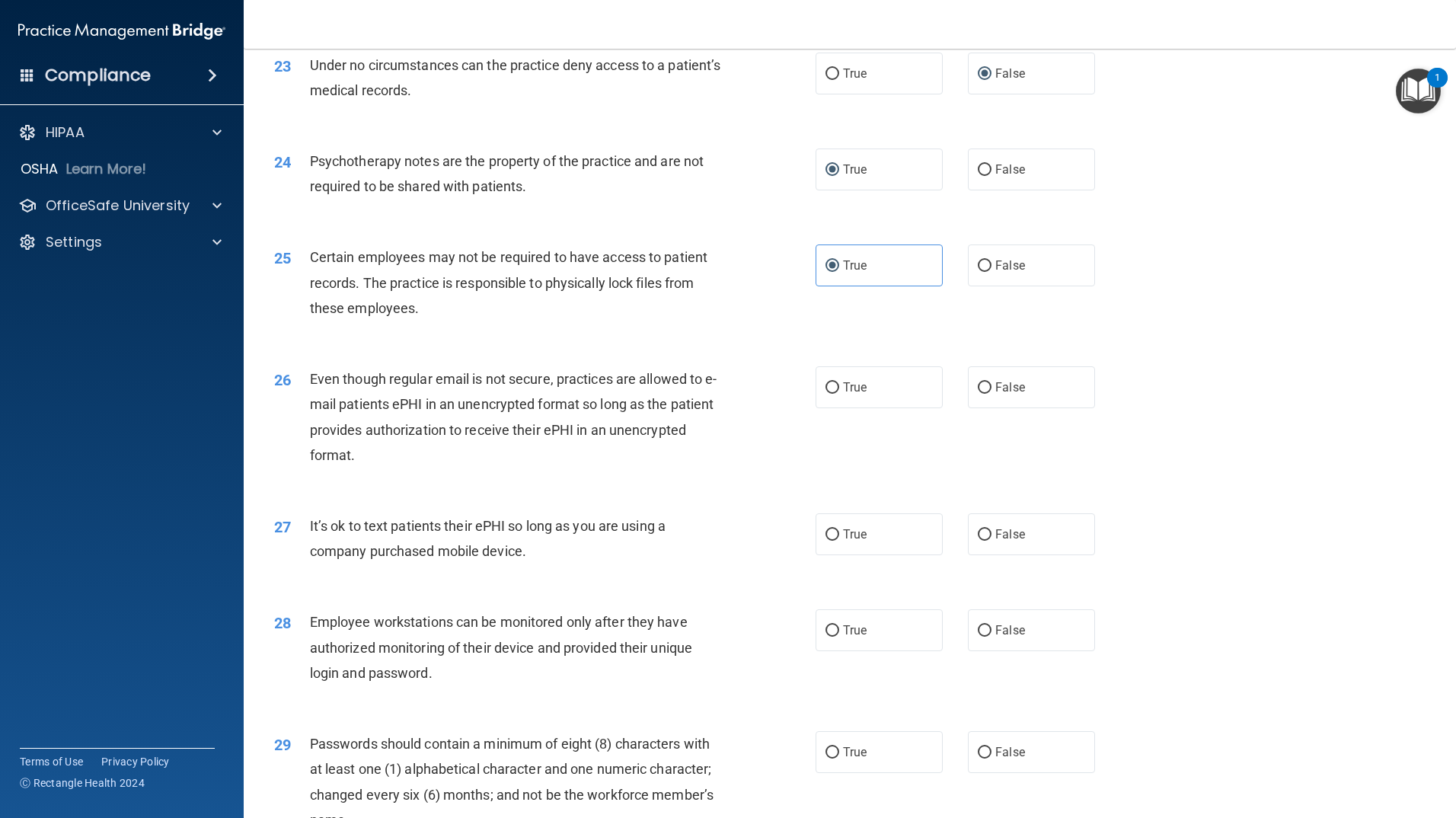
scroll to position [2742, 0]
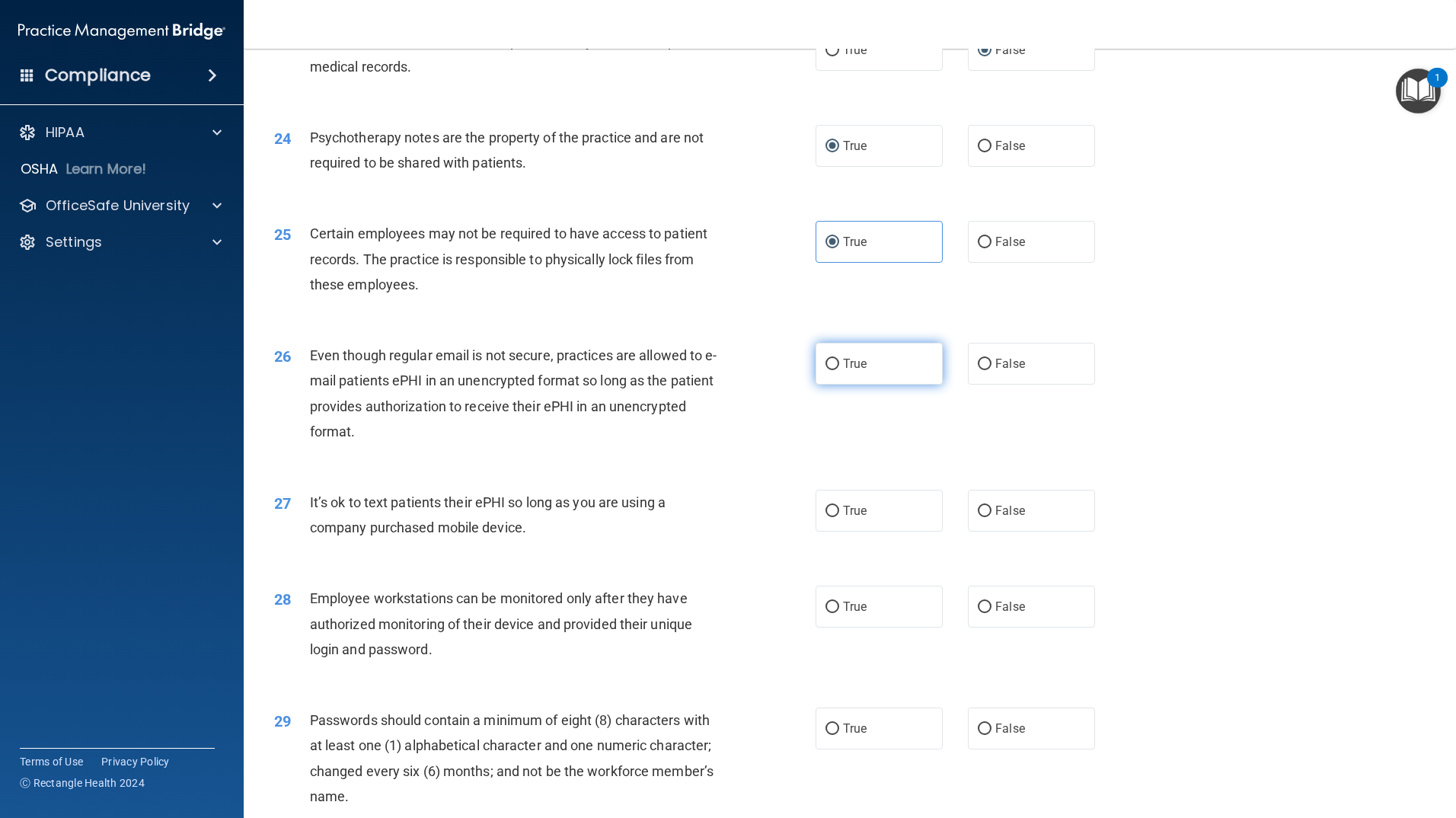
click at [832, 370] on input "True" at bounding box center [833, 364] width 14 height 11
radio input "true"
click at [978, 517] on input "False" at bounding box center [985, 511] width 14 height 11
radio input "true"
click at [1326, 405] on div "26 Even though regular email is not secure, practices are allowed to e-mail pat…" at bounding box center [850, 397] width 1174 height 147
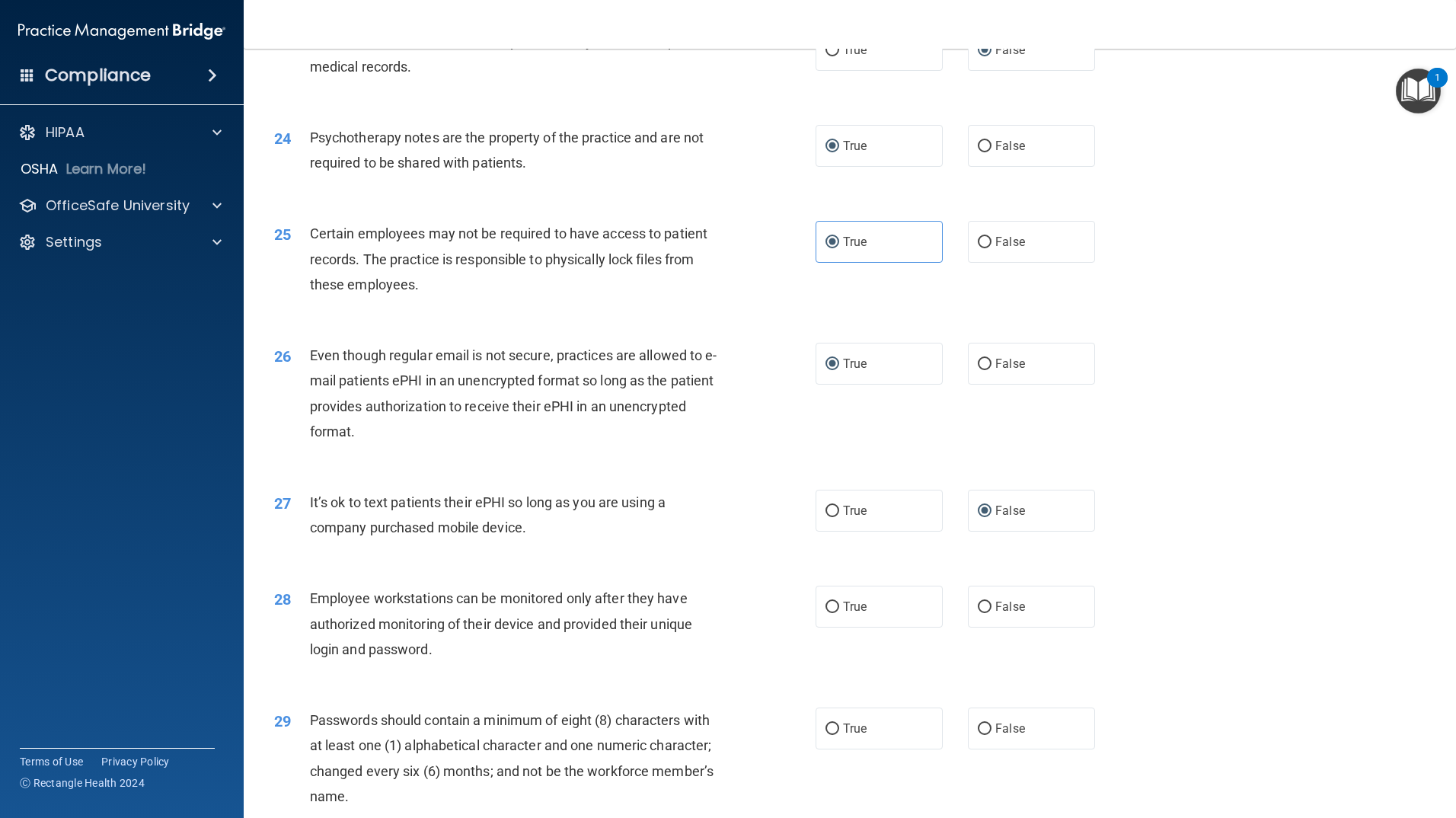
drag, startPoint x: 1315, startPoint y: 406, endPoint x: 1310, endPoint y: 412, distance: 7.8
click at [1314, 407] on div "26 Even though regular email is not secure, practices are allowed to e-mail pat…" at bounding box center [850, 397] width 1174 height 147
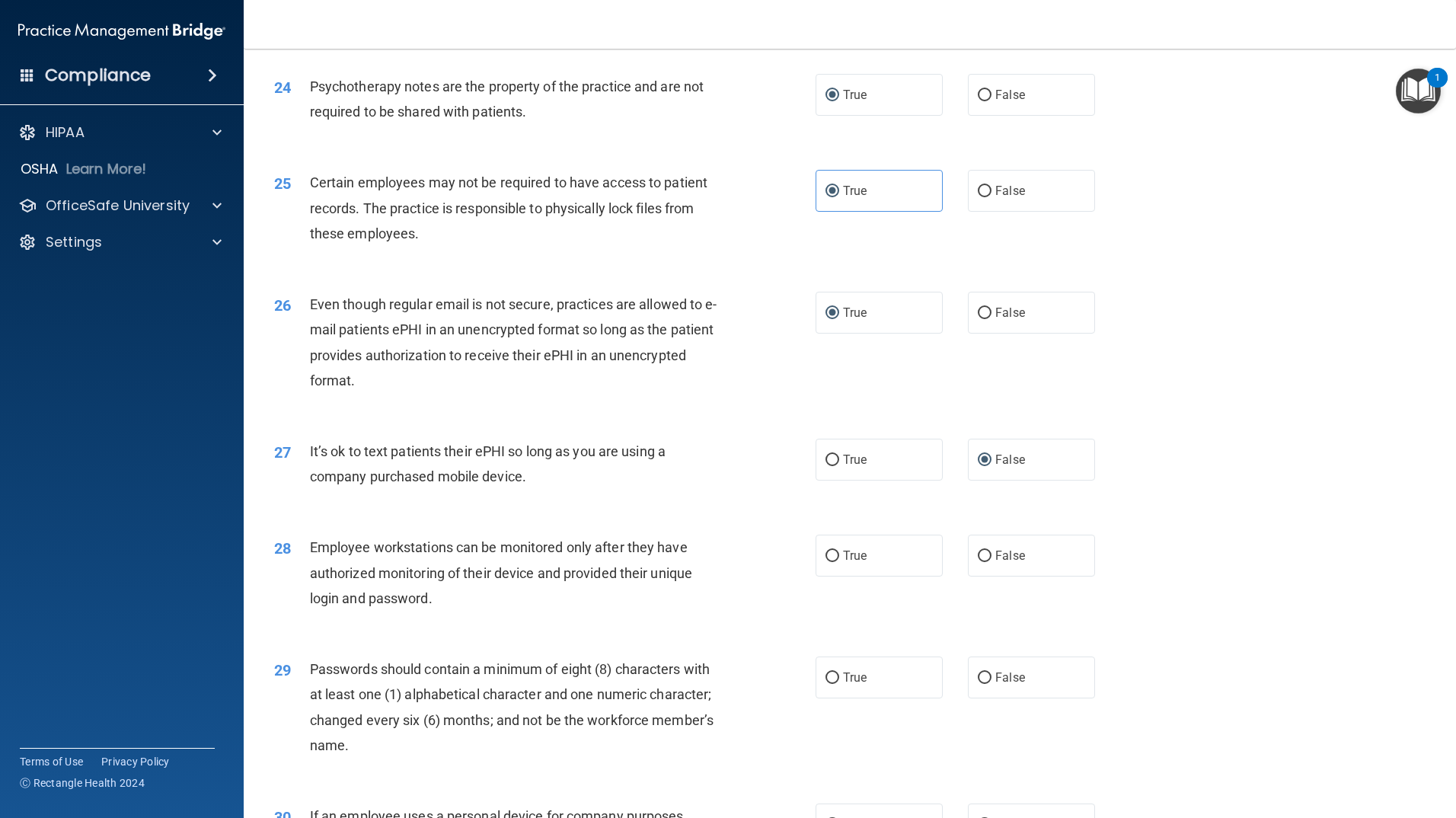
scroll to position [2894, 0]
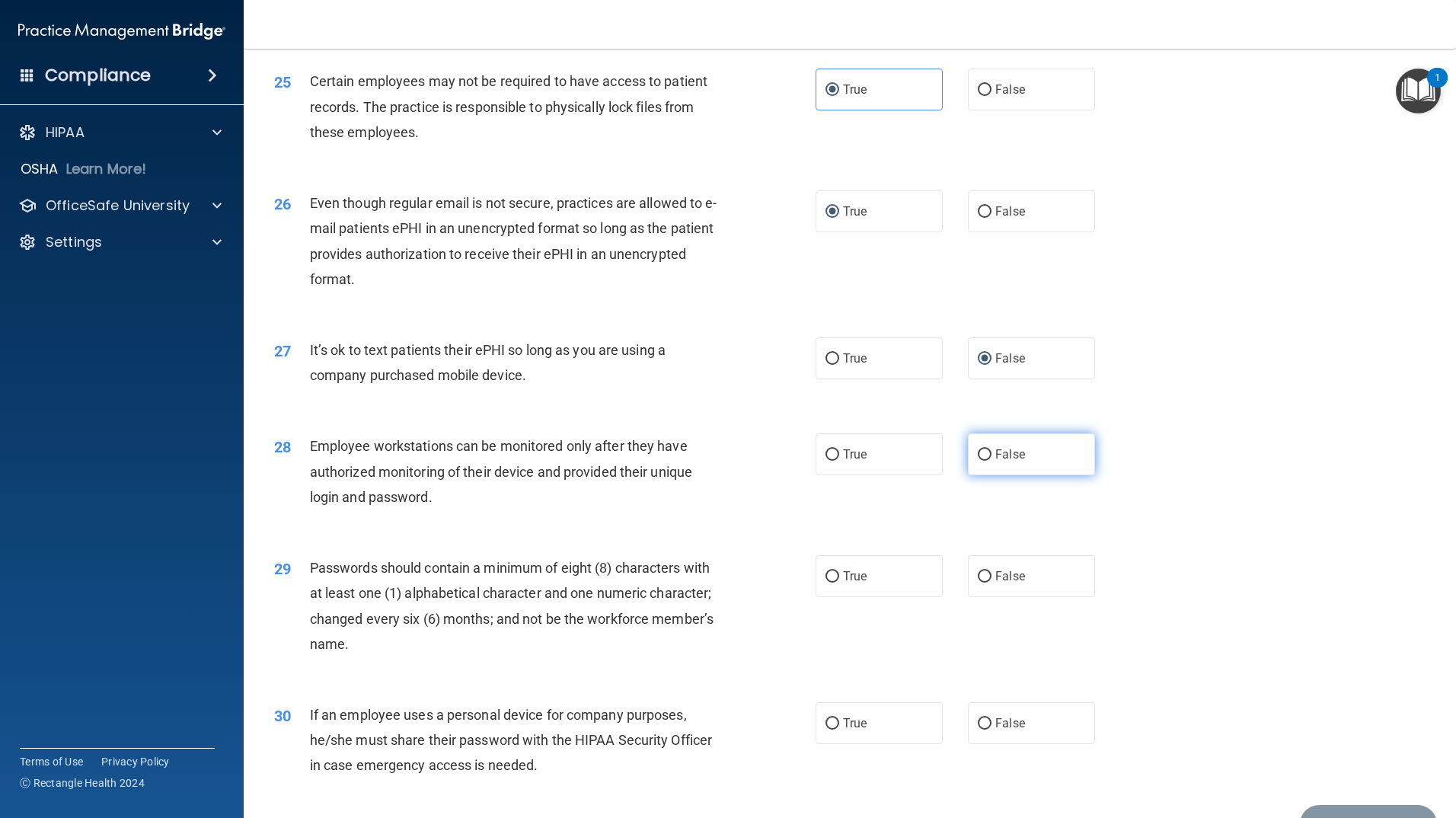
click at [978, 461] on input "False" at bounding box center [985, 455] width 14 height 11
radio input "true"
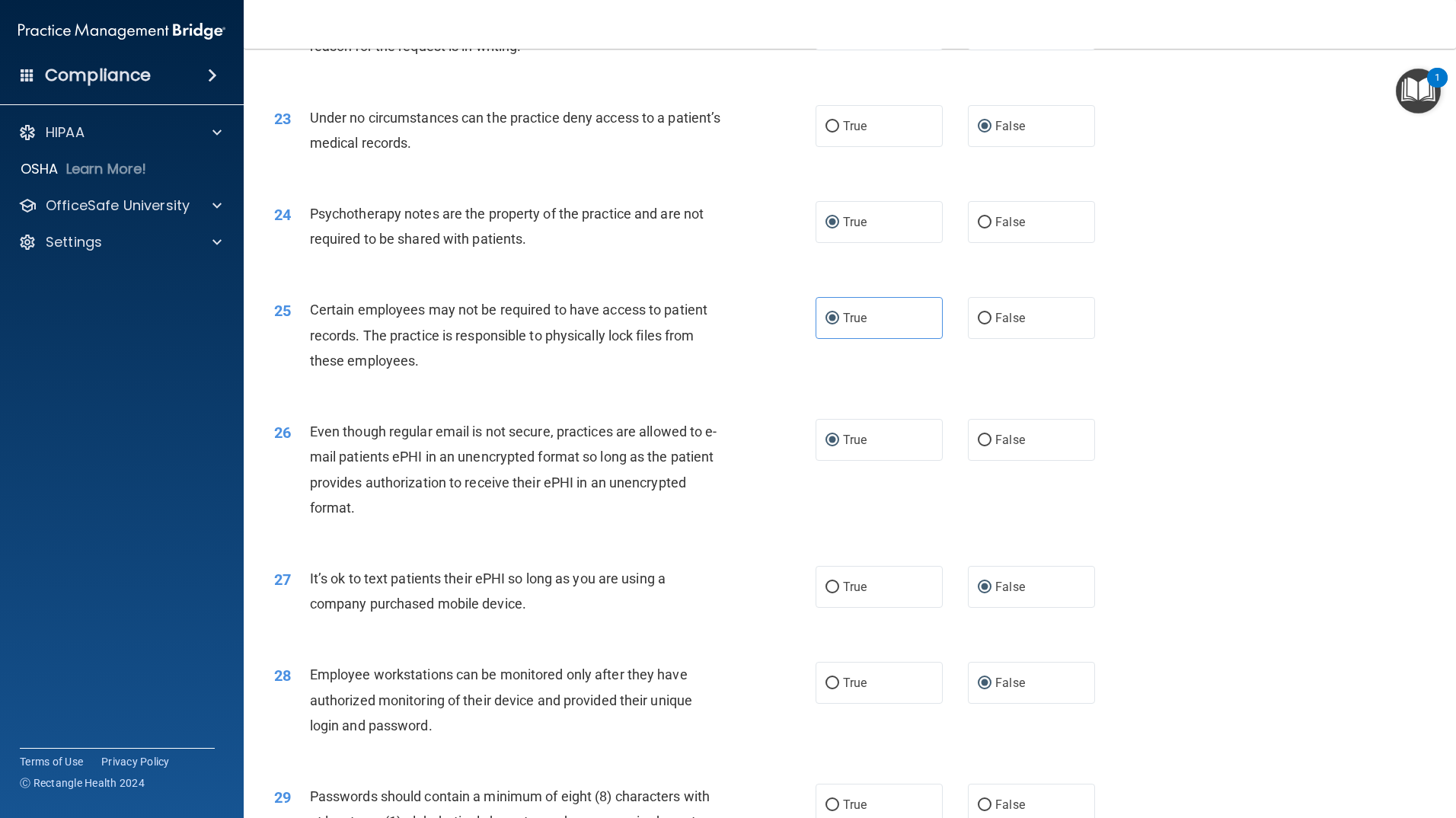
click at [1101, 400] on div "25 Certain employees may not be required to have access to patient records. The…" at bounding box center [850, 339] width 1174 height 122
click at [991, 399] on div "25 Certain employees may not be required to have access to patient records. The…" at bounding box center [850, 339] width 1174 height 122
click at [1007, 339] on label "False" at bounding box center [1032, 318] width 127 height 42
click at [991, 325] on input "False" at bounding box center [985, 318] width 14 height 11
radio input "true"
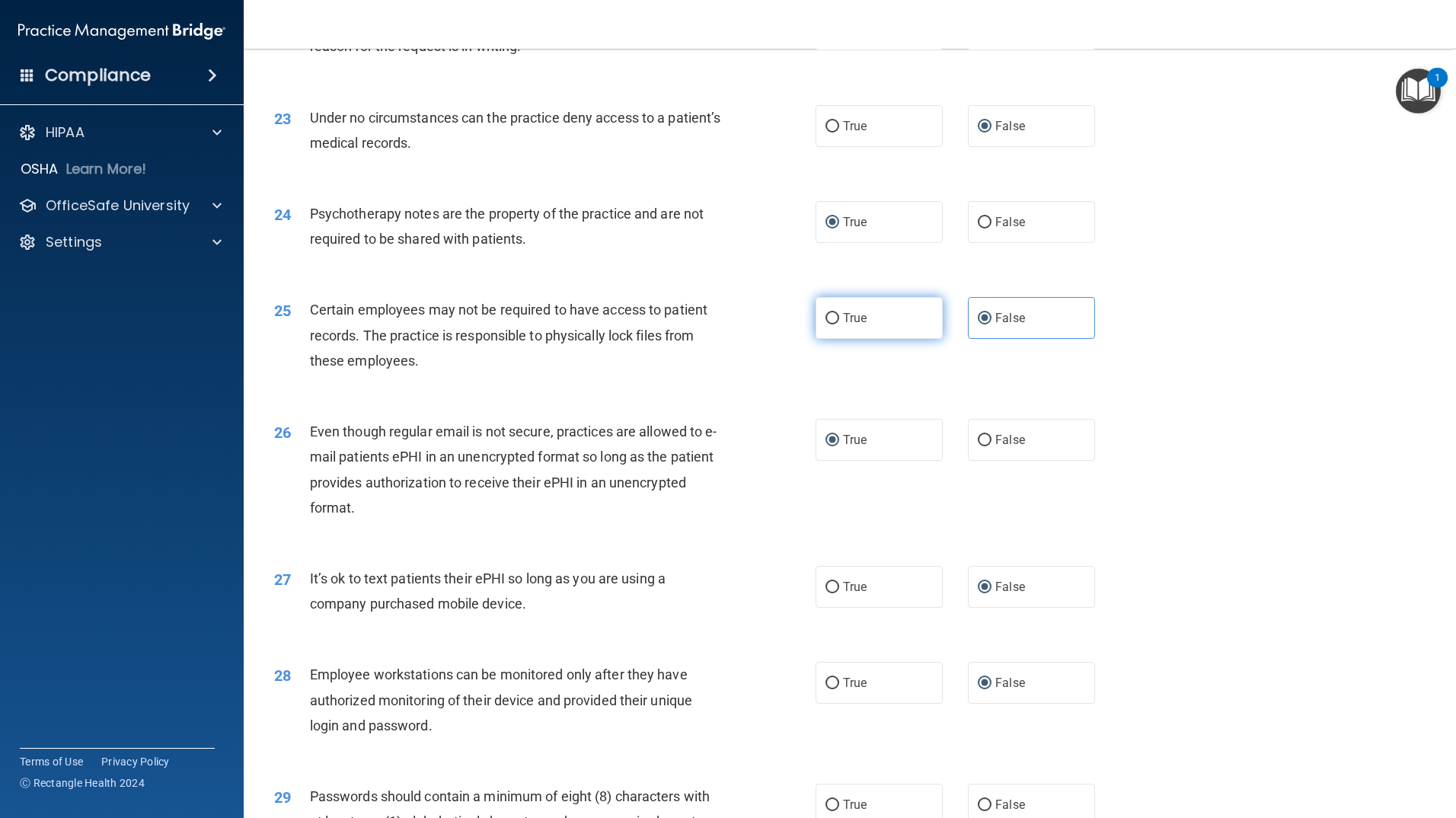
click at [879, 339] on label "True" at bounding box center [879, 318] width 127 height 42
click at [840, 325] on input "True" at bounding box center [833, 318] width 14 height 11
radio input "true"
radio input "false"
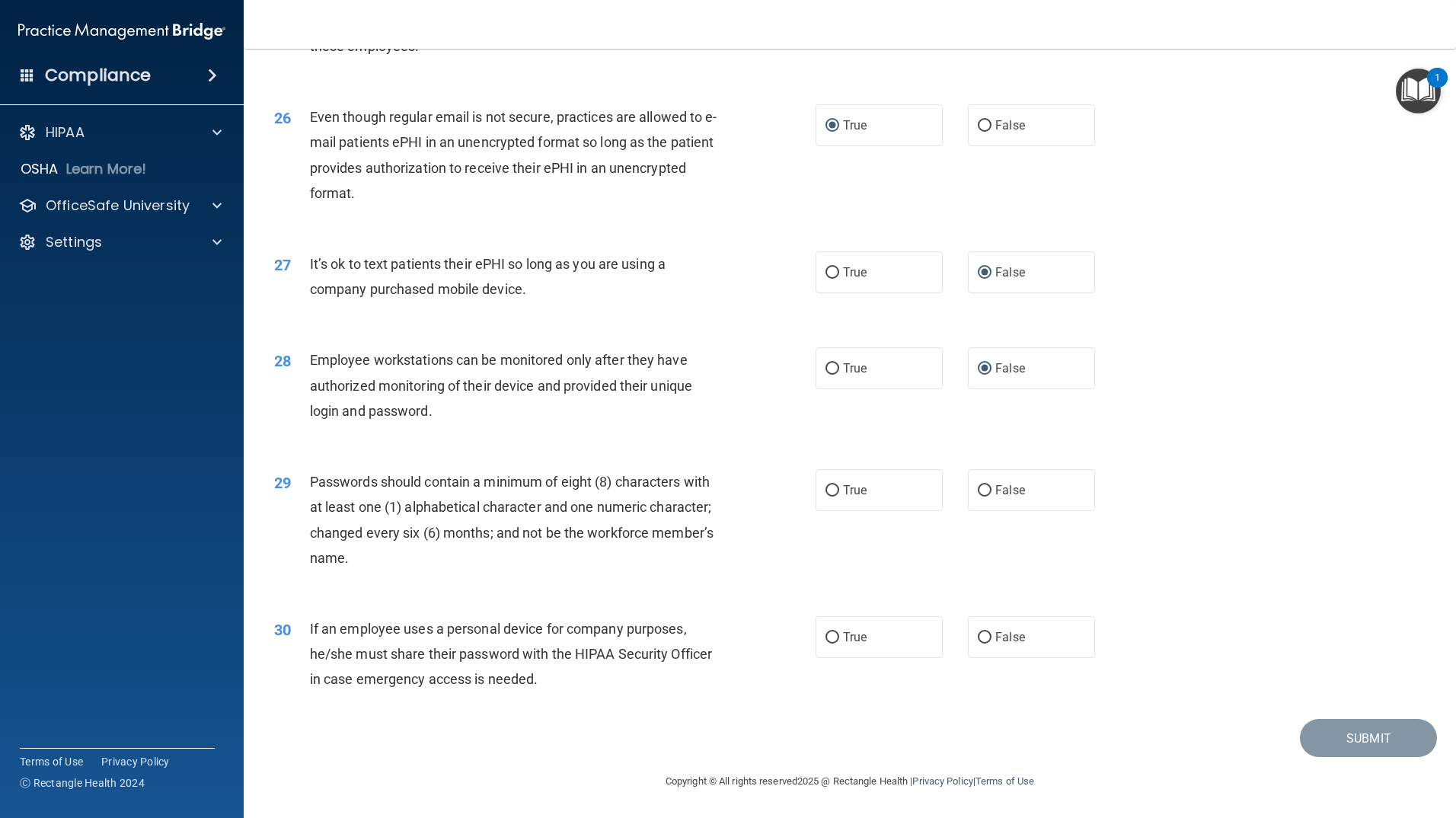
scroll to position [3005, 0]
click at [837, 485] on label "True" at bounding box center [879, 490] width 127 height 42
click at [837, 485] on input "True" at bounding box center [833, 490] width 14 height 11
radio input "true"
click at [978, 635] on input "False" at bounding box center [985, 637] width 14 height 11
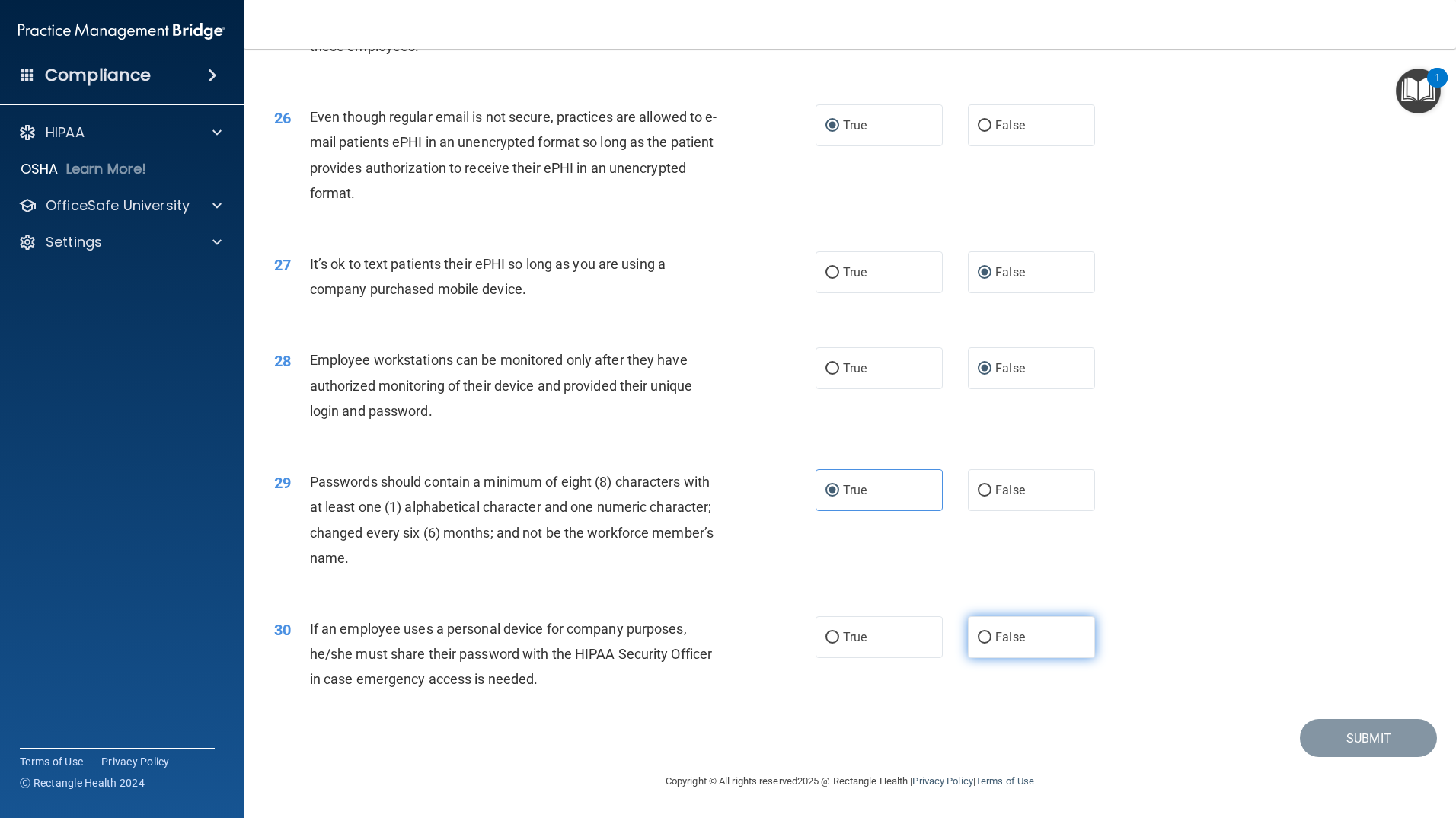
radio input "true"
click at [1211, 524] on div "29 Passwords should contain a minimum of eight (8) characters with at least one…" at bounding box center [850, 524] width 1174 height 147
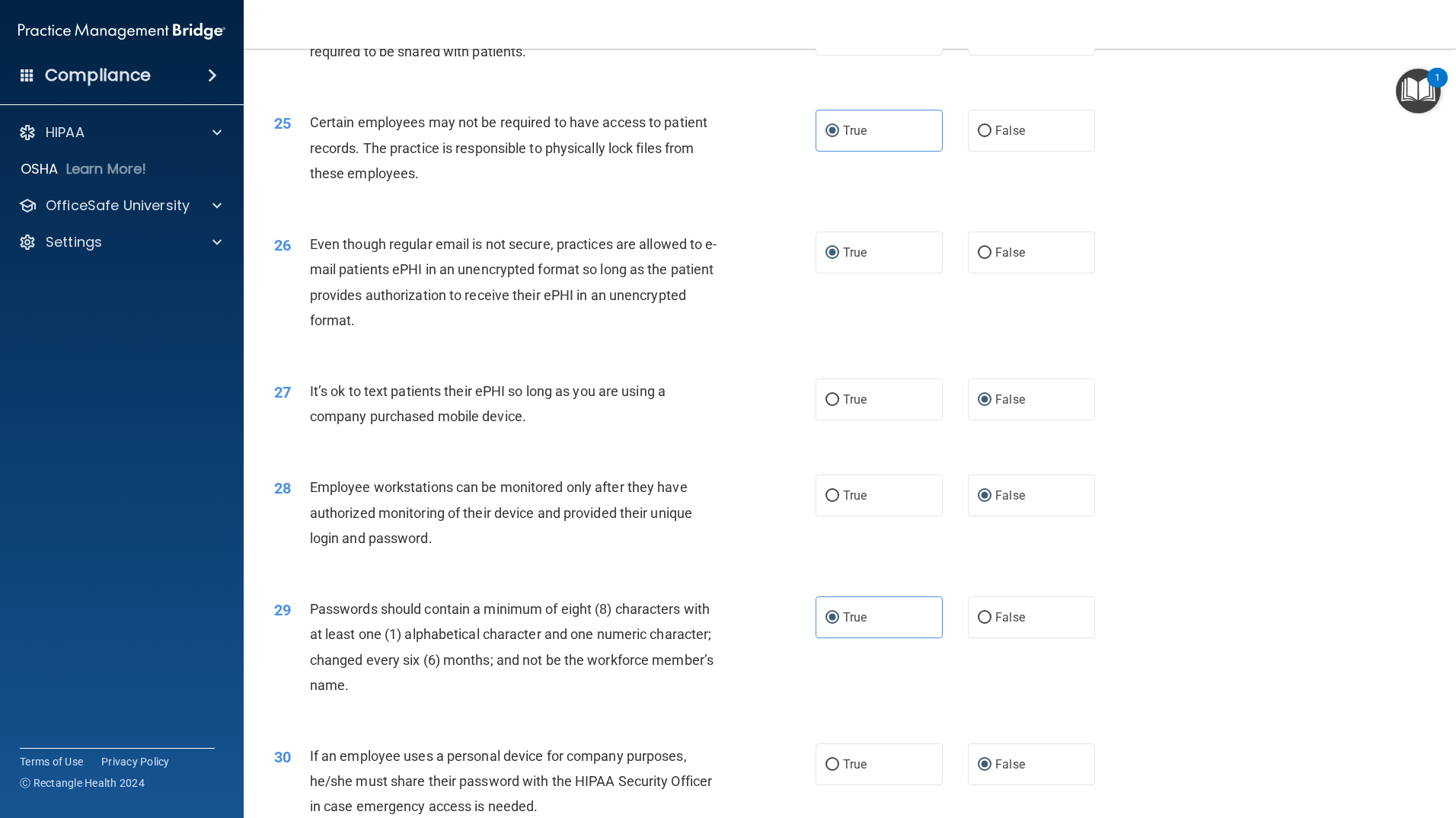
scroll to position [2894, 0]
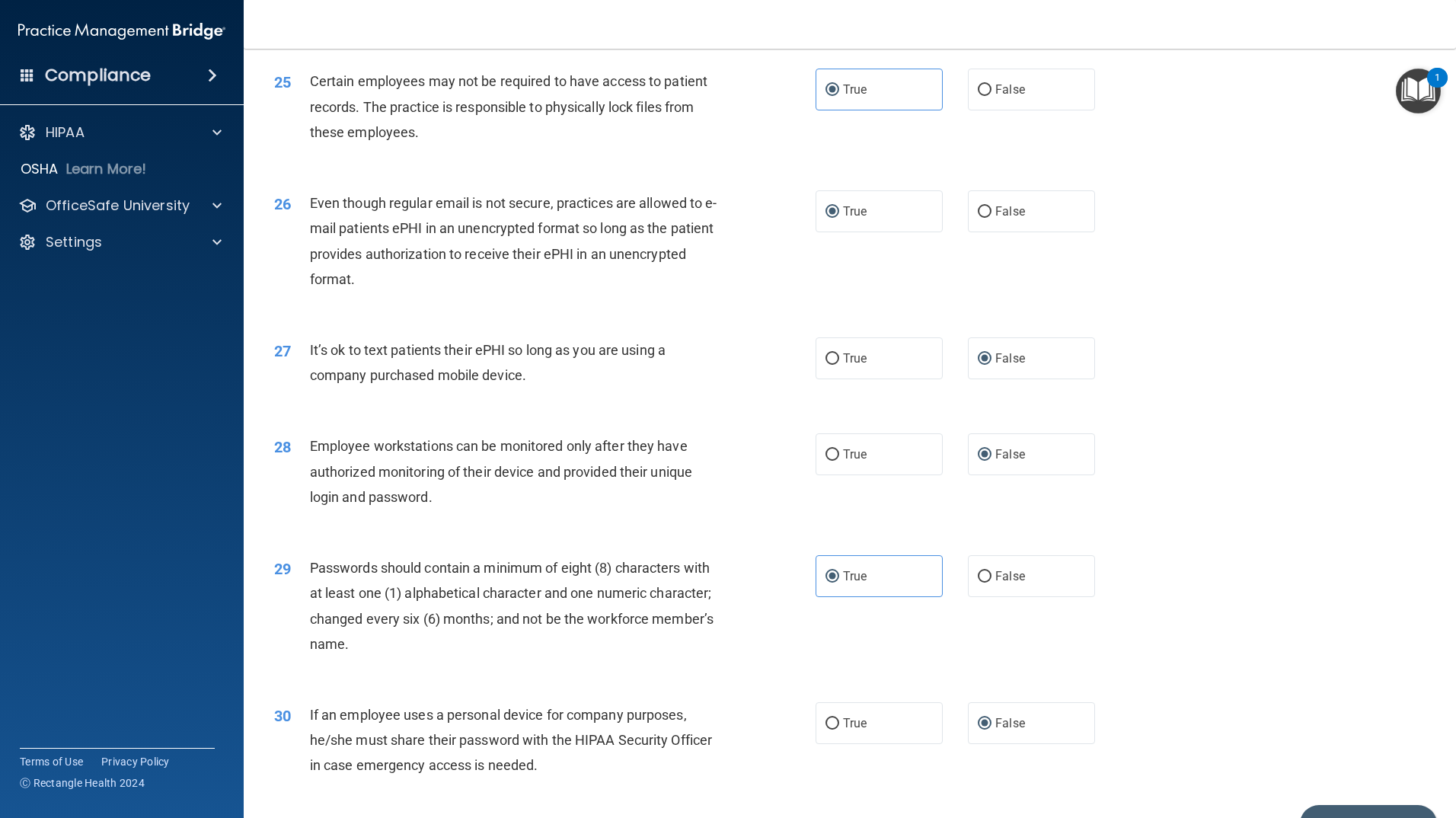
click at [1203, 576] on div "29 Passwords should contain a minimum of eight (8) characters with at least one…" at bounding box center [850, 610] width 1174 height 147
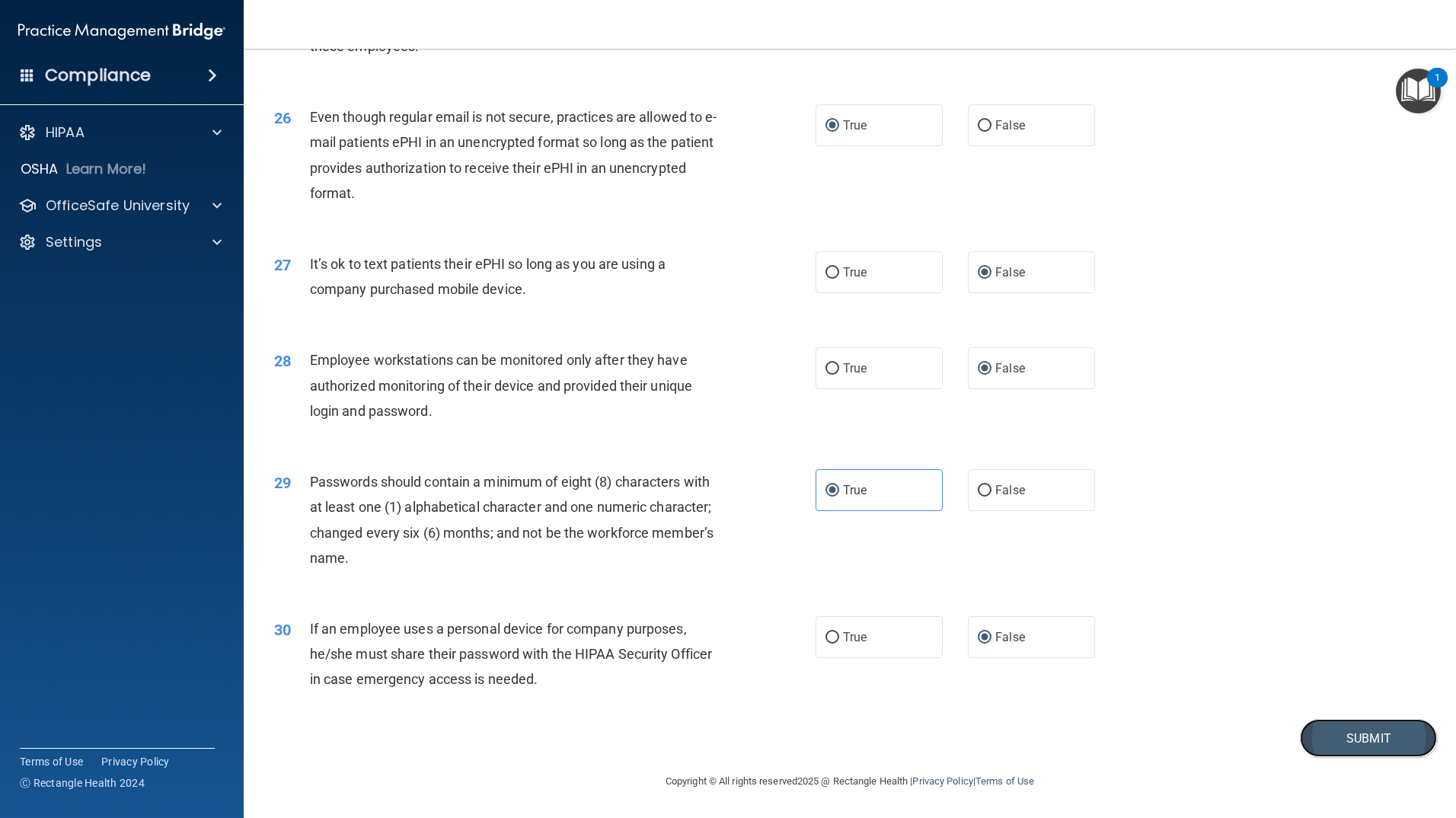
click at [1350, 739] on button "Submit" at bounding box center [1368, 738] width 137 height 39
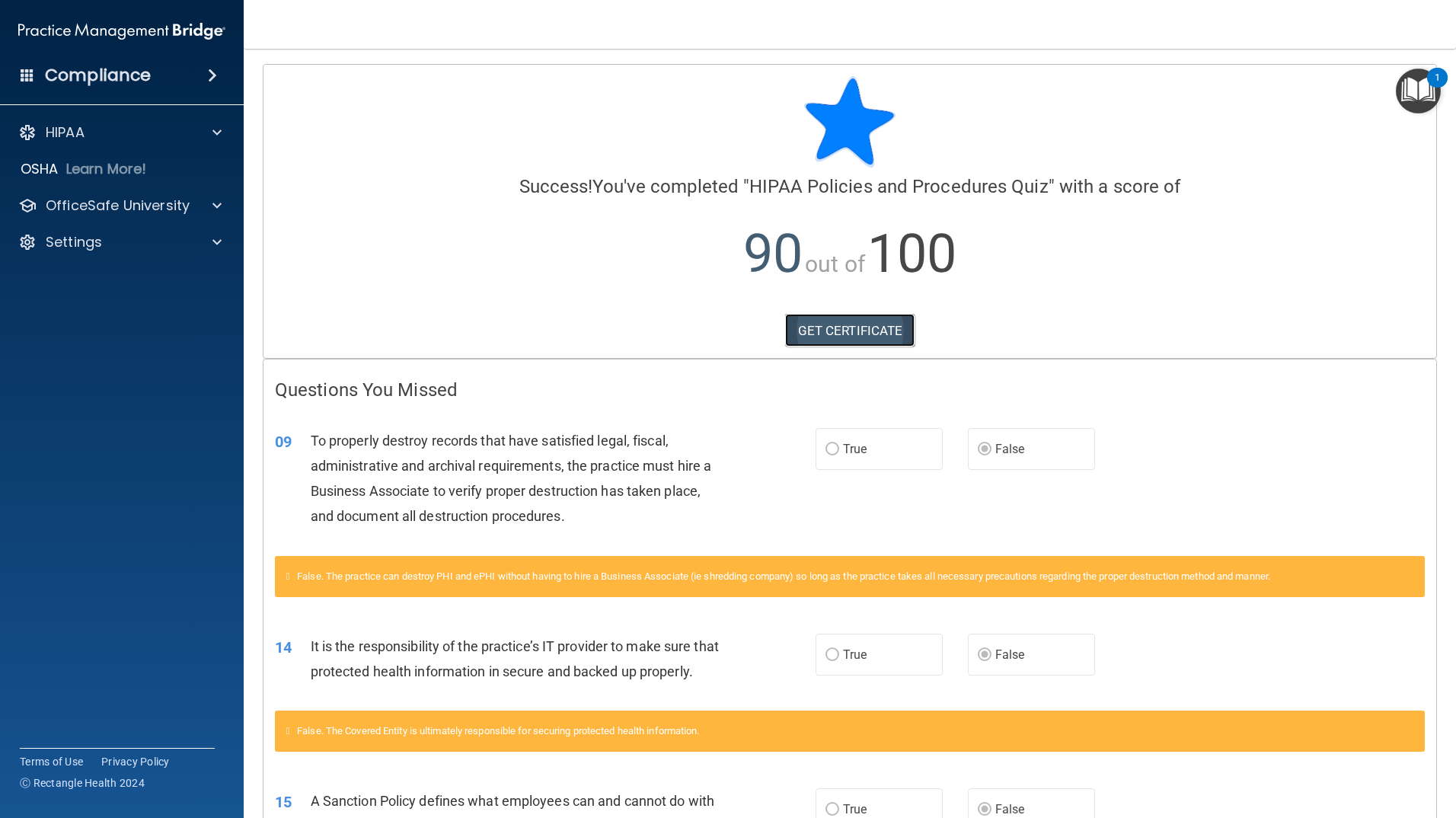
click at [833, 329] on link "GET CERTIFICATE" at bounding box center [850, 330] width 130 height 34
click at [213, 203] on span at bounding box center [217, 205] width 9 height 18
click at [124, 240] on p "HIPAA Training" at bounding box center [72, 242] width 126 height 15
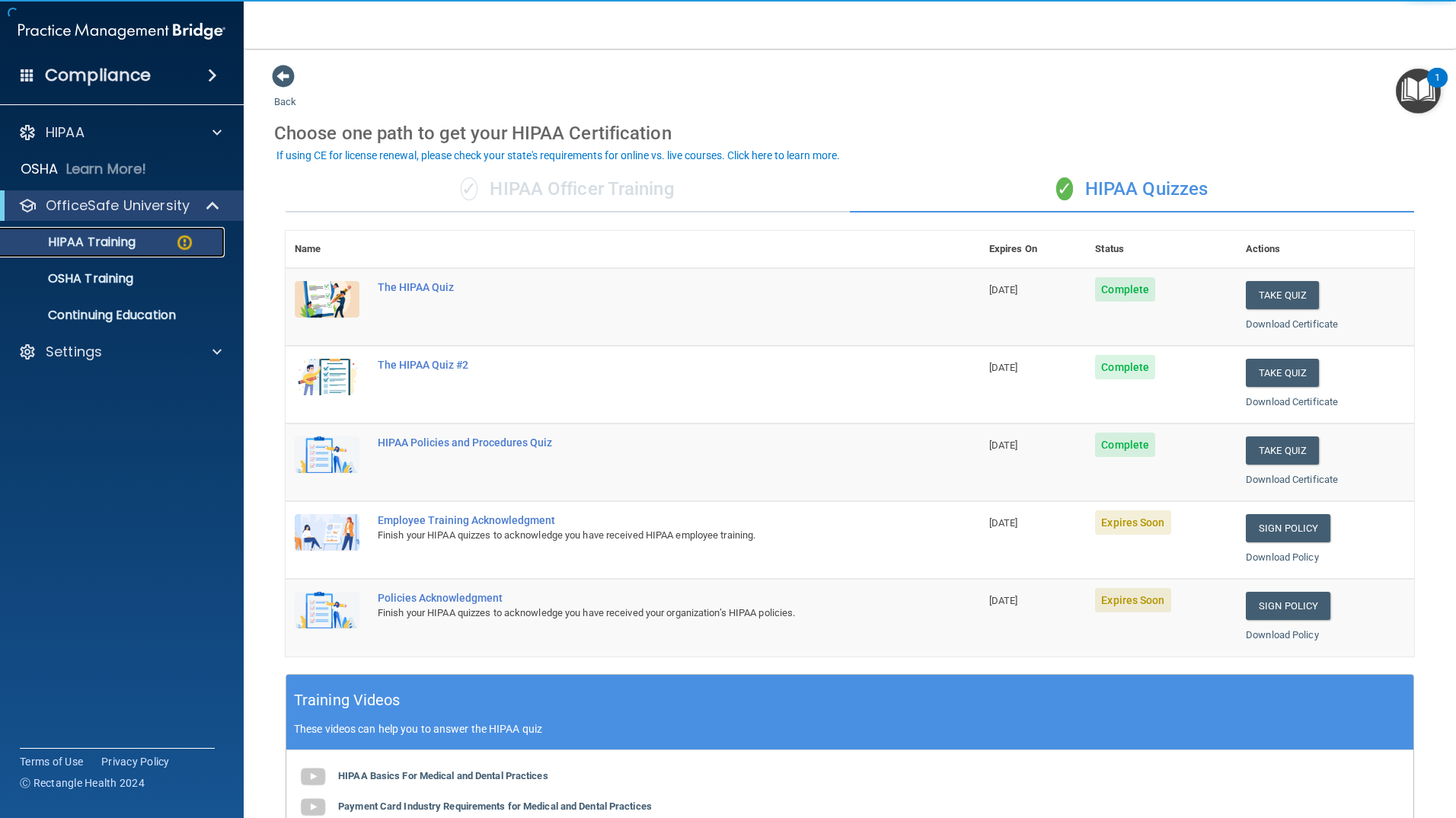
scroll to position [76, 0]
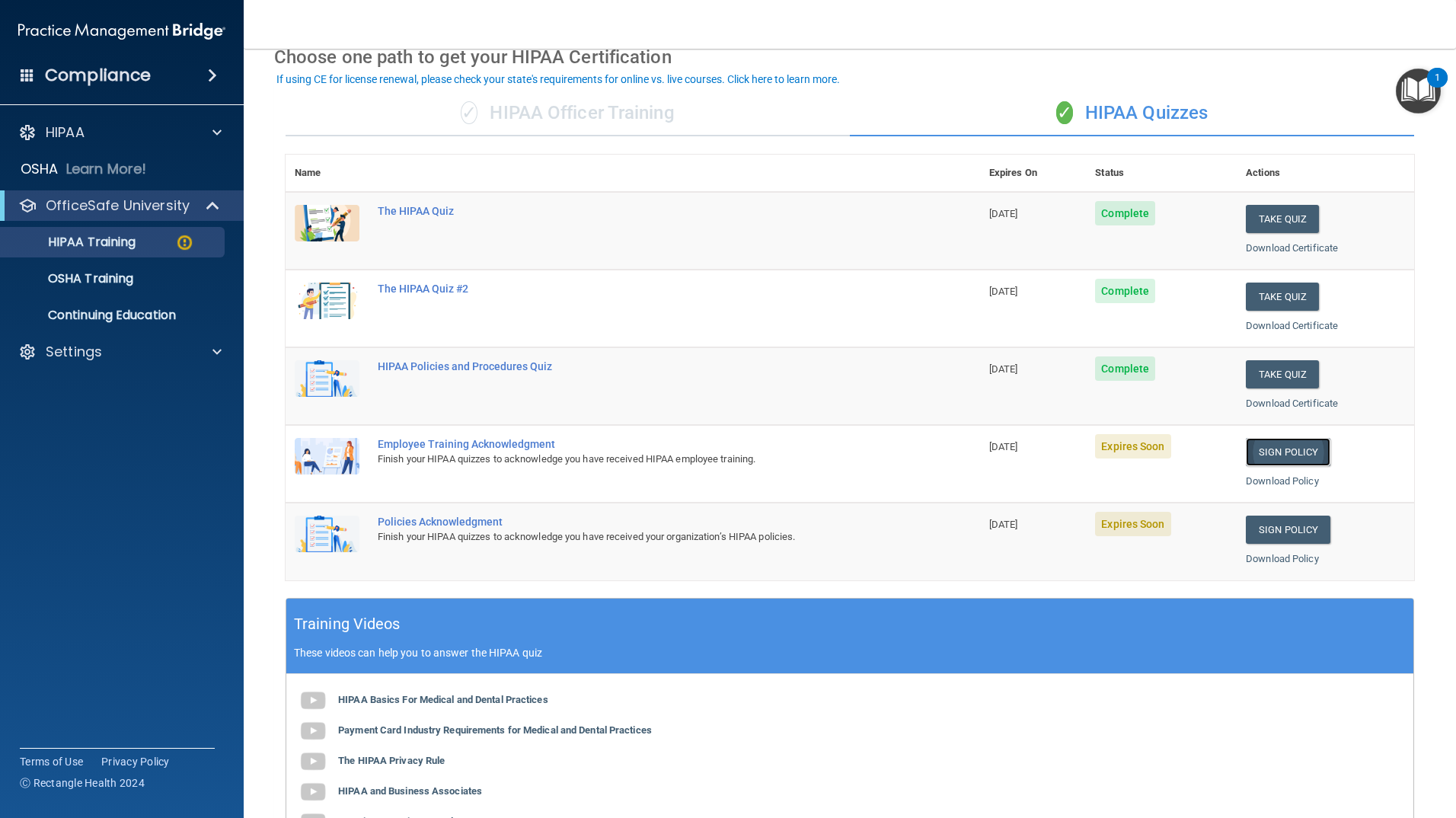
click at [1274, 453] on link "Sign Policy" at bounding box center [1288, 452] width 84 height 28
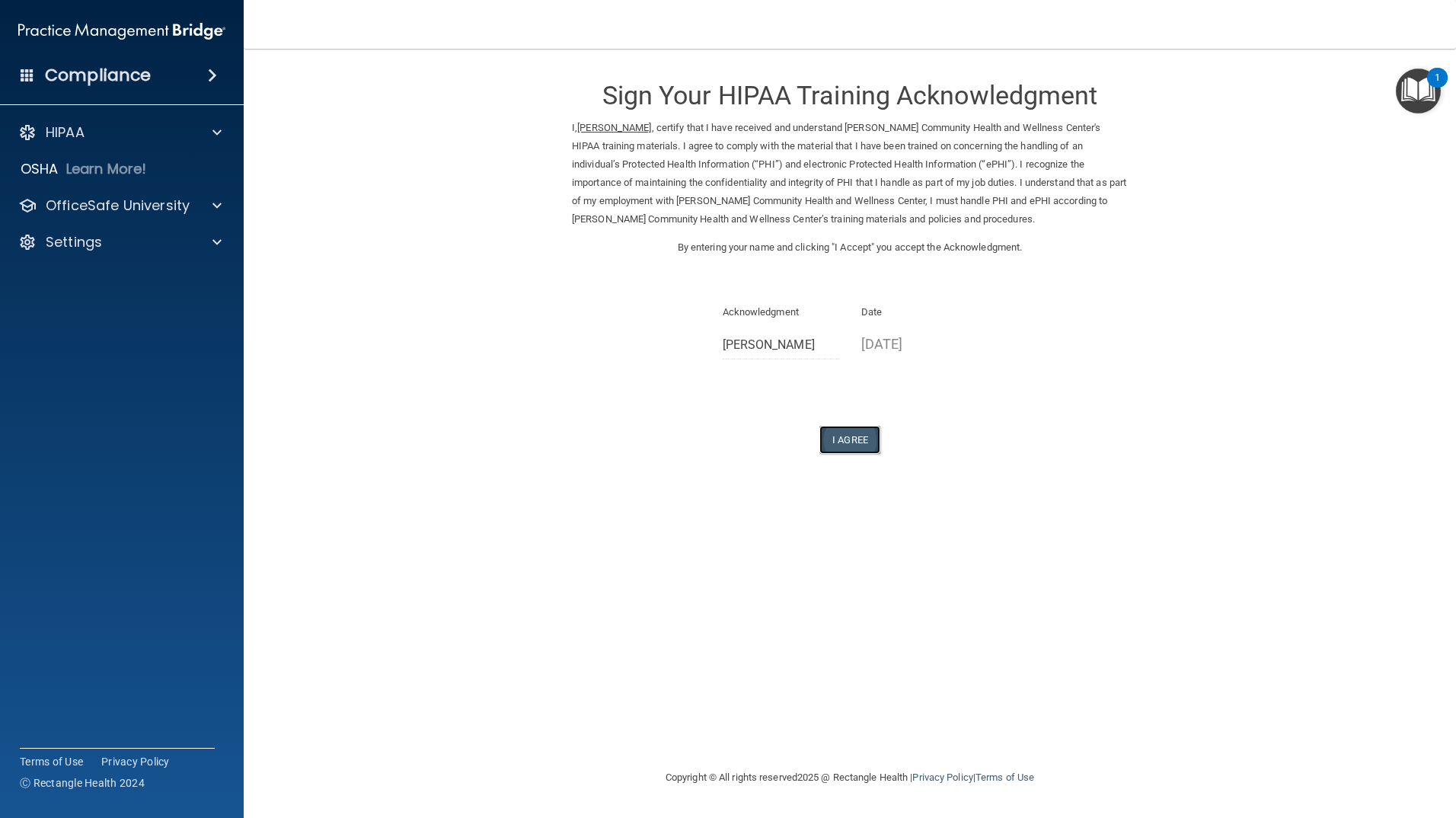
click at [853, 443] on button "I Agree" at bounding box center [850, 439] width 61 height 28
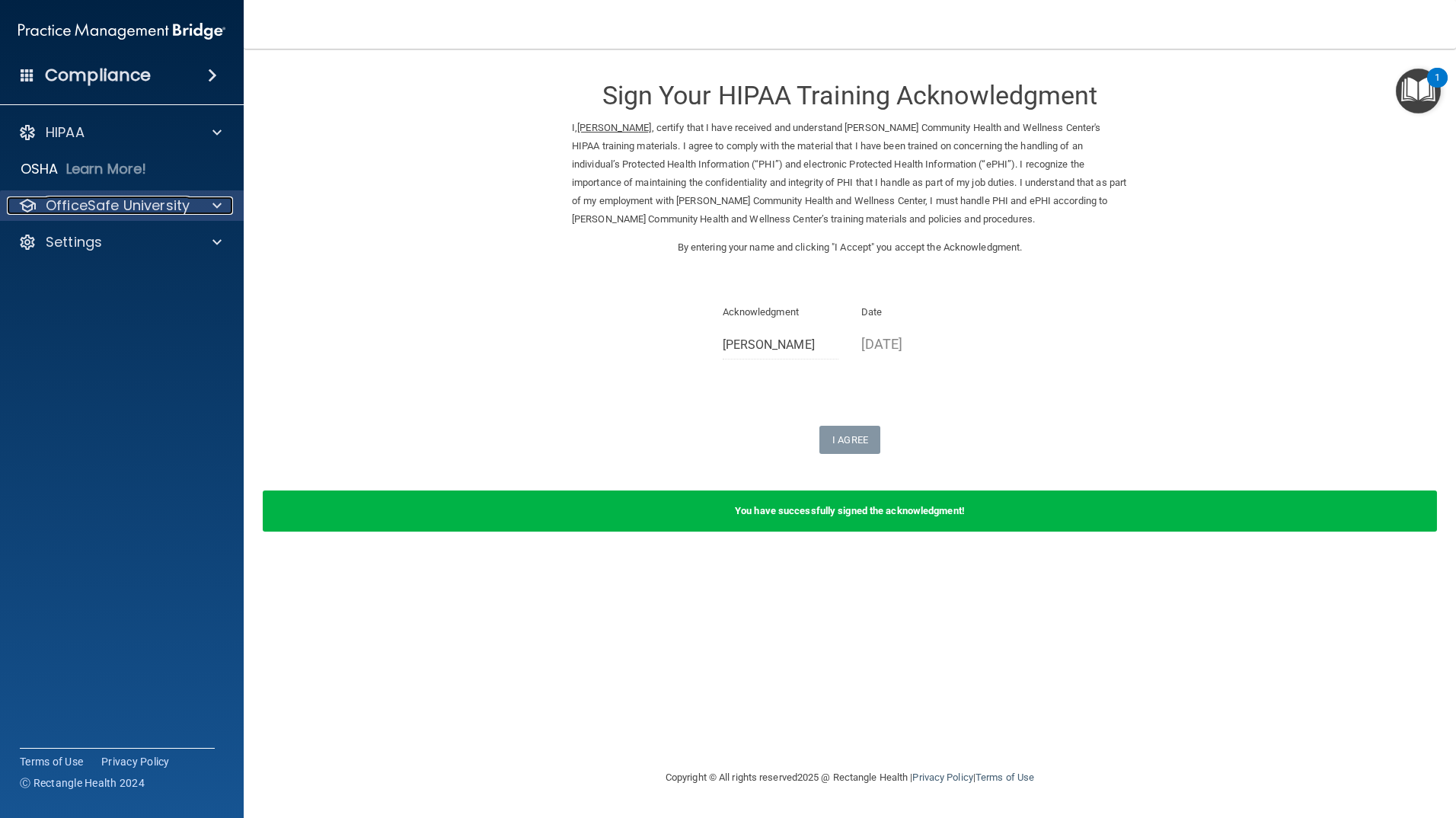
click at [216, 206] on span at bounding box center [217, 205] width 9 height 18
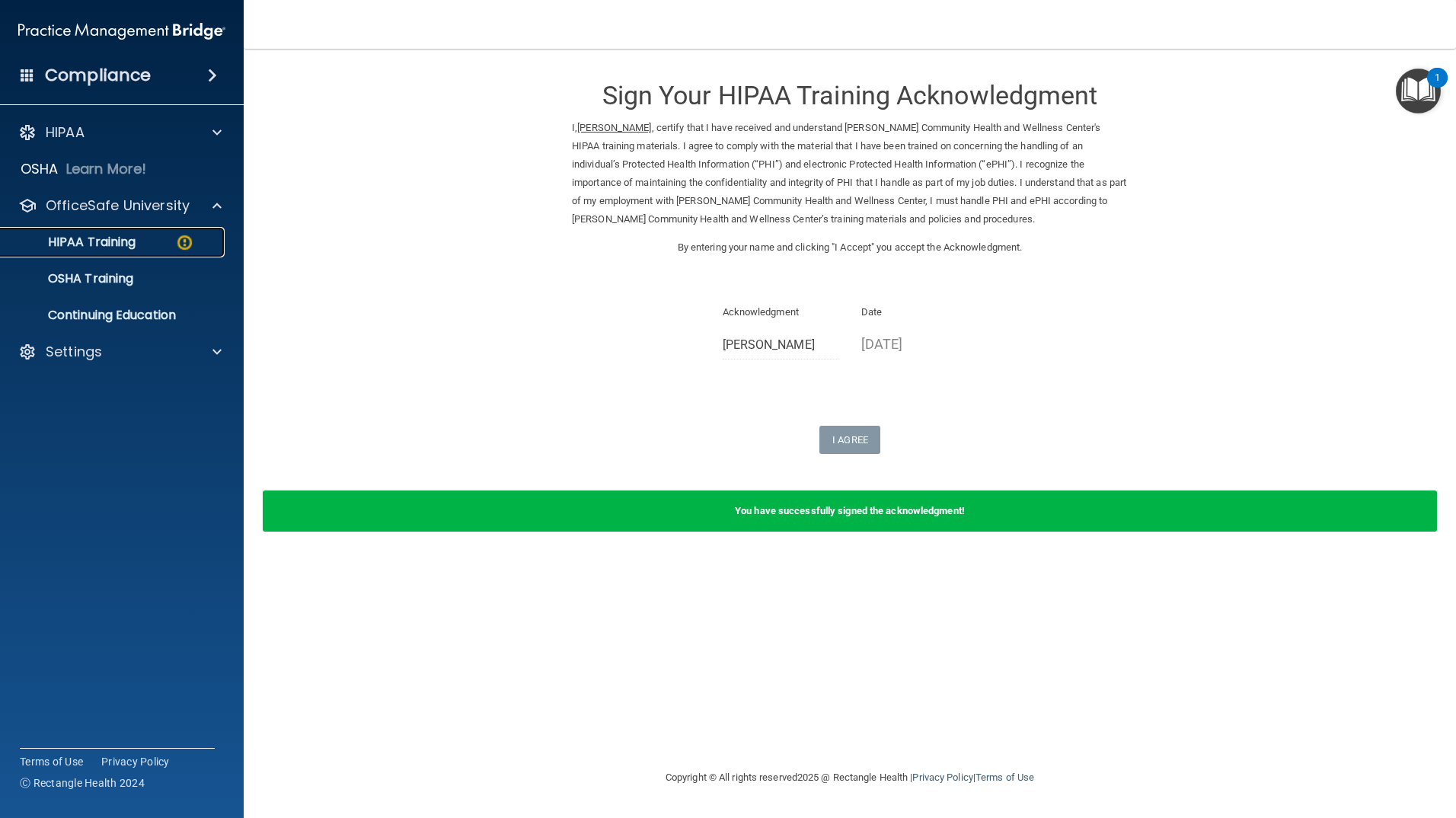
click at [118, 241] on p "HIPAA Training" at bounding box center [72, 242] width 126 height 15
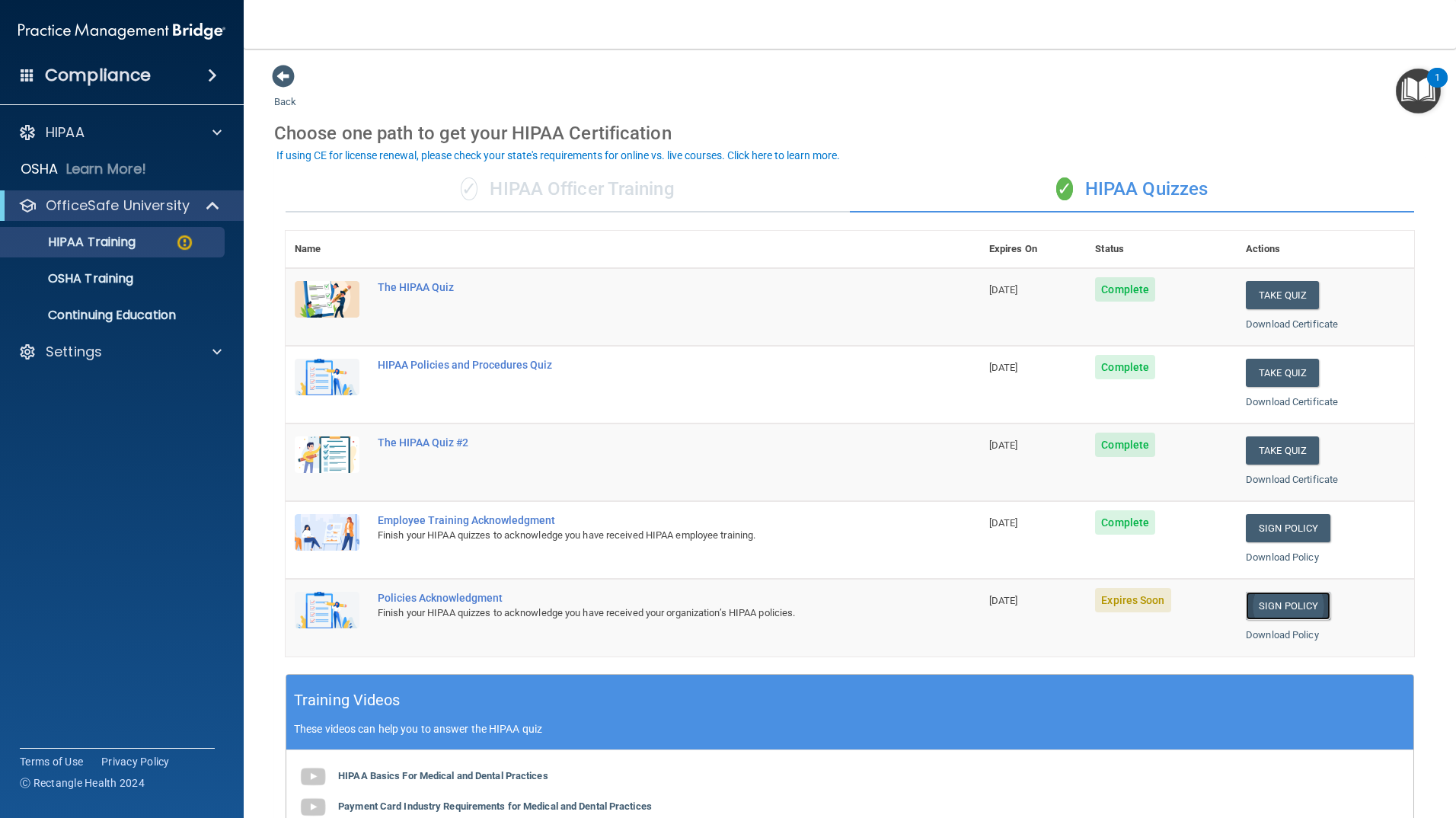
click at [1269, 604] on link "Sign Policy" at bounding box center [1288, 605] width 84 height 28
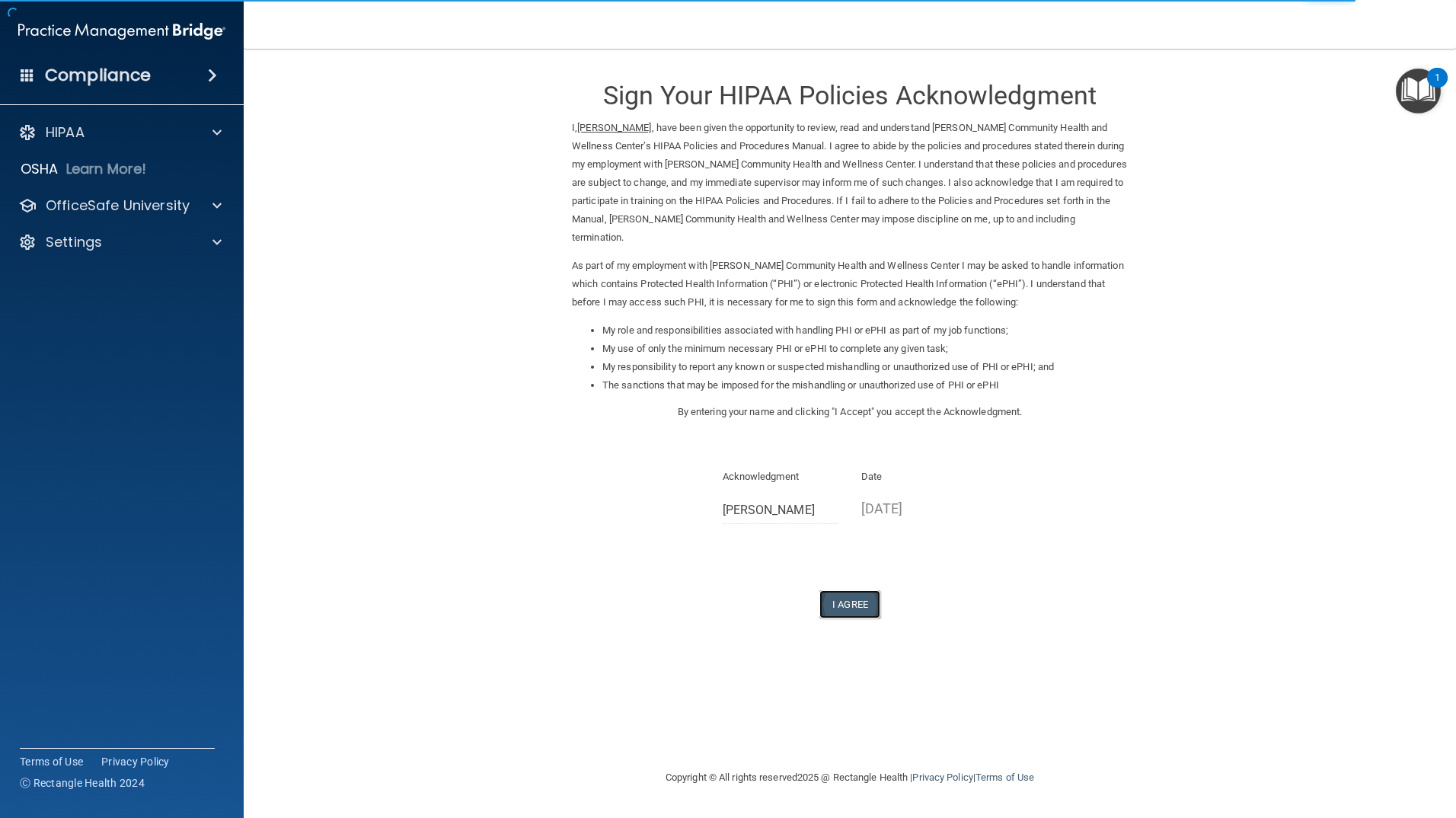
click at [848, 602] on button "I Agree" at bounding box center [850, 604] width 61 height 28
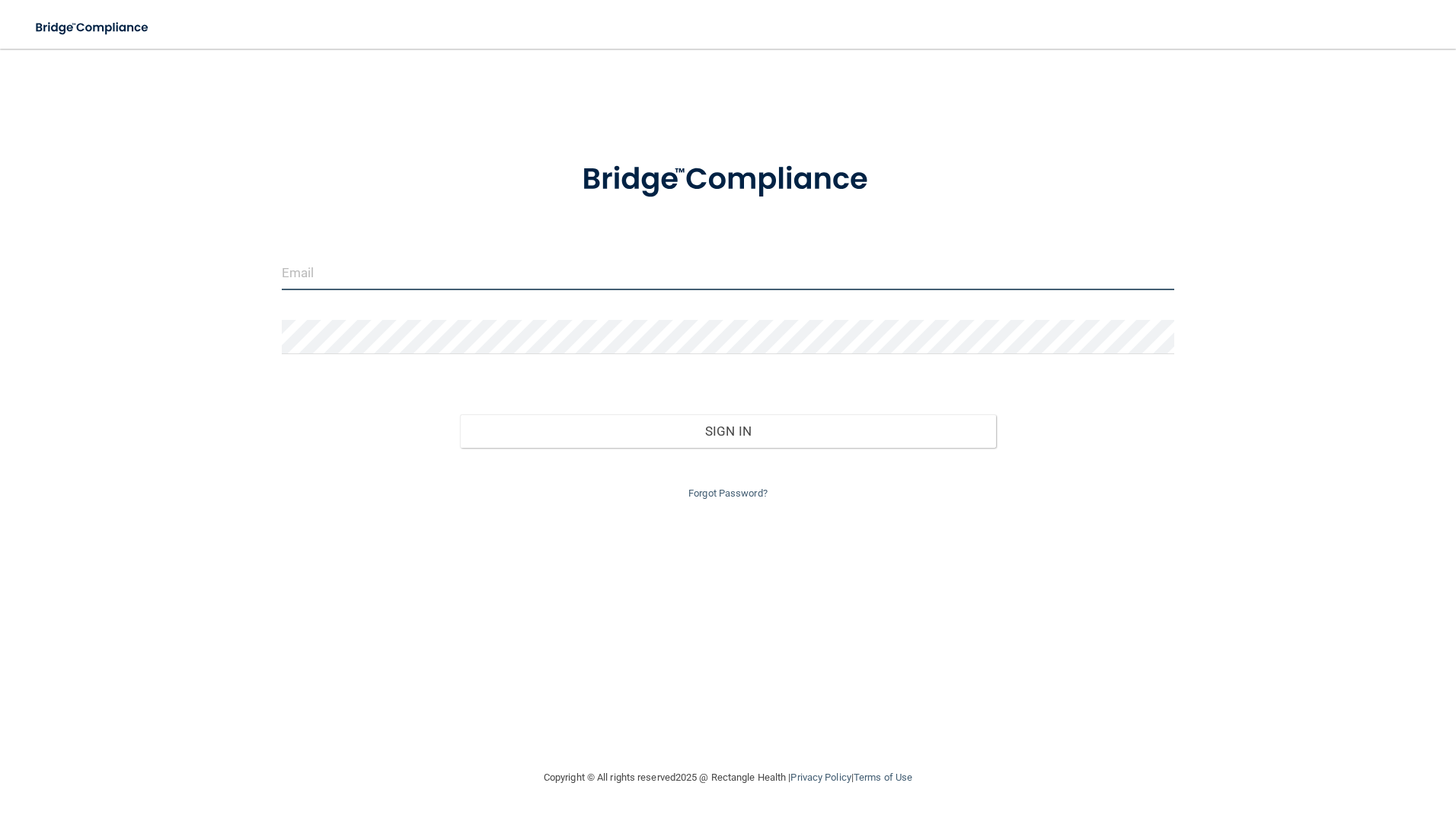
click at [455, 269] on input "email" at bounding box center [728, 273] width 893 height 34
type input "[EMAIL_ADDRESS][DOMAIN_NAME]"
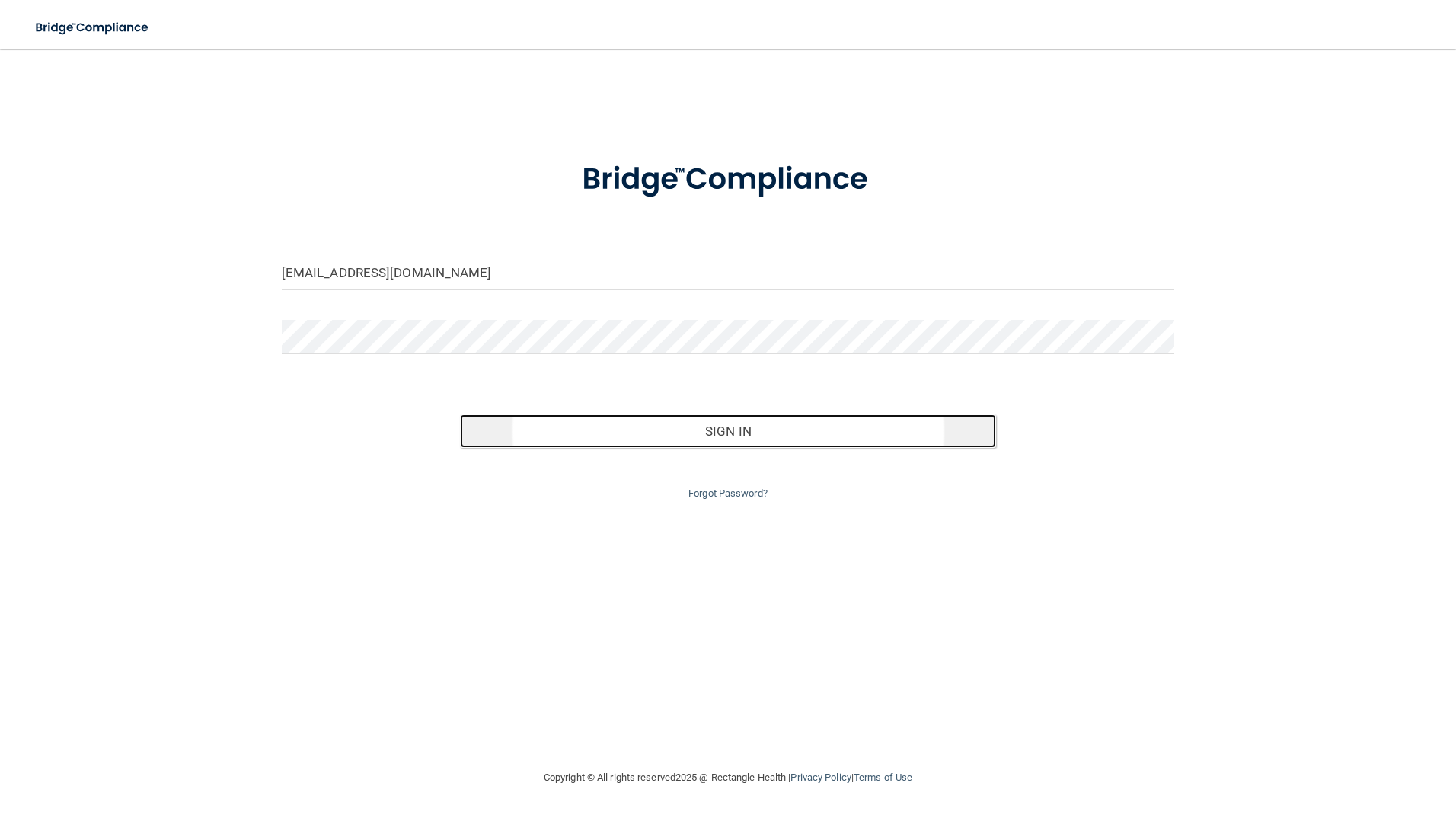
click at [722, 431] on button "Sign In" at bounding box center [728, 431] width 536 height 34
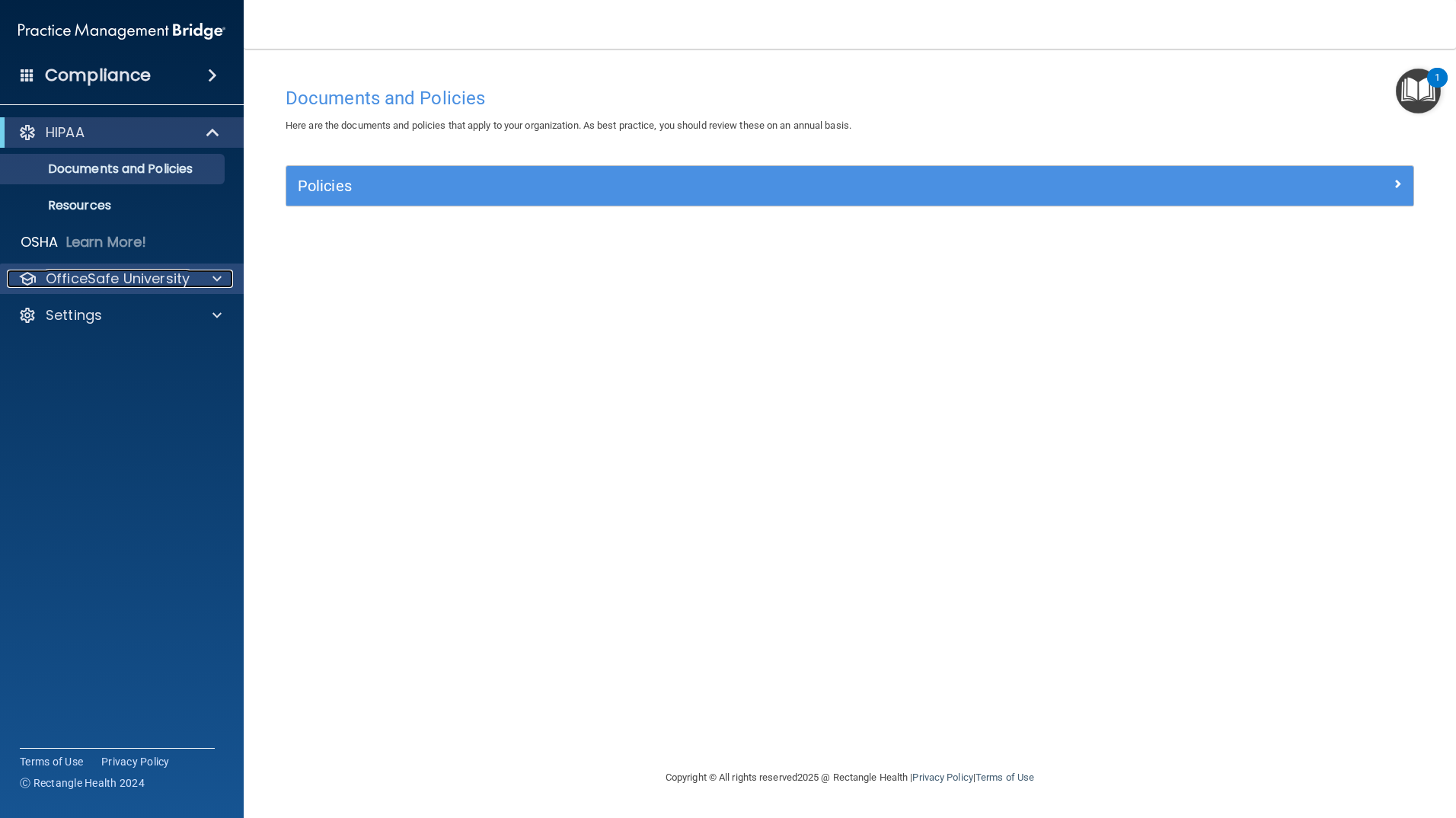
click at [175, 280] on p "OfficeSafe University" at bounding box center [117, 278] width 144 height 18
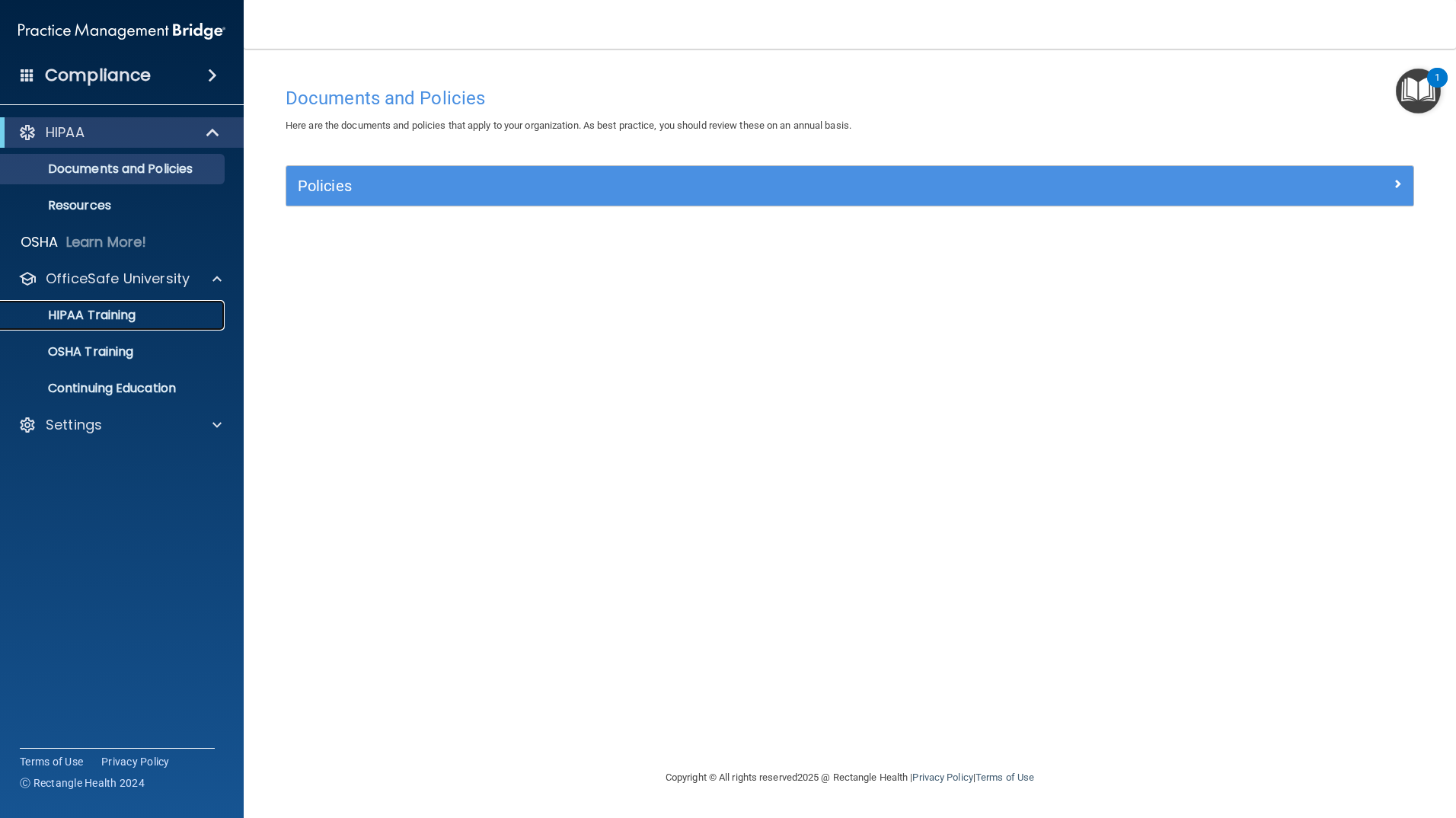
click at [133, 315] on p "HIPAA Training" at bounding box center [72, 315] width 126 height 15
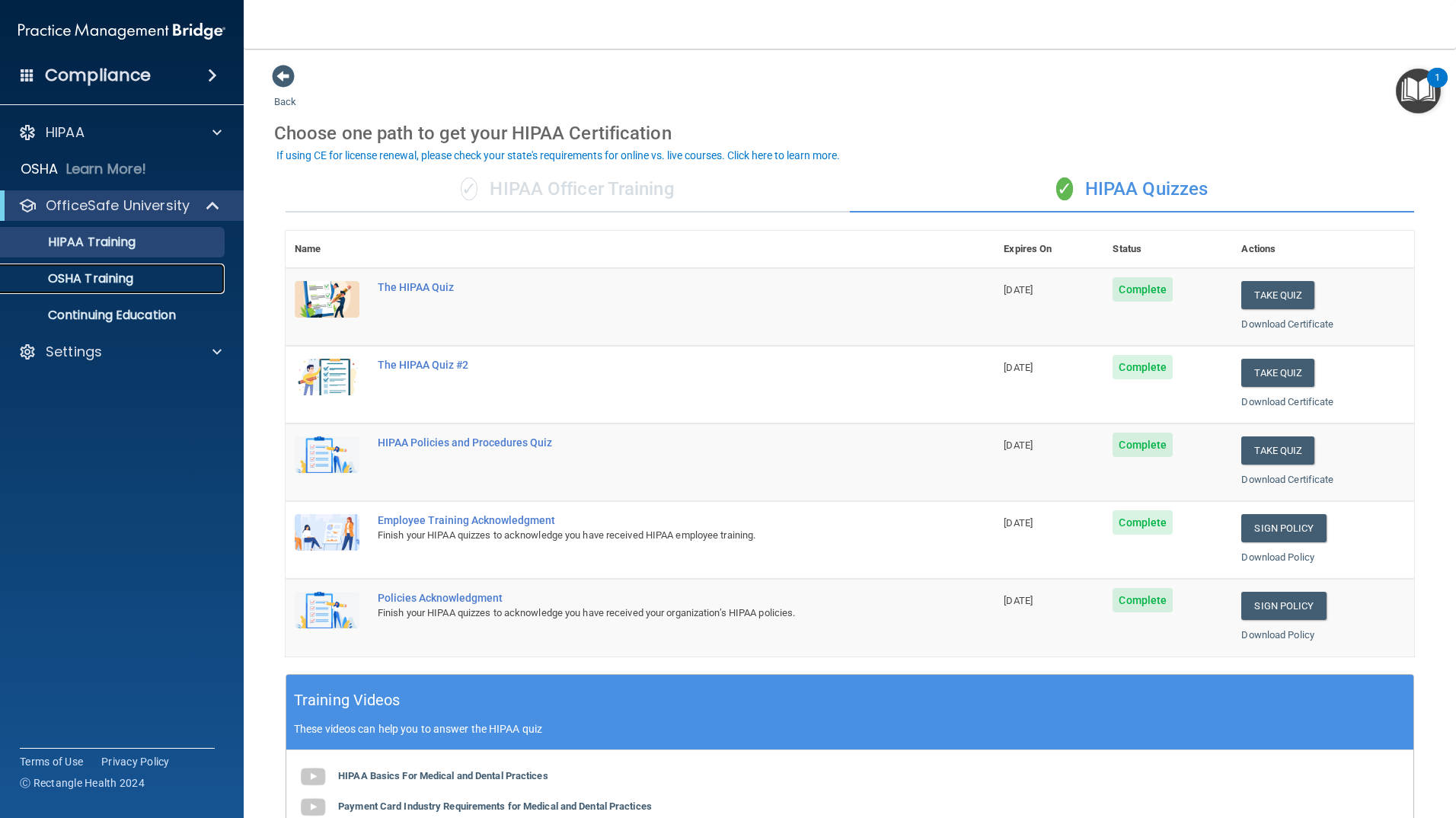
click at [127, 280] on p "OSHA Training" at bounding box center [71, 279] width 123 height 15
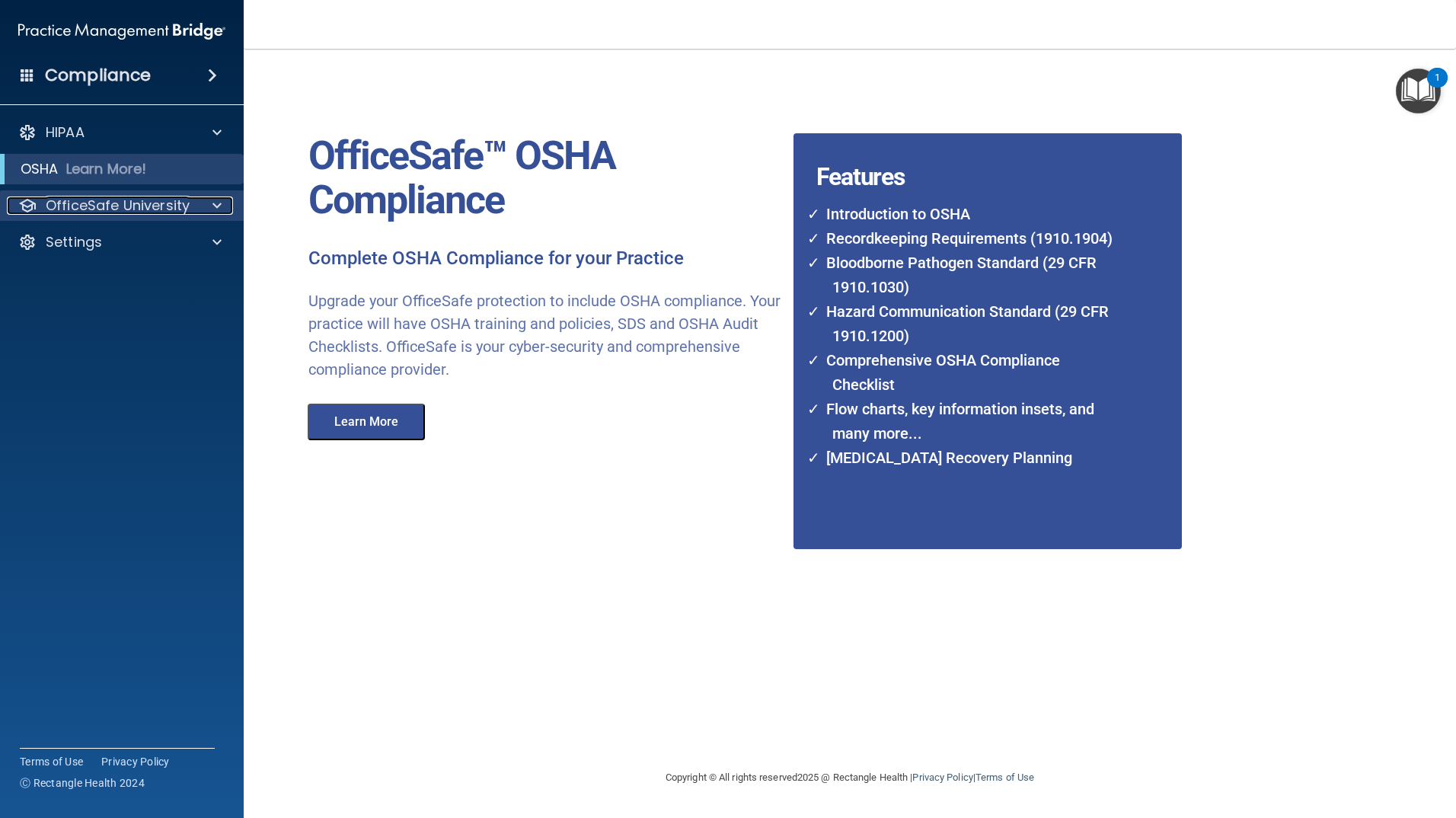
click at [216, 205] on span at bounding box center [217, 205] width 9 height 18
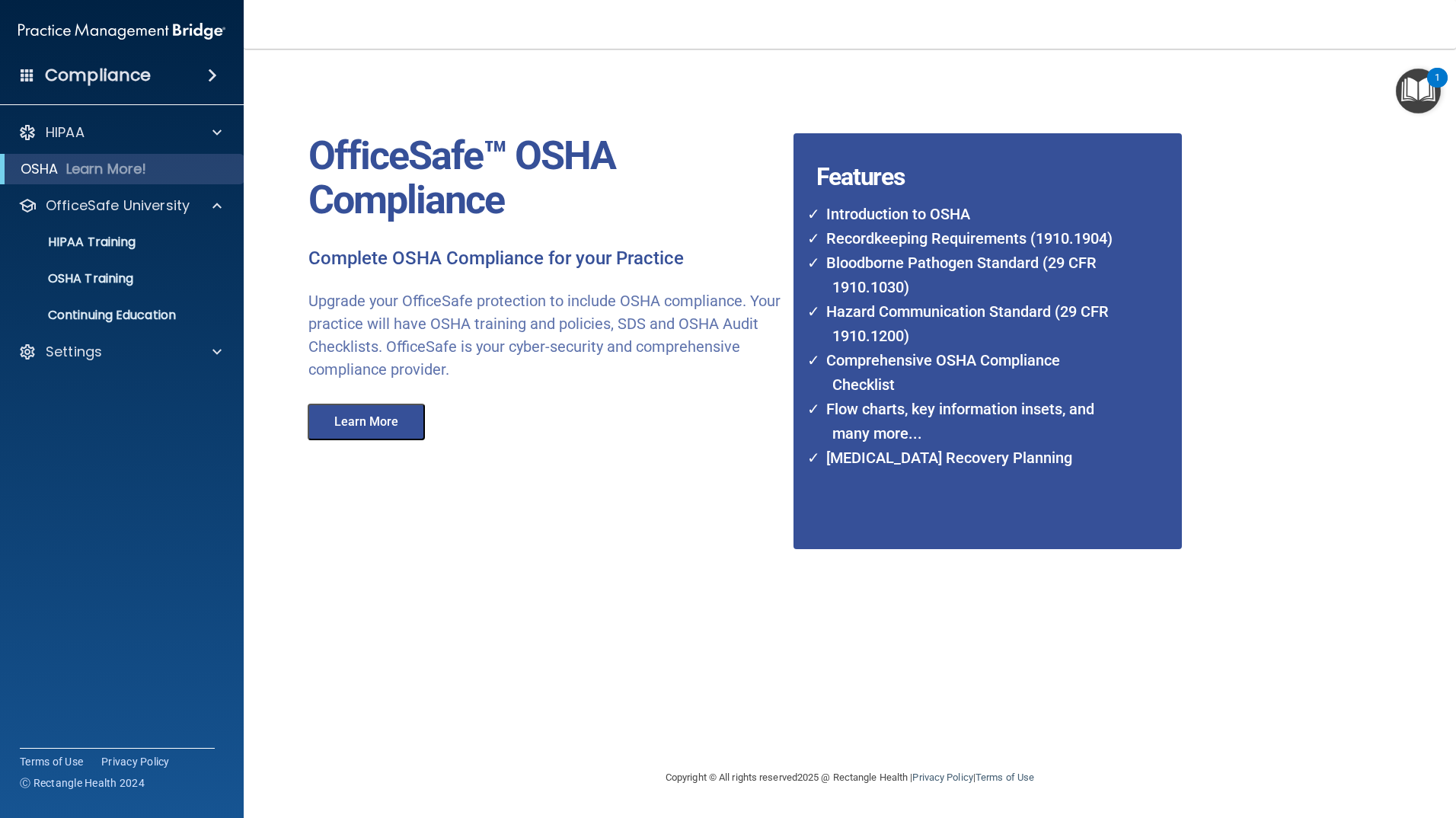
click at [261, 272] on main "OfficeSafe™ OSHA Compliance Complete OSHA Compliance for your Practice Upgrade …" at bounding box center [850, 433] width 1212 height 769
